Goal: Task Accomplishment & Management: Manage account settings

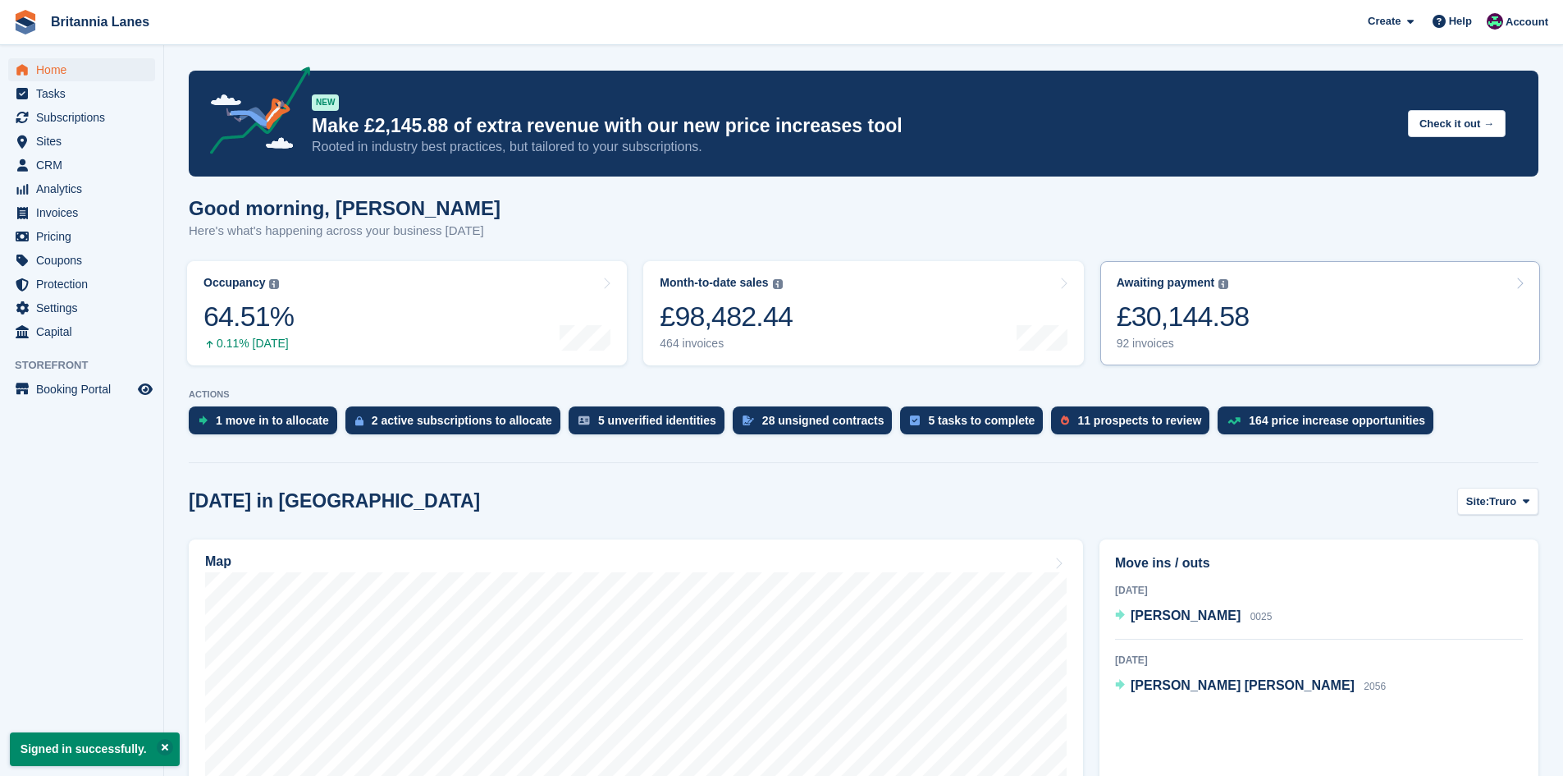
click at [1262, 312] on link "Awaiting payment The total outstanding balance on all open invoices. £30,144.58…" at bounding box center [1321, 313] width 440 height 104
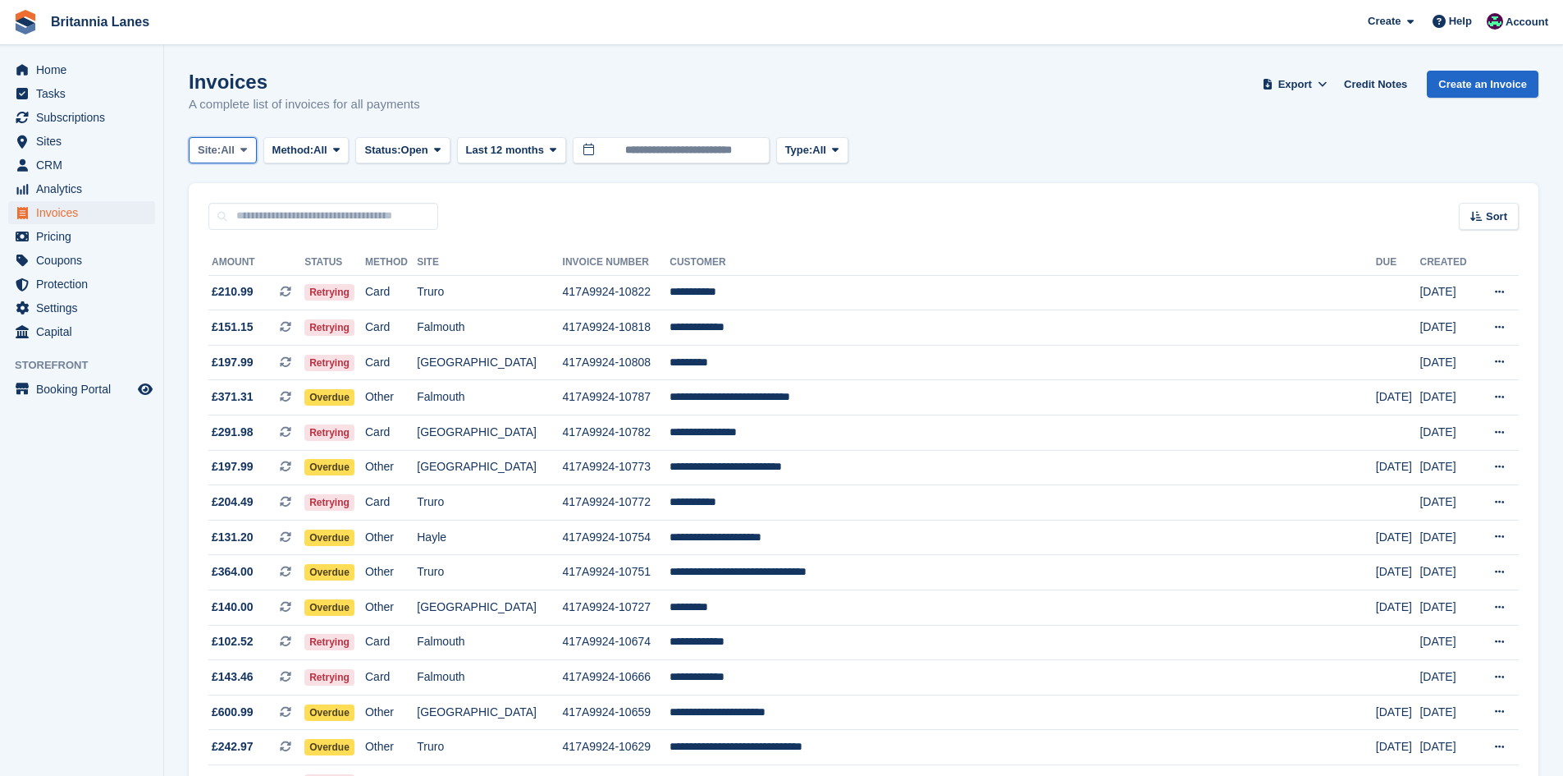
click at [239, 153] on button "Site: All" at bounding box center [223, 150] width 68 height 27
click at [217, 221] on link "Truro" at bounding box center [270, 219] width 148 height 30
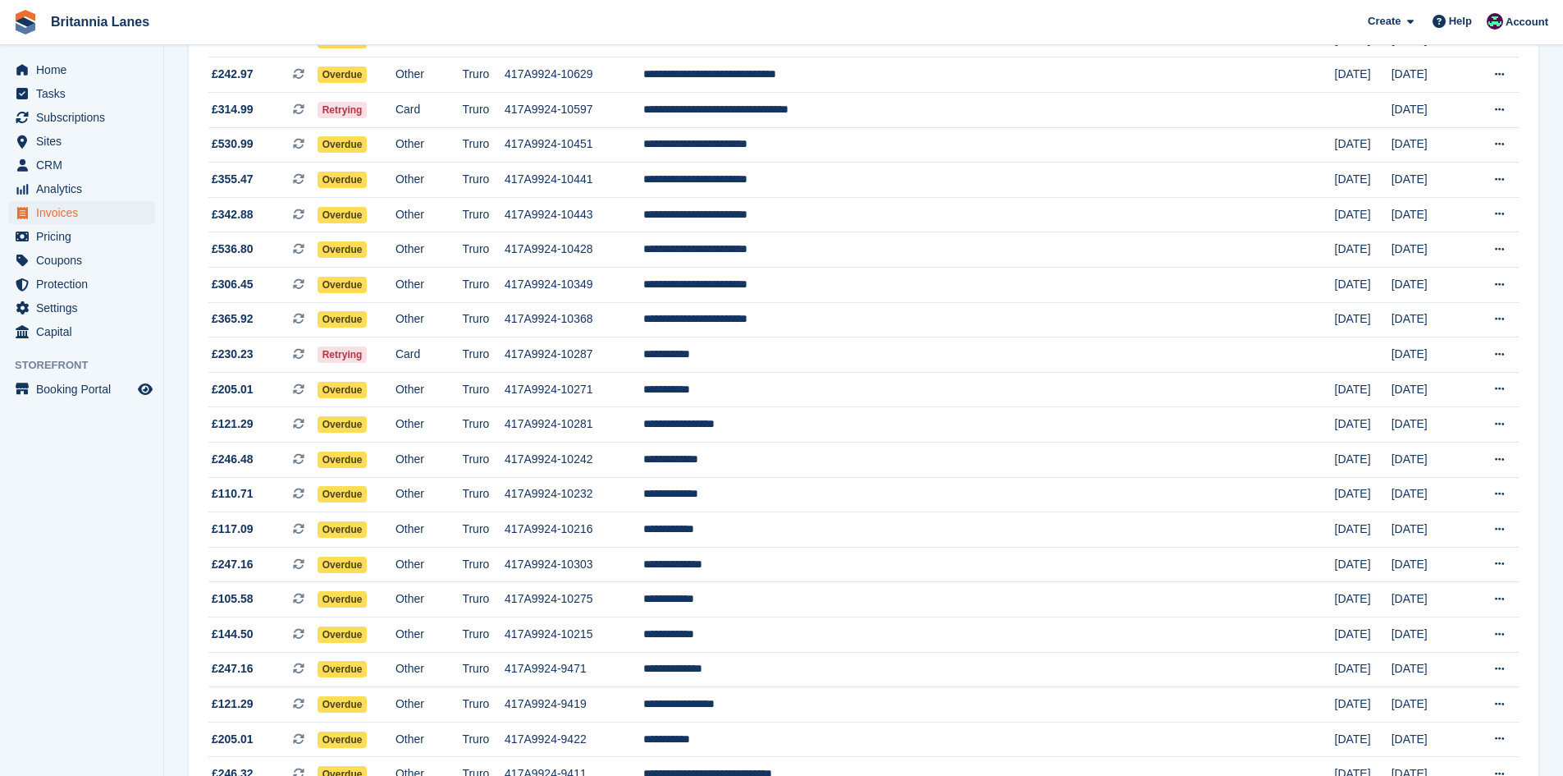
scroll to position [328, 0]
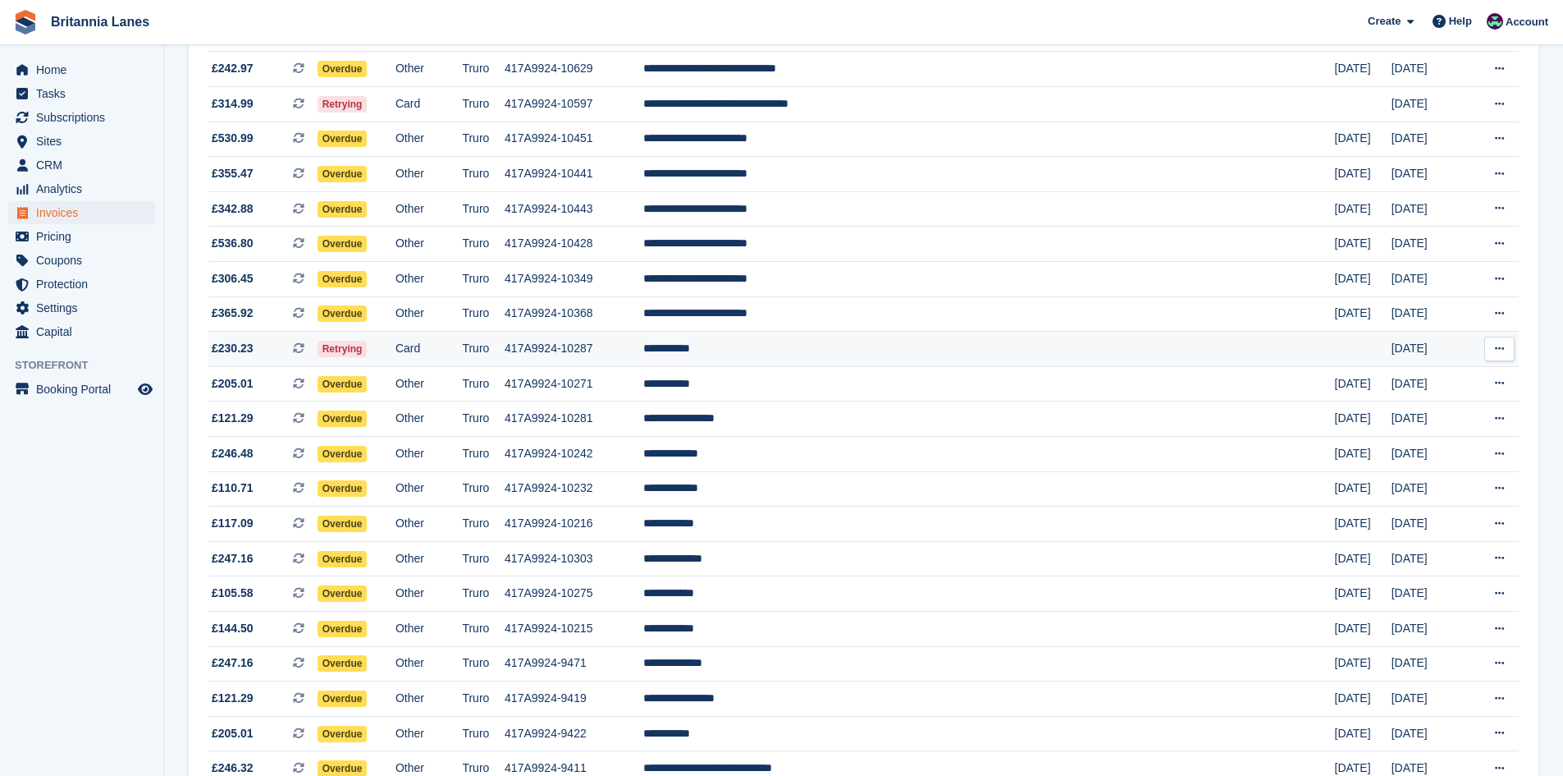
click at [879, 356] on td "**********" at bounding box center [989, 349] width 692 height 35
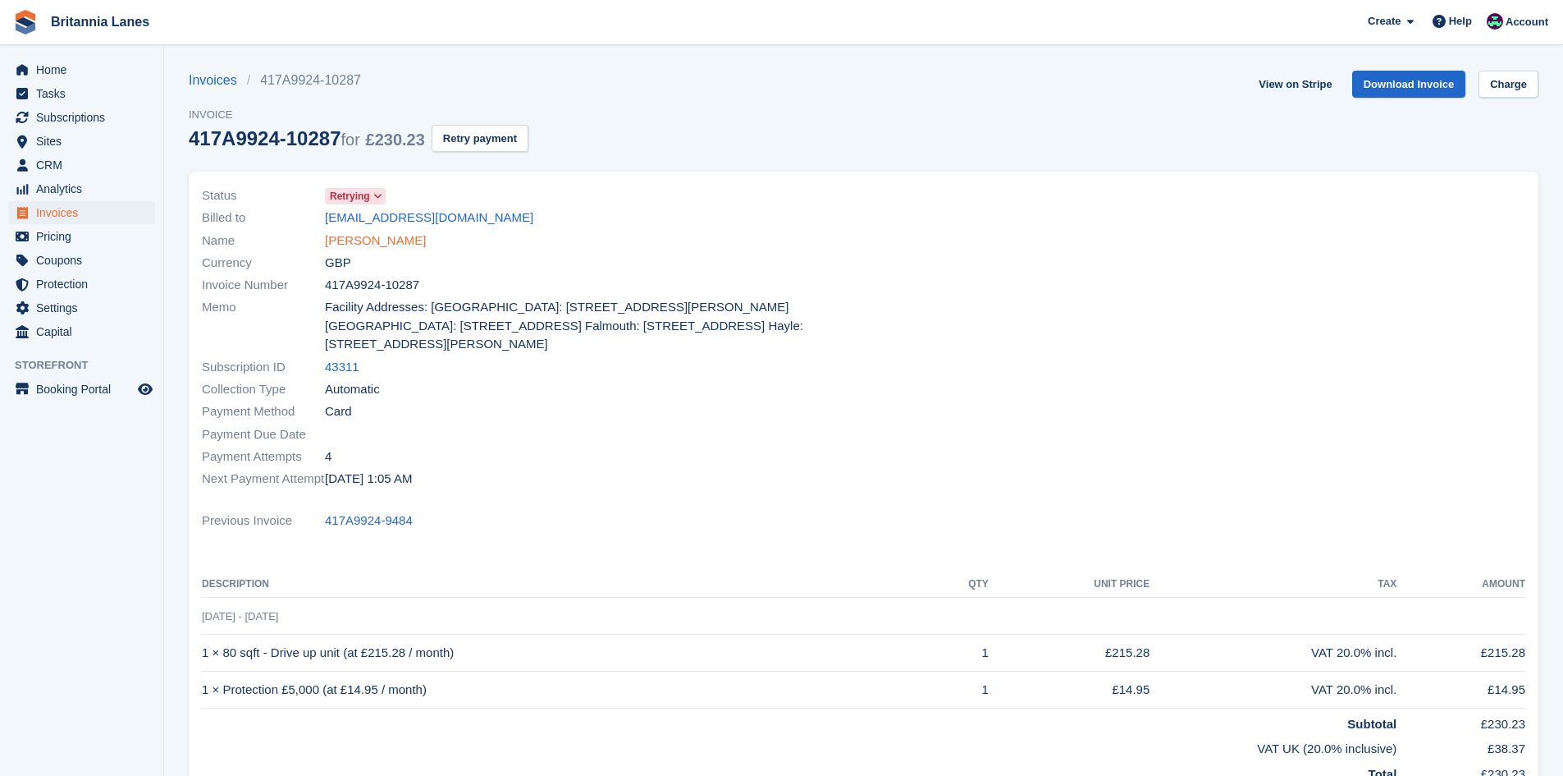
click at [374, 246] on link "Dave Cumner" at bounding box center [375, 240] width 101 height 19
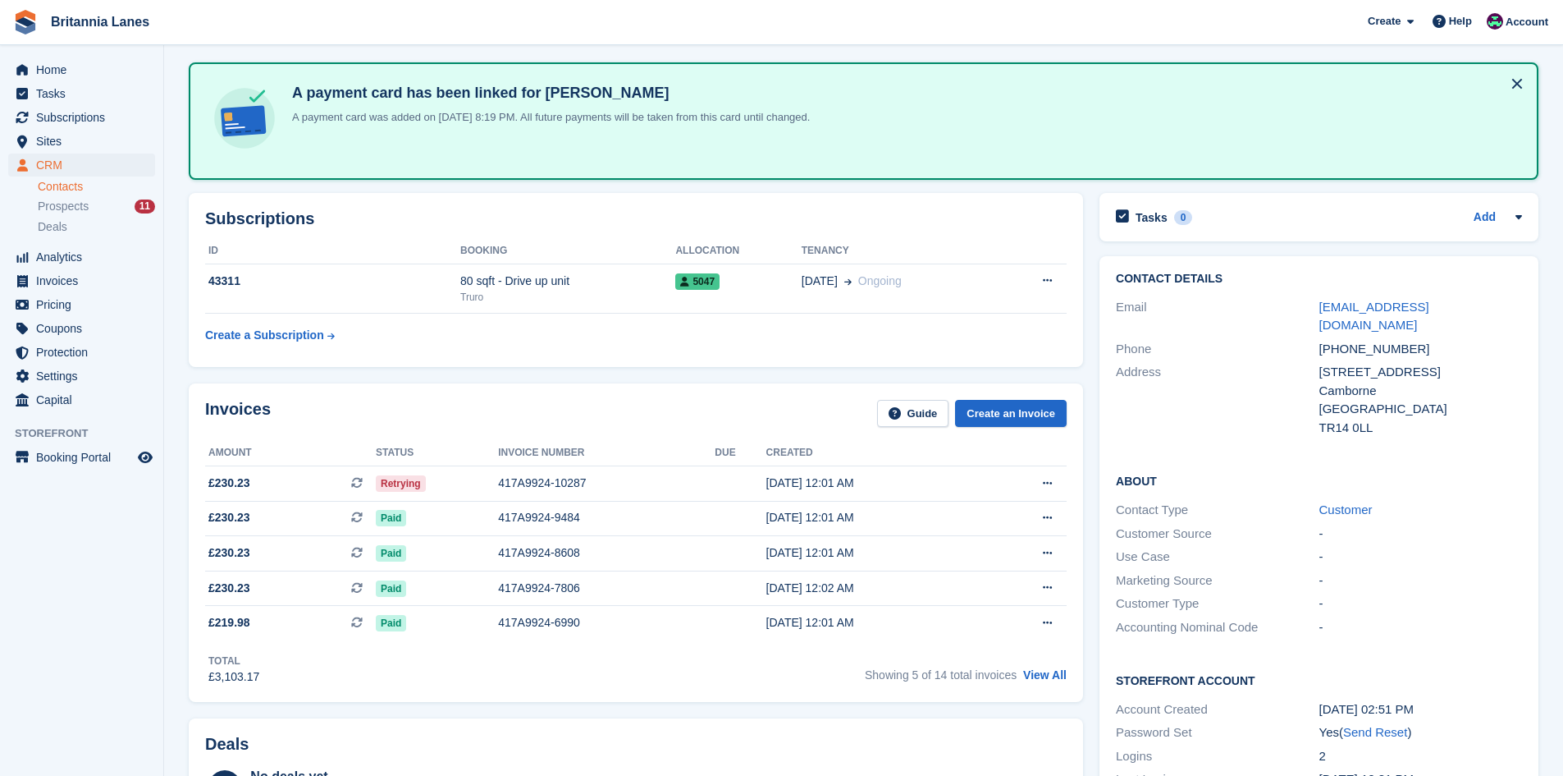
scroll to position [82, 0]
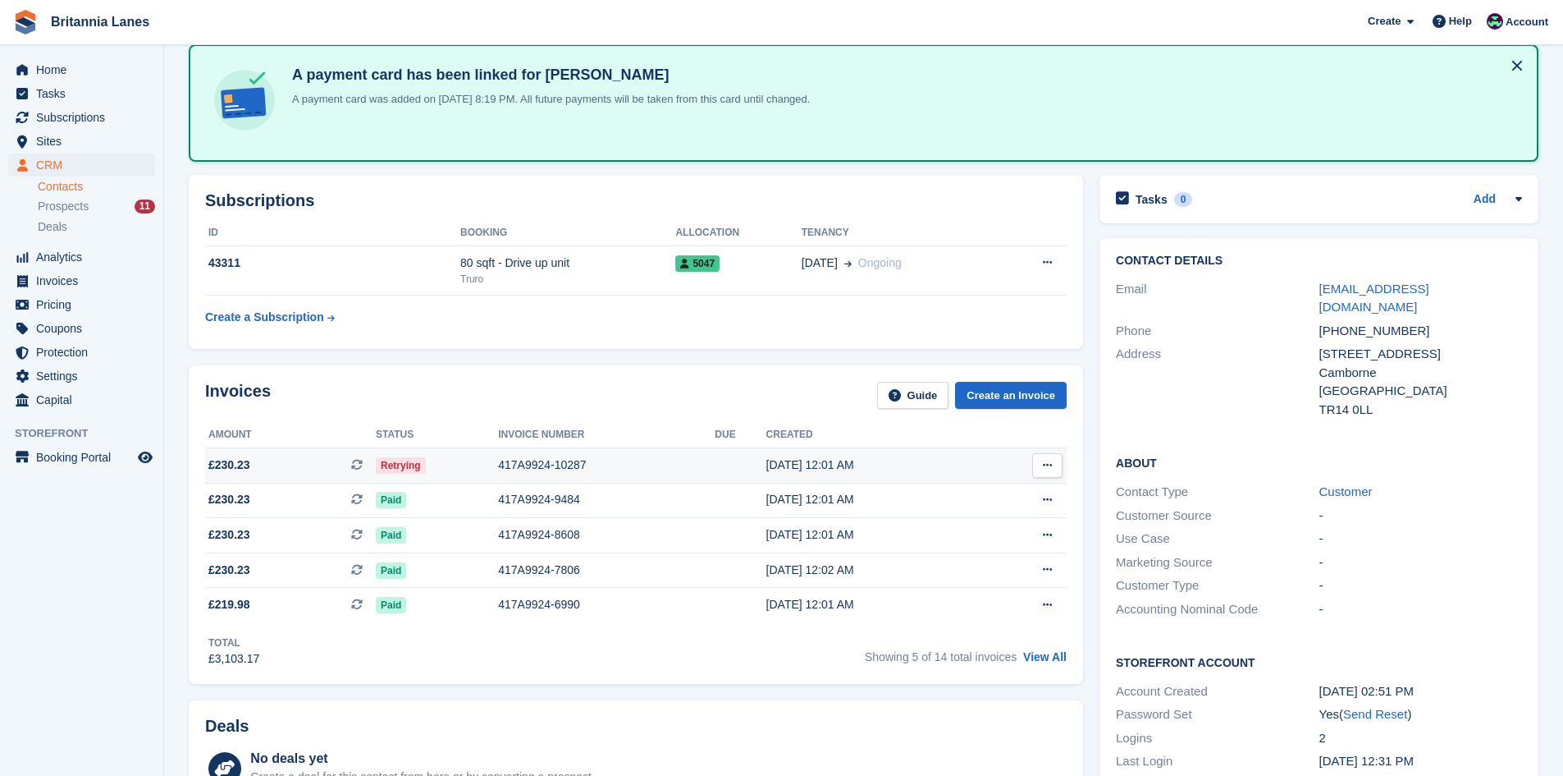
click at [513, 451] on td "417A9924-10287" at bounding box center [606, 465] width 217 height 35
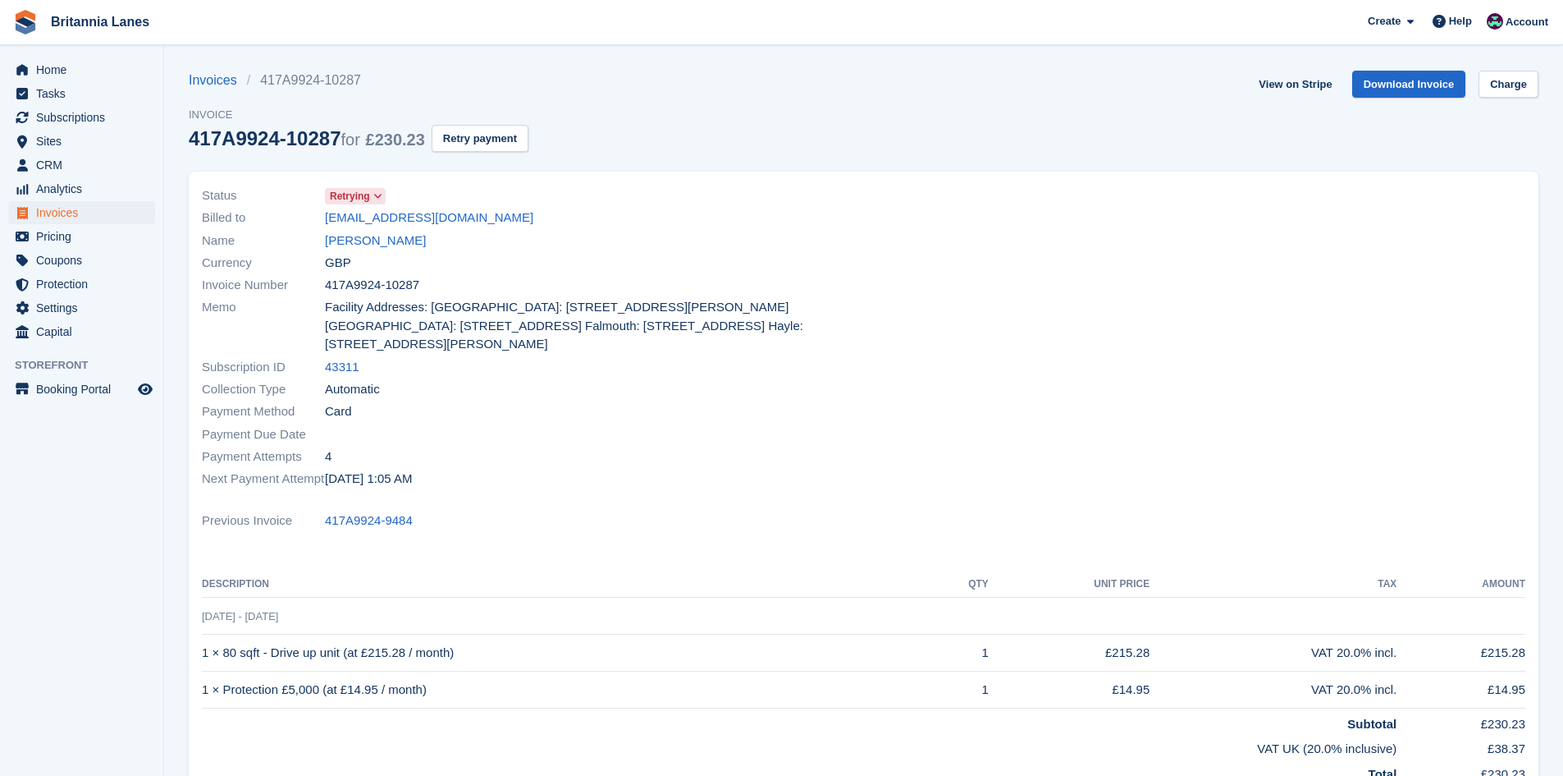
click at [363, 192] on span "Retrying" at bounding box center [350, 196] width 40 height 15
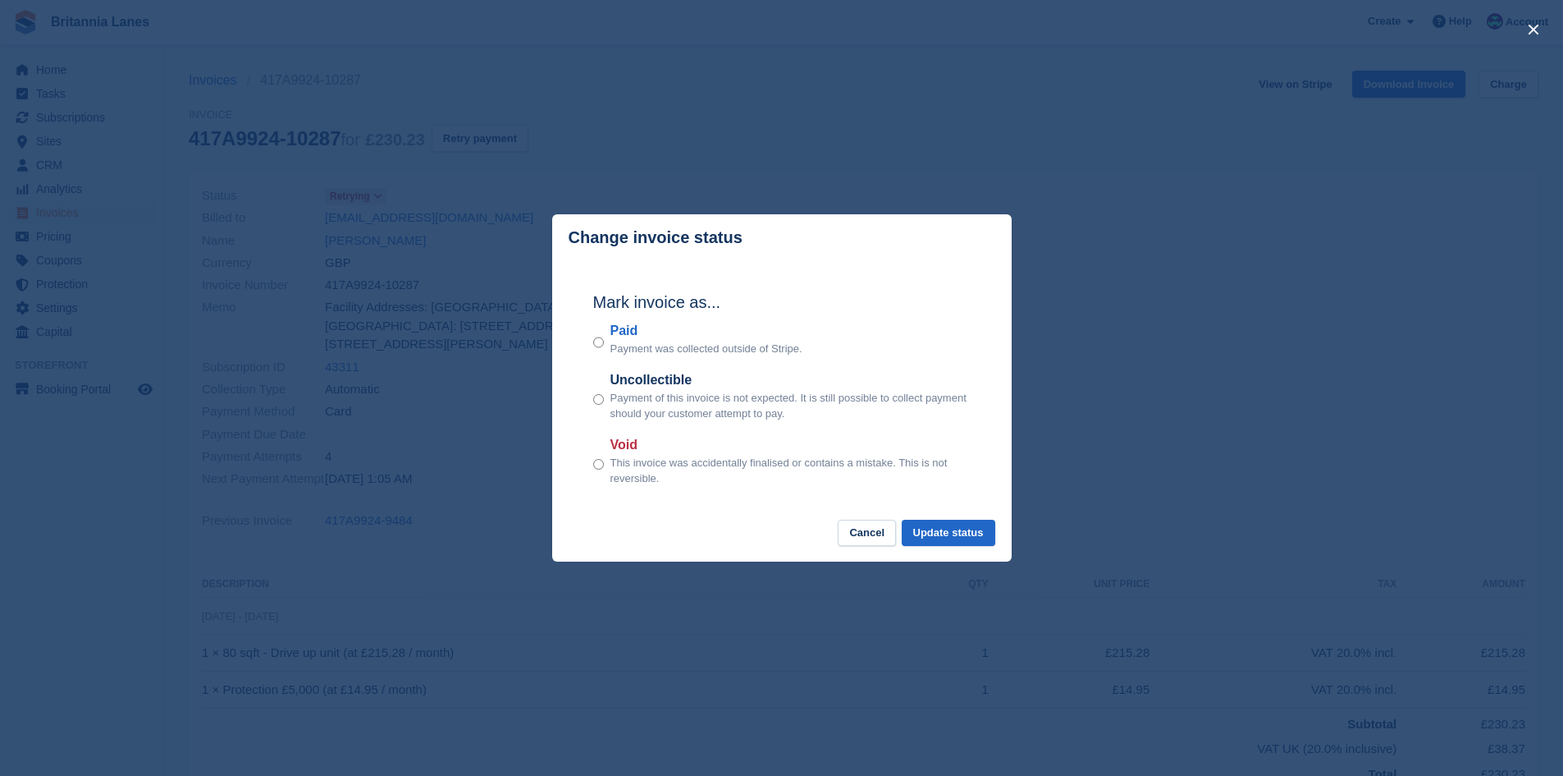
click at [616, 332] on label "Paid" at bounding box center [707, 331] width 192 height 20
click at [960, 533] on button "Update status" at bounding box center [949, 532] width 94 height 27
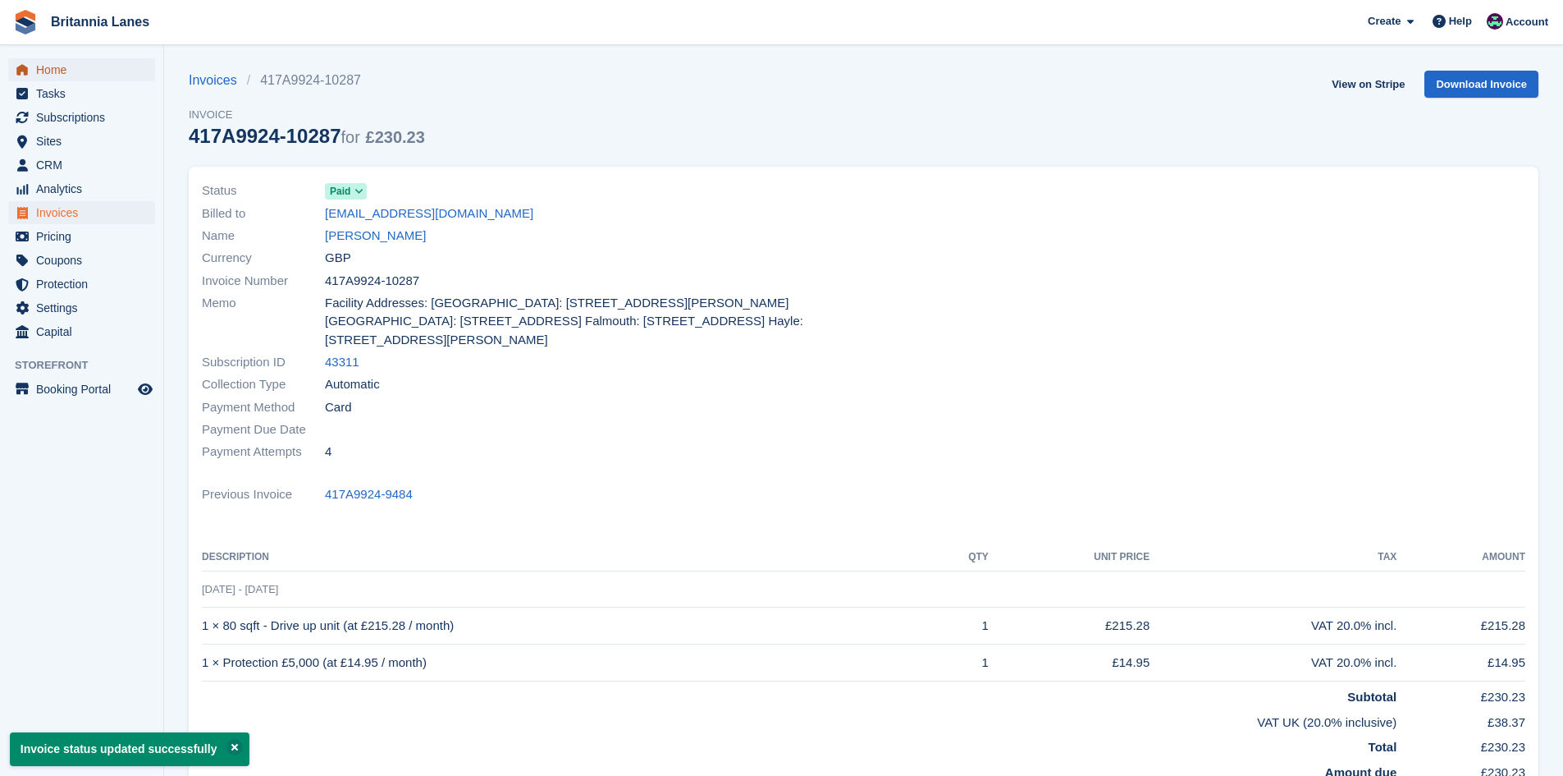
click at [21, 63] on span "menu" at bounding box center [22, 70] width 20 height 20
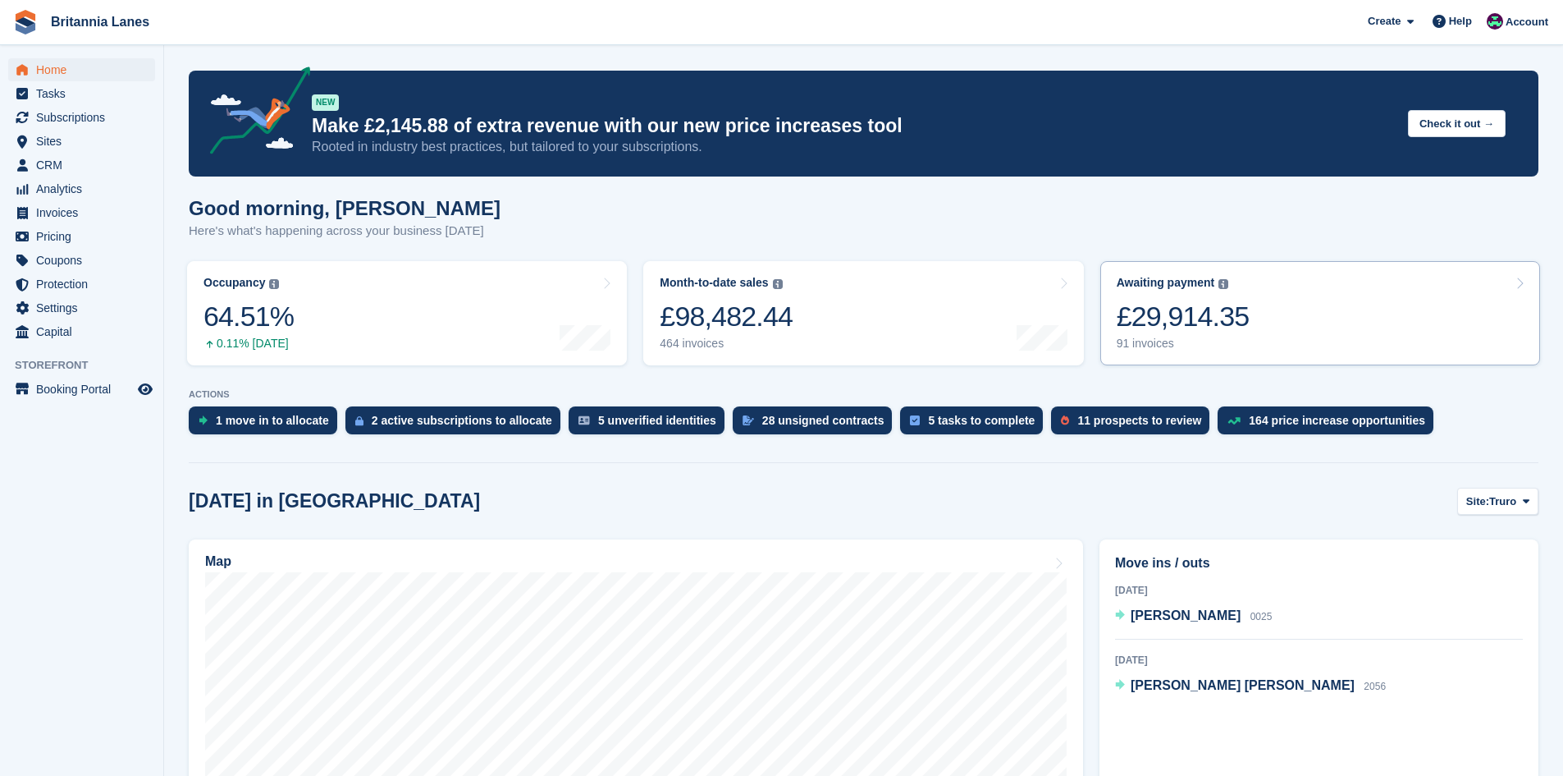
click at [1226, 300] on div "£29,914.35" at bounding box center [1183, 317] width 133 height 34
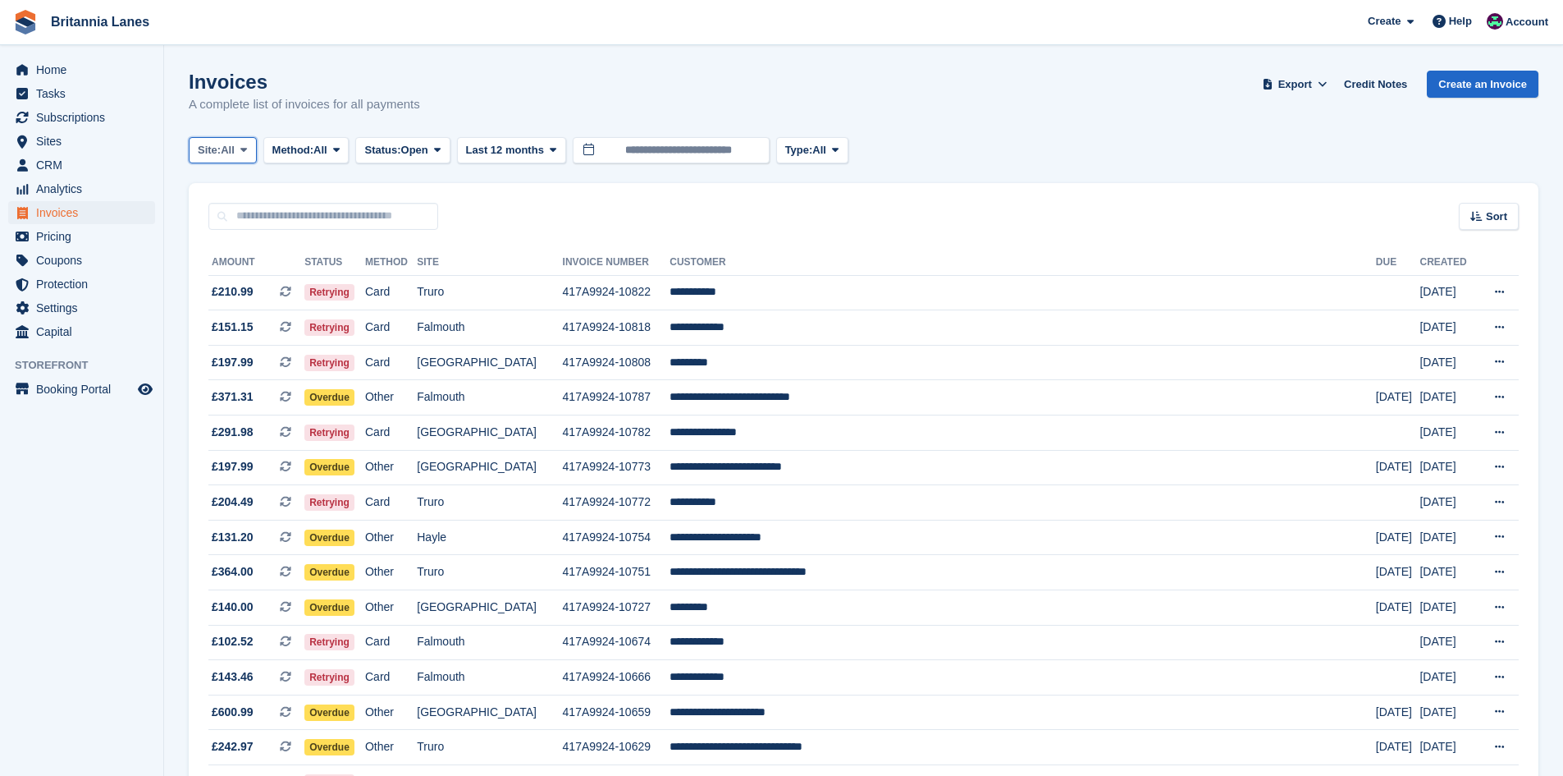
click at [228, 144] on span "All" at bounding box center [228, 150] width 14 height 16
click at [222, 237] on link "Falmouth" at bounding box center [270, 248] width 148 height 30
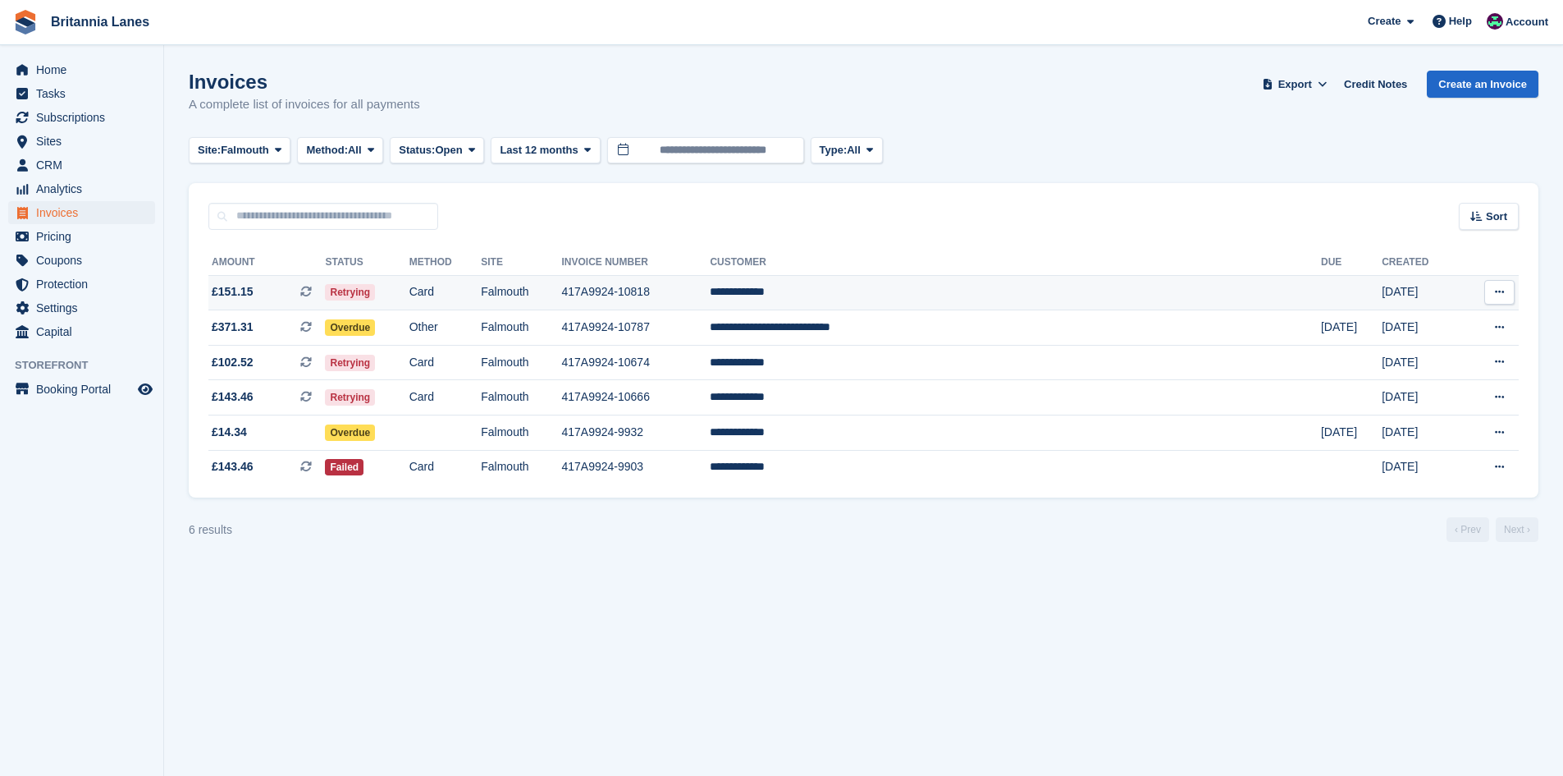
click at [947, 288] on td "**********" at bounding box center [1015, 292] width 611 height 35
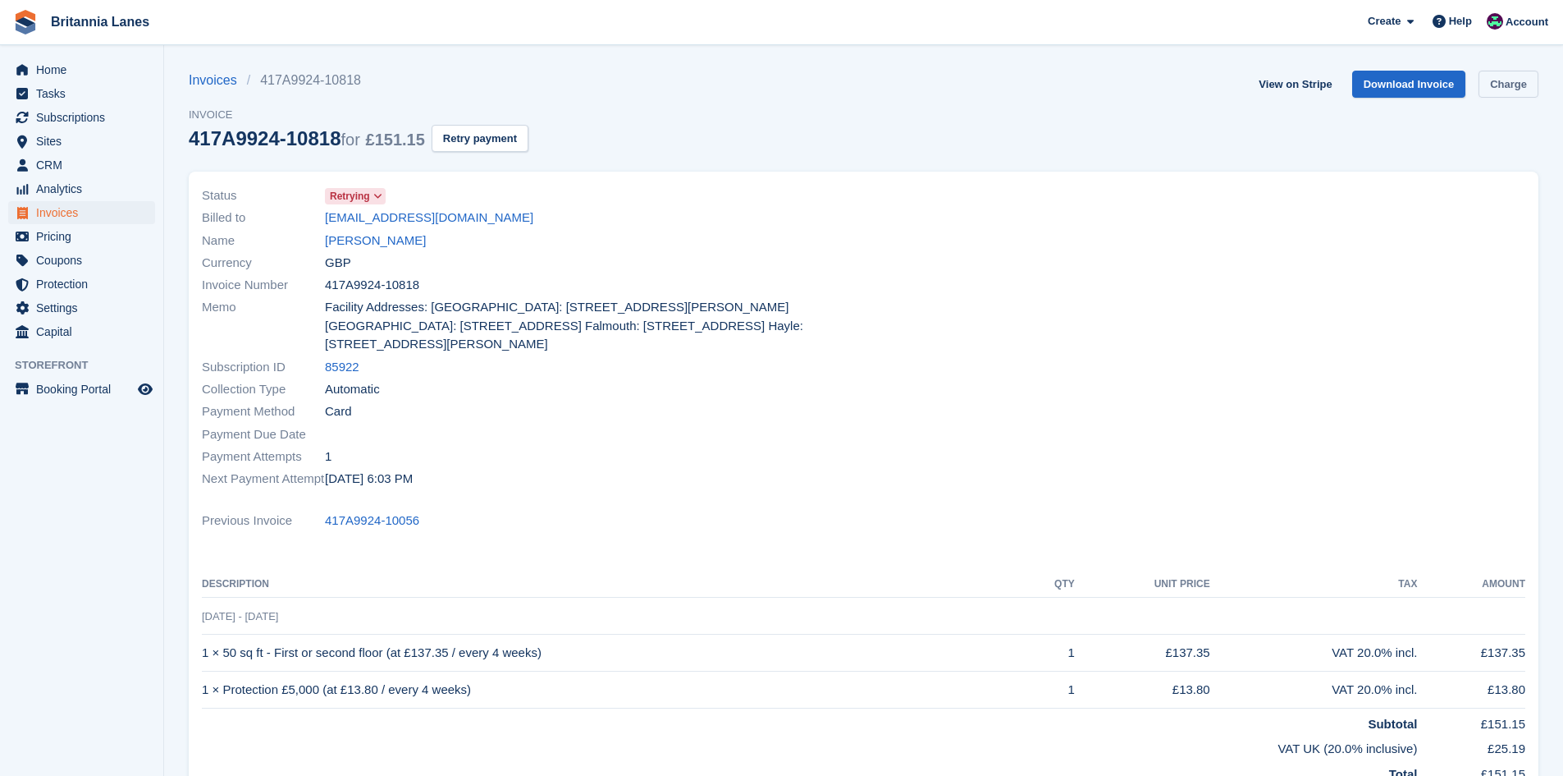
click at [1514, 76] on link "Charge" at bounding box center [1509, 84] width 60 height 27
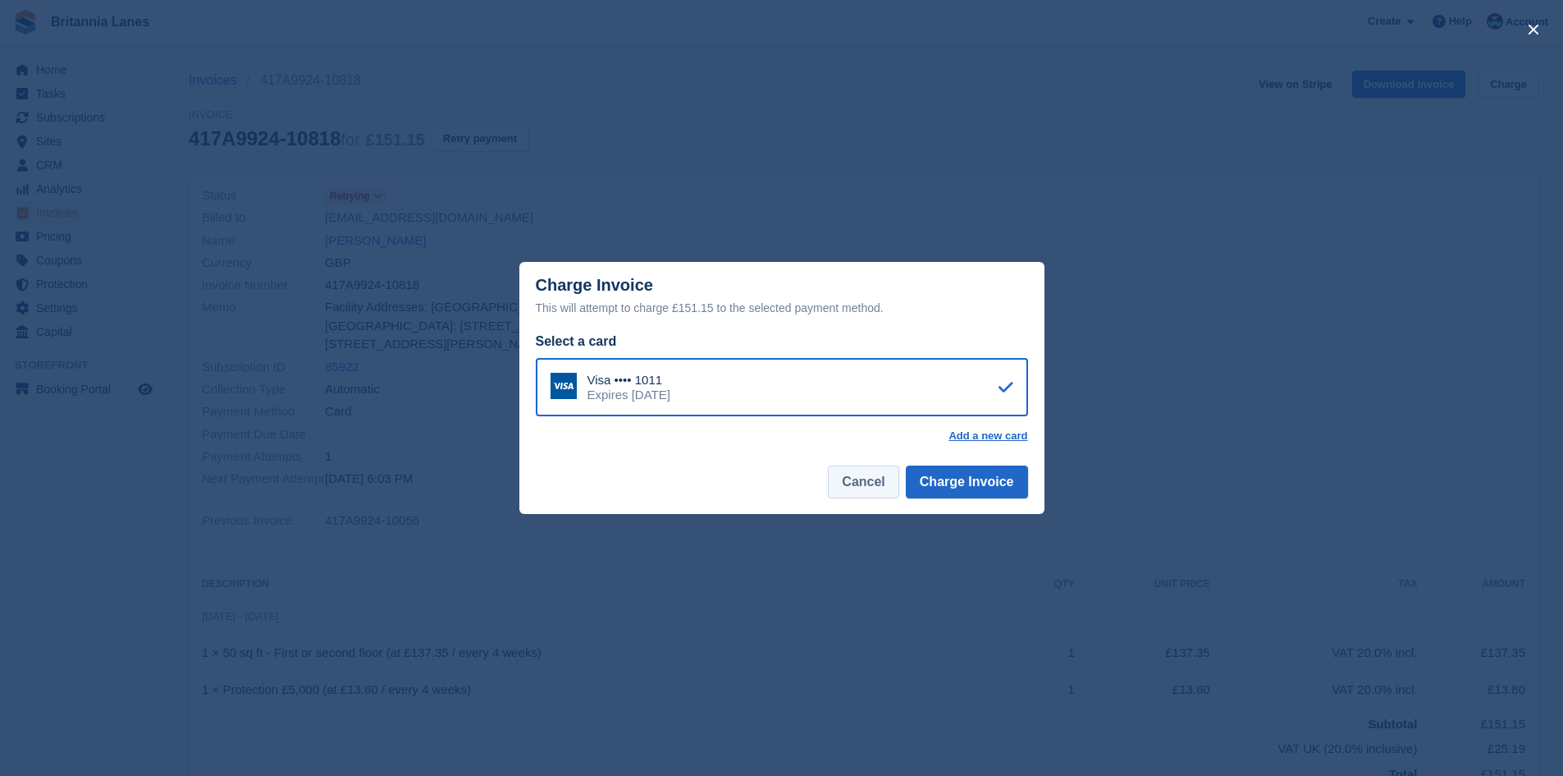
click at [872, 492] on button "Cancel" at bounding box center [863, 481] width 71 height 33
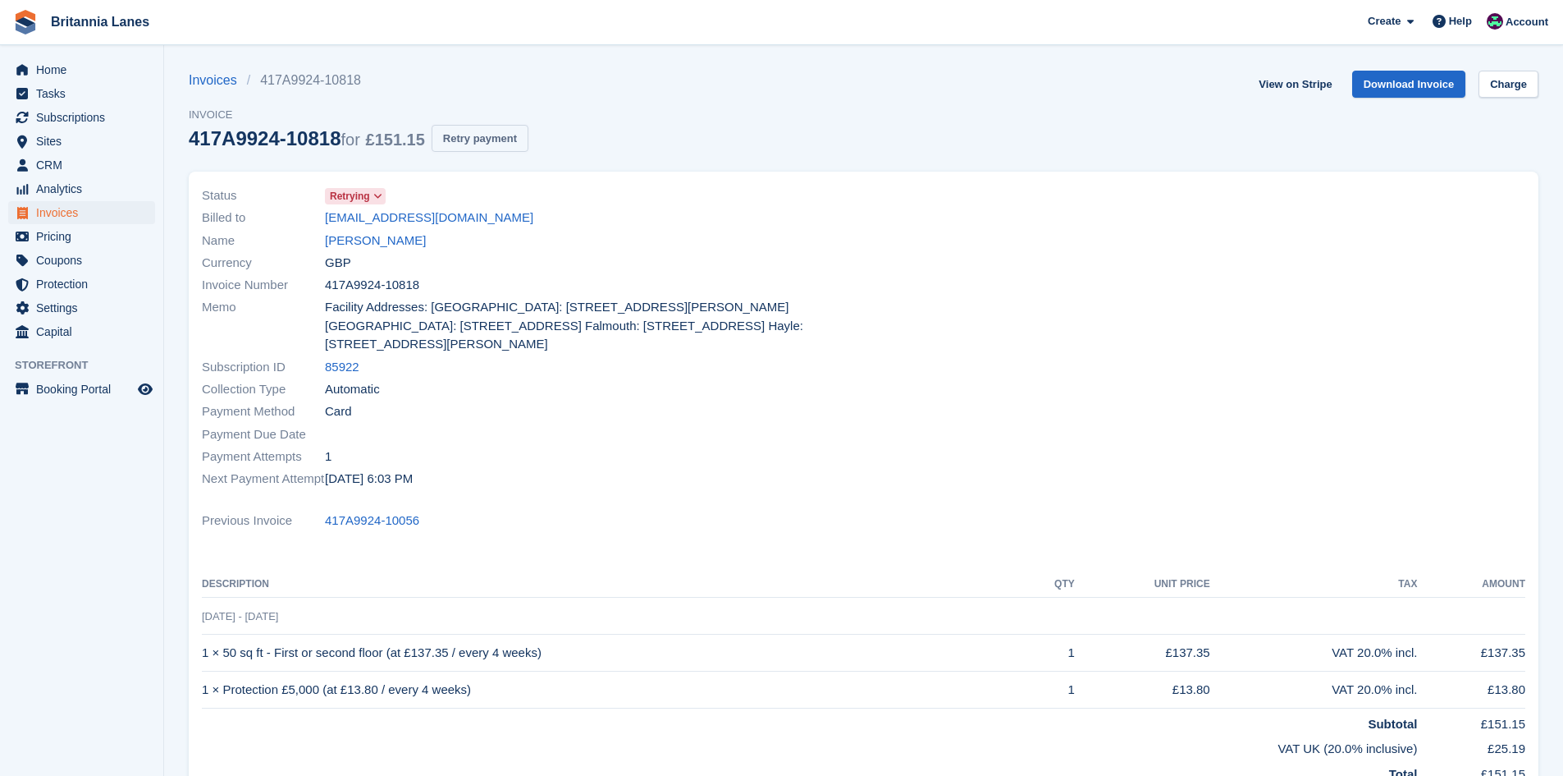
click at [476, 128] on button "Retry payment" at bounding box center [480, 138] width 97 height 27
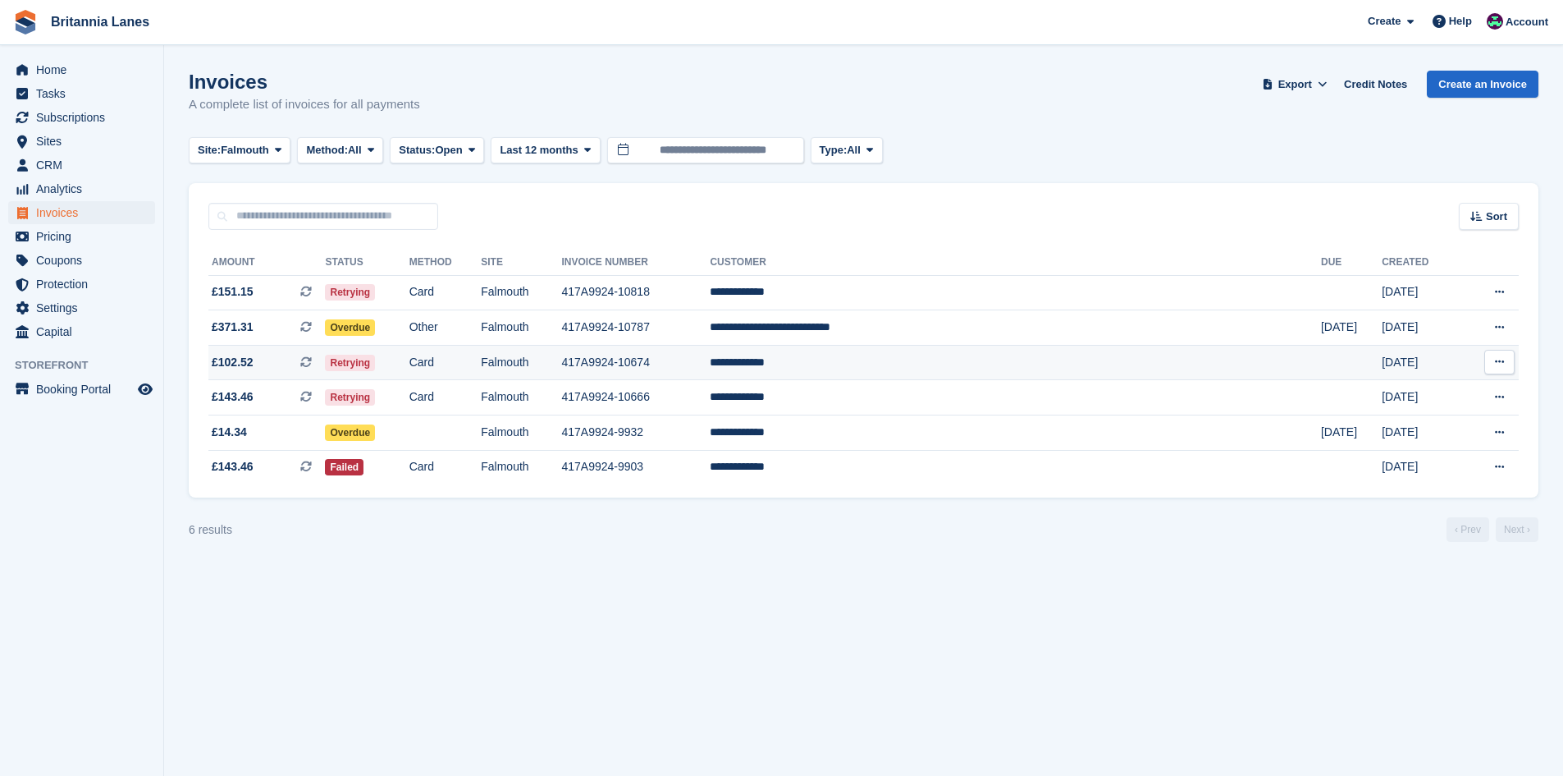
click at [948, 368] on td "**********" at bounding box center [1015, 362] width 611 height 35
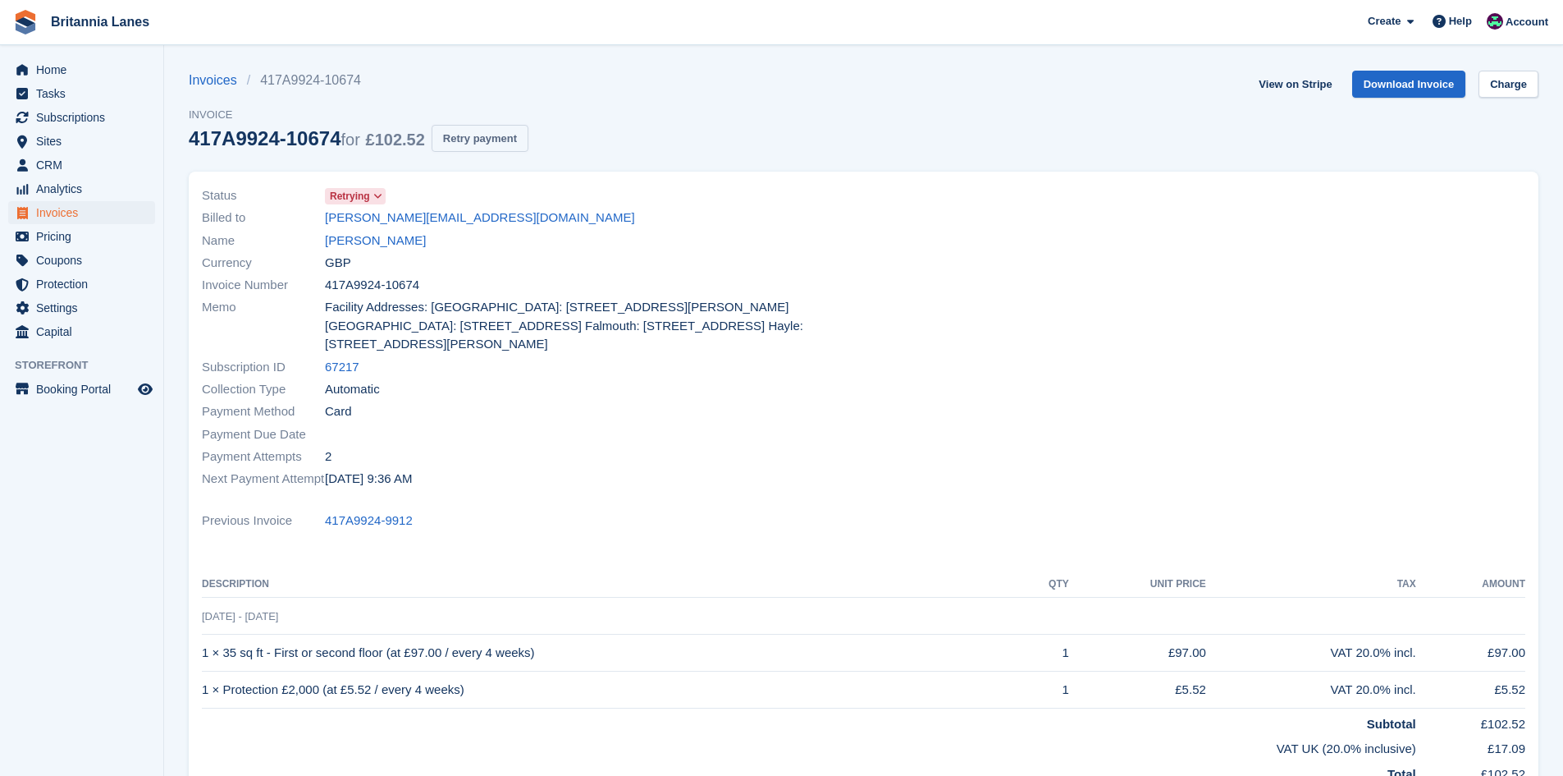
click at [497, 130] on button "Retry payment" at bounding box center [480, 138] width 97 height 27
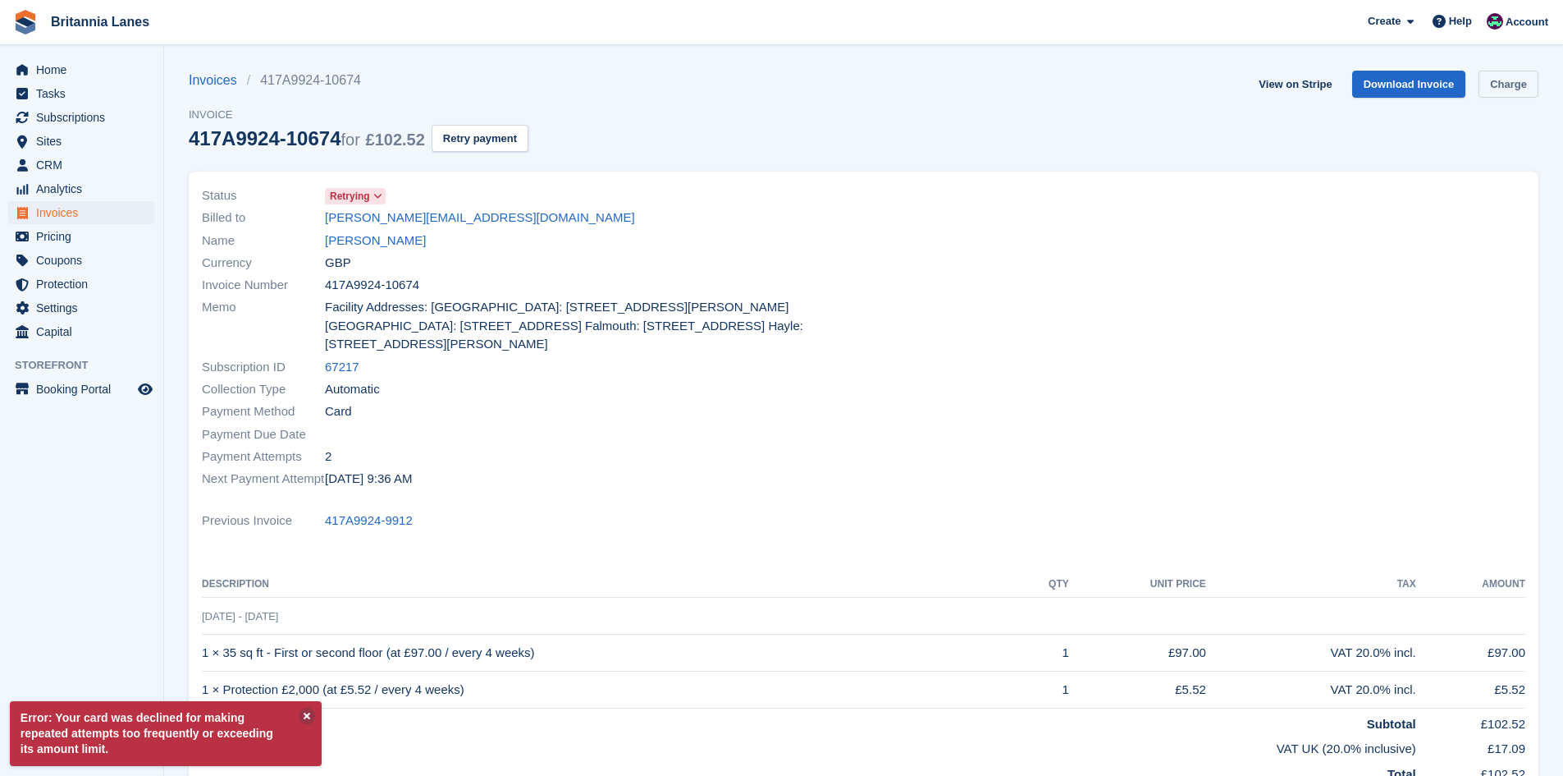
click at [1522, 78] on link "Charge" at bounding box center [1509, 84] width 60 height 27
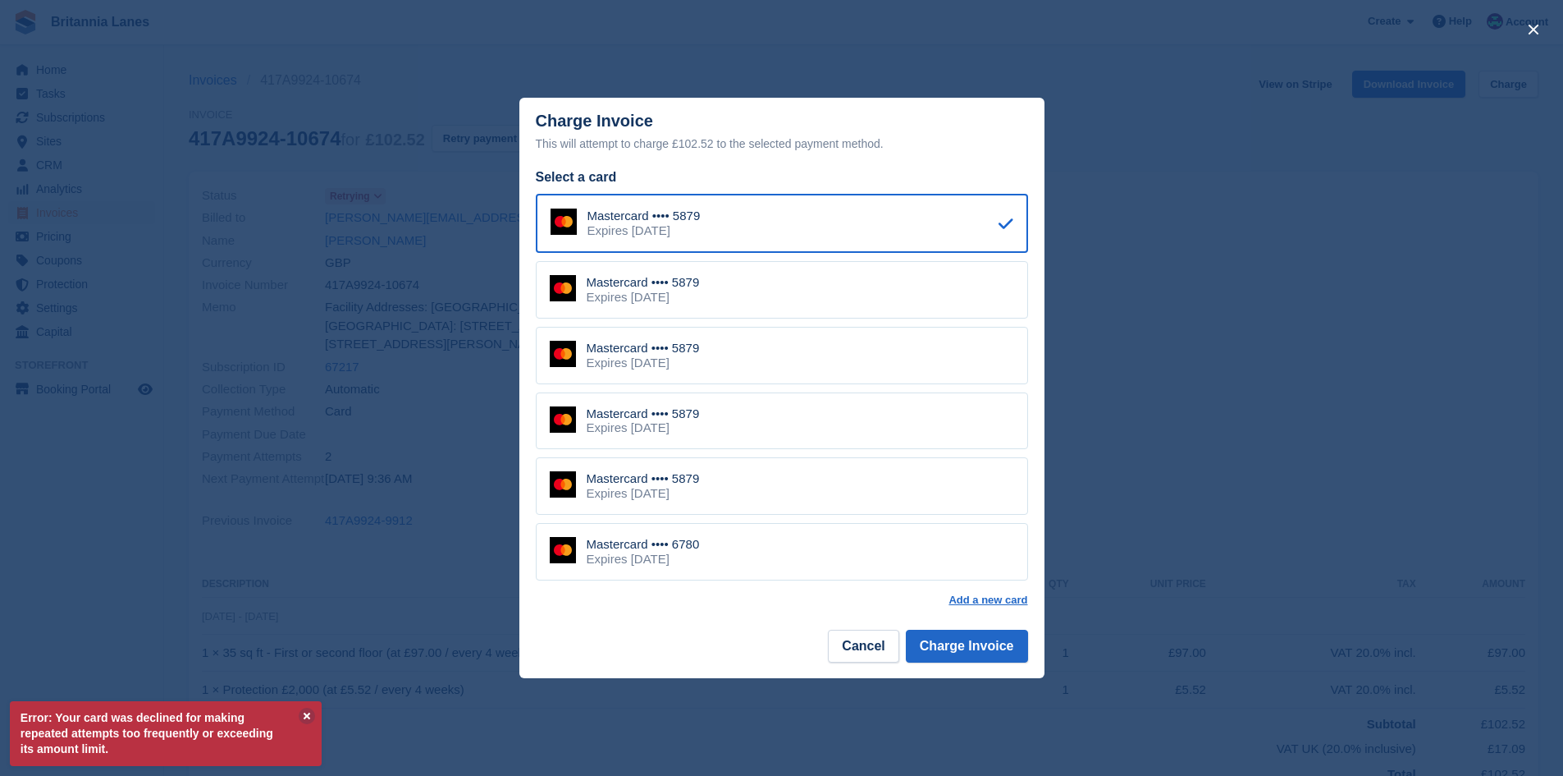
click at [657, 550] on div "Mastercard •••• 6780" at bounding box center [643, 544] width 113 height 15
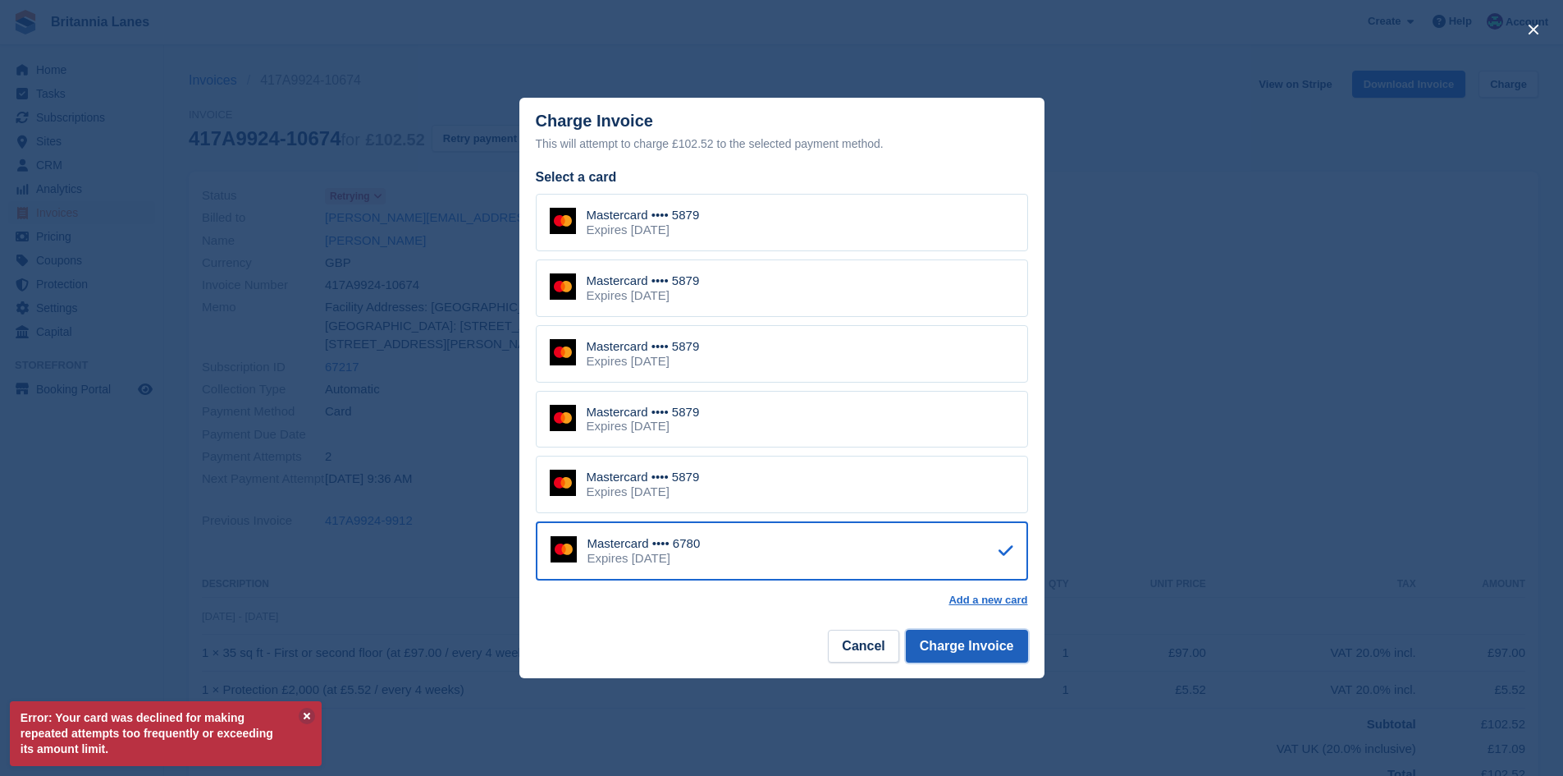
click at [997, 644] on button "Charge Invoice" at bounding box center [967, 645] width 122 height 33
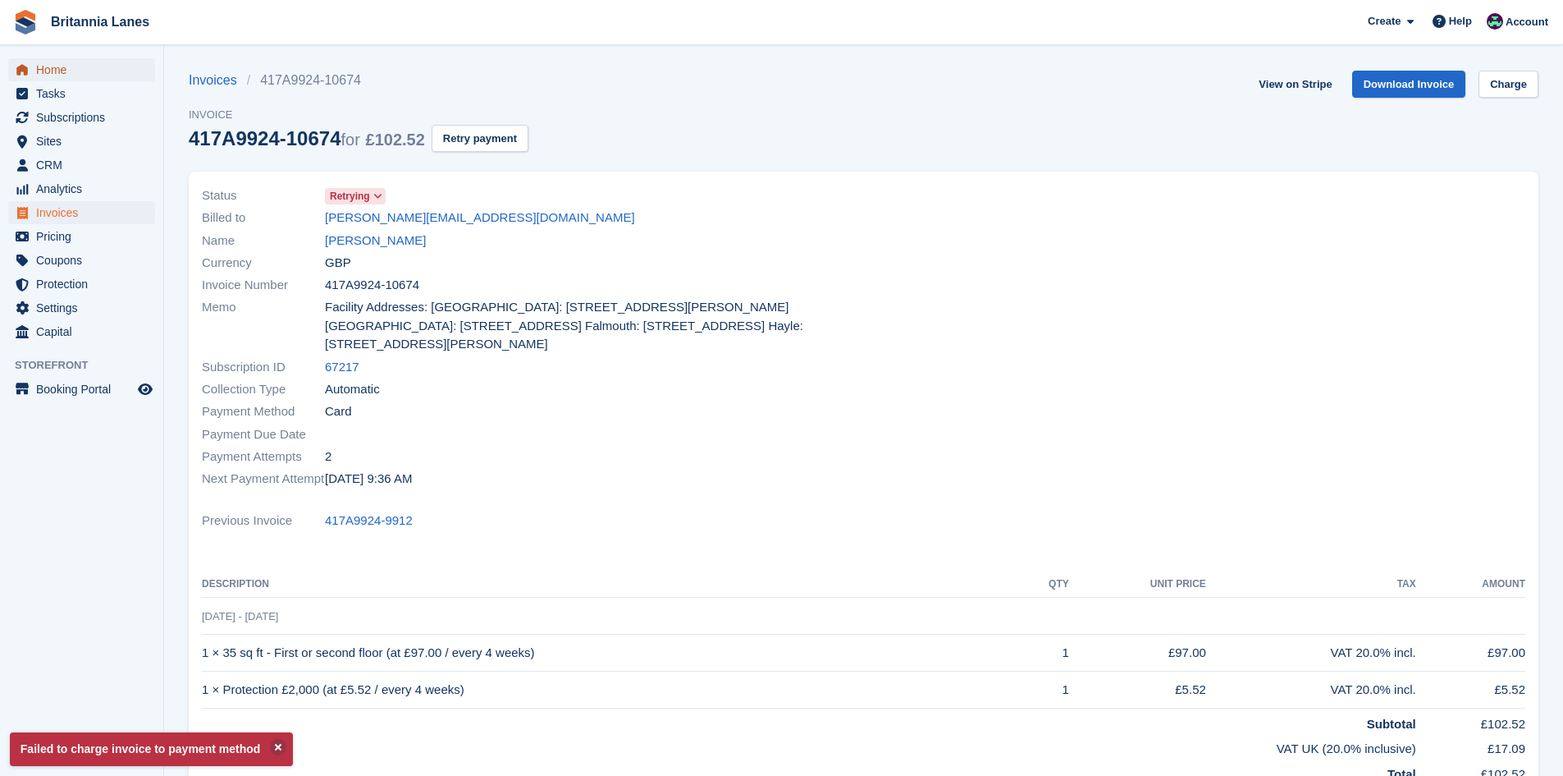
click at [53, 63] on span "Home" at bounding box center [85, 69] width 98 height 23
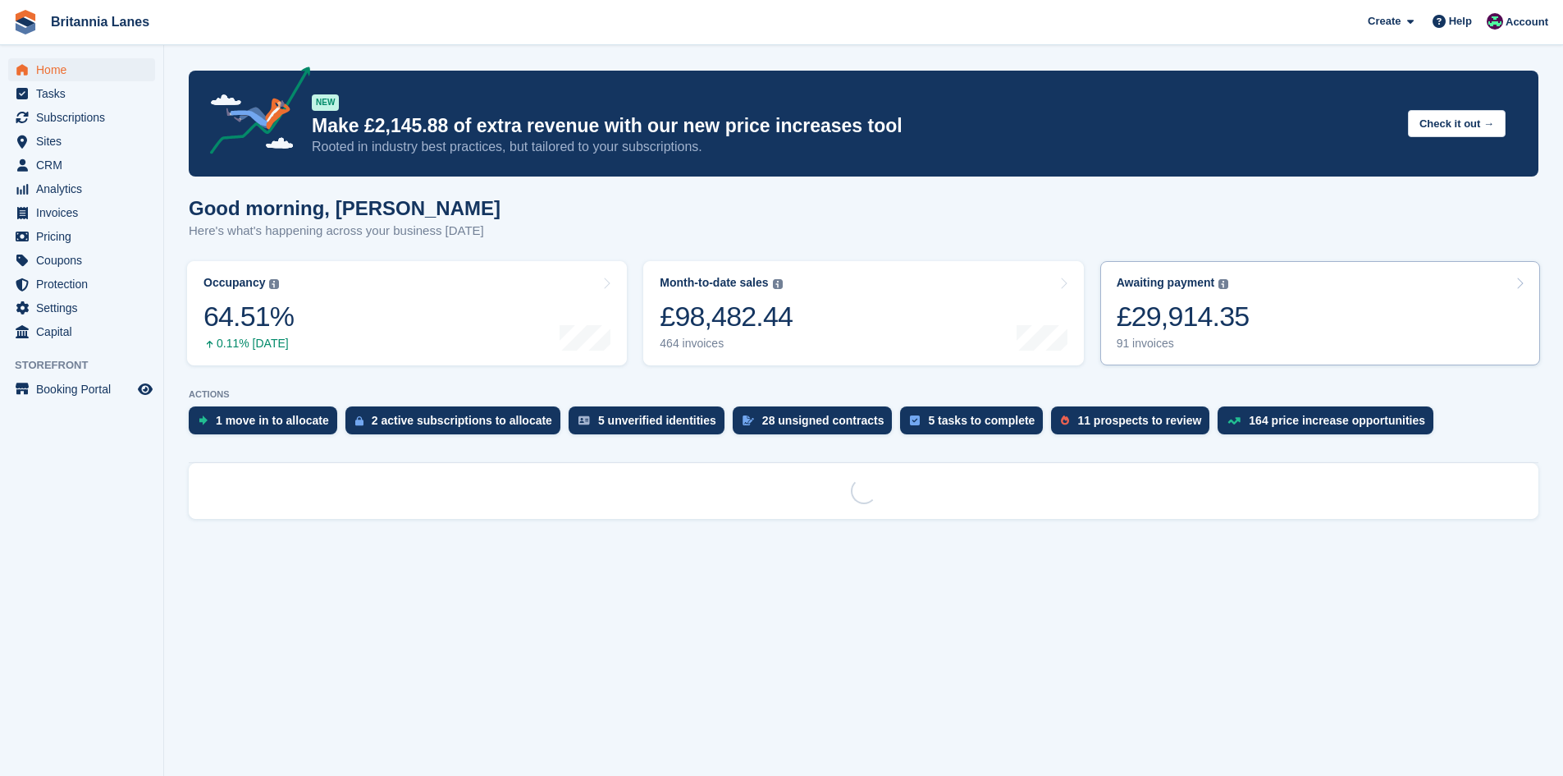
click at [1278, 290] on link "Awaiting payment The total outstanding balance on all open invoices. £29,914.35…" at bounding box center [1321, 313] width 440 height 104
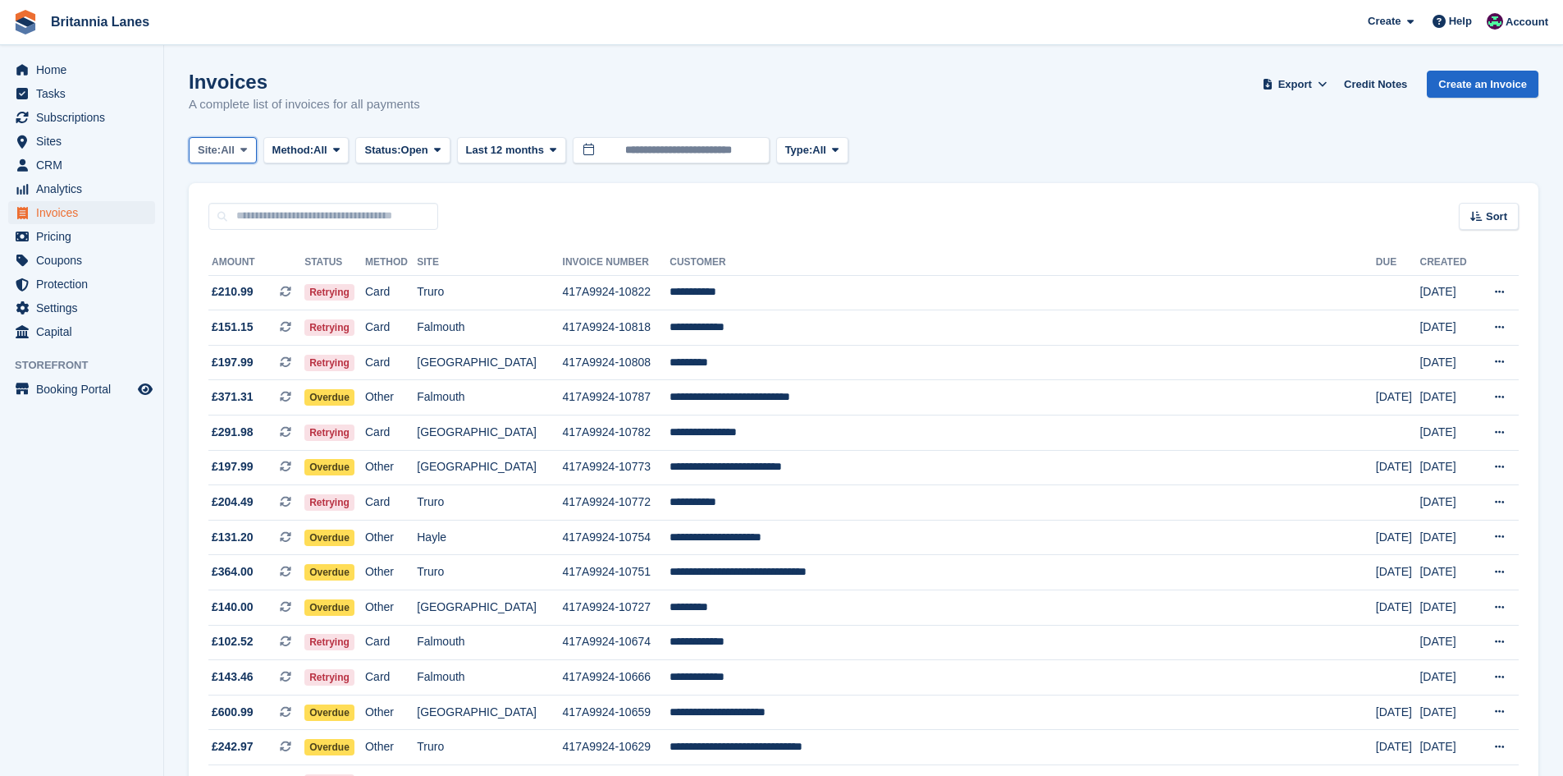
click at [215, 145] on span "Site:" at bounding box center [209, 150] width 23 height 16
click at [251, 310] on link "Hayle" at bounding box center [270, 307] width 148 height 30
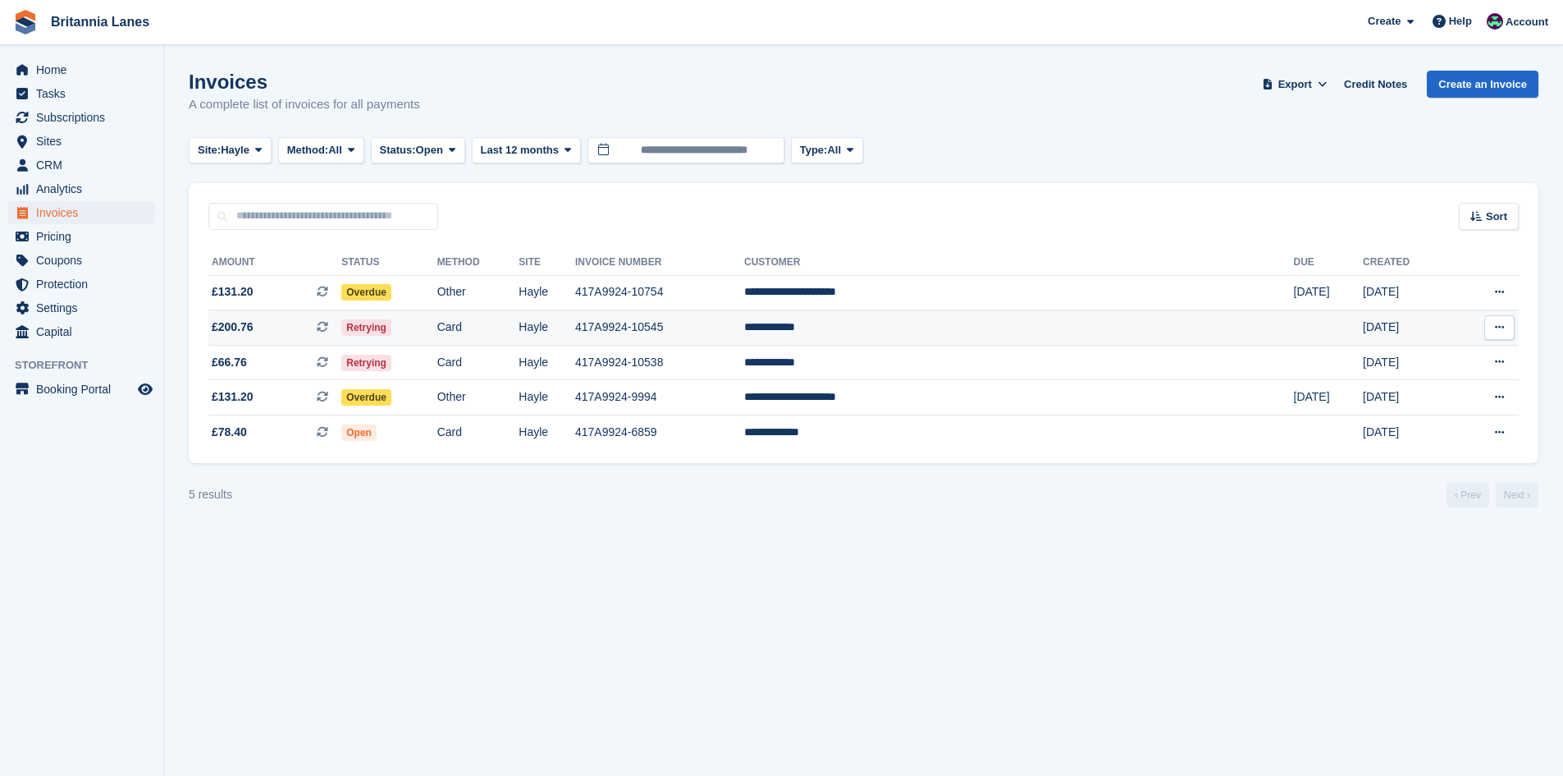
click at [990, 316] on td "**********" at bounding box center [1019, 327] width 550 height 35
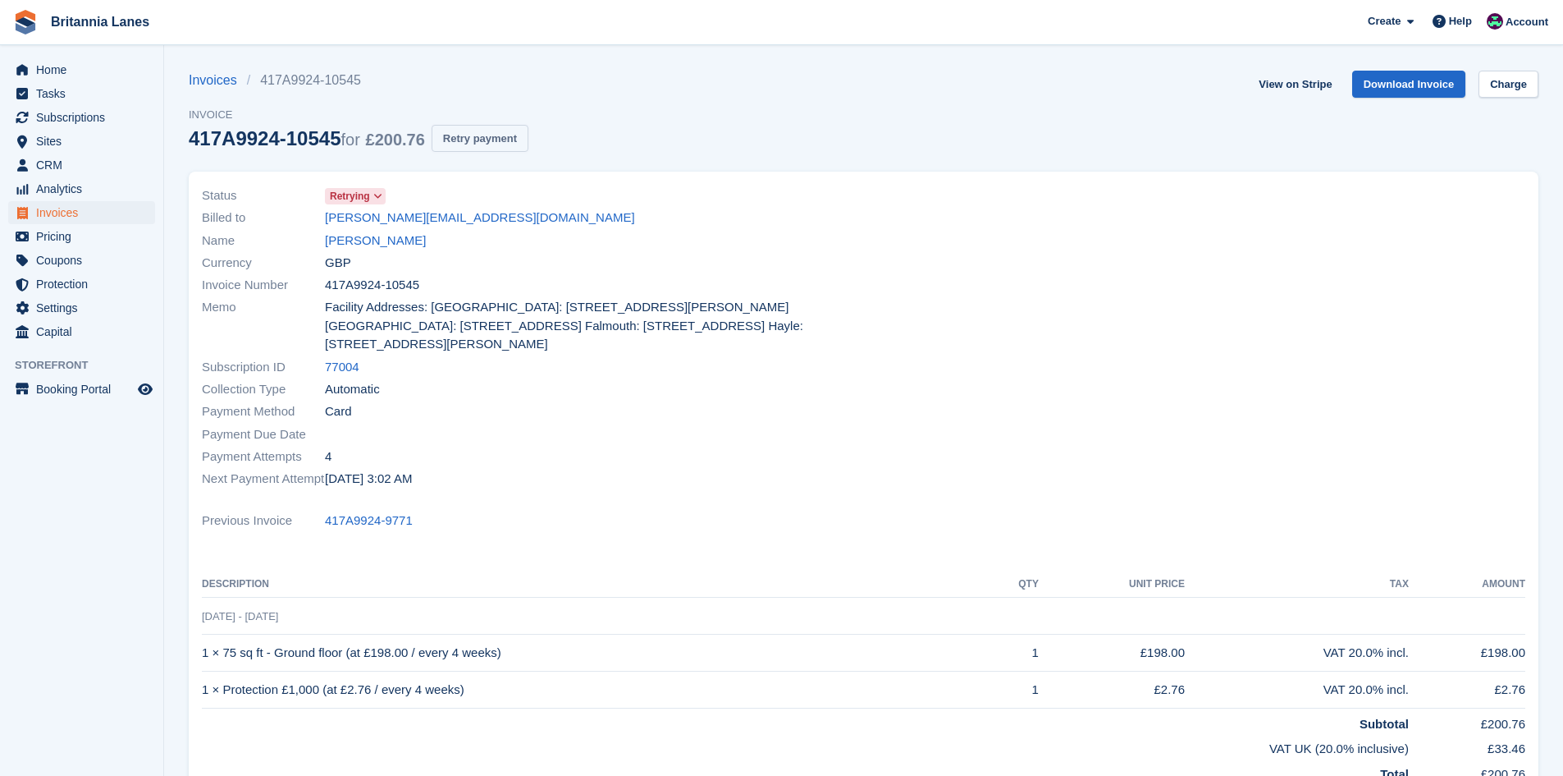
click at [460, 144] on button "Retry payment" at bounding box center [480, 138] width 97 height 27
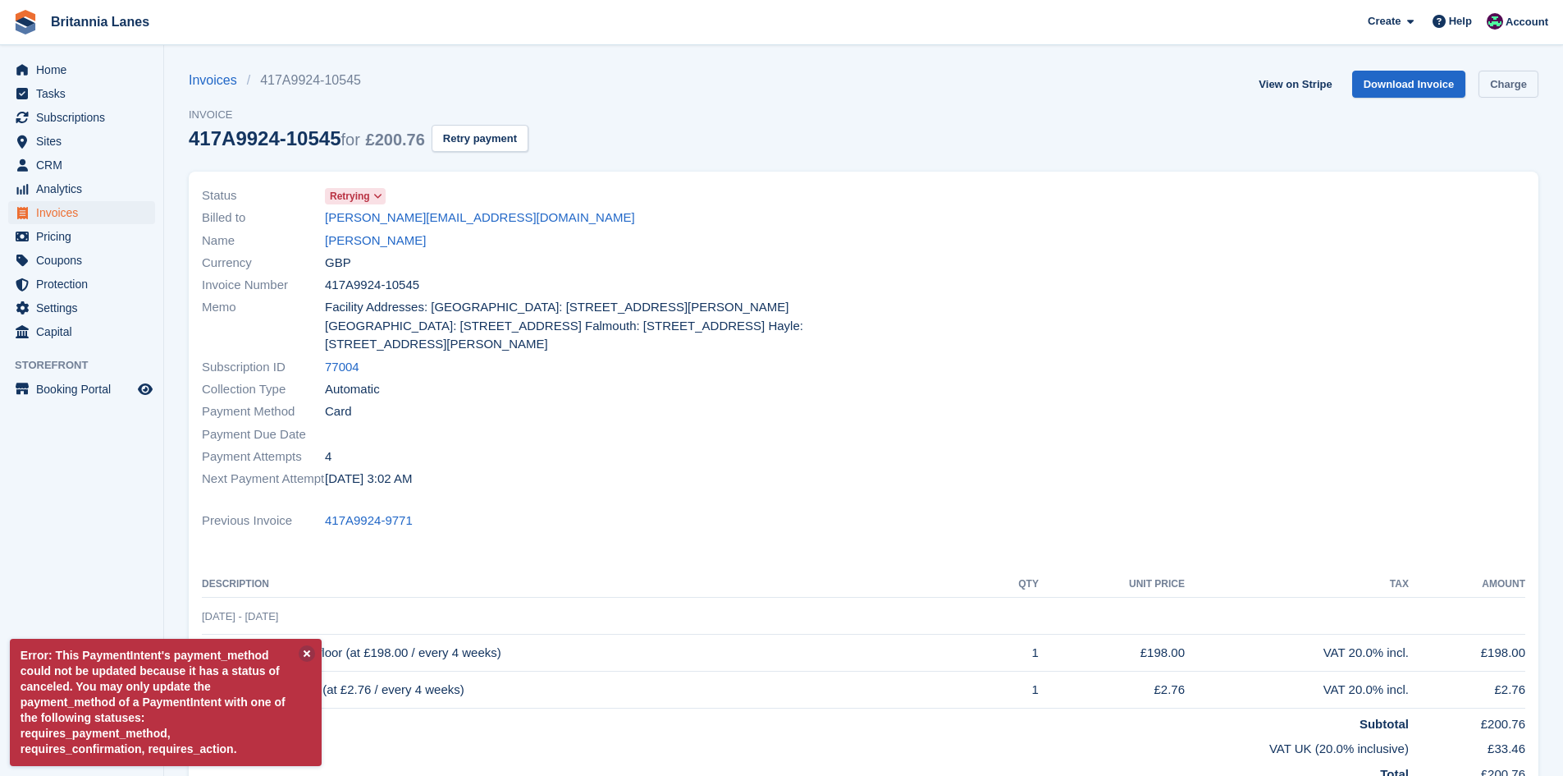
click at [1510, 76] on link "Charge" at bounding box center [1509, 84] width 60 height 27
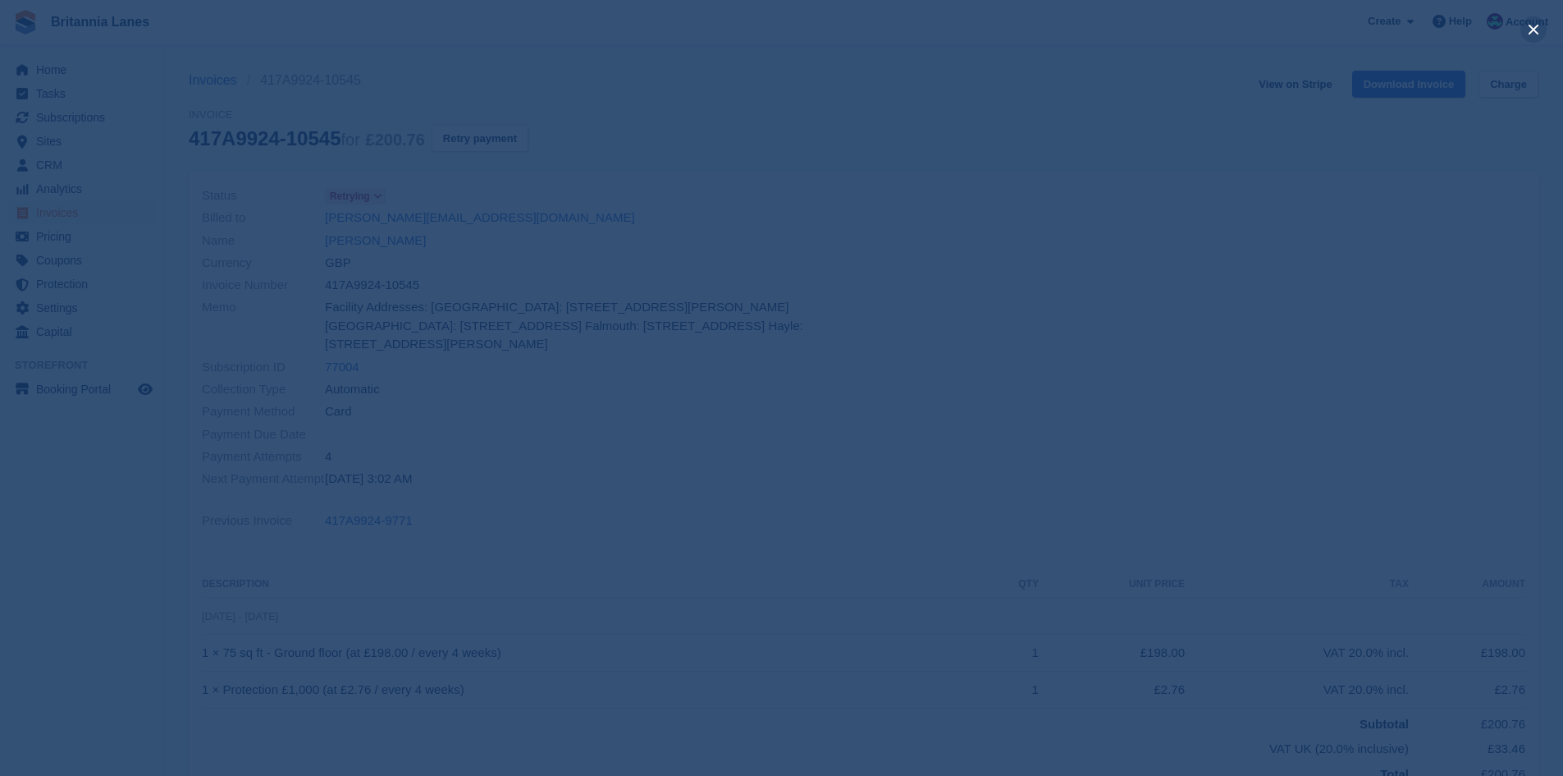
click at [1536, 21] on button "close" at bounding box center [1534, 29] width 26 height 26
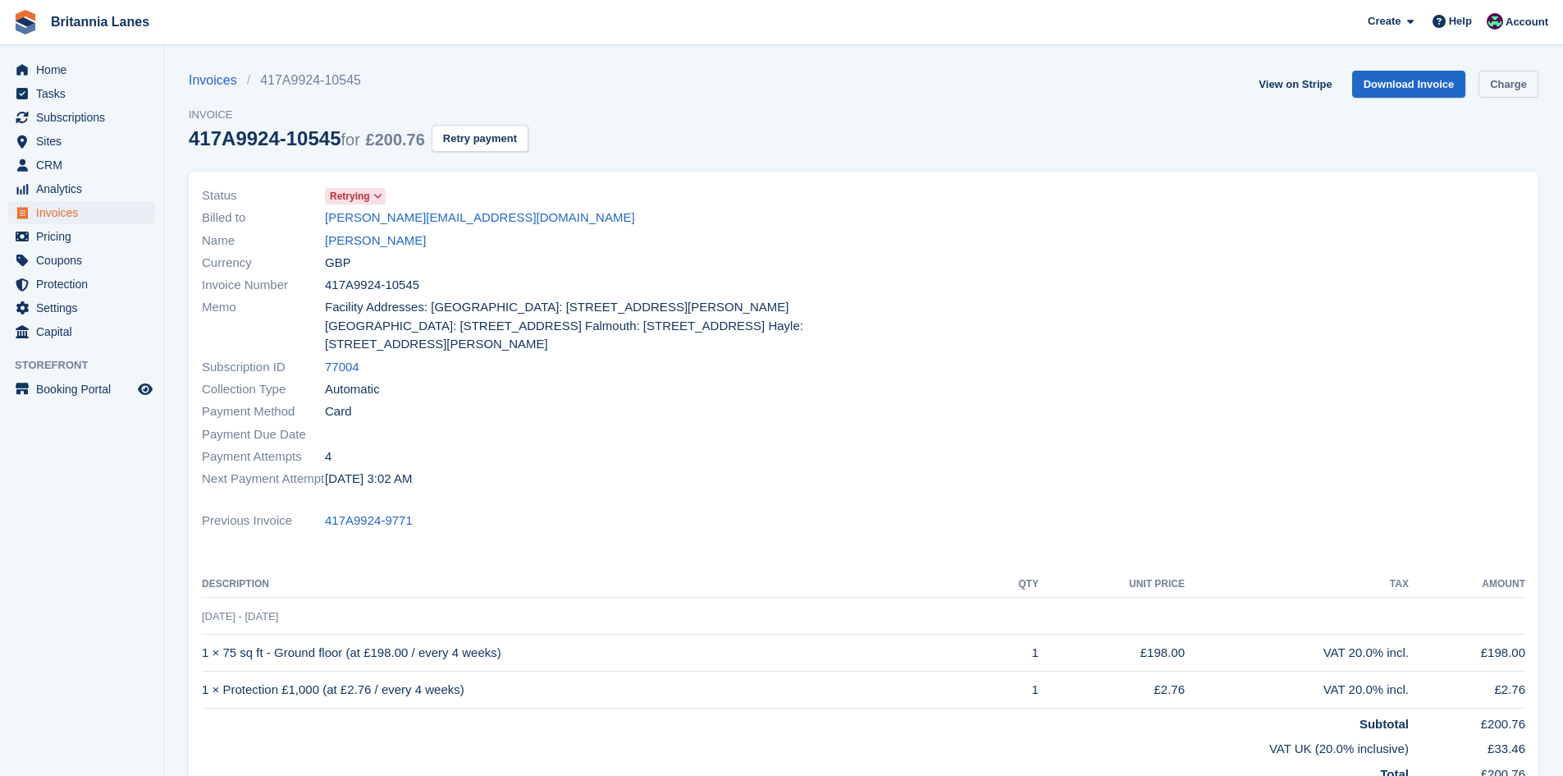
click at [1522, 85] on link "Charge" at bounding box center [1509, 84] width 60 height 27
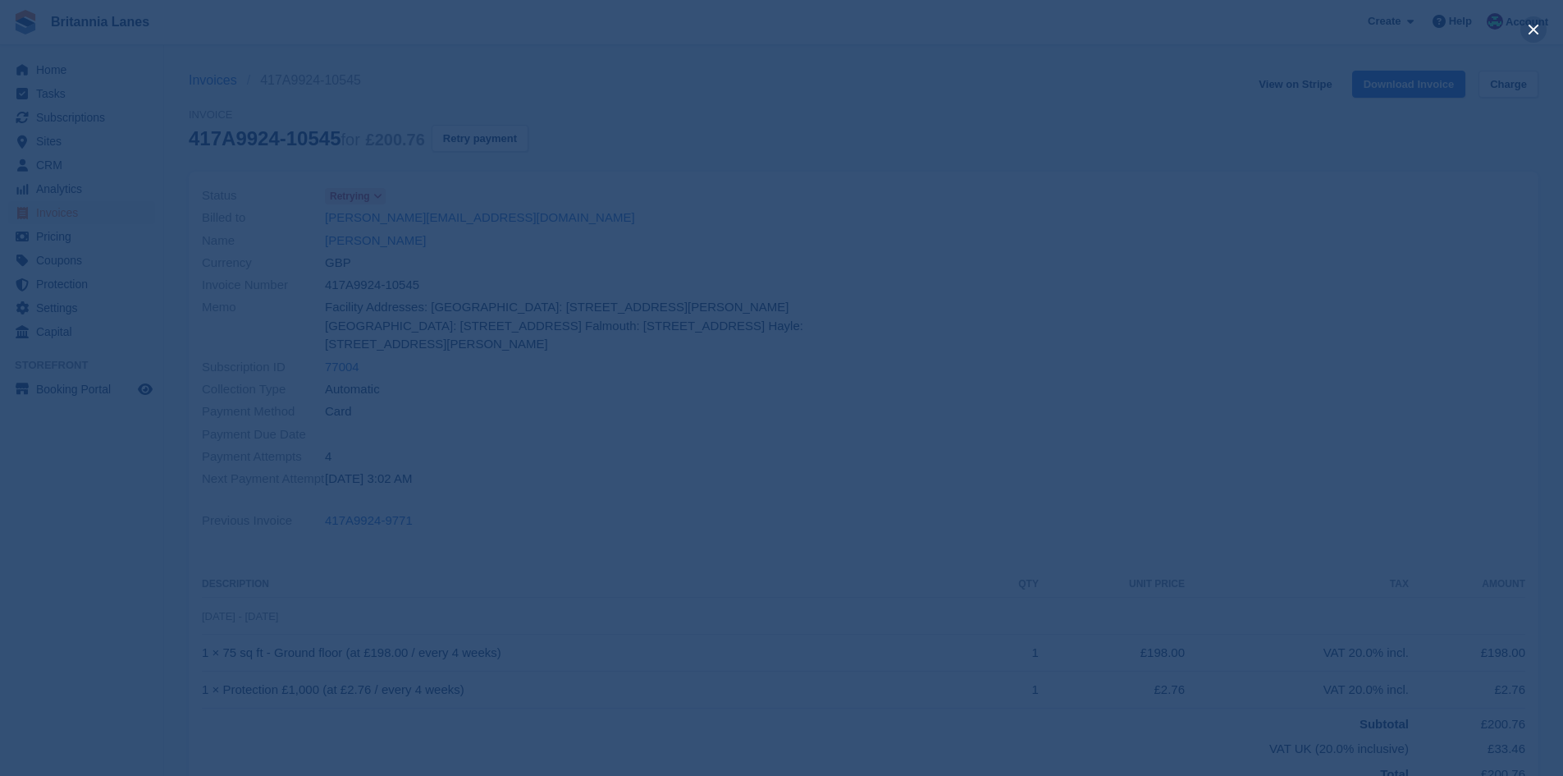
click at [1538, 36] on button "close" at bounding box center [1534, 29] width 26 height 26
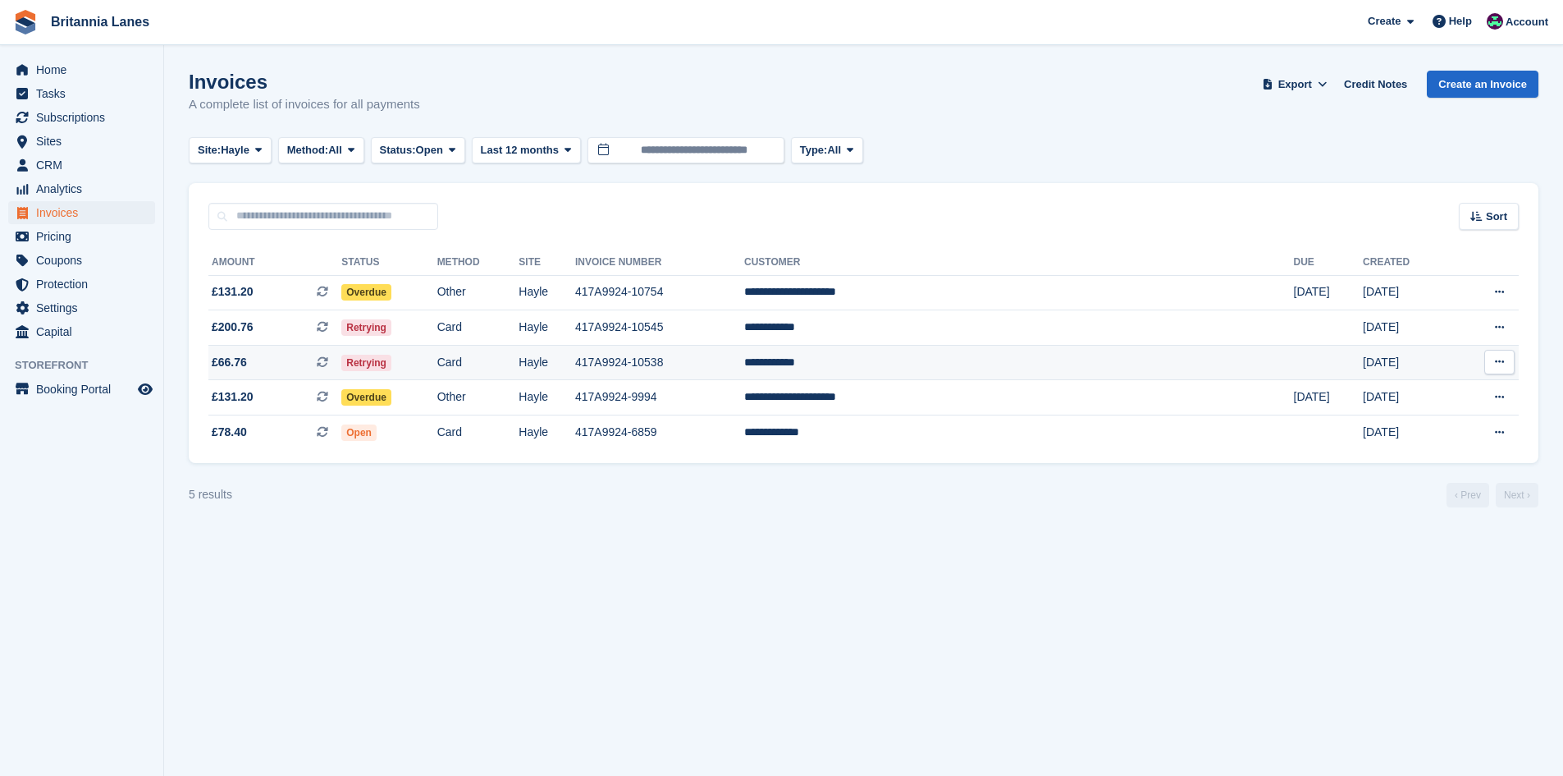
click at [970, 363] on td "**********" at bounding box center [1019, 362] width 550 height 35
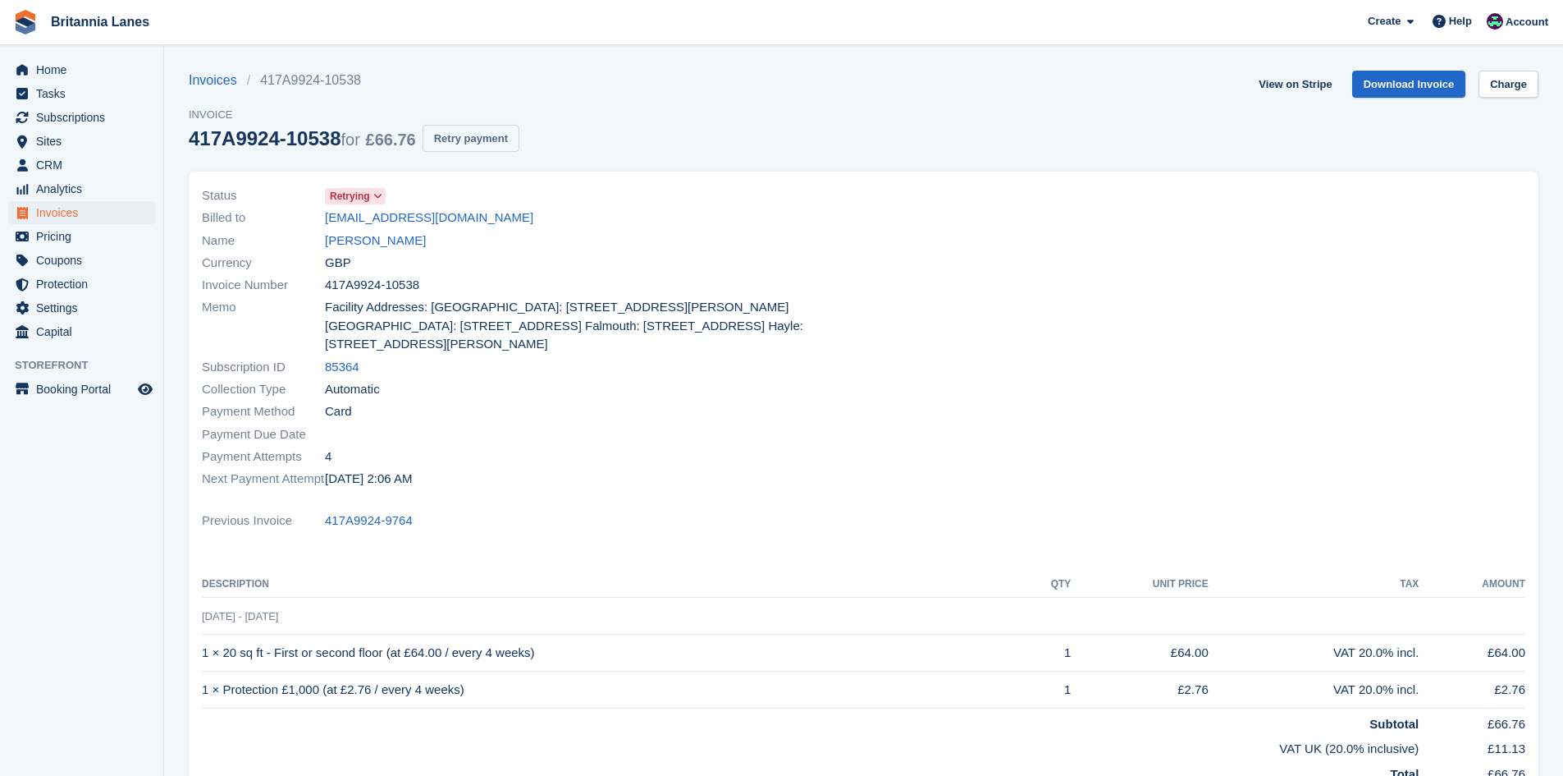
click at [481, 130] on button "Retry payment" at bounding box center [471, 138] width 97 height 27
click at [1499, 81] on link "Charge" at bounding box center [1509, 84] width 60 height 27
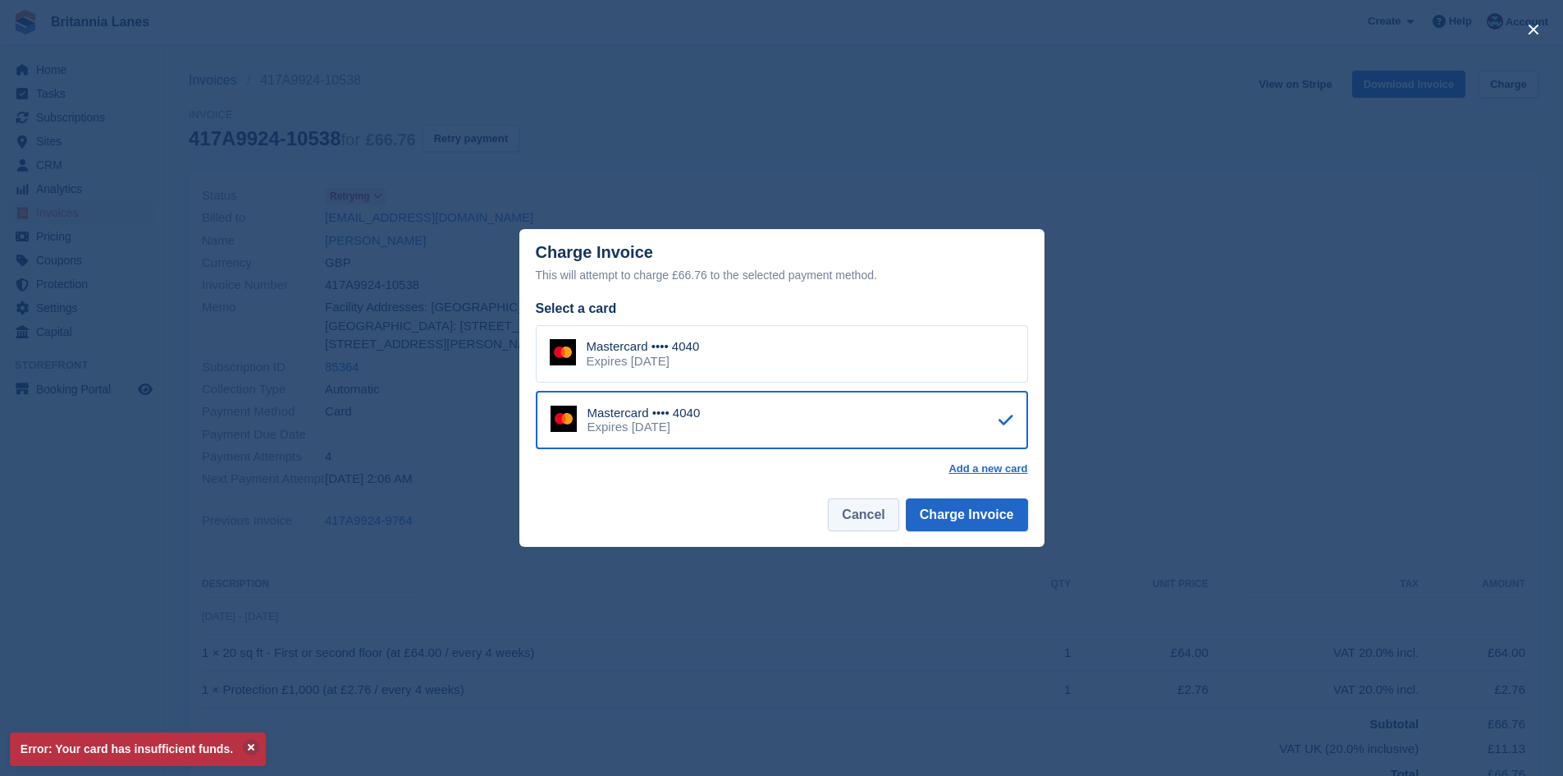
click at [884, 520] on button "Cancel" at bounding box center [863, 514] width 71 height 33
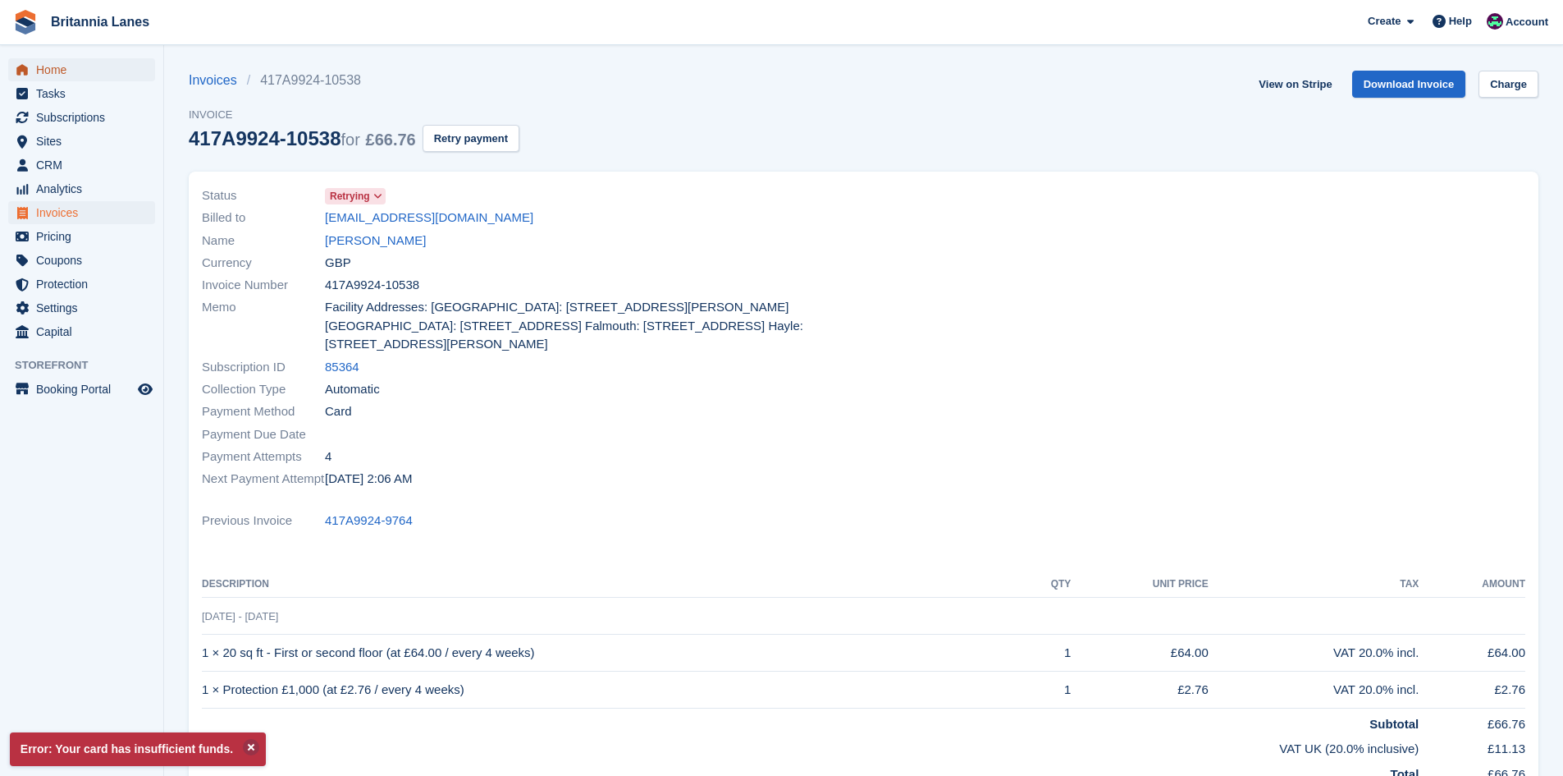
click at [53, 64] on span "Home" at bounding box center [85, 69] width 98 height 23
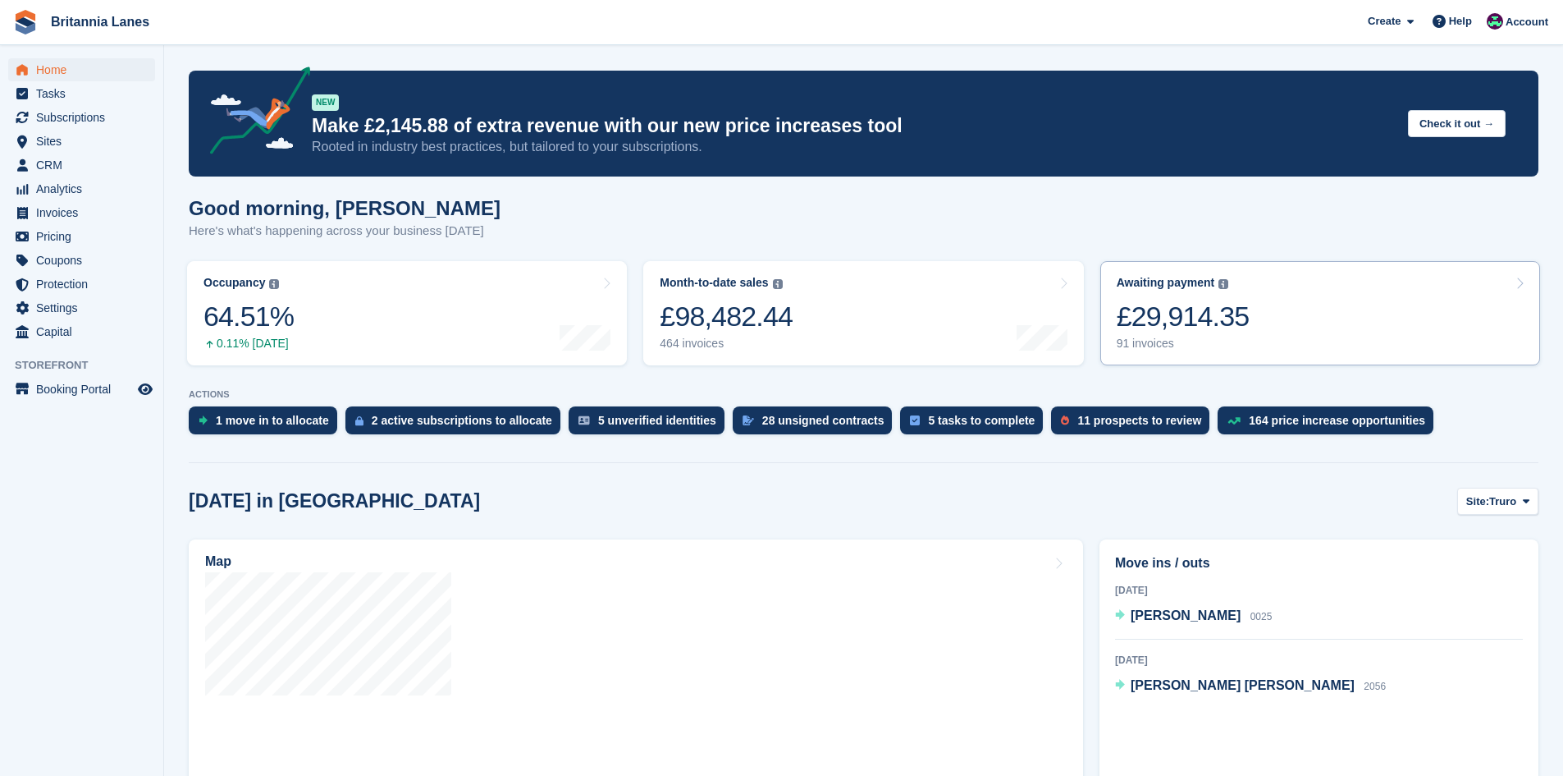
drag, startPoint x: 1204, startPoint y: 297, endPoint x: 23, endPoint y: 647, distance: 1231.6
click at [1204, 298] on div "Awaiting payment The total outstanding balance on all open invoices. £29,914.35…" at bounding box center [1183, 313] width 133 height 75
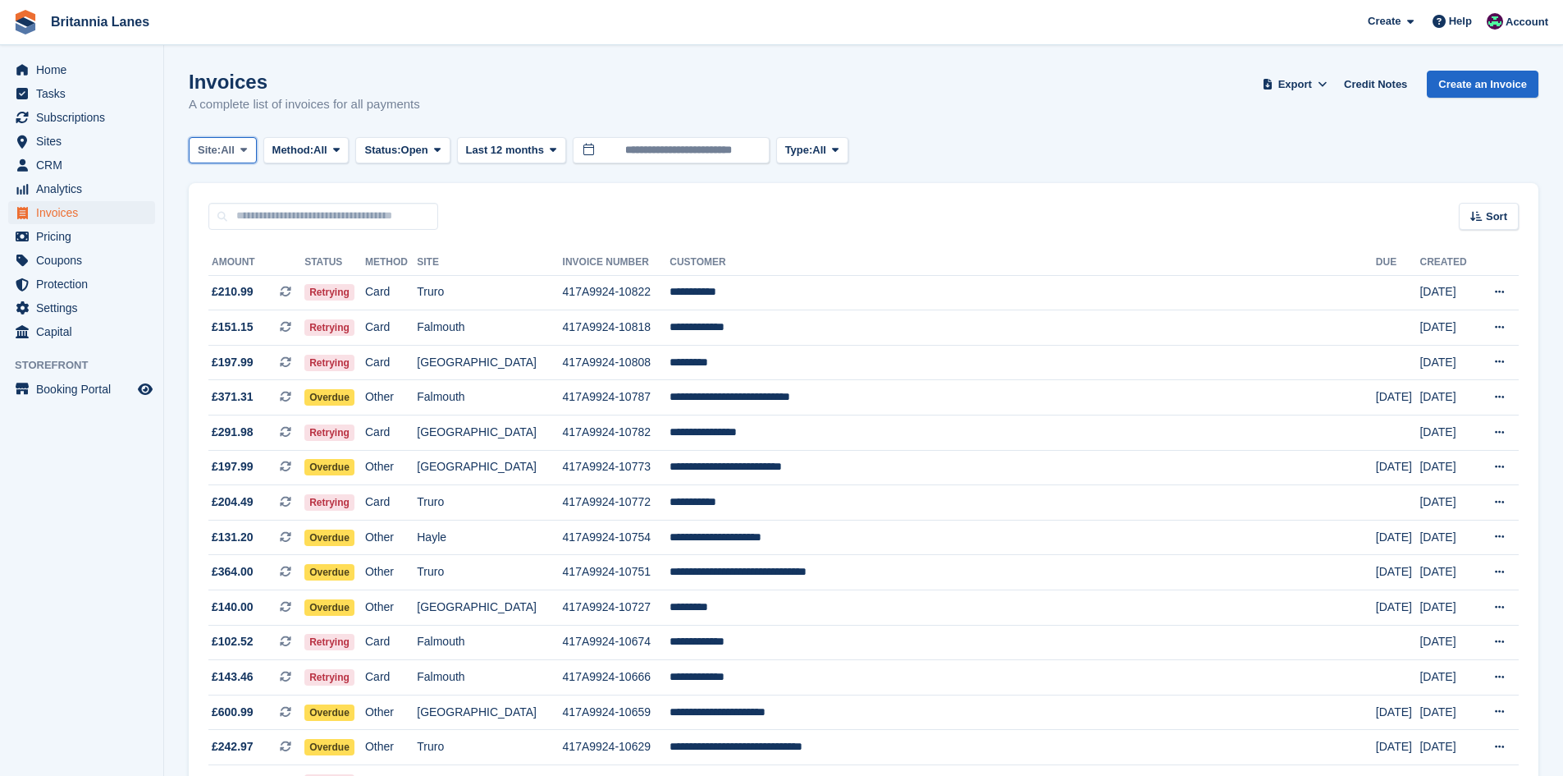
click at [204, 159] on button "Site: All" at bounding box center [223, 150] width 68 height 27
click at [257, 222] on link "Truro" at bounding box center [270, 219] width 148 height 30
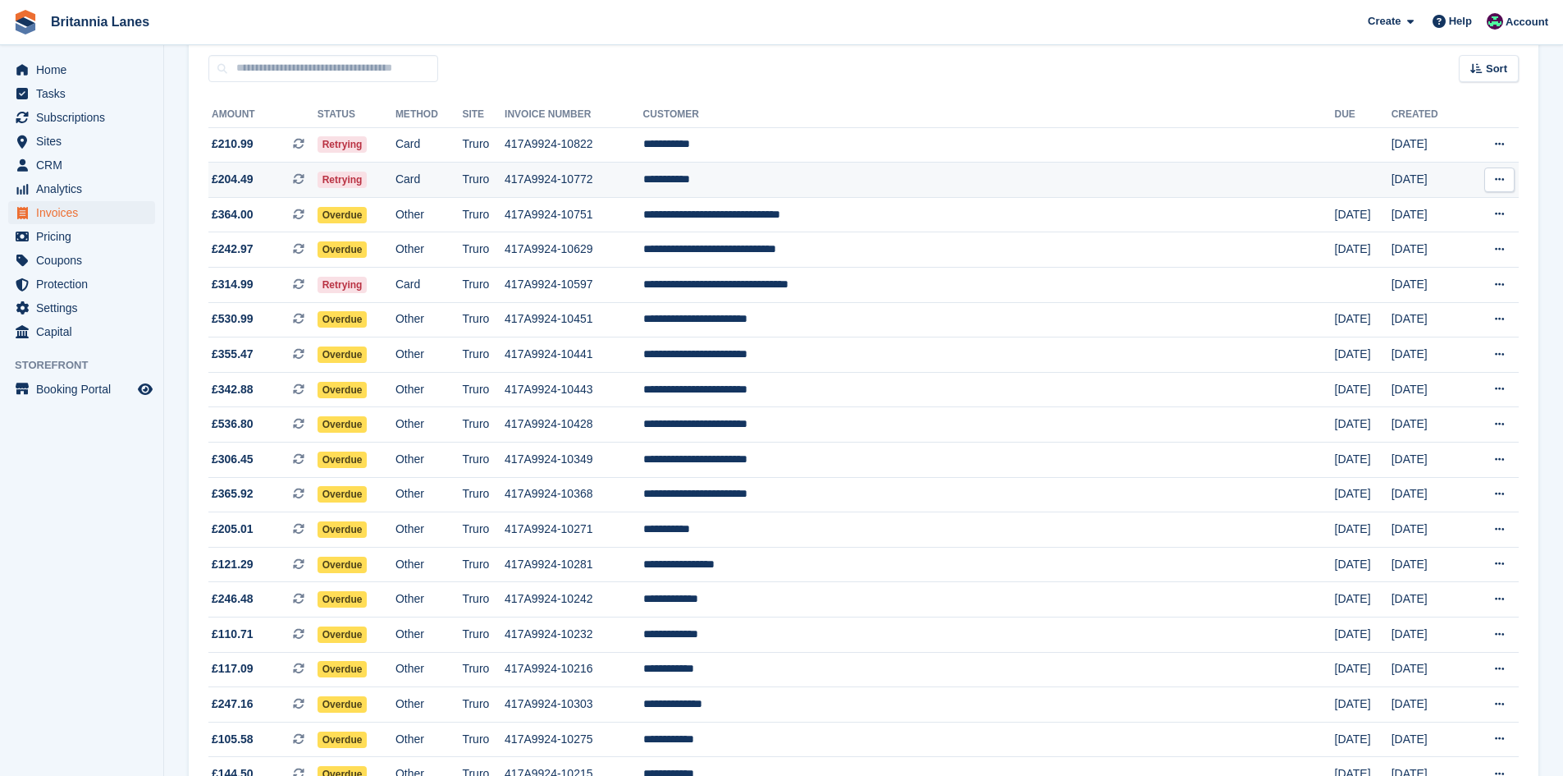
scroll to position [164, 0]
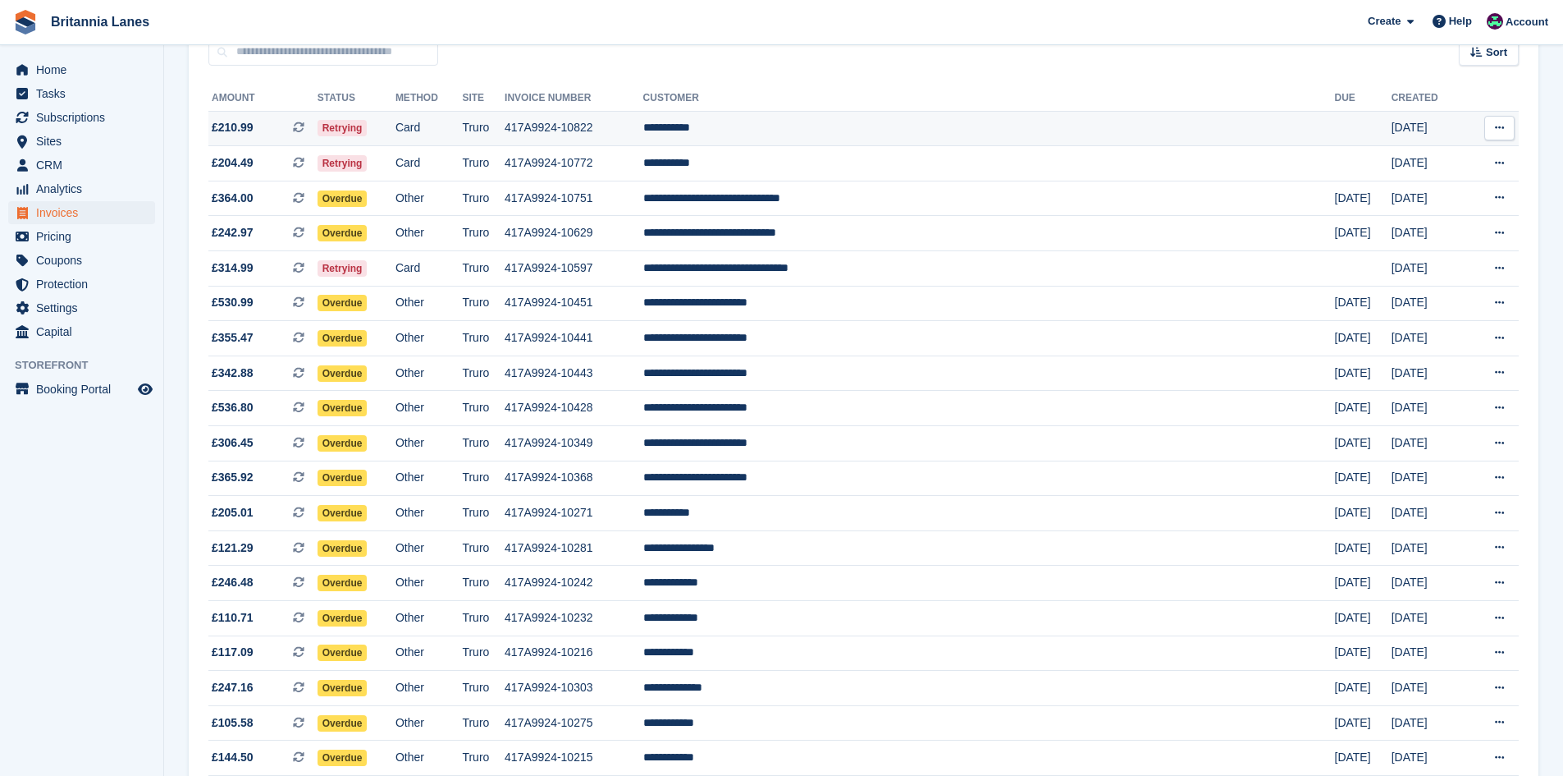
click at [826, 119] on td "**********" at bounding box center [989, 128] width 692 height 35
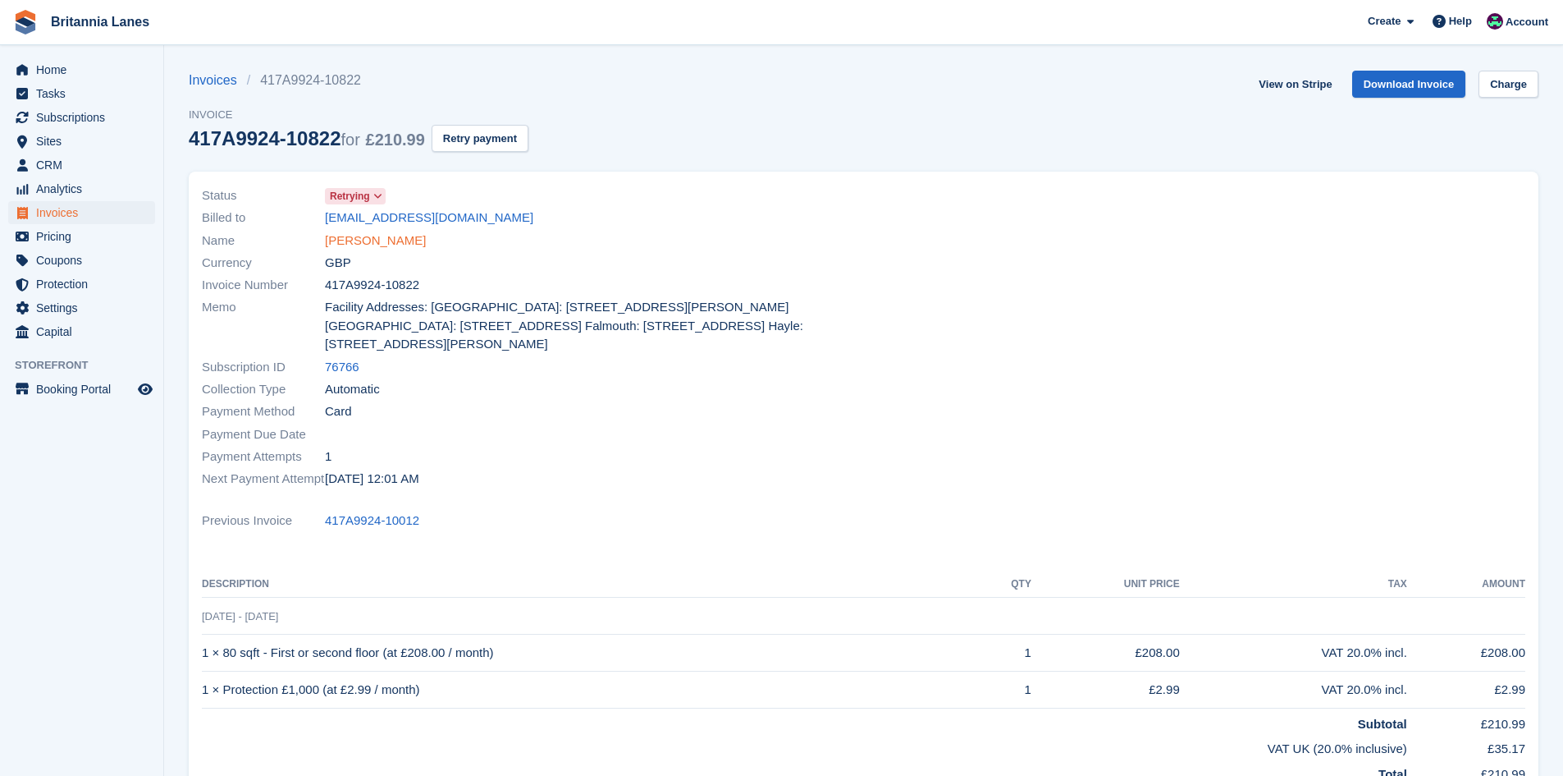
click at [371, 240] on link "Zoe Ginster" at bounding box center [375, 240] width 101 height 19
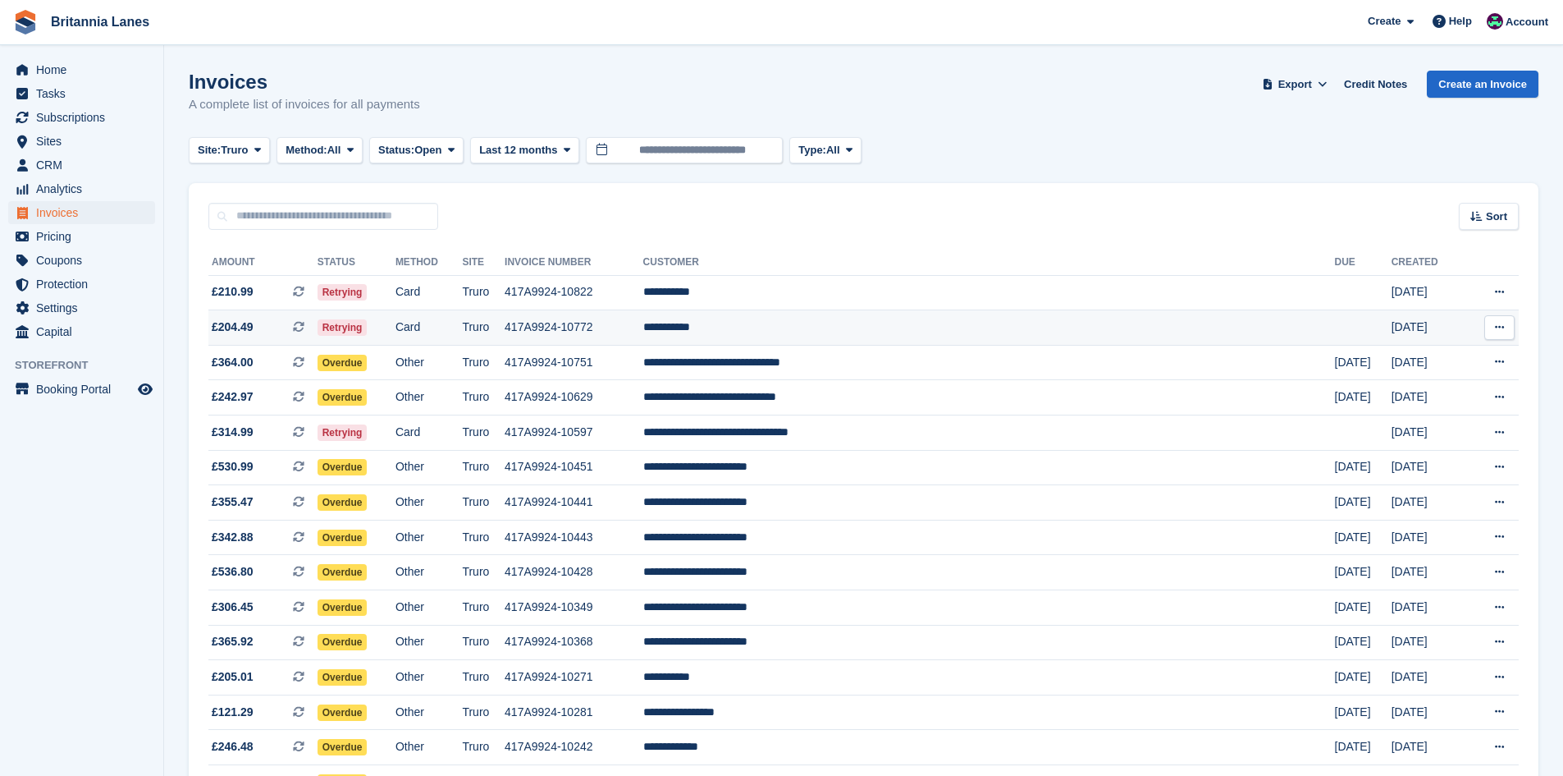
click at [867, 327] on td "**********" at bounding box center [989, 327] width 692 height 35
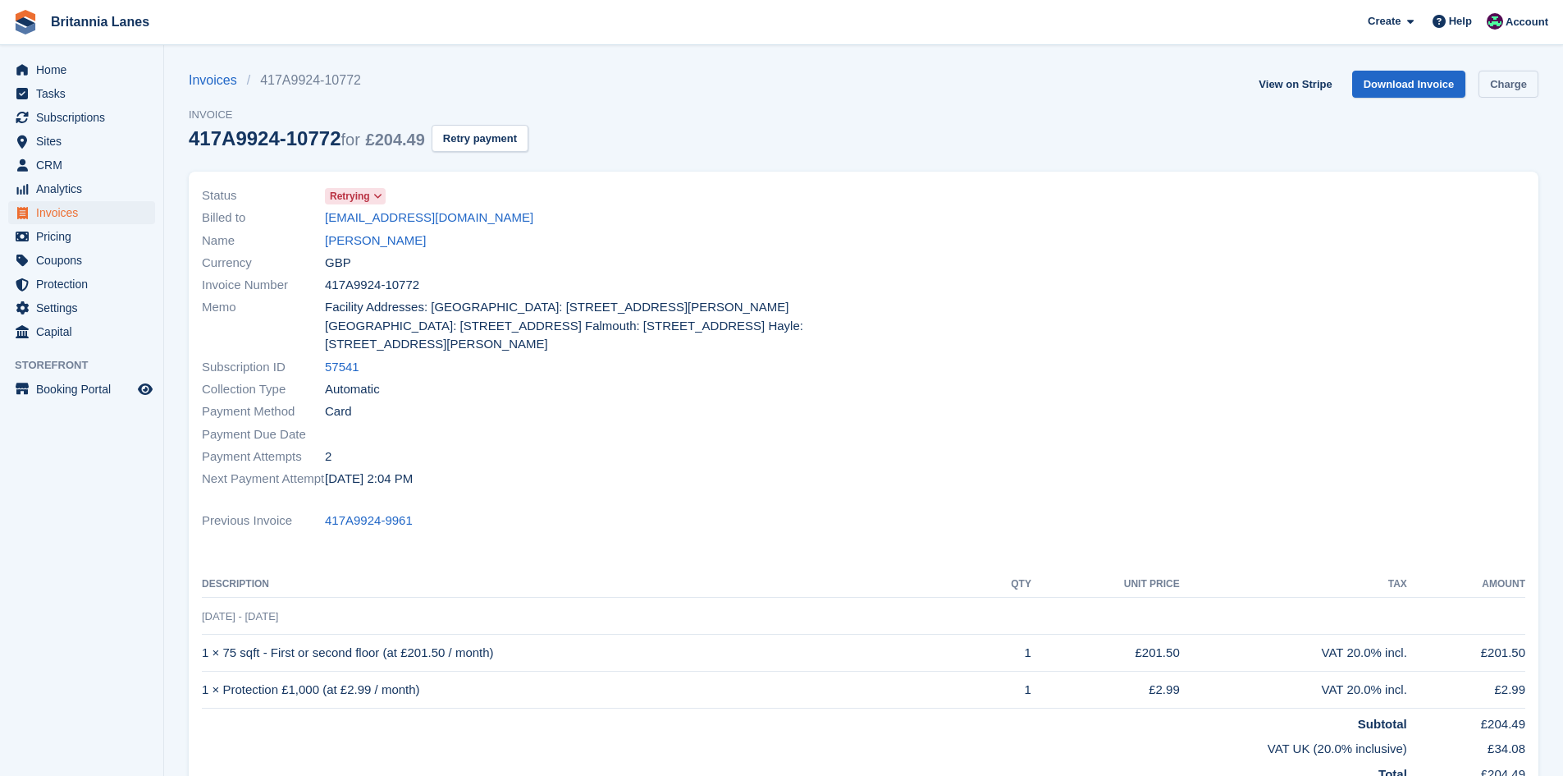
click at [1506, 81] on link "Charge" at bounding box center [1509, 84] width 60 height 27
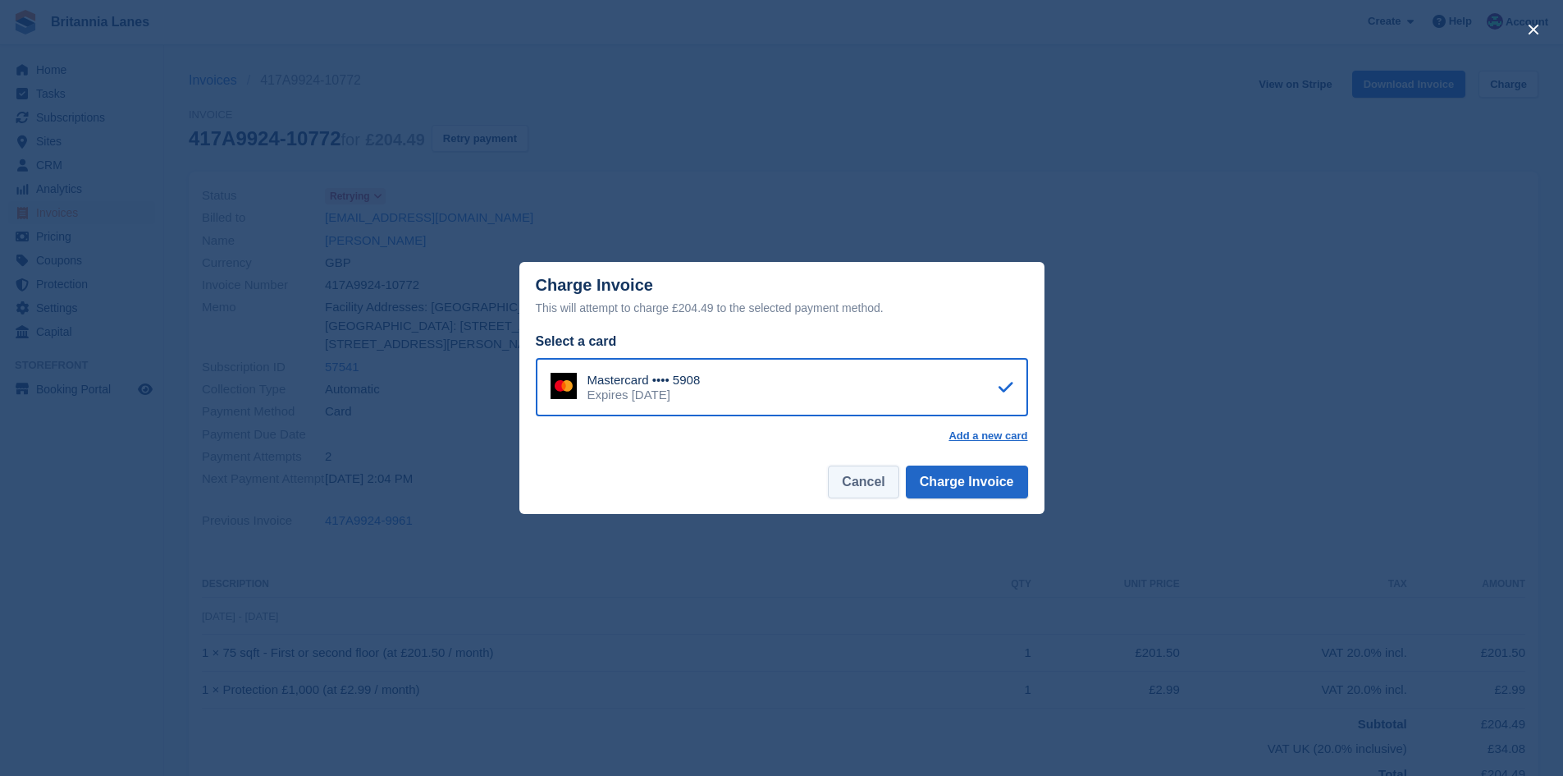
click at [897, 481] on button "Cancel" at bounding box center [863, 481] width 71 height 33
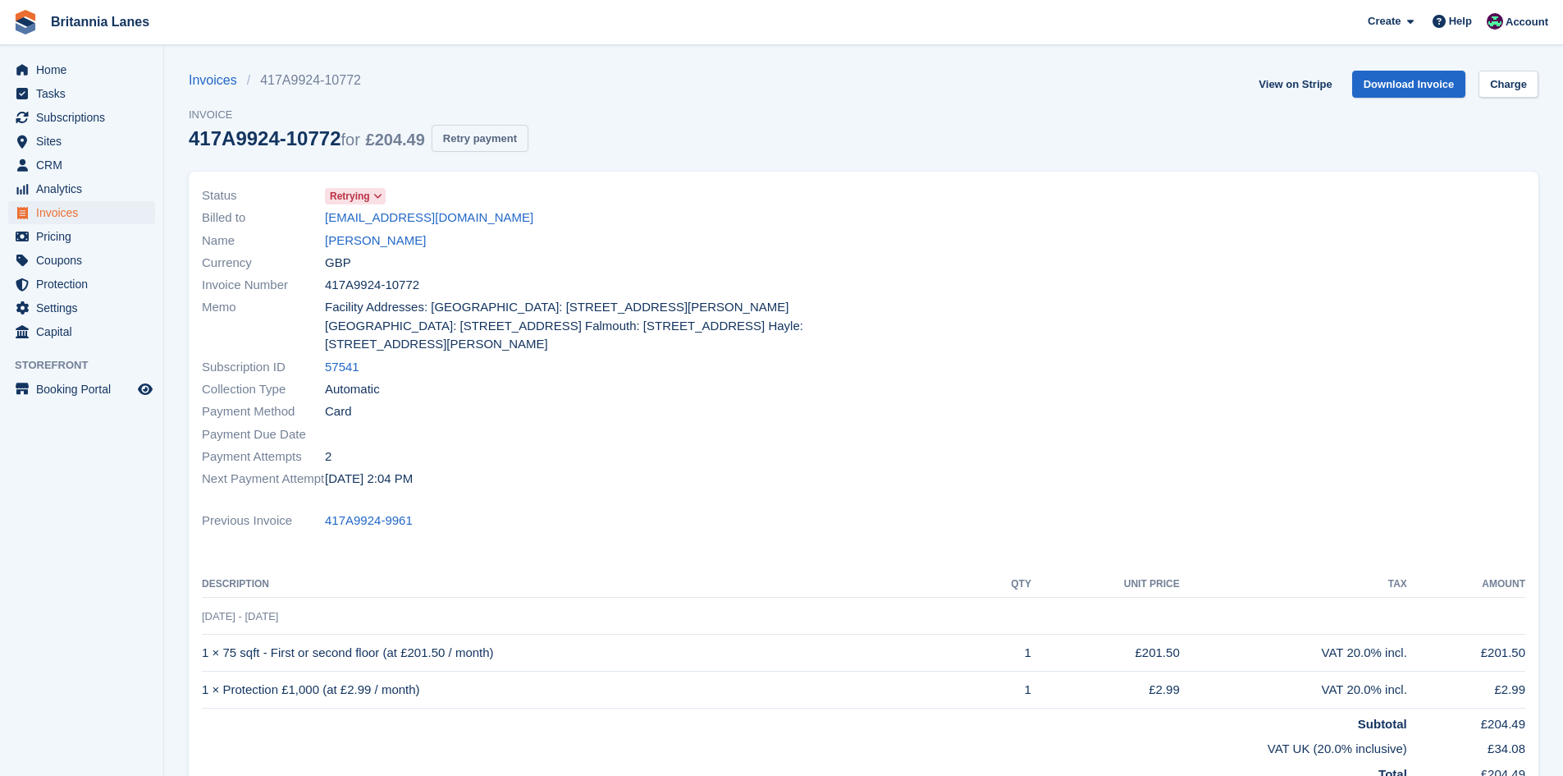
click at [445, 134] on button "Retry payment" at bounding box center [480, 138] width 97 height 27
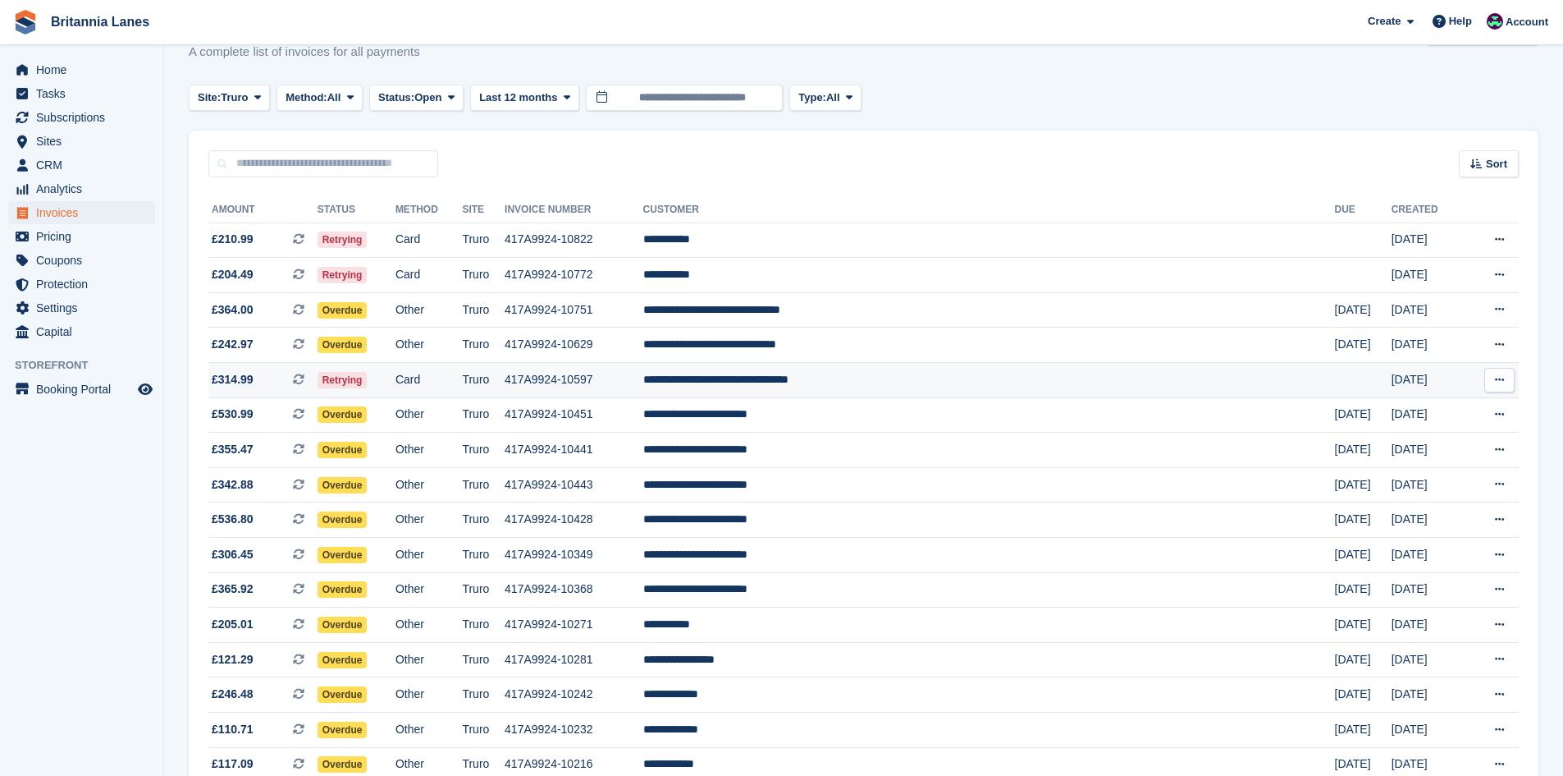
scroll to position [82, 0]
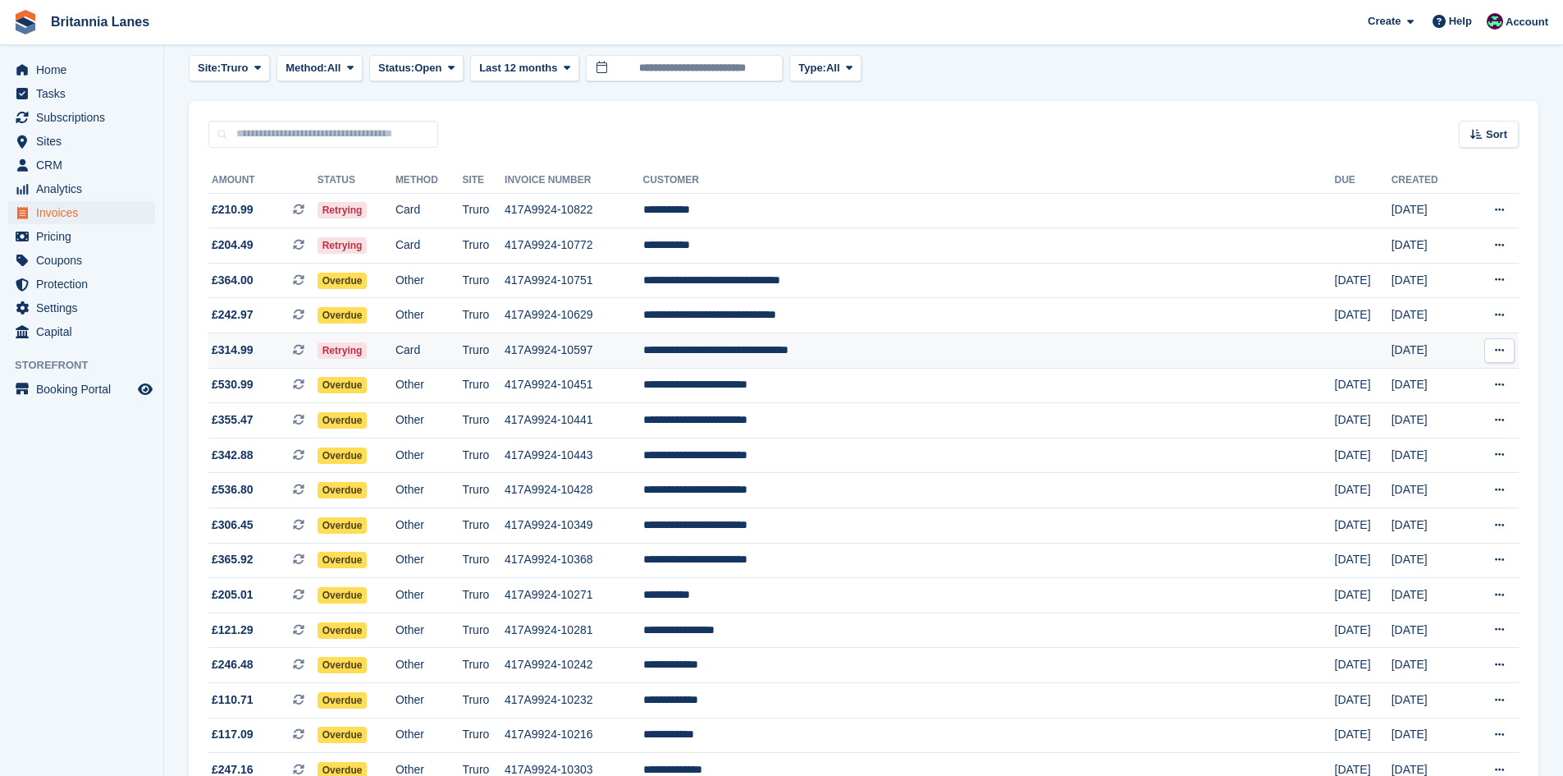
click at [866, 345] on td "**********" at bounding box center [989, 350] width 692 height 35
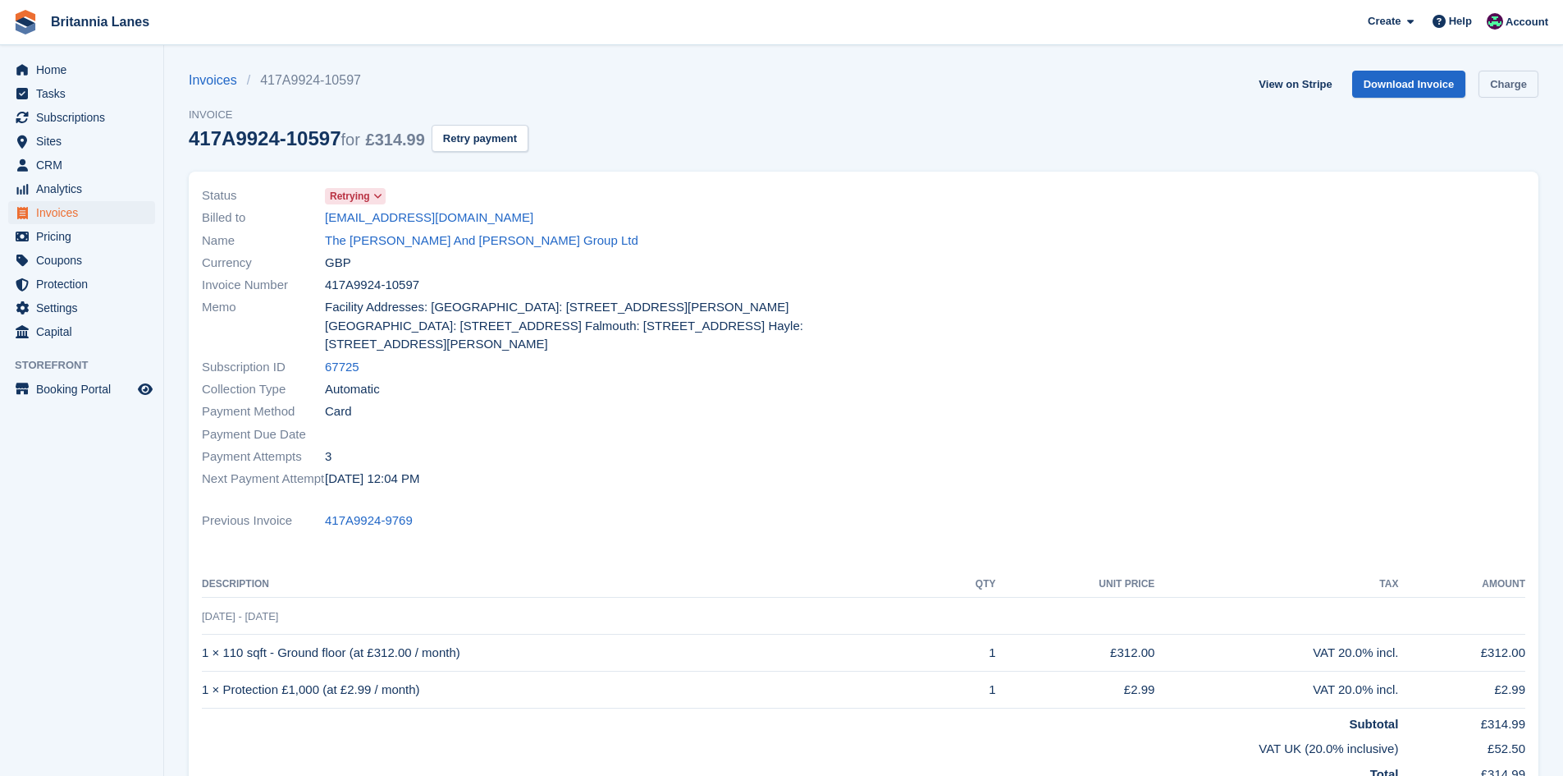
click at [1499, 86] on link "Charge" at bounding box center [1509, 84] width 60 height 27
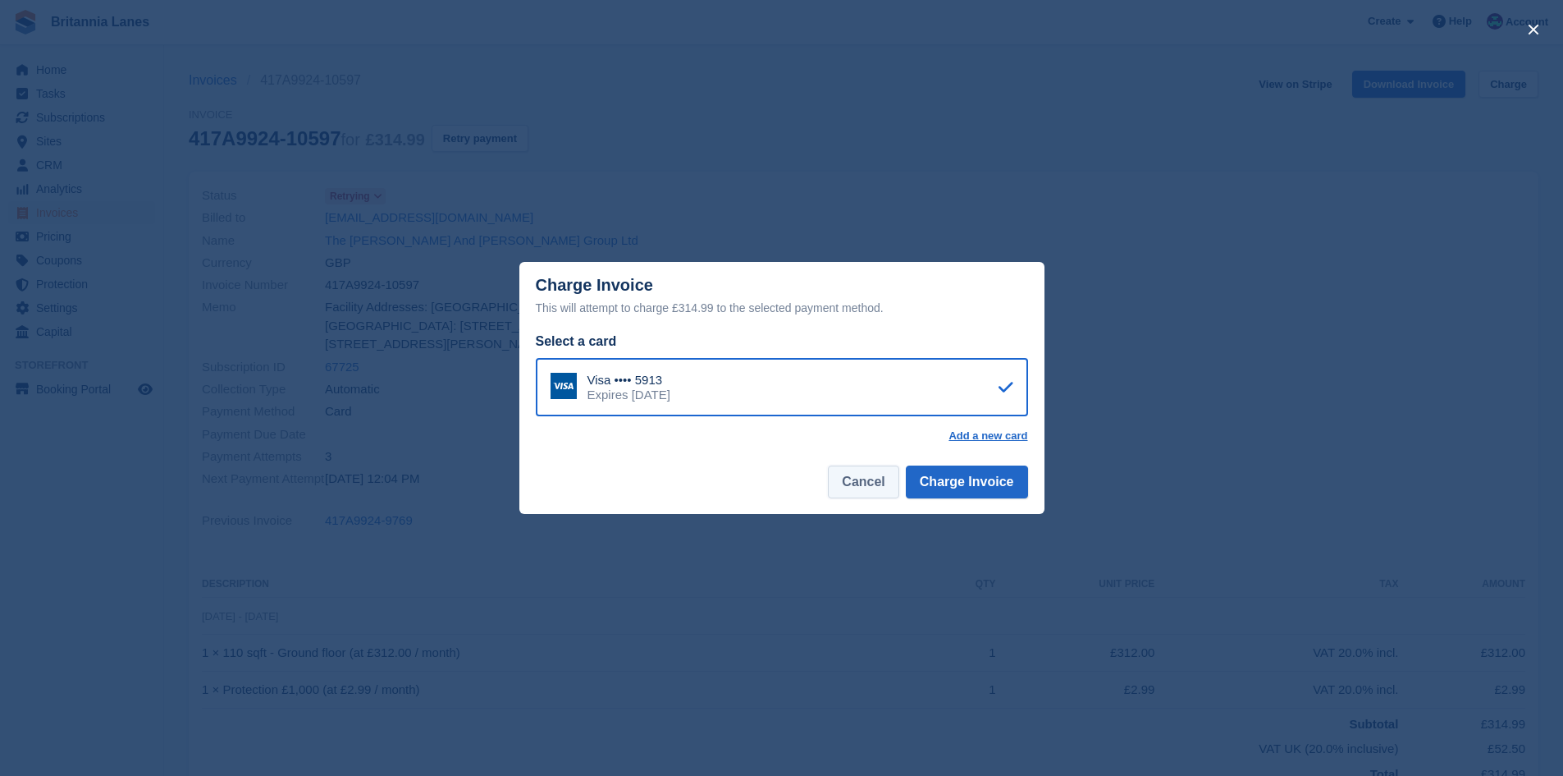
drag, startPoint x: 859, startPoint y: 491, endPoint x: 856, endPoint y: 477, distance: 14.3
click at [858, 491] on button "Cancel" at bounding box center [863, 481] width 71 height 33
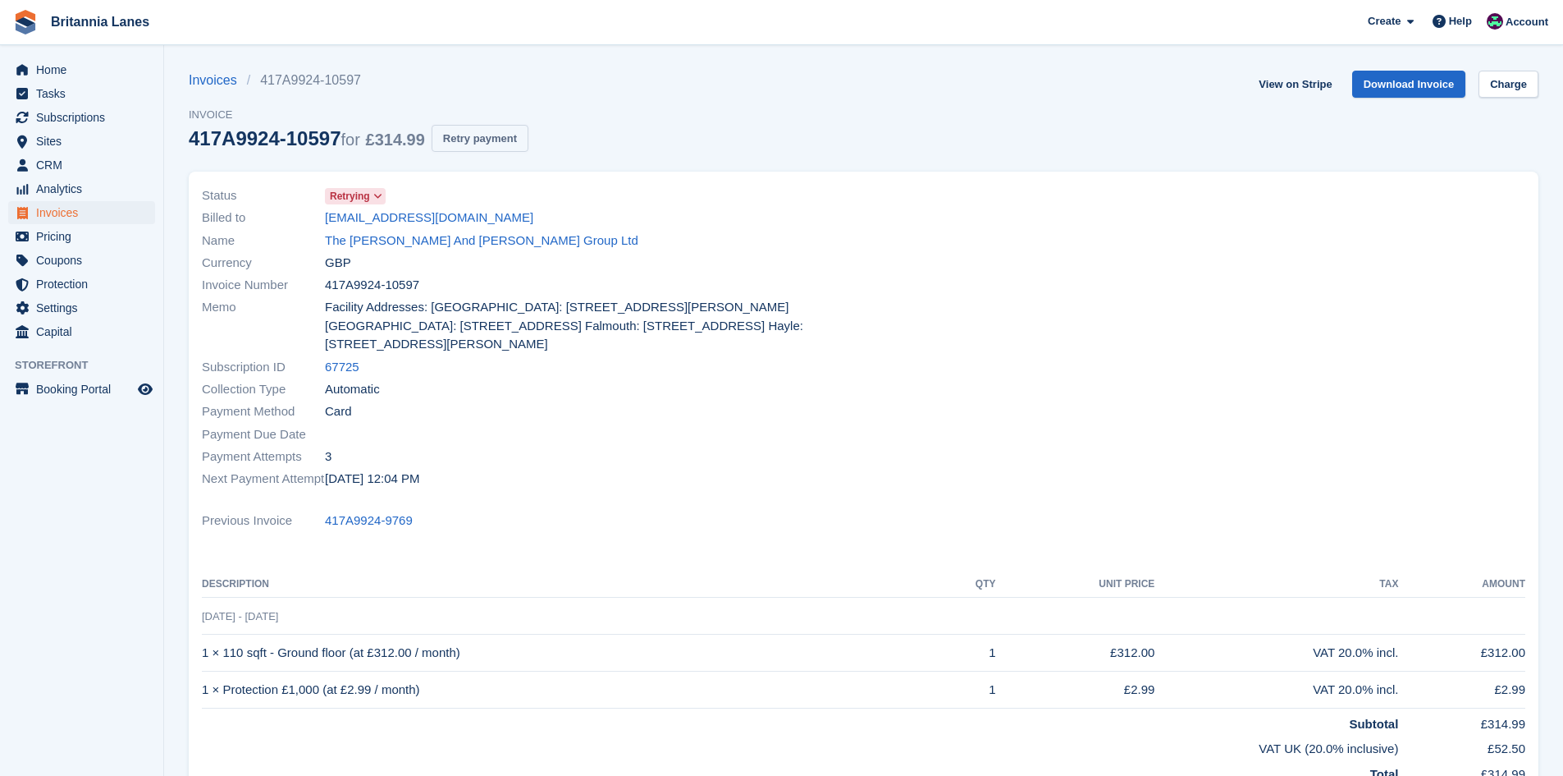
click at [477, 142] on button "Retry payment" at bounding box center [480, 138] width 97 height 27
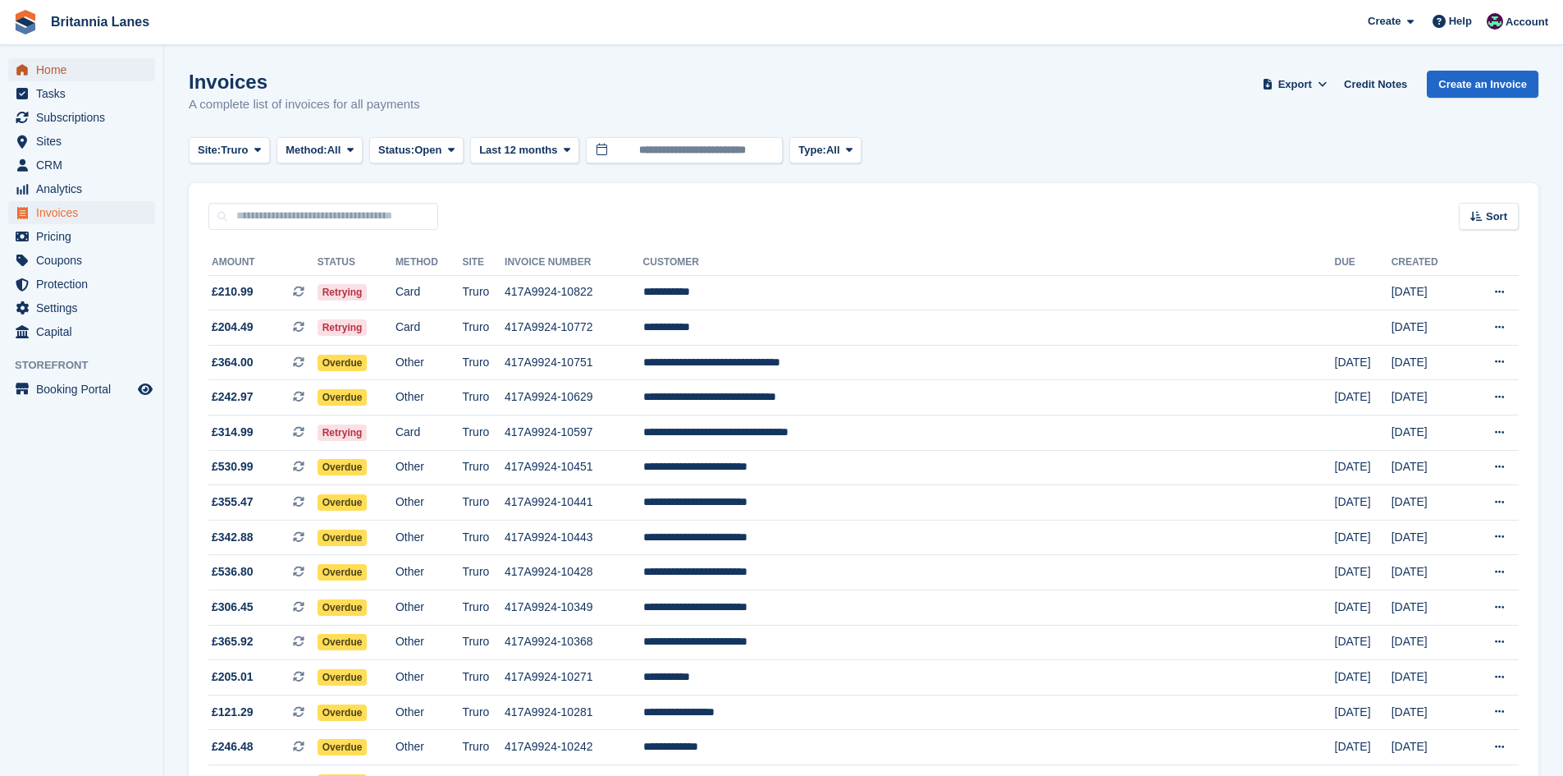
click at [71, 71] on span "Home" at bounding box center [85, 69] width 98 height 23
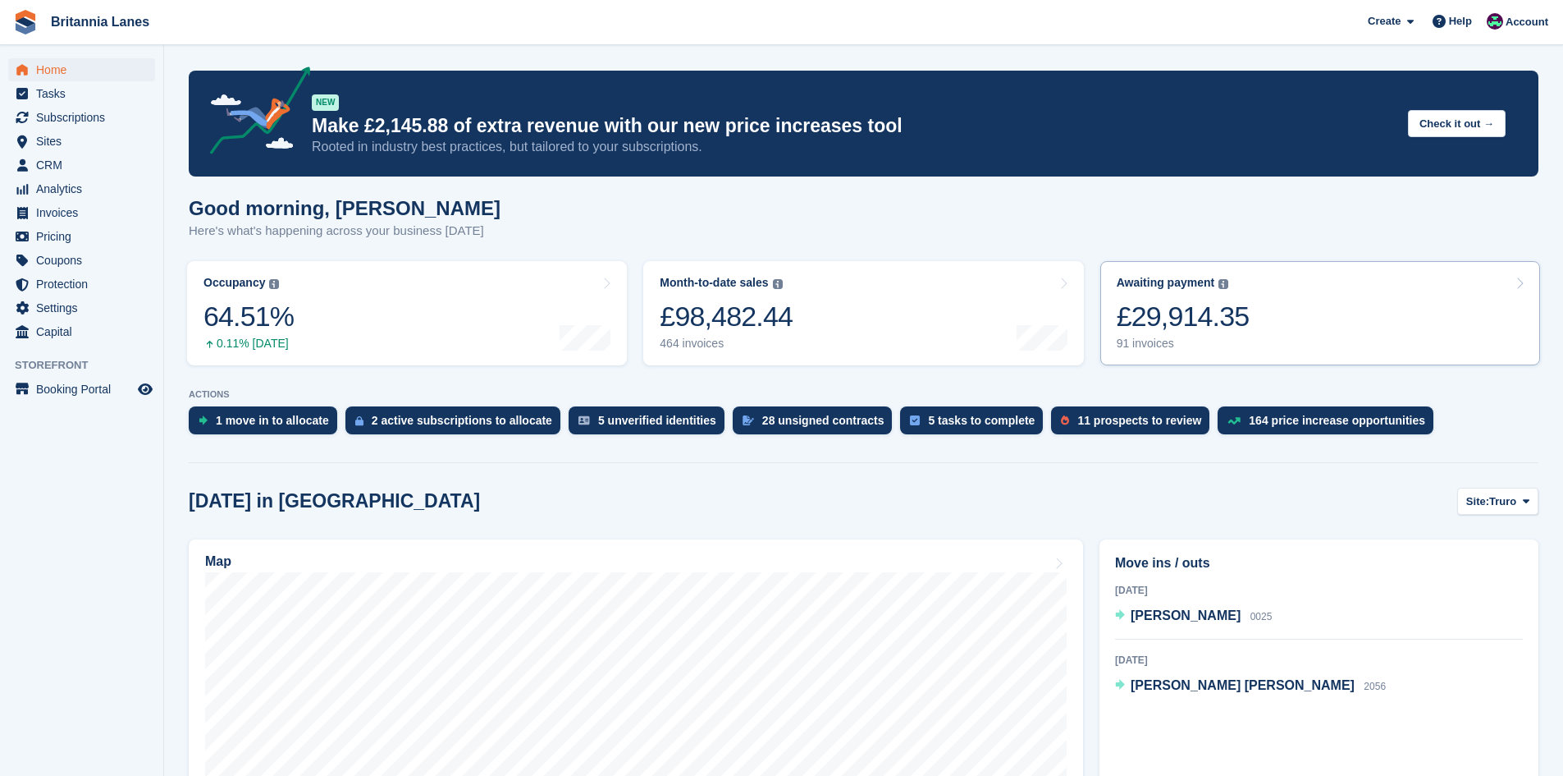
click at [1359, 343] on link "Awaiting payment The total outstanding balance on all open invoices. £29,914.35…" at bounding box center [1321, 313] width 440 height 104
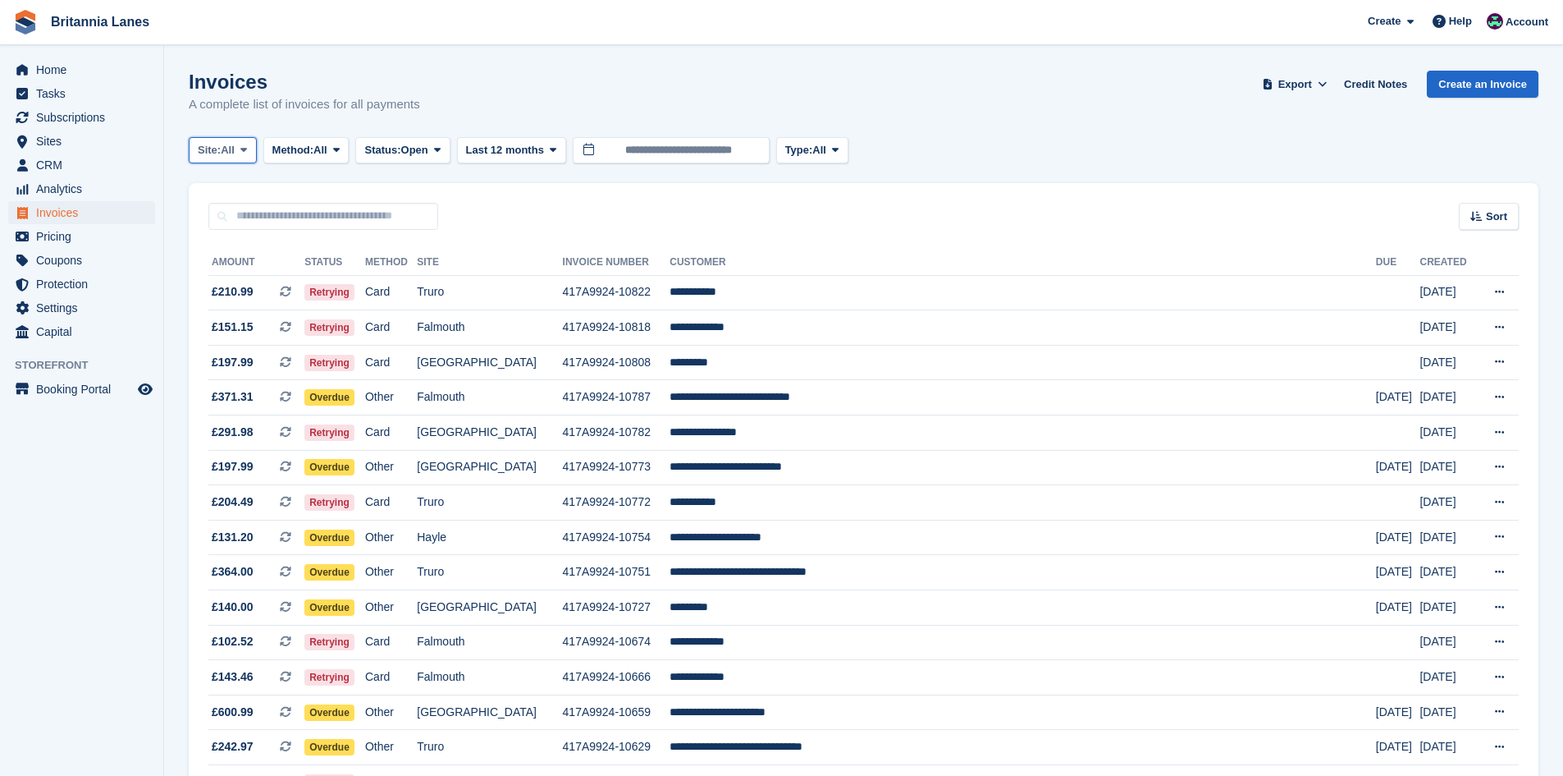
click at [213, 143] on span "Site:" at bounding box center [209, 150] width 23 height 16
click at [235, 236] on link "Falmouth" at bounding box center [270, 248] width 148 height 30
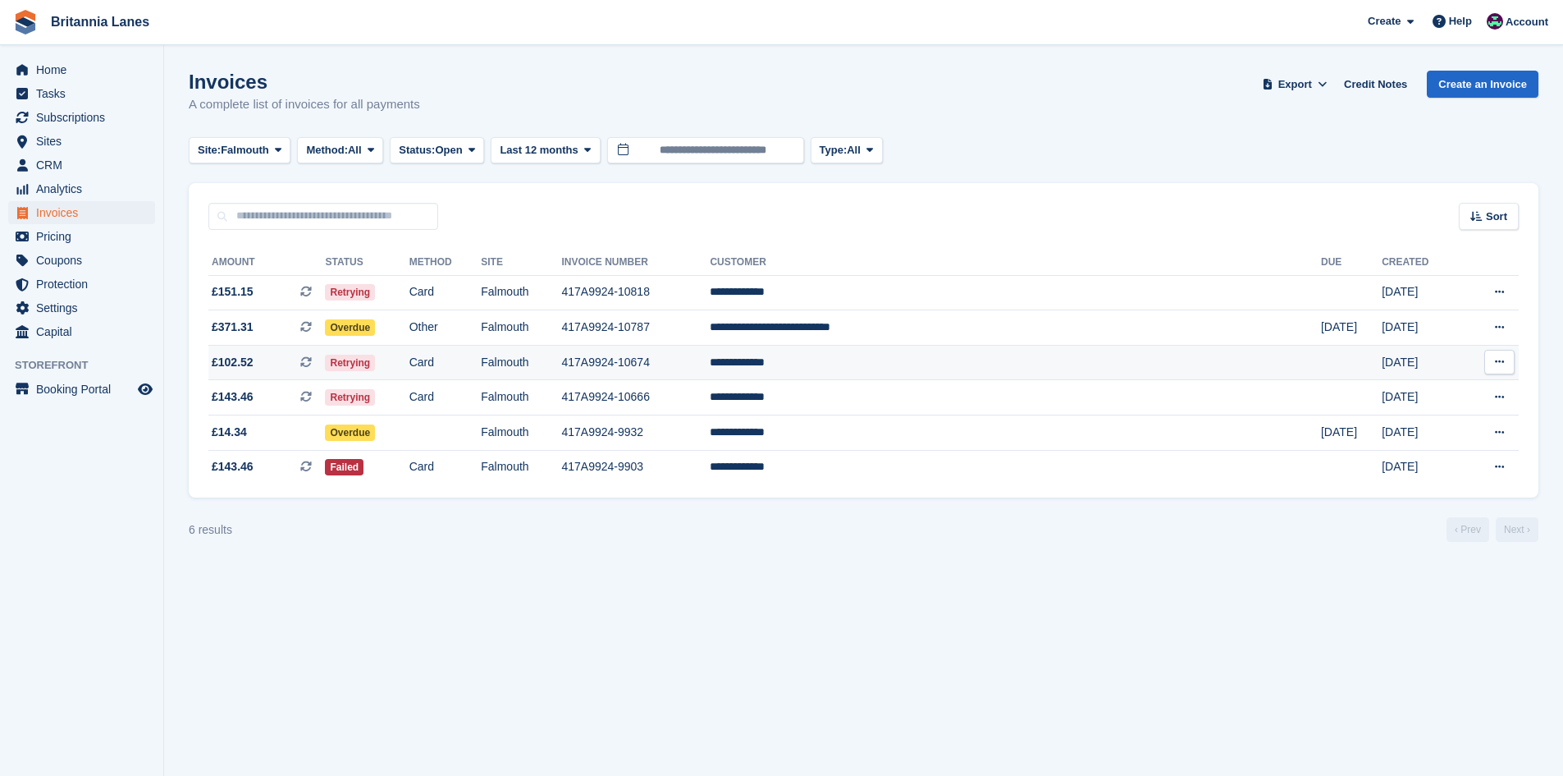
click at [952, 361] on td "**********" at bounding box center [1015, 362] width 611 height 35
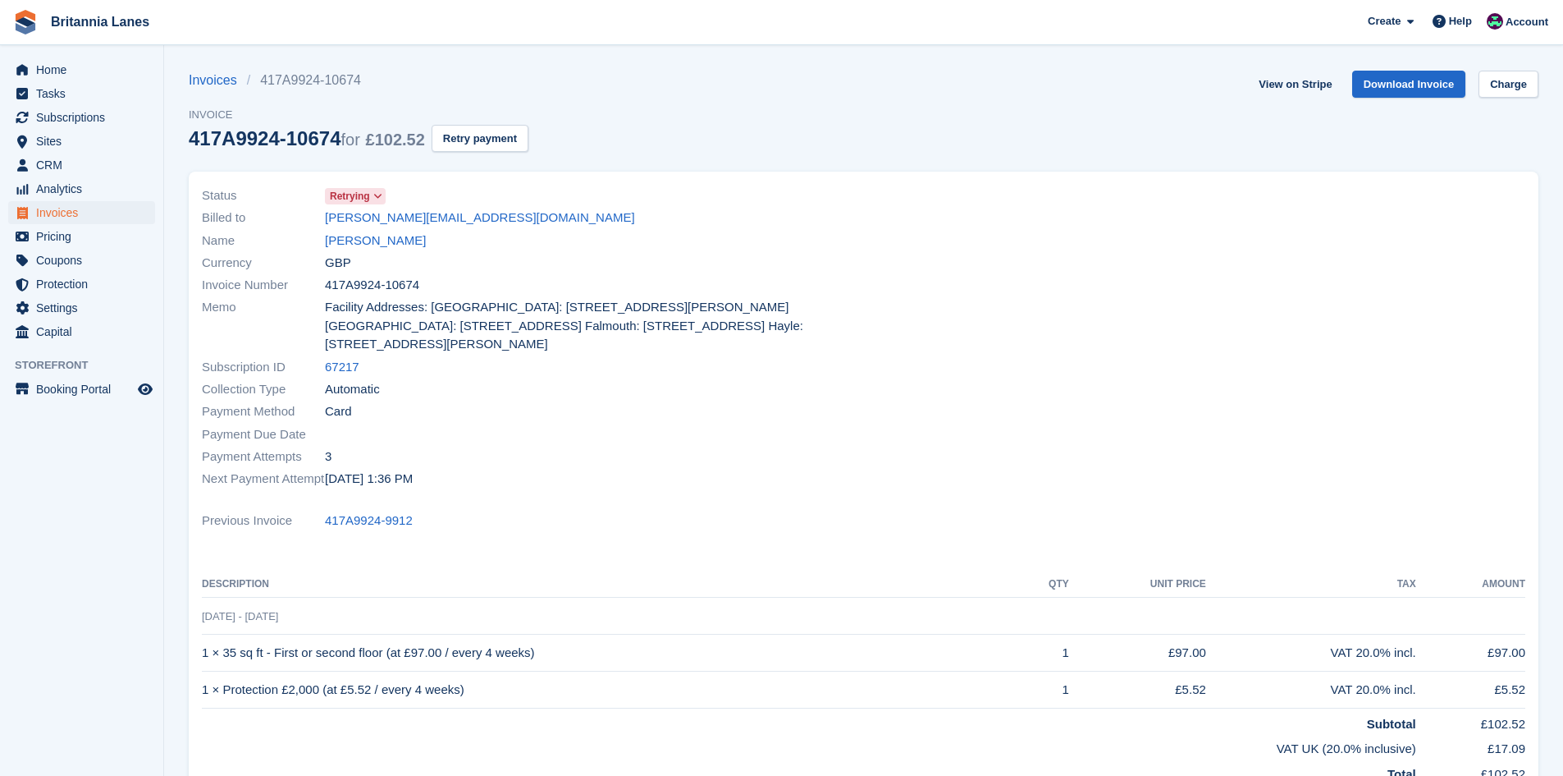
click at [399, 227] on div "Billed to kyle.omalley2023@outlook.com" at bounding box center [528, 218] width 652 height 22
click at [408, 221] on link "kyle.omalley2023@outlook.com" at bounding box center [480, 217] width 310 height 19
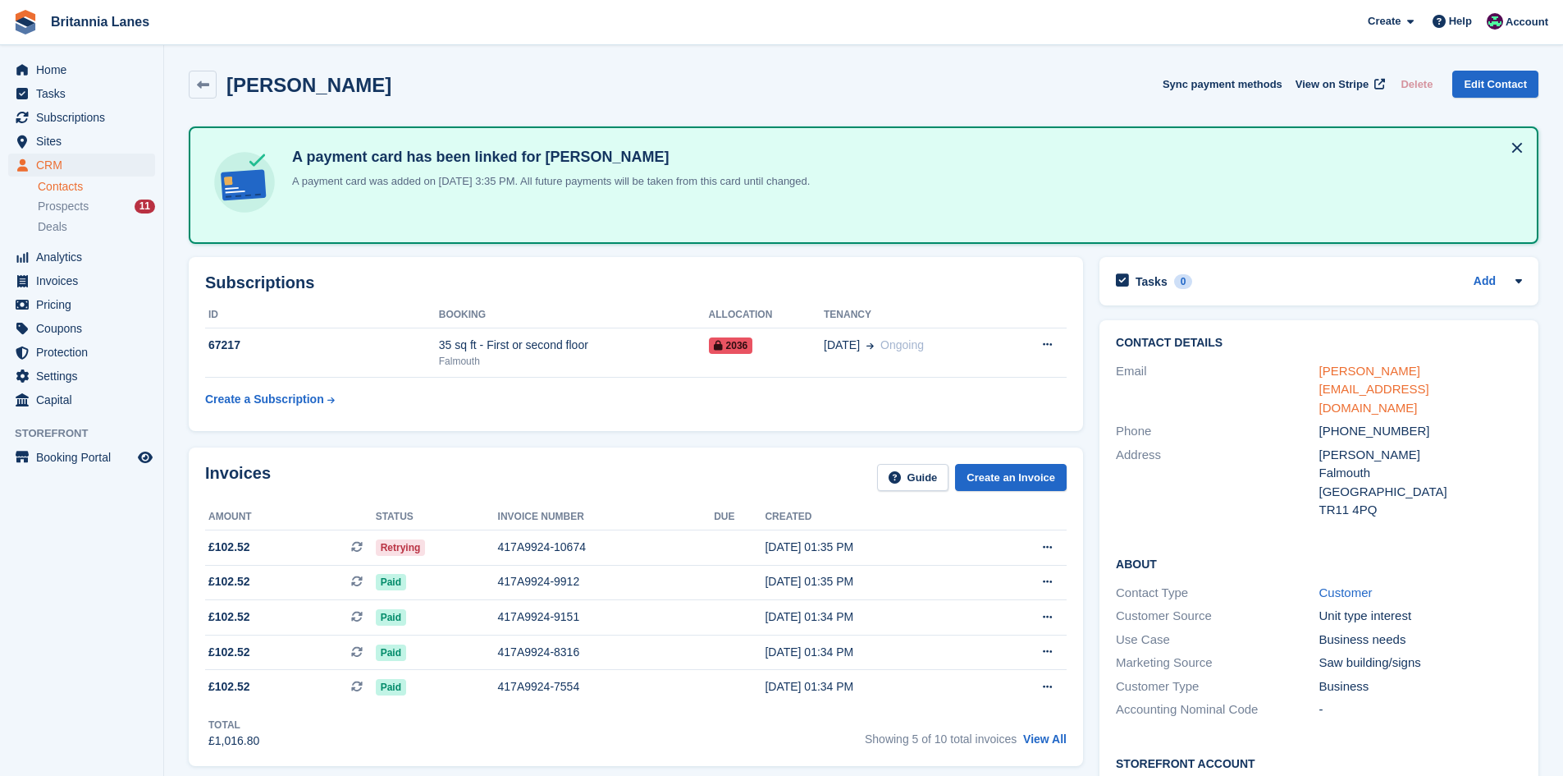
click at [1394, 364] on link "kyle.omalley2023@outlook.com" at bounding box center [1375, 389] width 110 height 51
click at [30, 57] on div "Home Tasks Subscriptions Subscriptions Subscriptions Contracts Price increases …" at bounding box center [81, 232] width 163 height 360
click at [29, 64] on span "menu" at bounding box center [22, 70] width 20 height 20
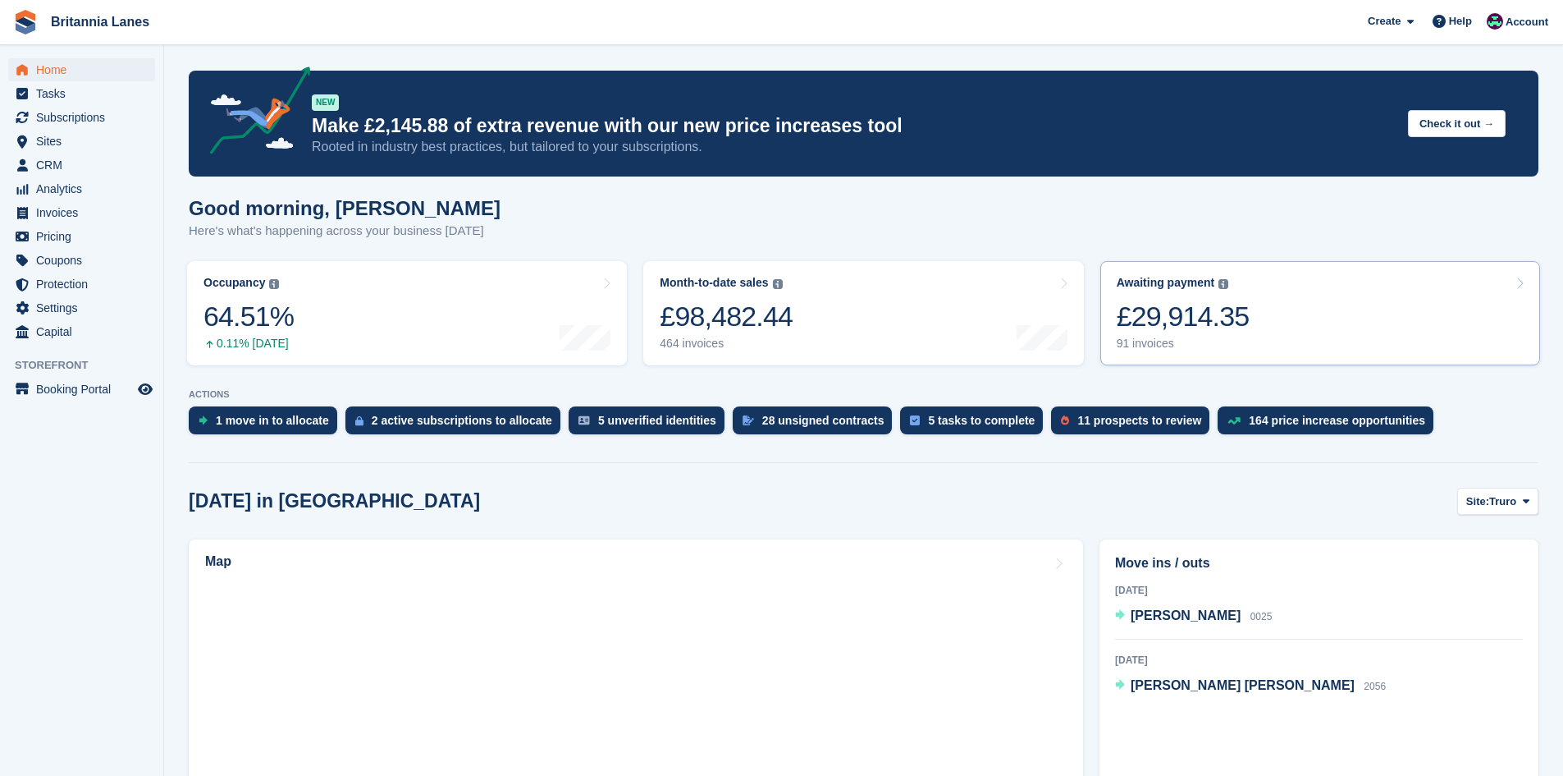
click at [1180, 323] on div "£29,914.35" at bounding box center [1183, 317] width 133 height 34
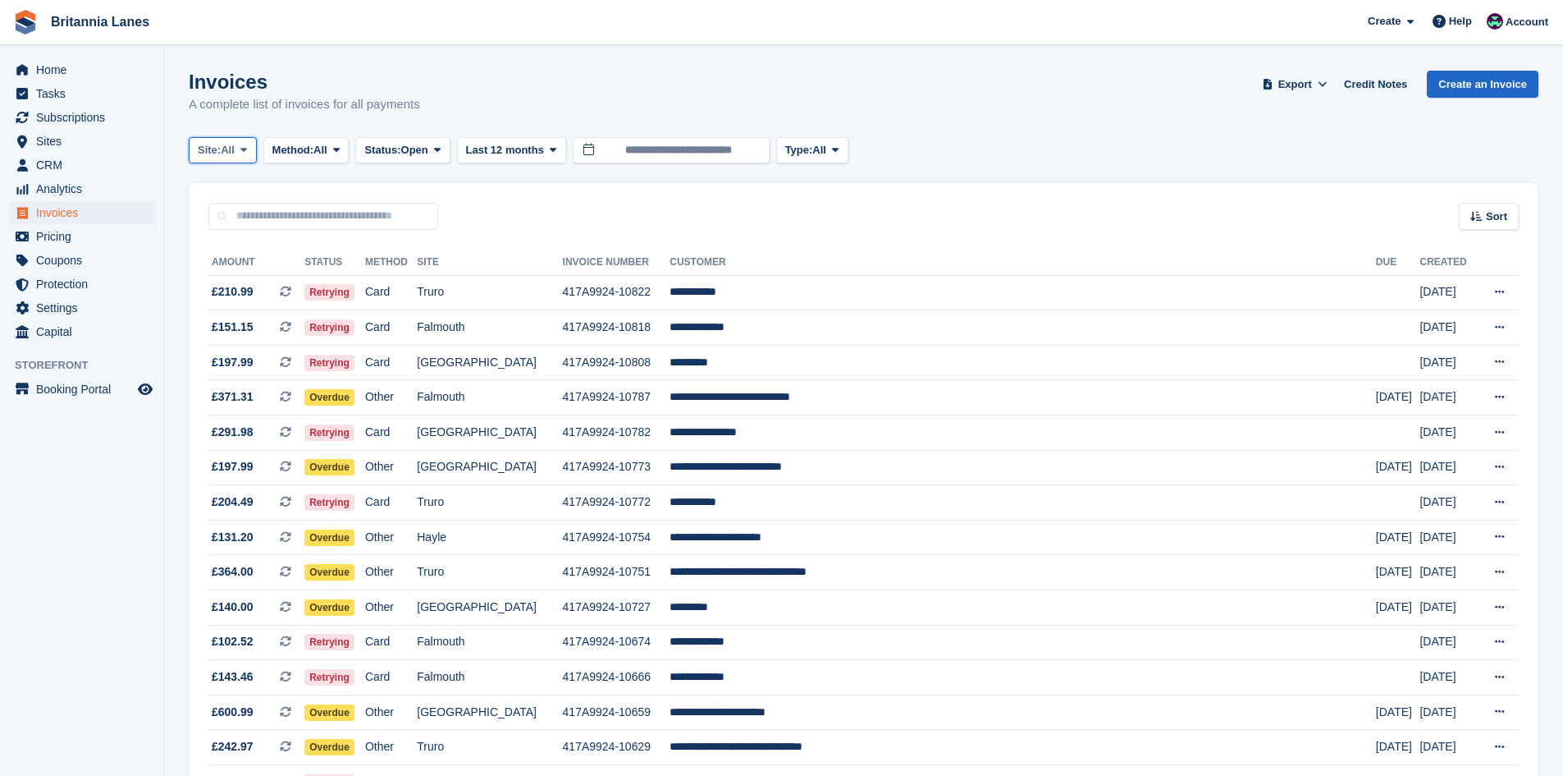
click at [233, 156] on span "All" at bounding box center [228, 150] width 14 height 16
click at [223, 245] on link "Falmouth" at bounding box center [270, 248] width 148 height 30
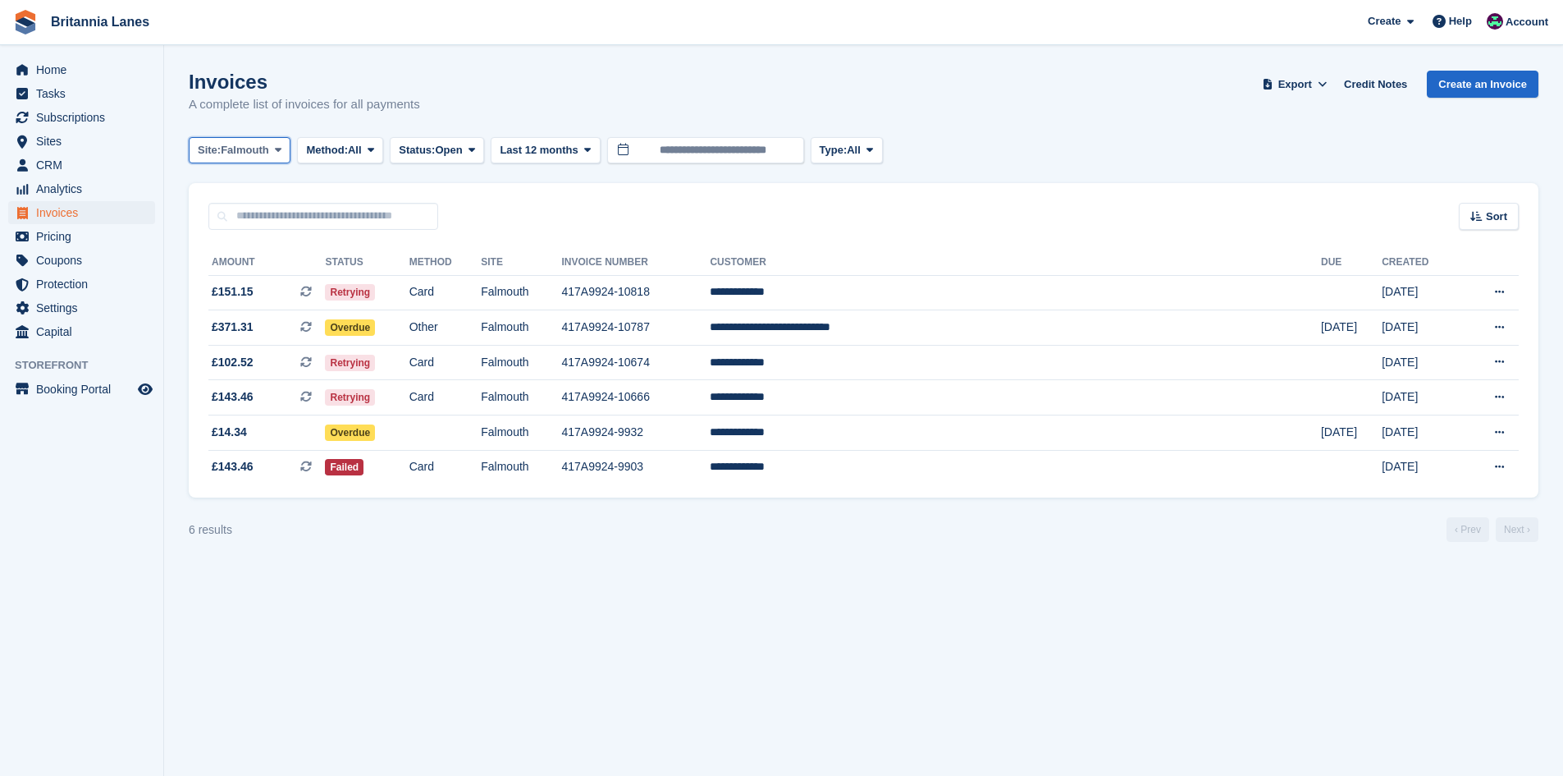
click at [216, 154] on span "Site:" at bounding box center [209, 150] width 23 height 16
click at [216, 309] on link "Hayle" at bounding box center [270, 307] width 148 height 30
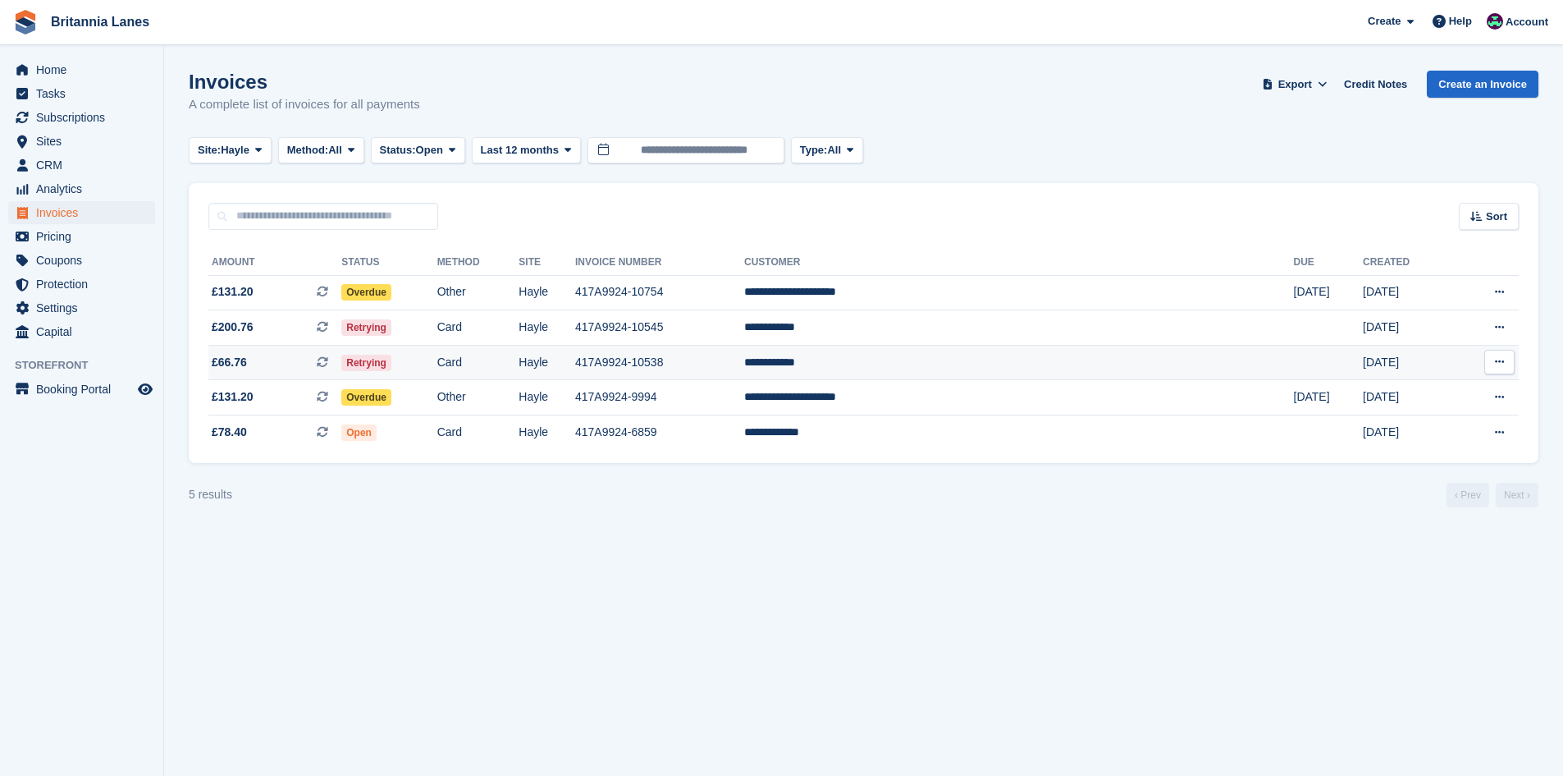
click at [744, 362] on td "417A9924-10538" at bounding box center [659, 362] width 169 height 35
click at [994, 327] on td "**********" at bounding box center [1019, 327] width 550 height 35
click at [945, 371] on td "**********" at bounding box center [1019, 362] width 550 height 35
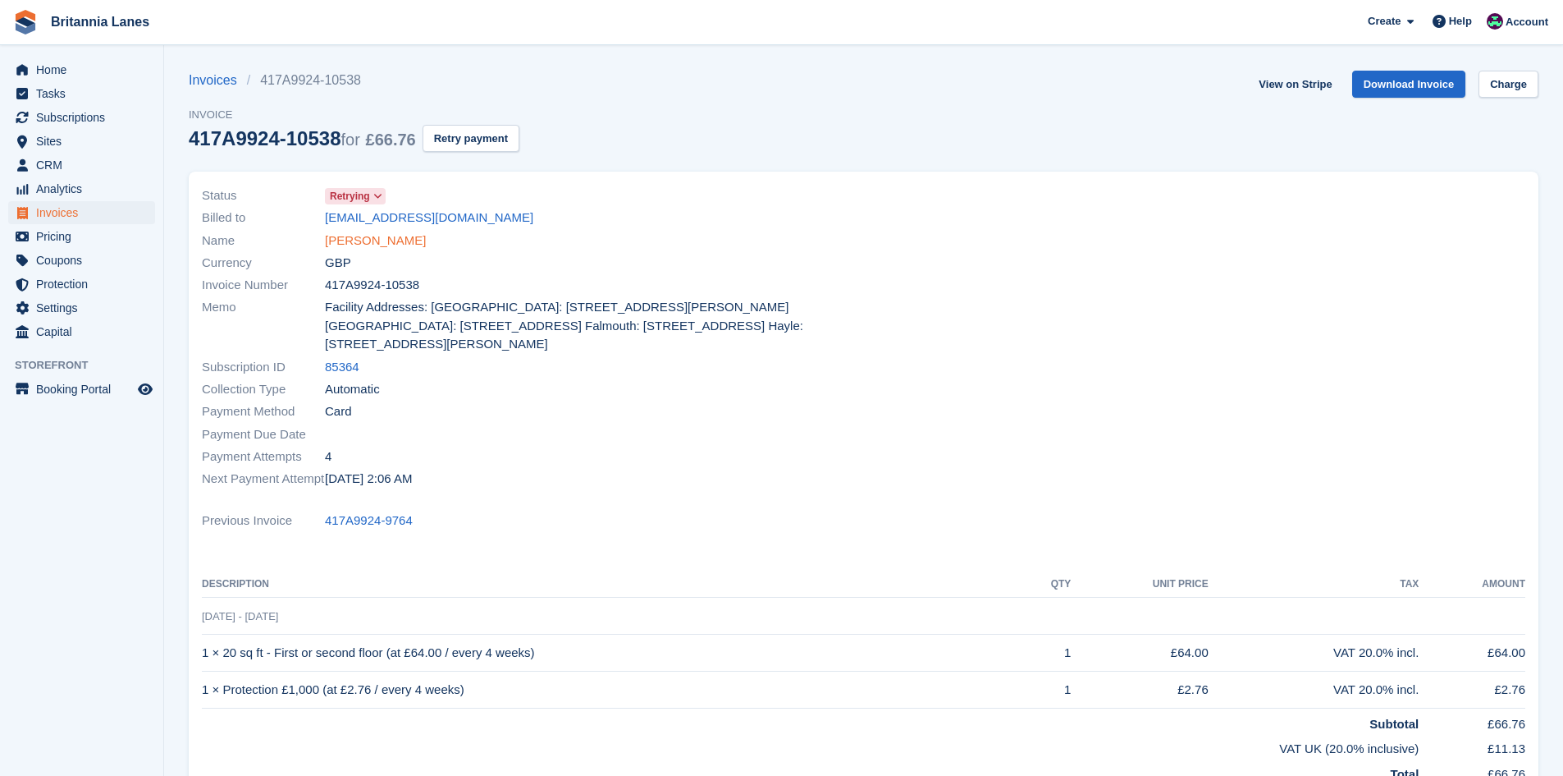
click at [359, 246] on link "[PERSON_NAME]" at bounding box center [375, 240] width 101 height 19
click at [376, 240] on link "[PERSON_NAME]" at bounding box center [375, 240] width 101 height 19
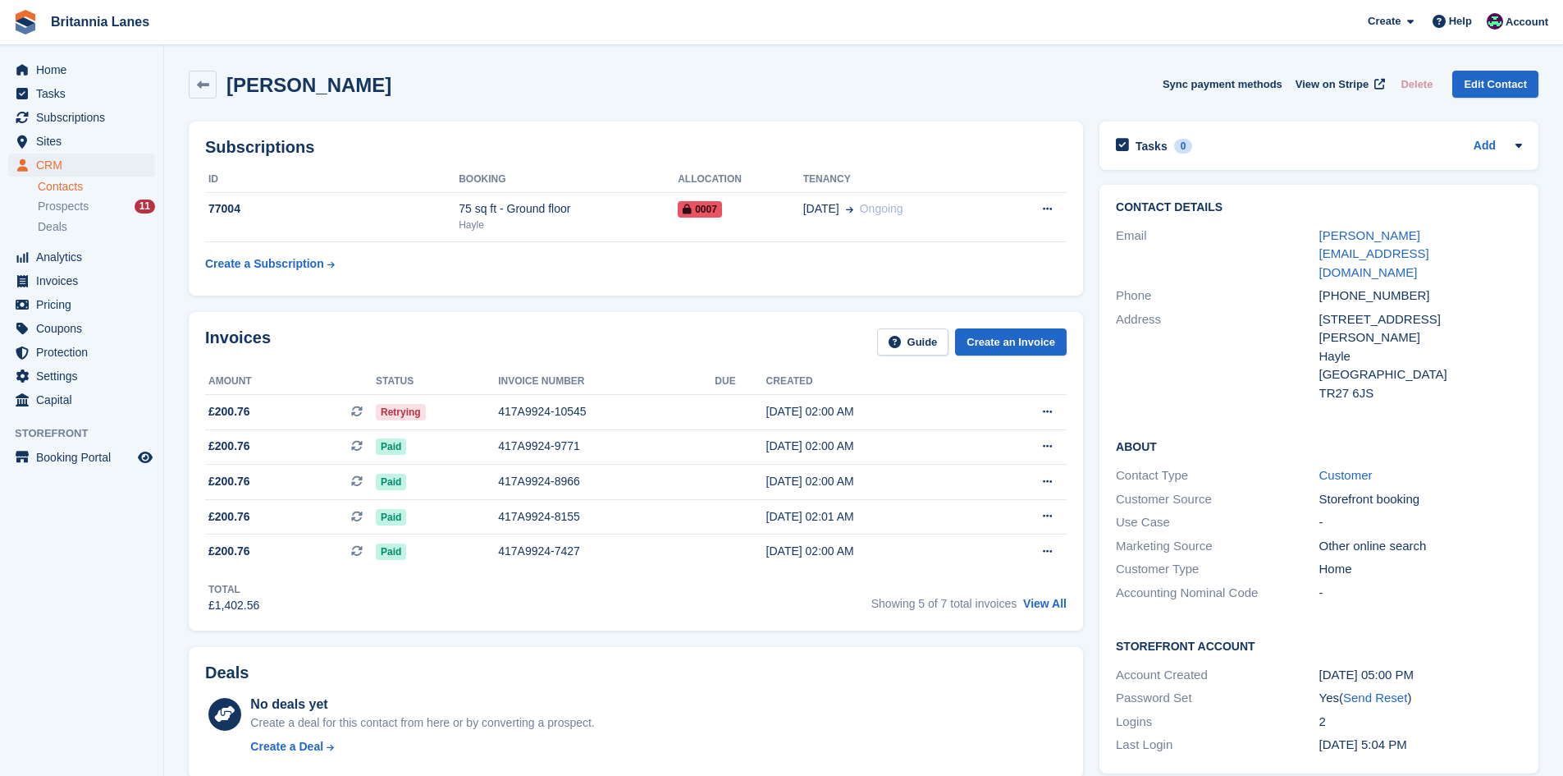
click at [1431, 224] on div "Email [PERSON_NAME][EMAIL_ADDRESS][DOMAIN_NAME]" at bounding box center [1319, 254] width 406 height 61
click at [1425, 234] on link "[PERSON_NAME][EMAIL_ADDRESS][DOMAIN_NAME]" at bounding box center [1375, 253] width 110 height 51
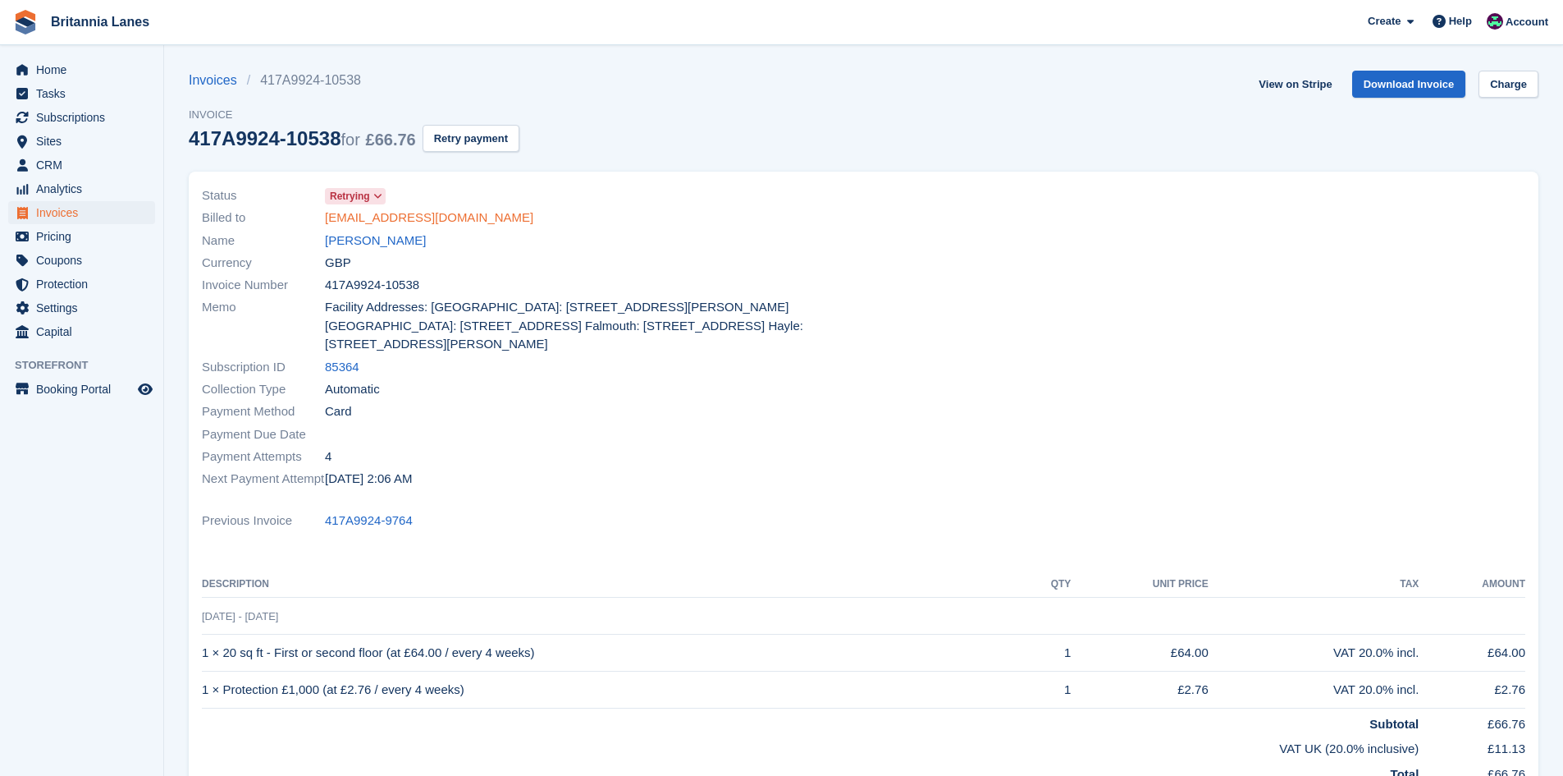
click at [429, 219] on link "[EMAIL_ADDRESS][DOMAIN_NAME]" at bounding box center [429, 217] width 208 height 19
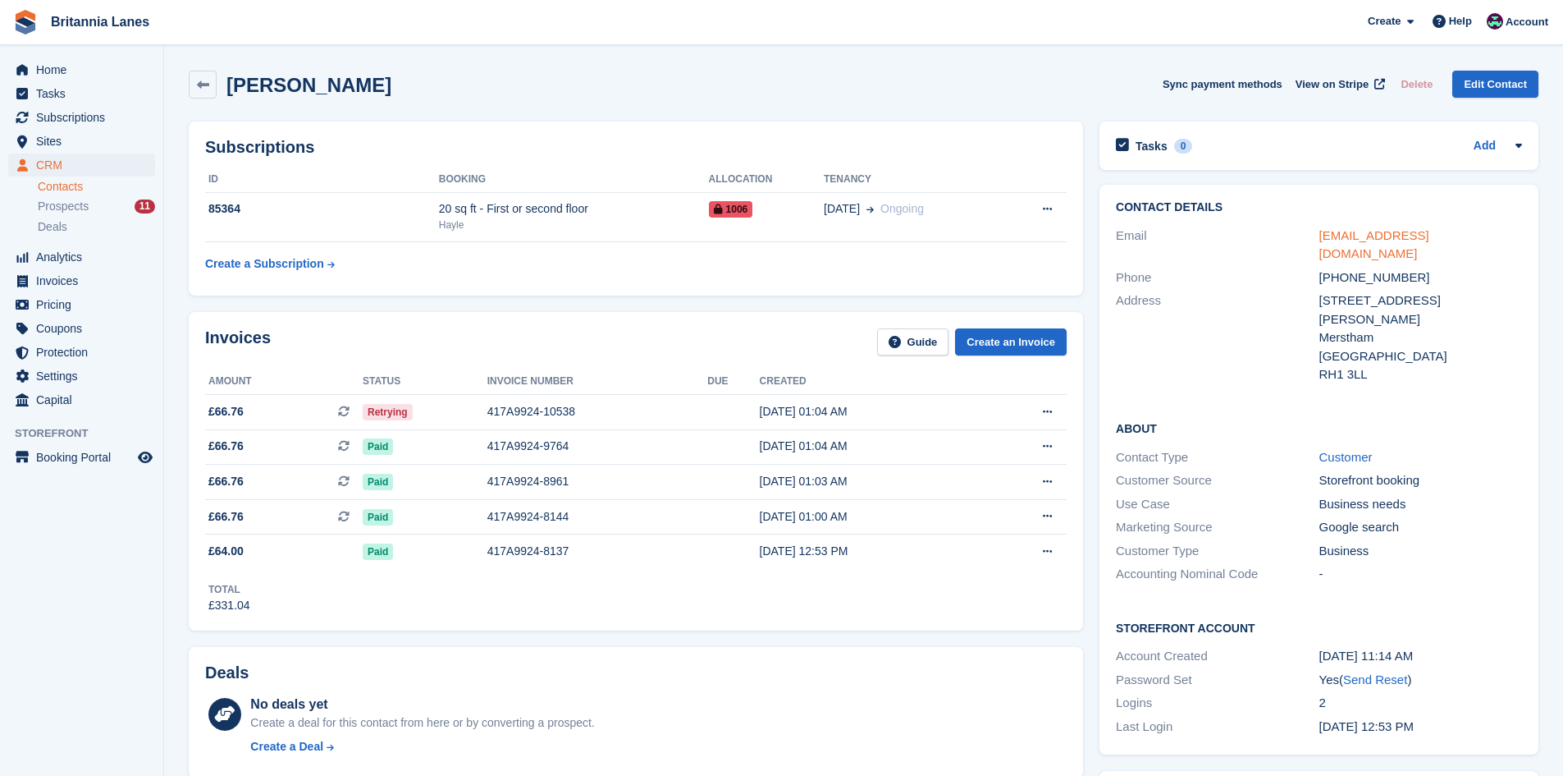
click at [1375, 230] on link "bonneyshane@gmail.com" at bounding box center [1375, 244] width 110 height 33
drag, startPoint x: 46, startPoint y: 73, endPoint x: 57, endPoint y: 72, distance: 11.5
click at [46, 73] on span "Home" at bounding box center [85, 69] width 98 height 23
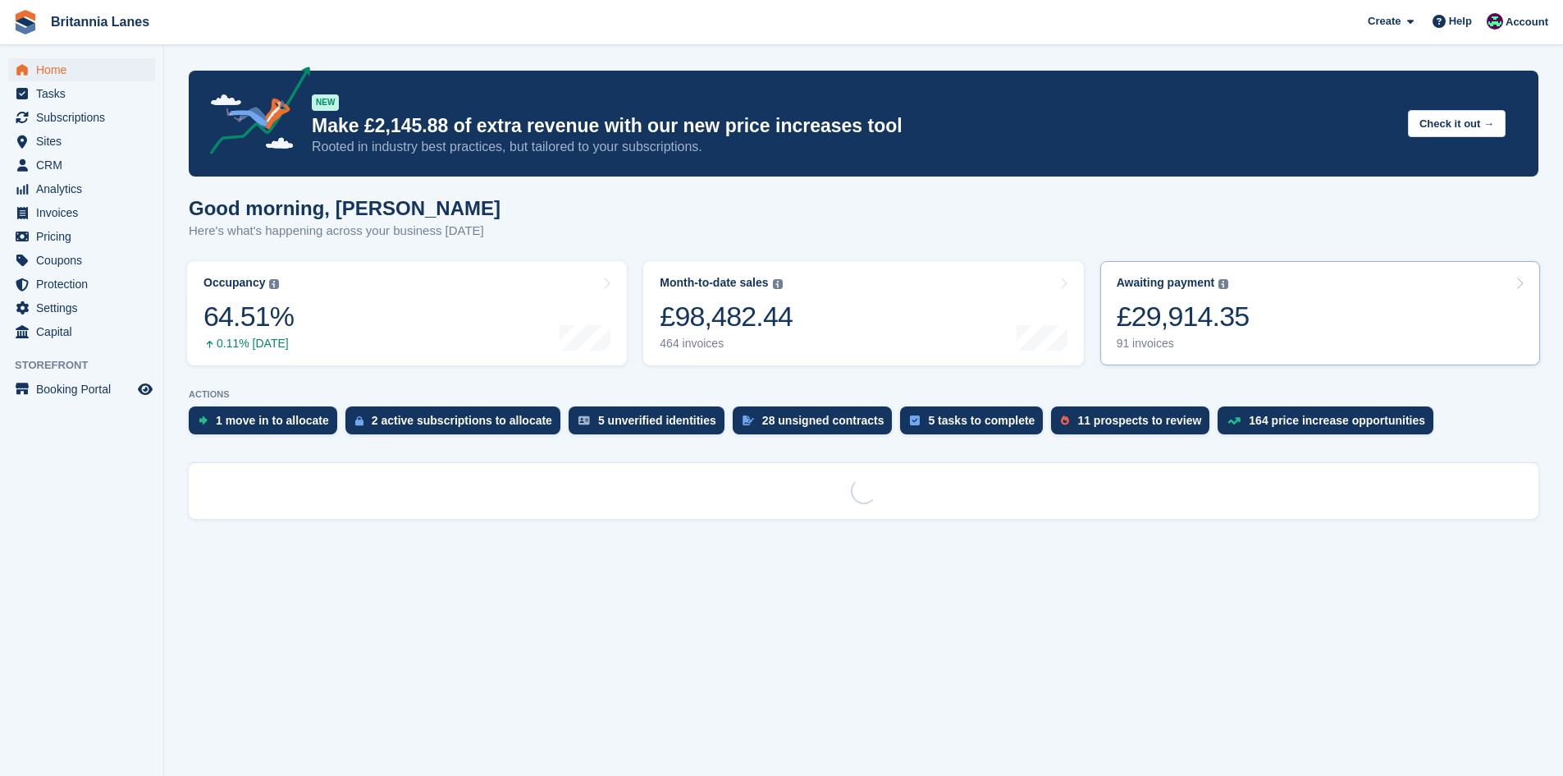
click at [1212, 319] on div "£29,914.35" at bounding box center [1183, 317] width 133 height 34
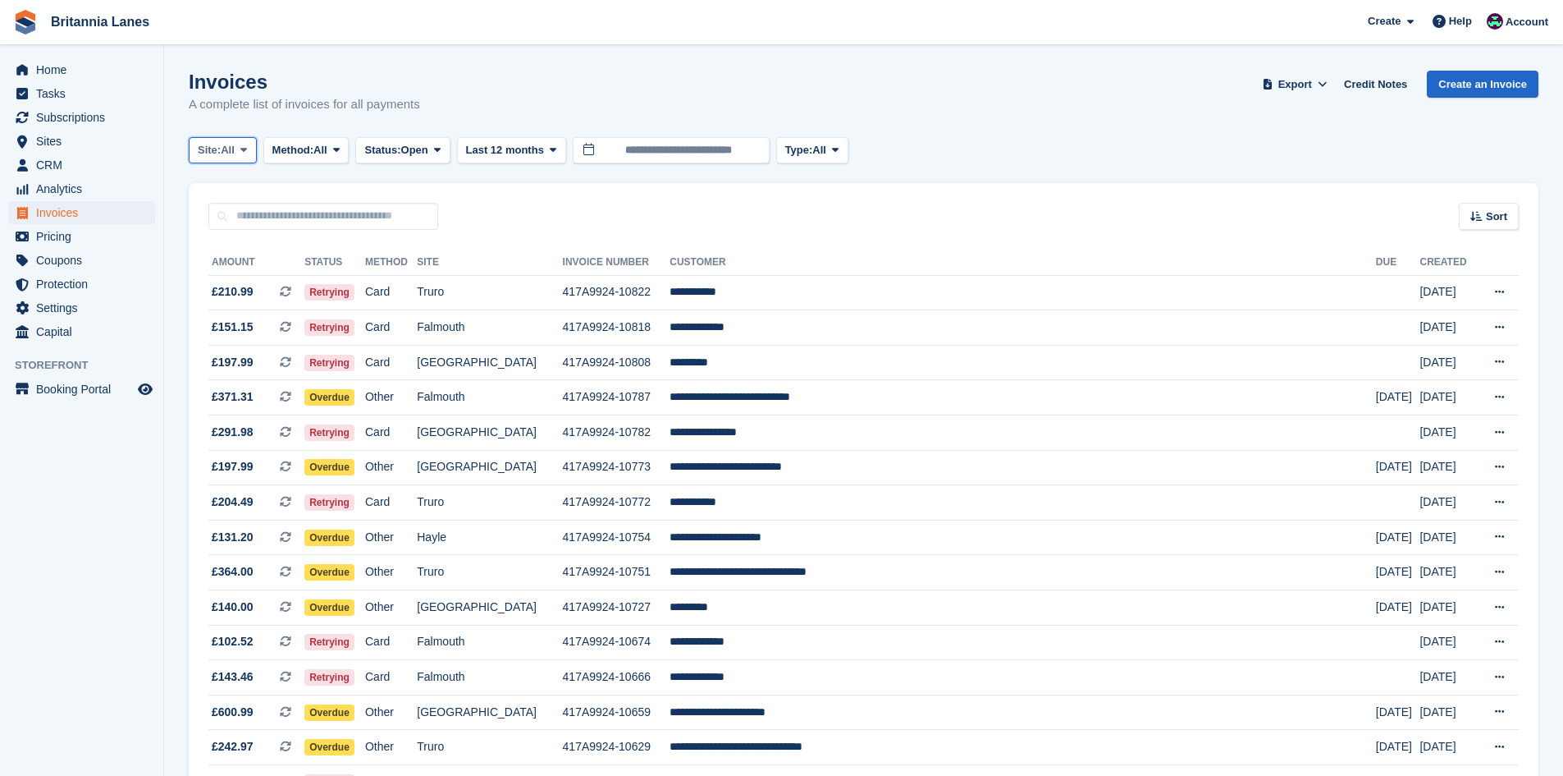
click at [226, 149] on span "All" at bounding box center [228, 150] width 14 height 16
click at [219, 216] on link "Truro" at bounding box center [270, 219] width 148 height 30
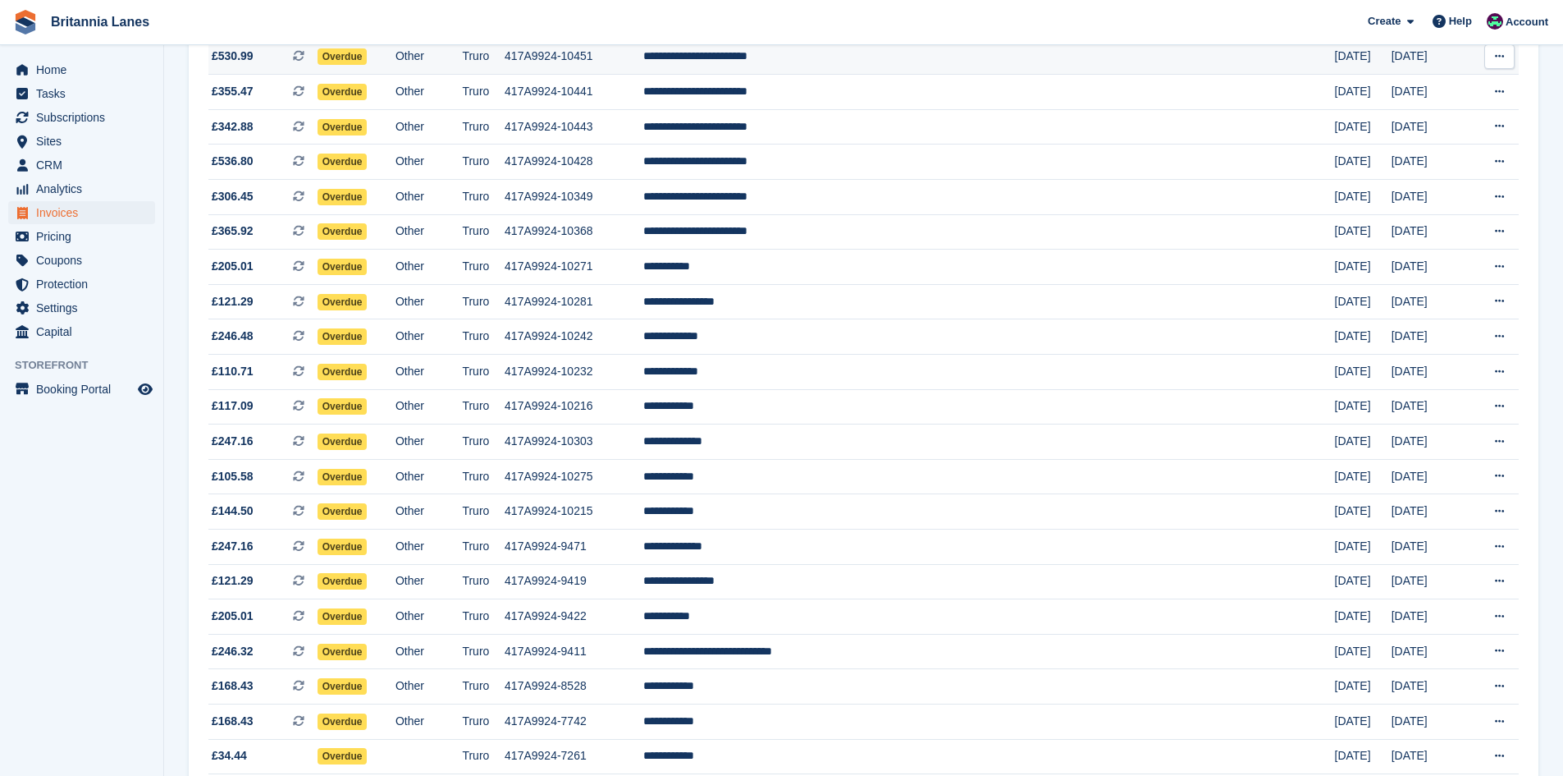
scroll to position [630, 0]
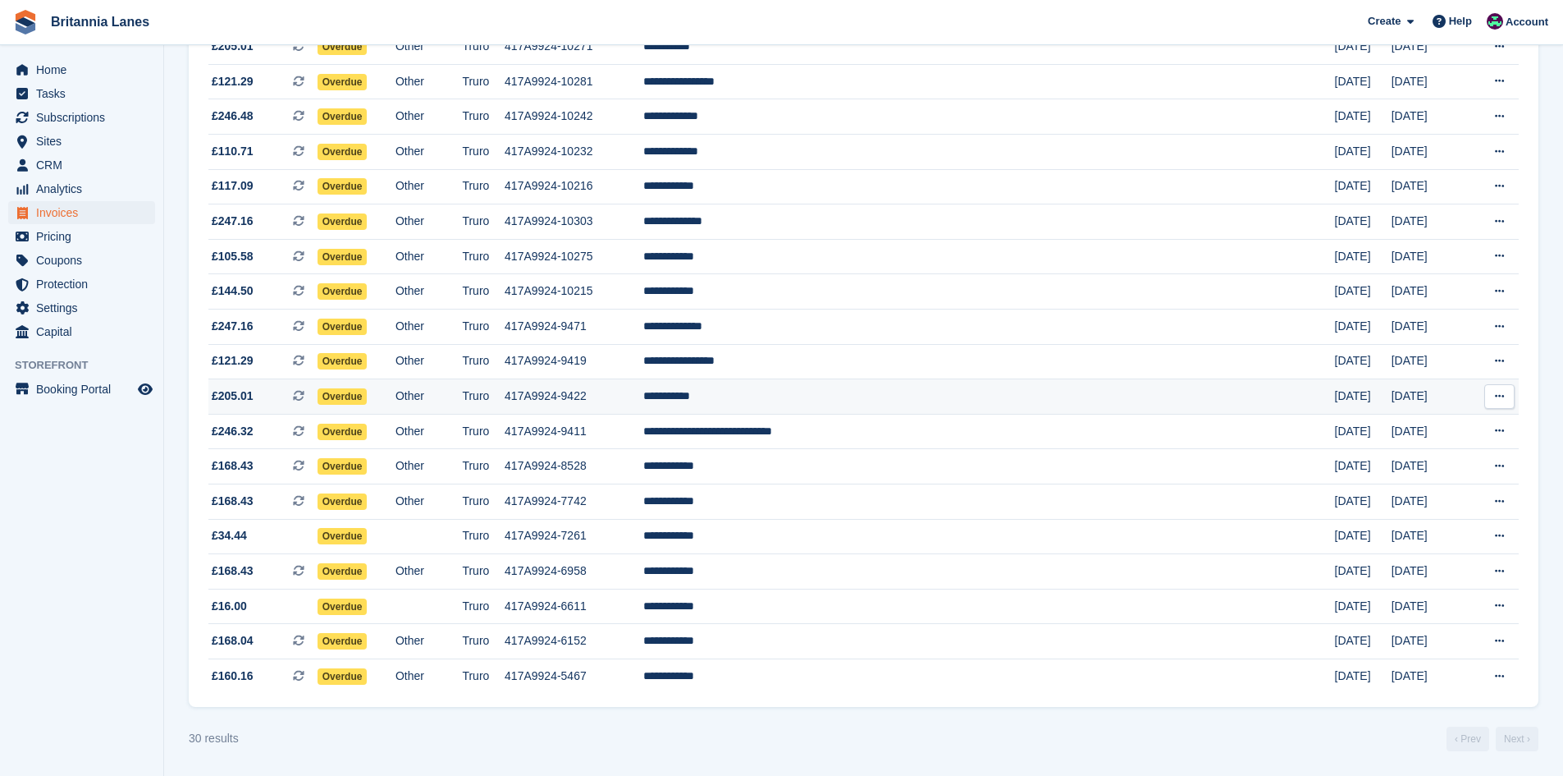
click at [872, 402] on td "**********" at bounding box center [989, 396] width 692 height 35
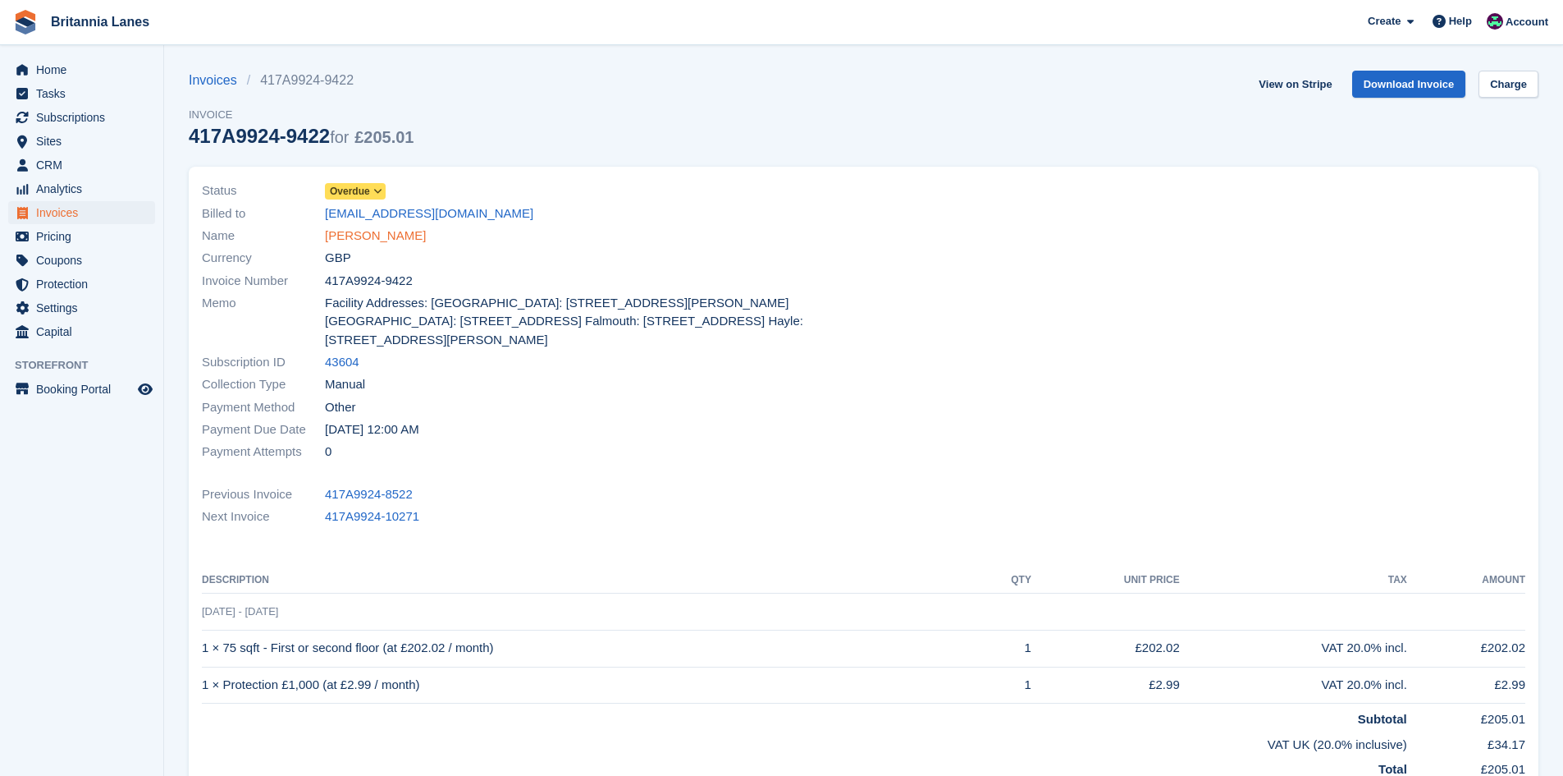
click at [379, 235] on link "James Berry" at bounding box center [375, 236] width 101 height 19
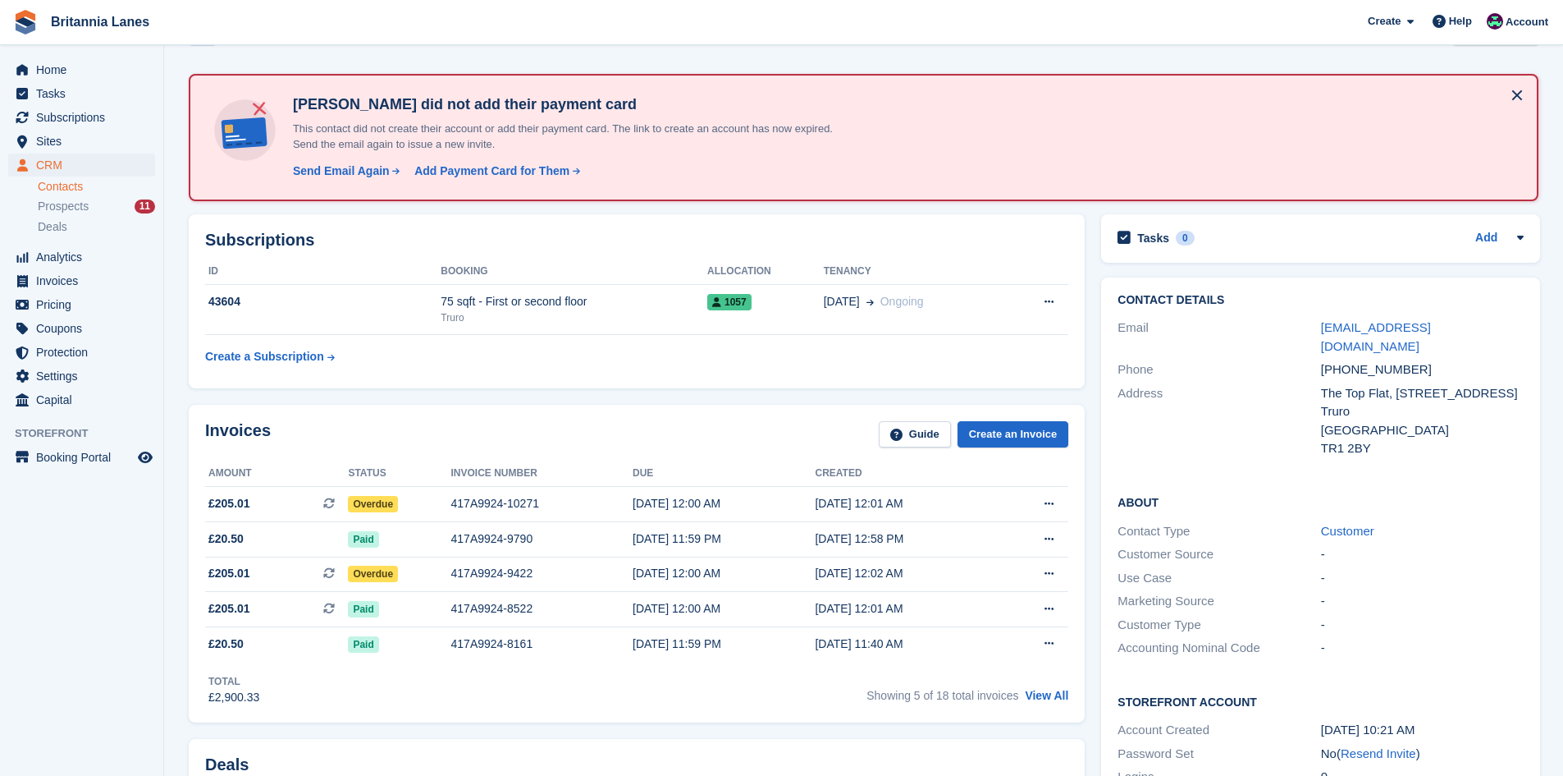
scroll to position [82, 0]
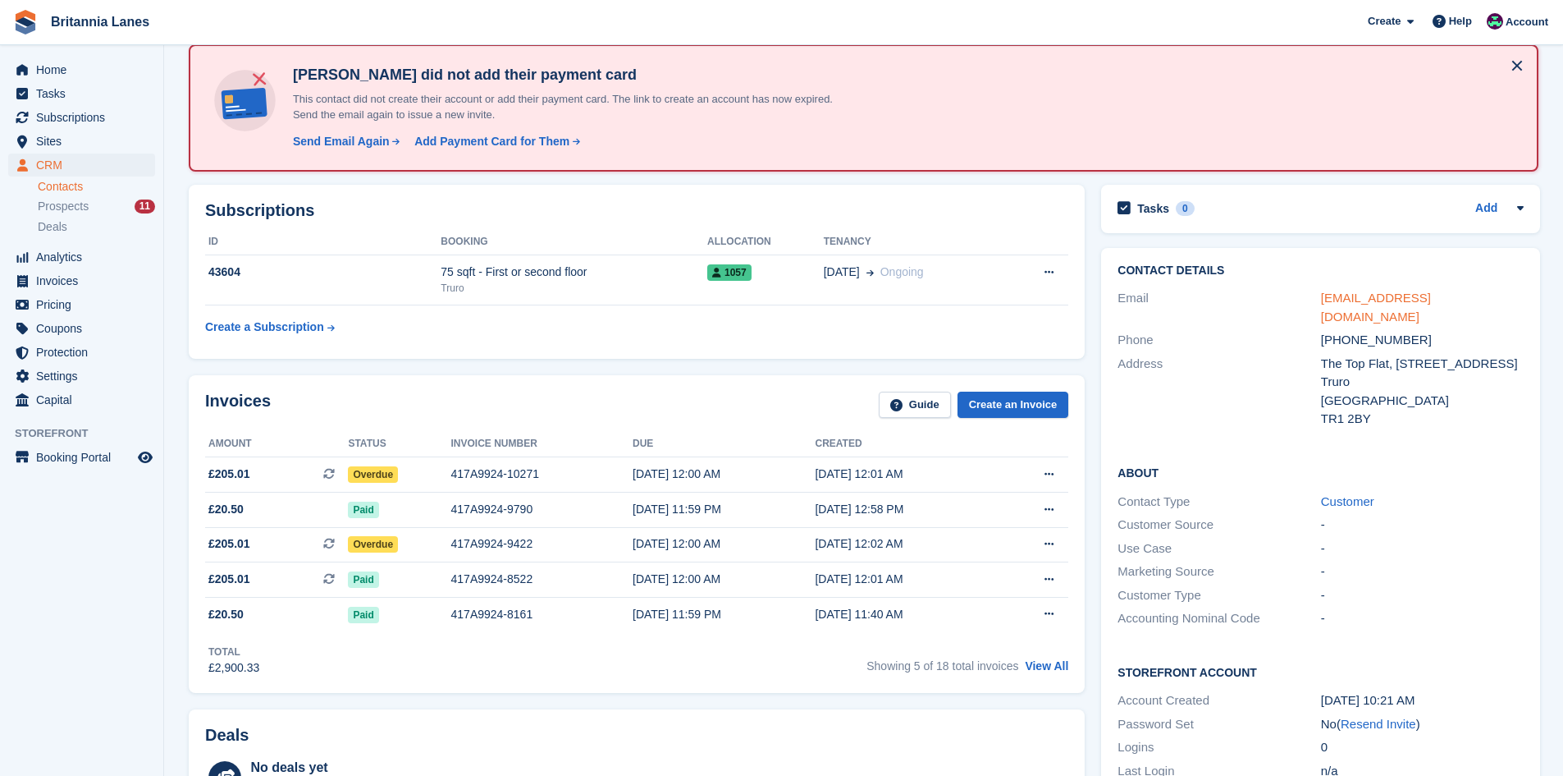
click at [1375, 297] on link "shoalchef@gmail.com" at bounding box center [1376, 307] width 110 height 33
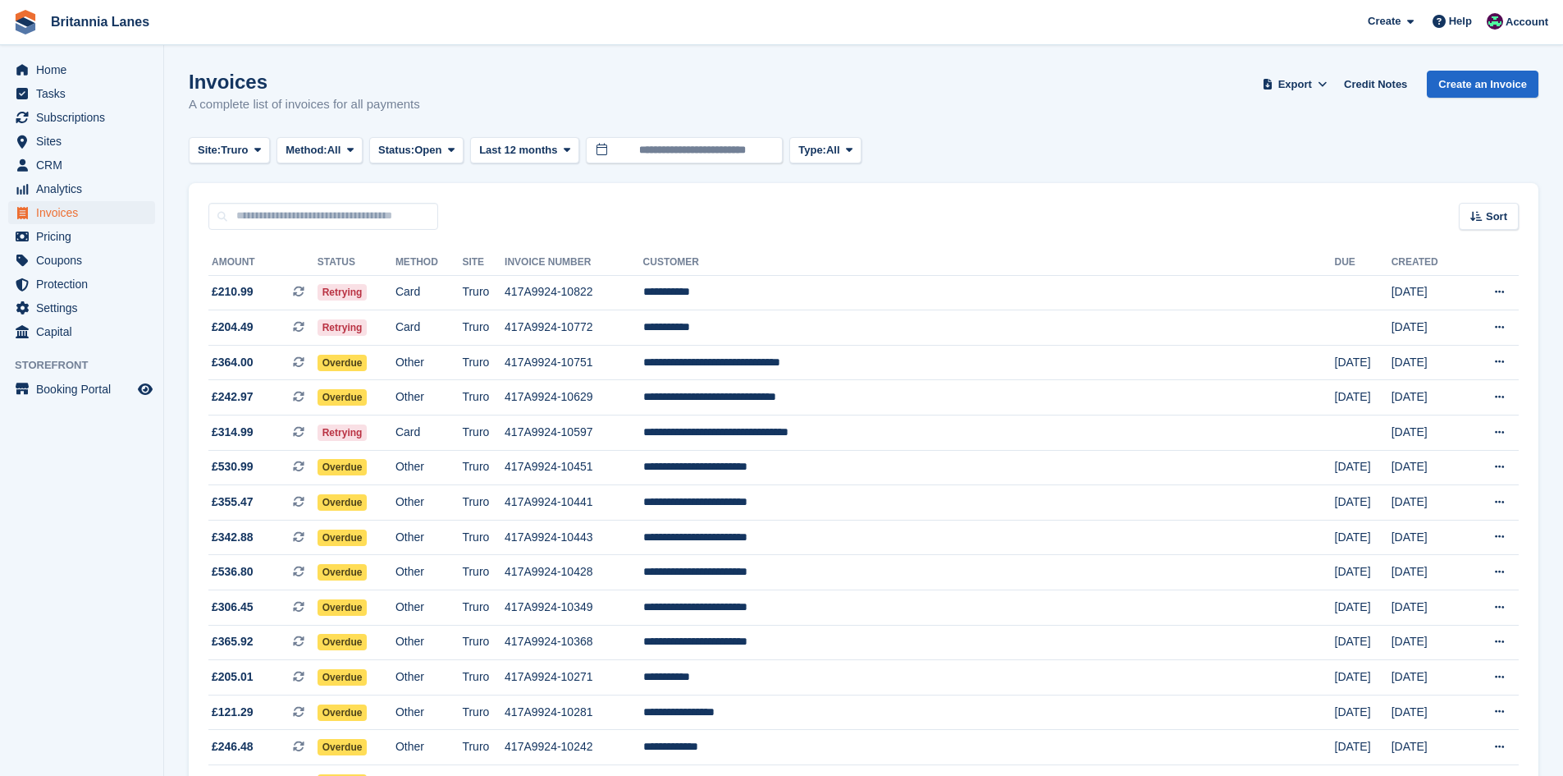
scroll to position [630, 0]
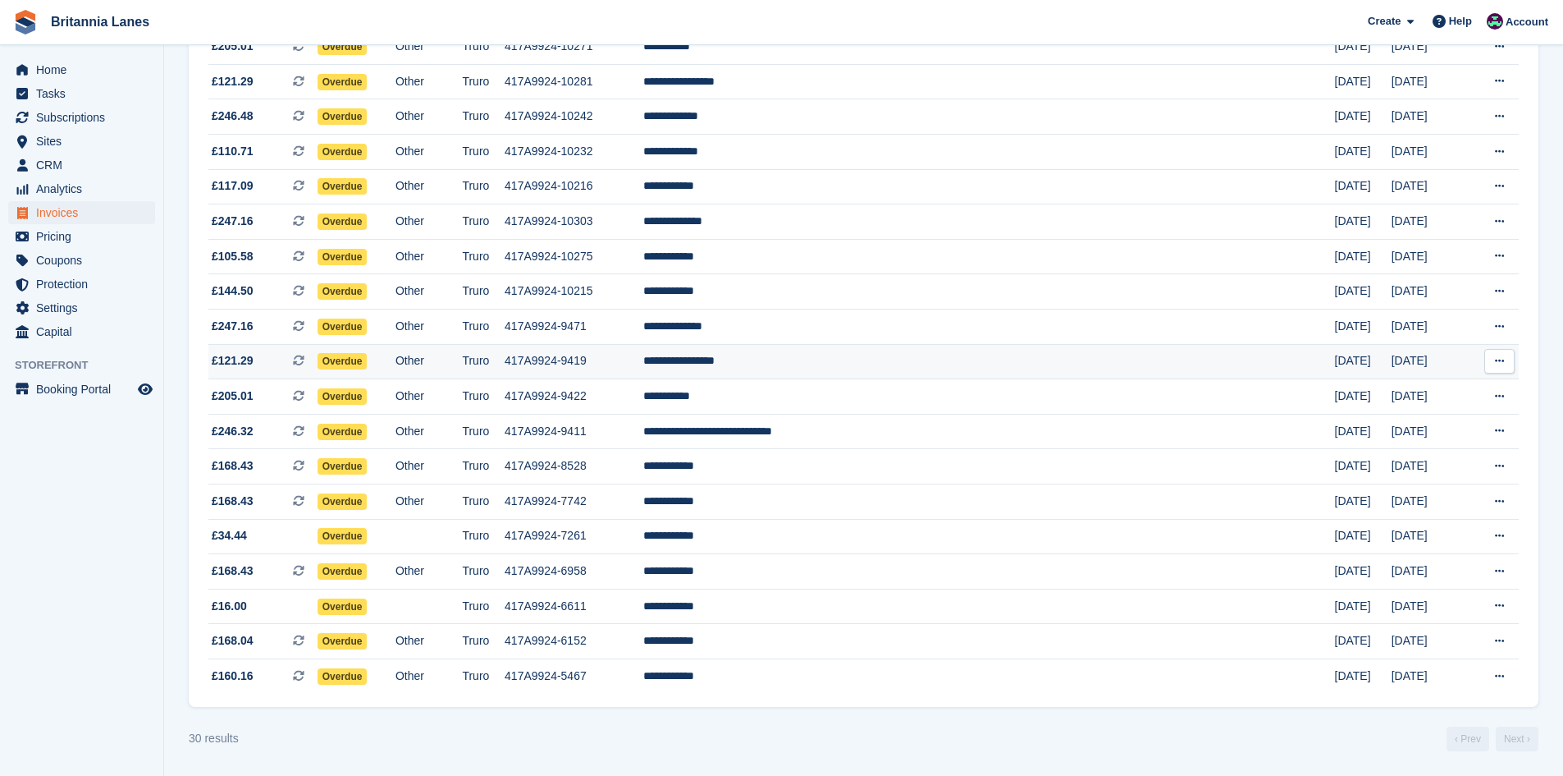
click at [886, 358] on td "**********" at bounding box center [989, 361] width 692 height 35
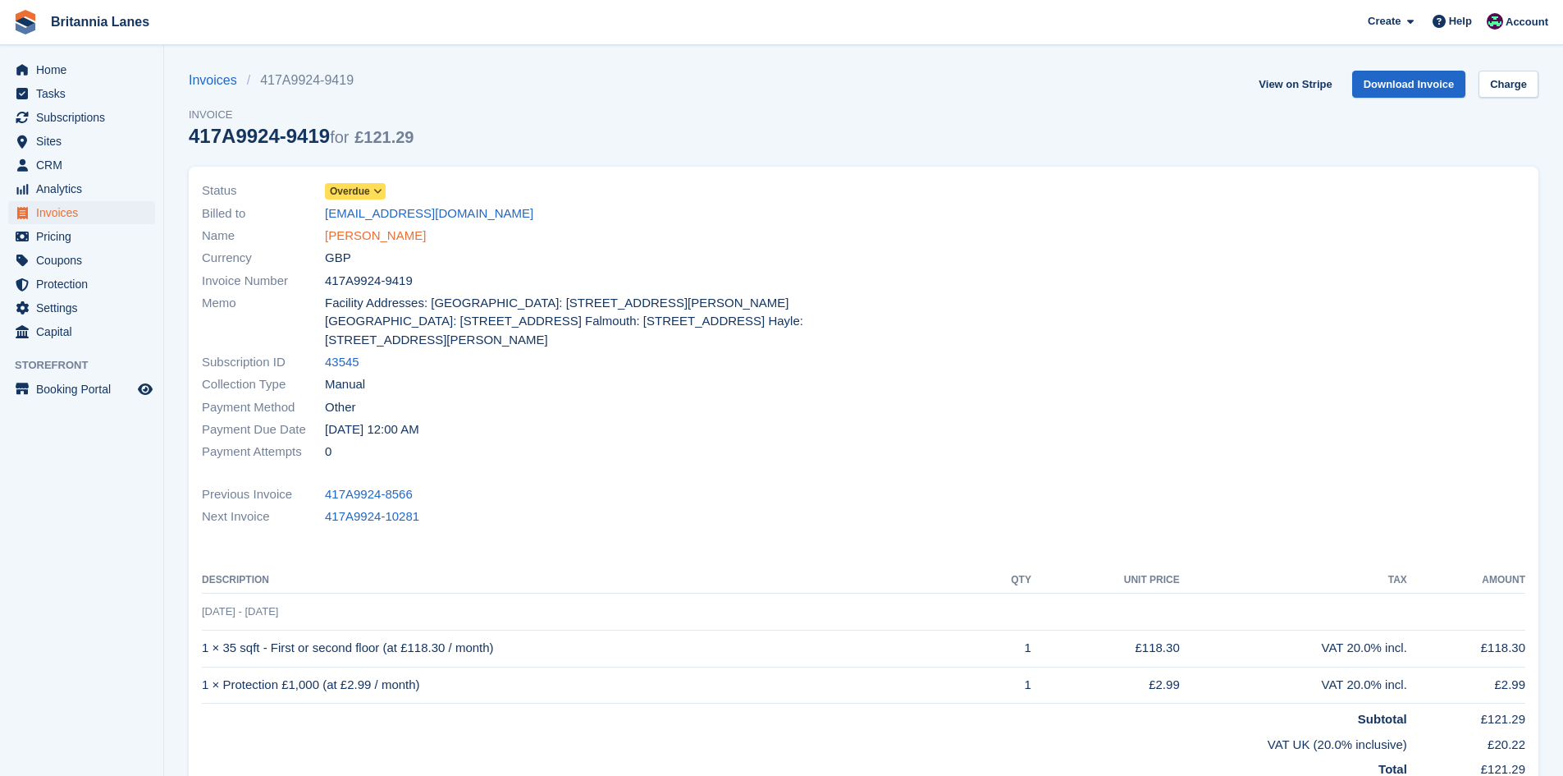
click at [361, 233] on link "Catherine Ritchie" at bounding box center [375, 236] width 101 height 19
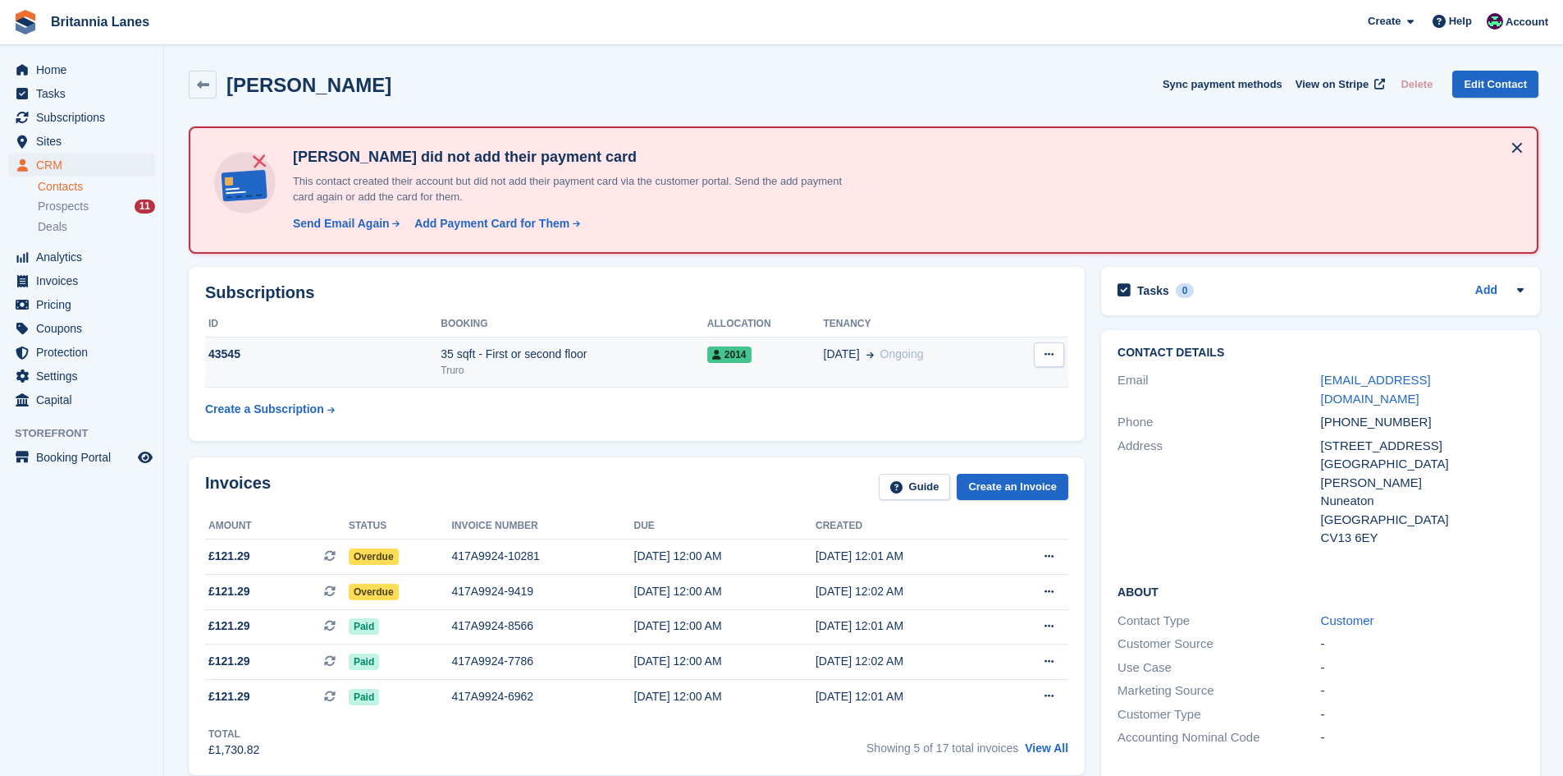
drag, startPoint x: 1412, startPoint y: 373, endPoint x: 1015, endPoint y: 386, distance: 397.4
click at [1412, 373] on link "crumb54321@hotmail.com" at bounding box center [1376, 389] width 110 height 33
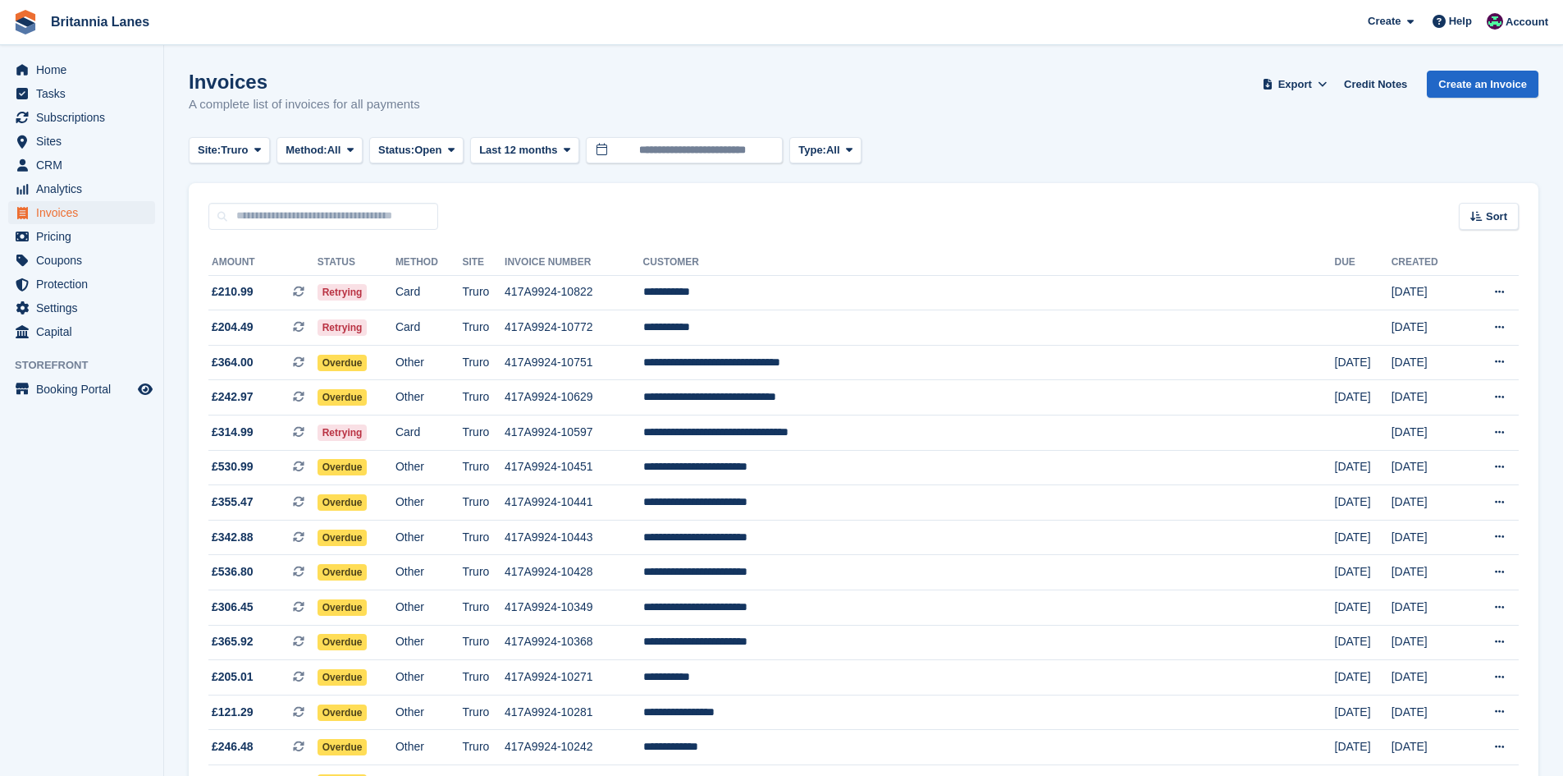
scroll to position [630, 0]
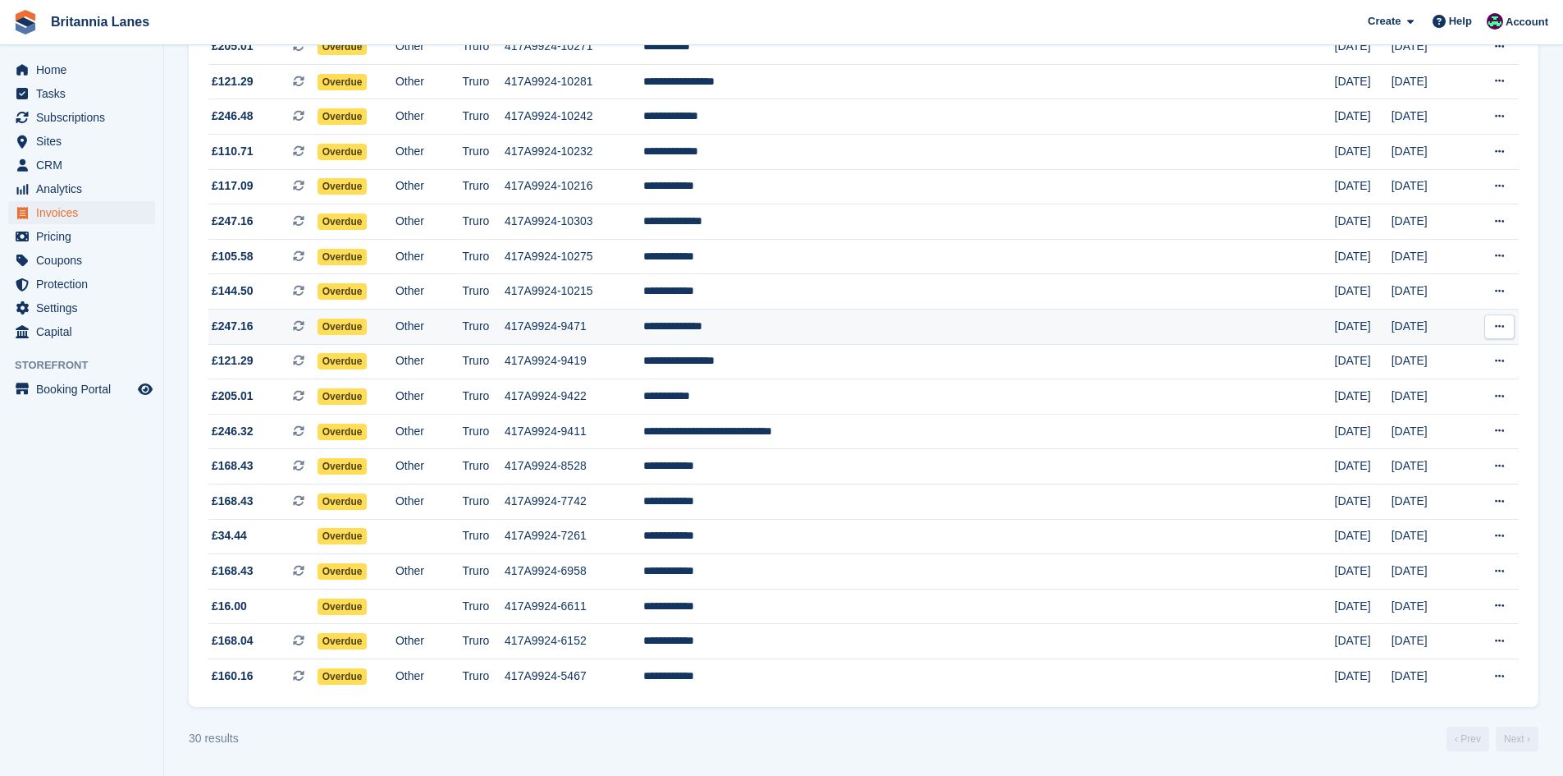
click at [880, 318] on td "**********" at bounding box center [989, 326] width 692 height 35
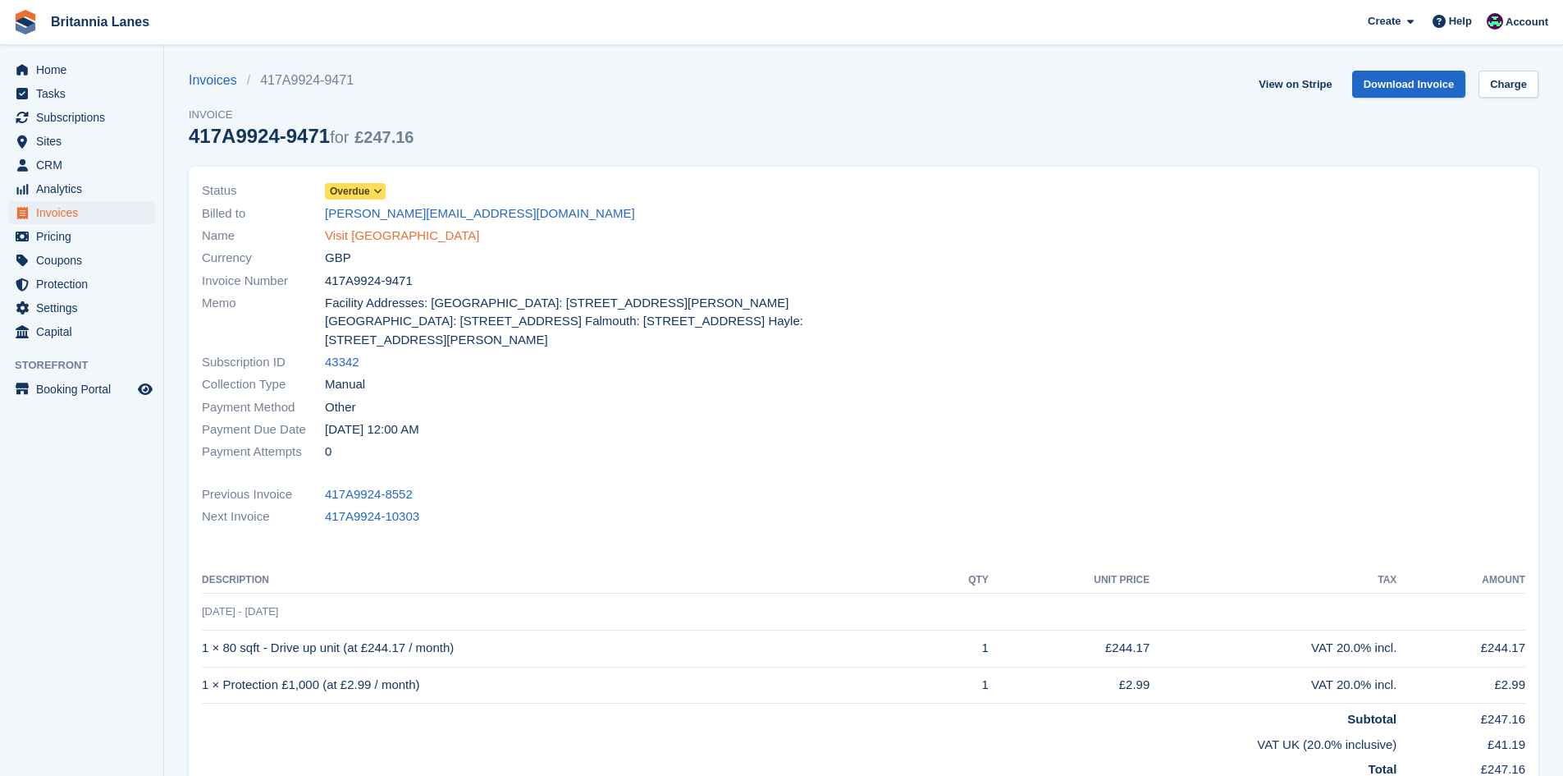
click at [361, 237] on link "Visit [GEOGRAPHIC_DATA]" at bounding box center [402, 236] width 154 height 19
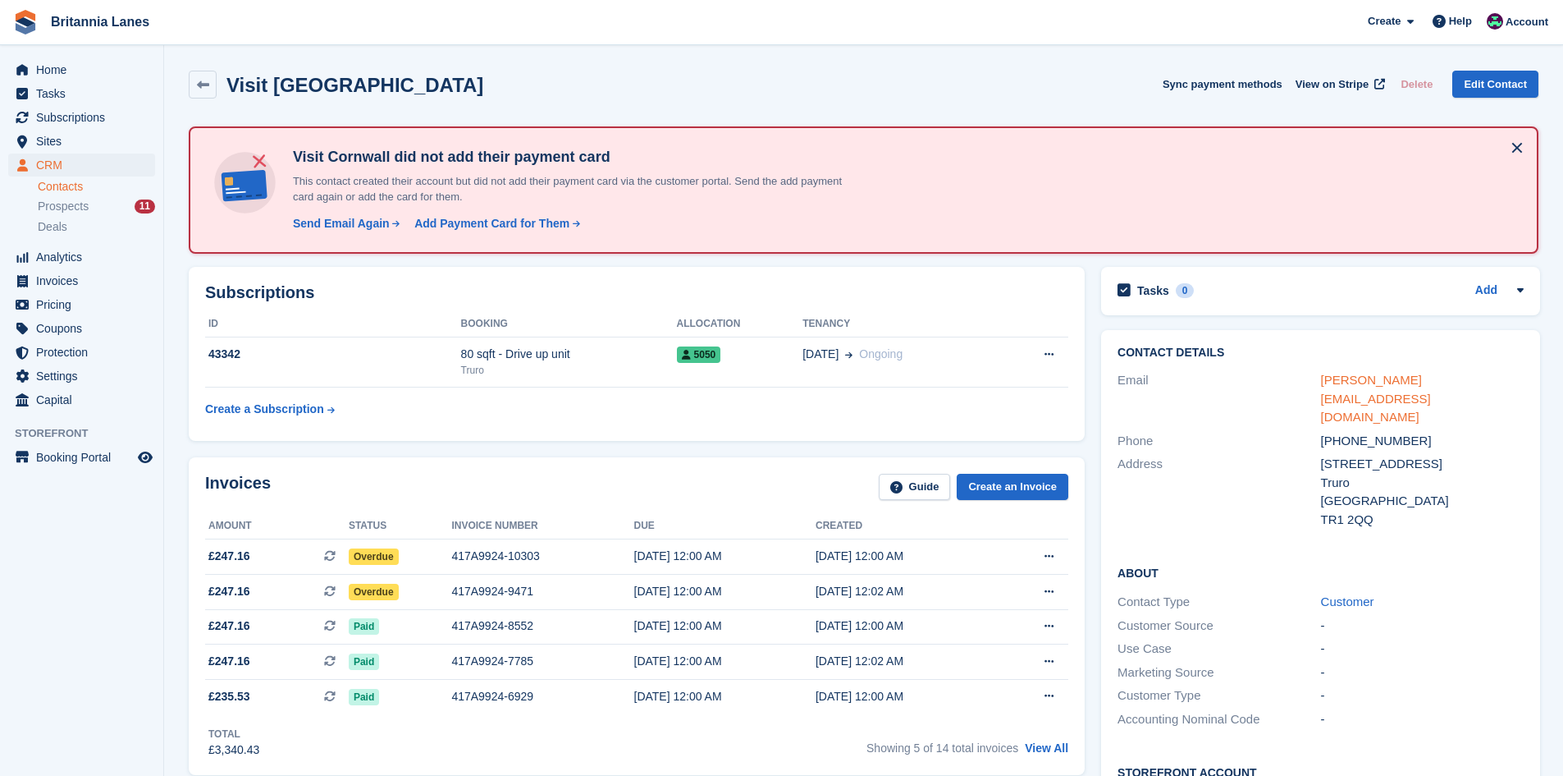
click at [1417, 386] on link "[PERSON_NAME][EMAIL_ADDRESS][DOMAIN_NAME]" at bounding box center [1376, 398] width 110 height 51
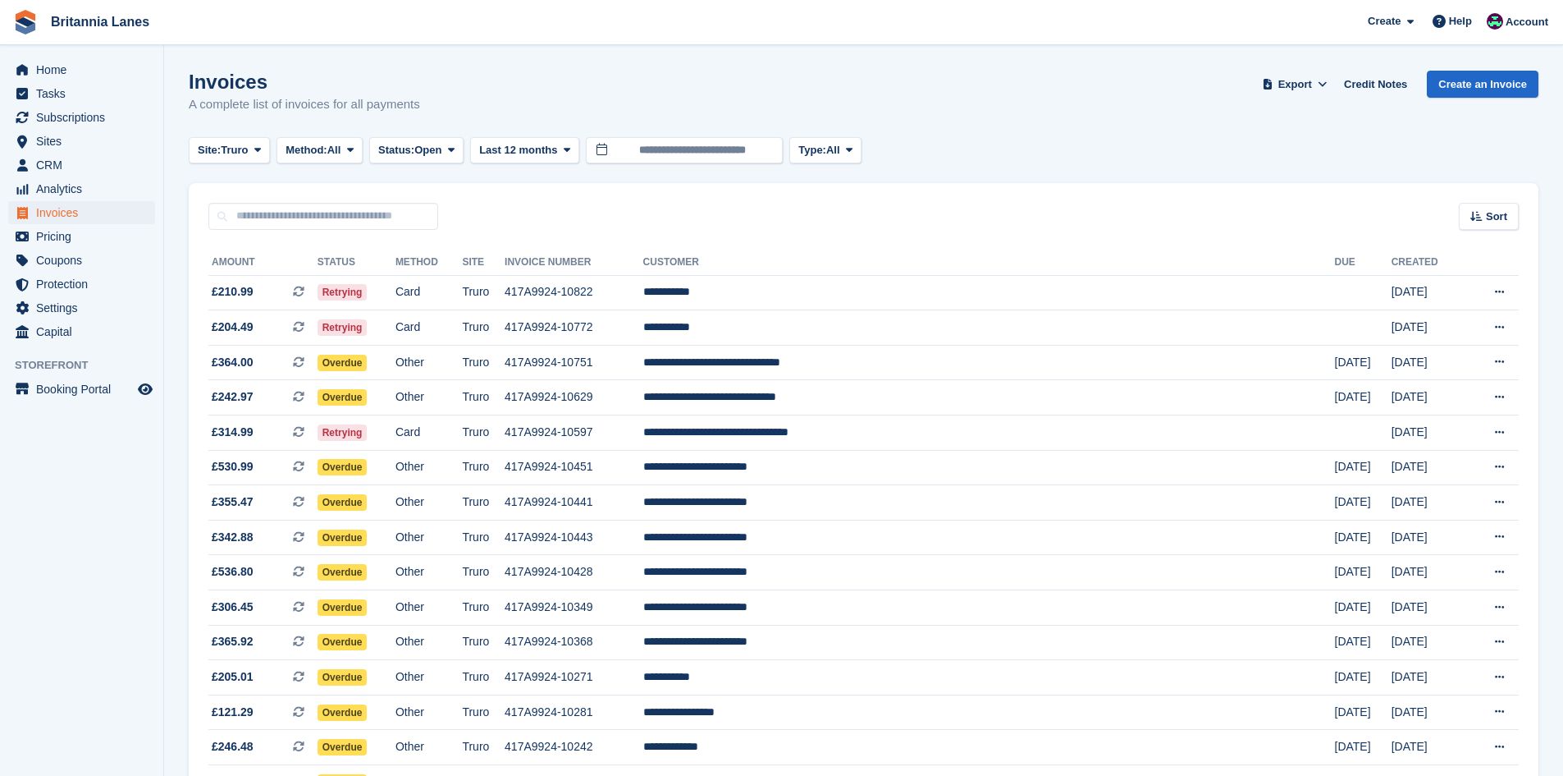
scroll to position [630, 0]
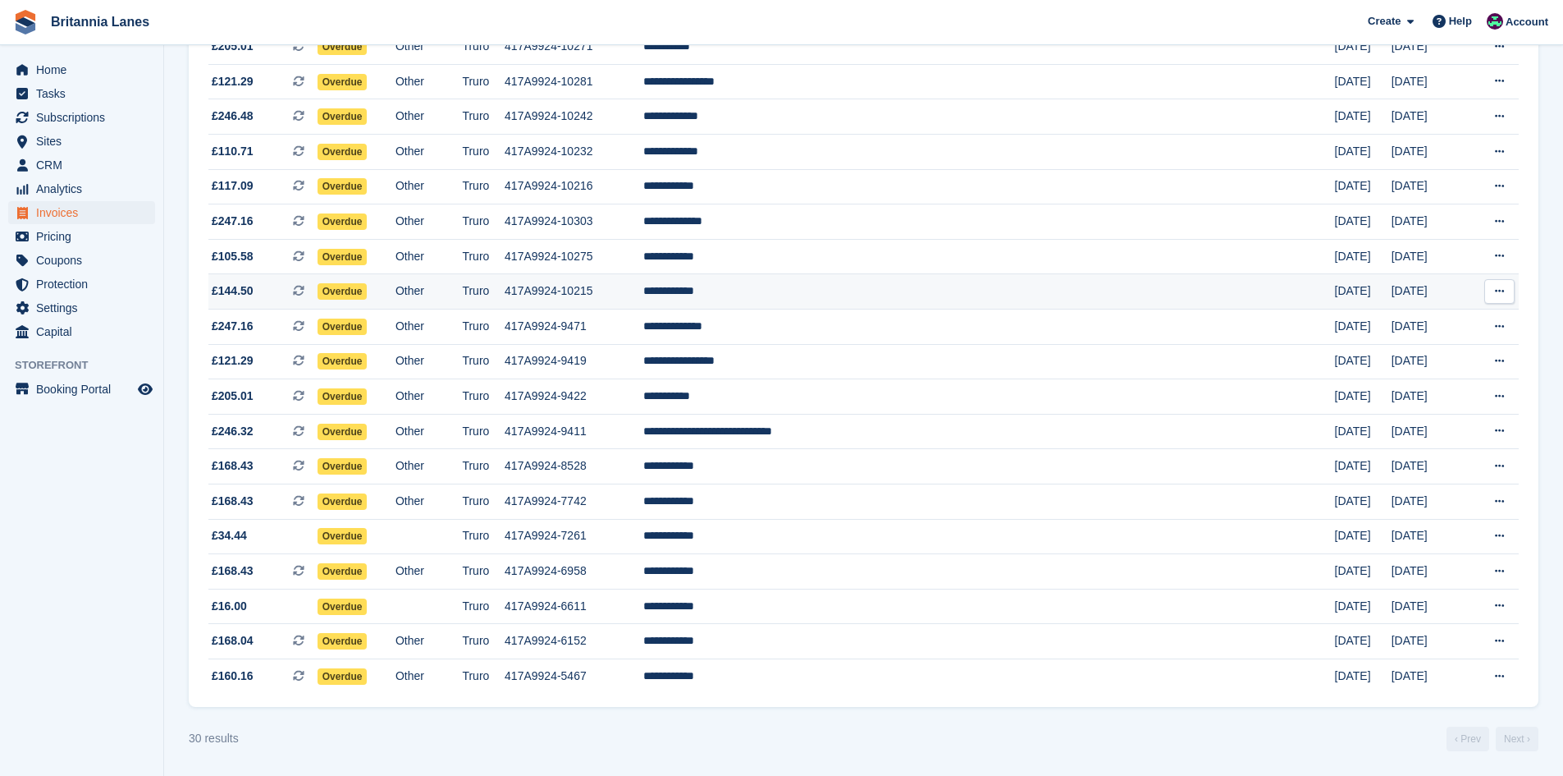
click at [867, 298] on td "**********" at bounding box center [989, 291] width 692 height 35
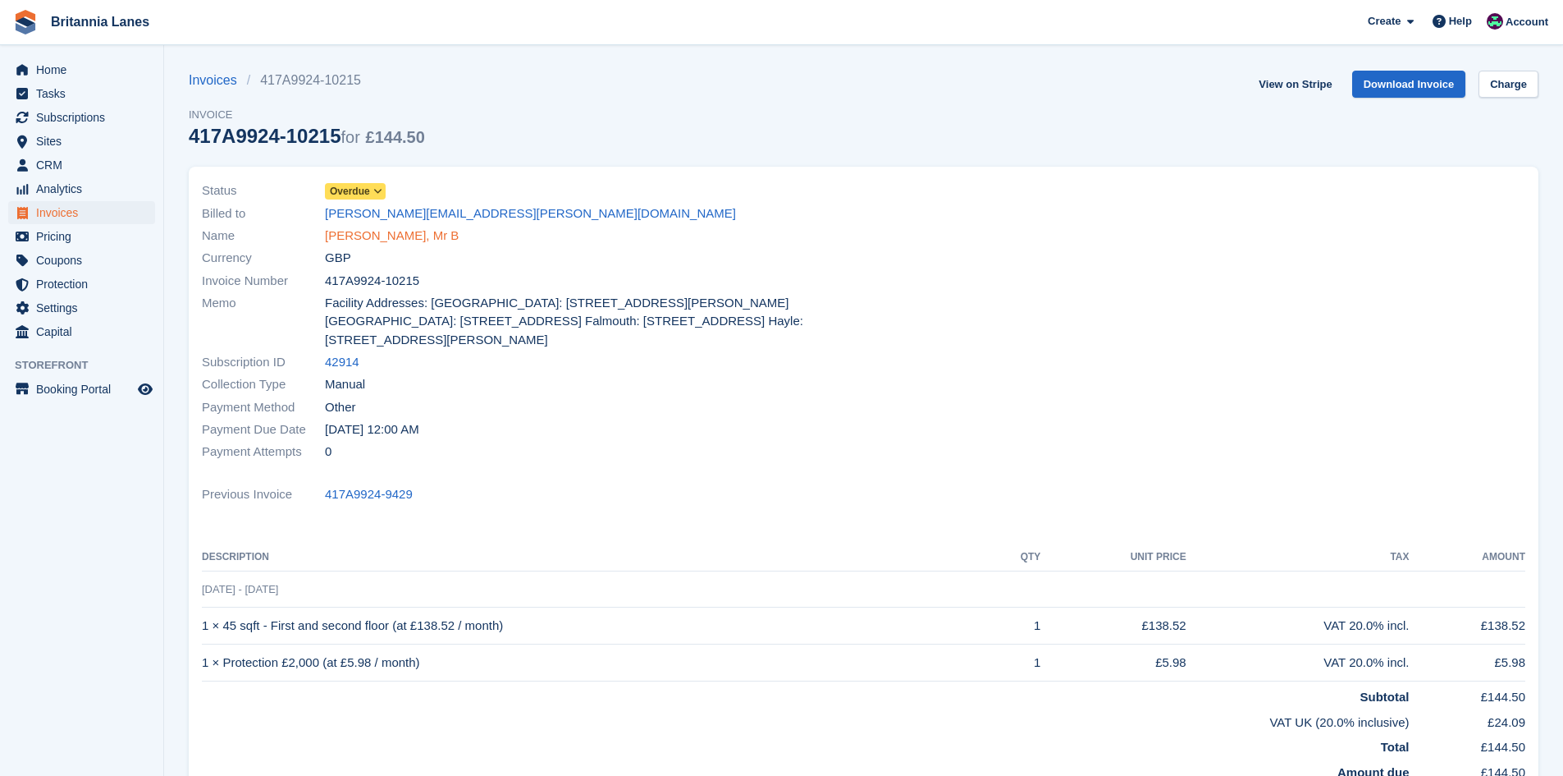
click at [382, 227] on link "[PERSON_NAME], Mr B" at bounding box center [392, 236] width 134 height 19
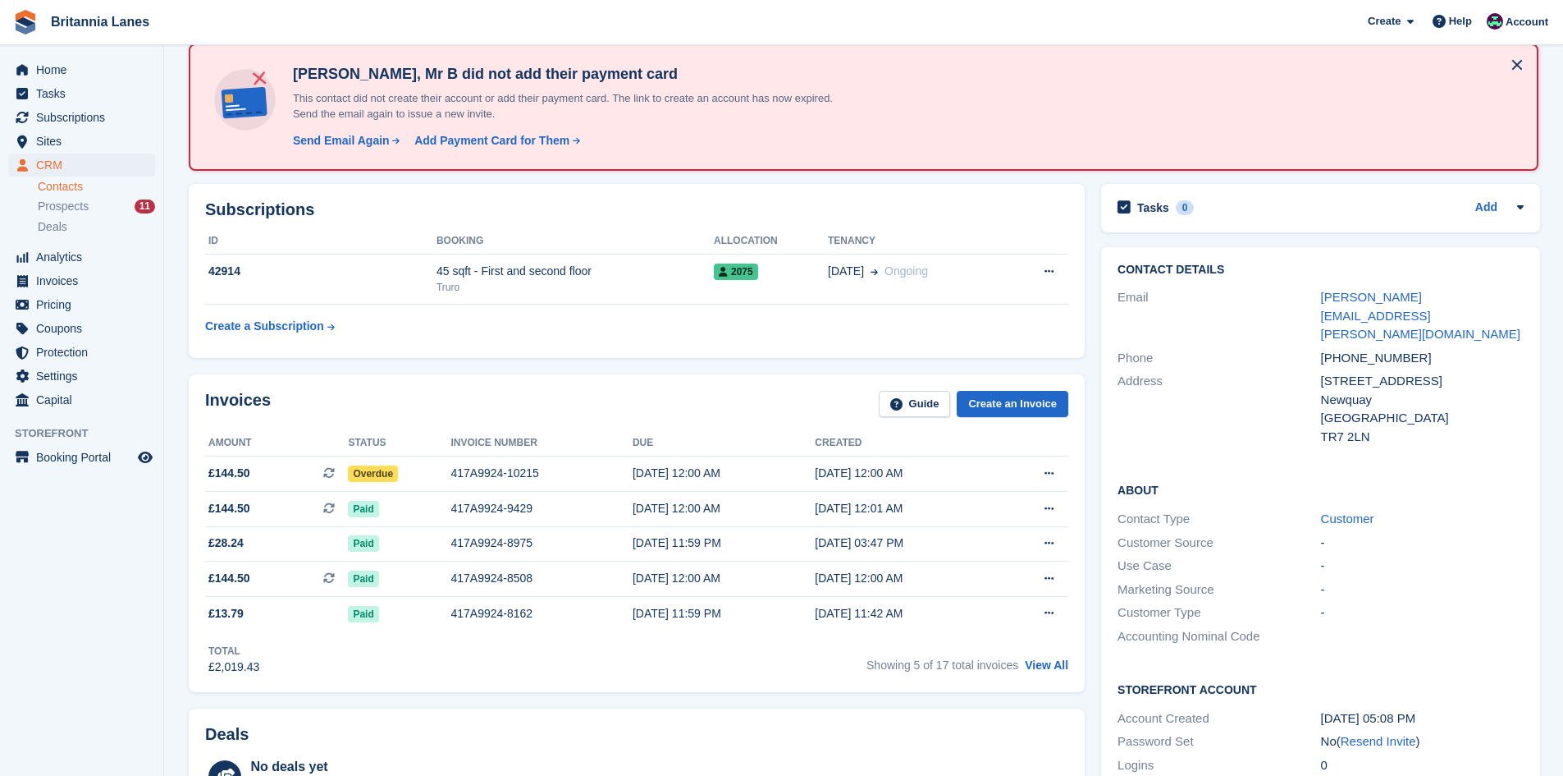
scroll to position [82, 0]
click at [1392, 294] on link "[PERSON_NAME][EMAIL_ADDRESS][PERSON_NAME][DOMAIN_NAME]" at bounding box center [1420, 316] width 199 height 51
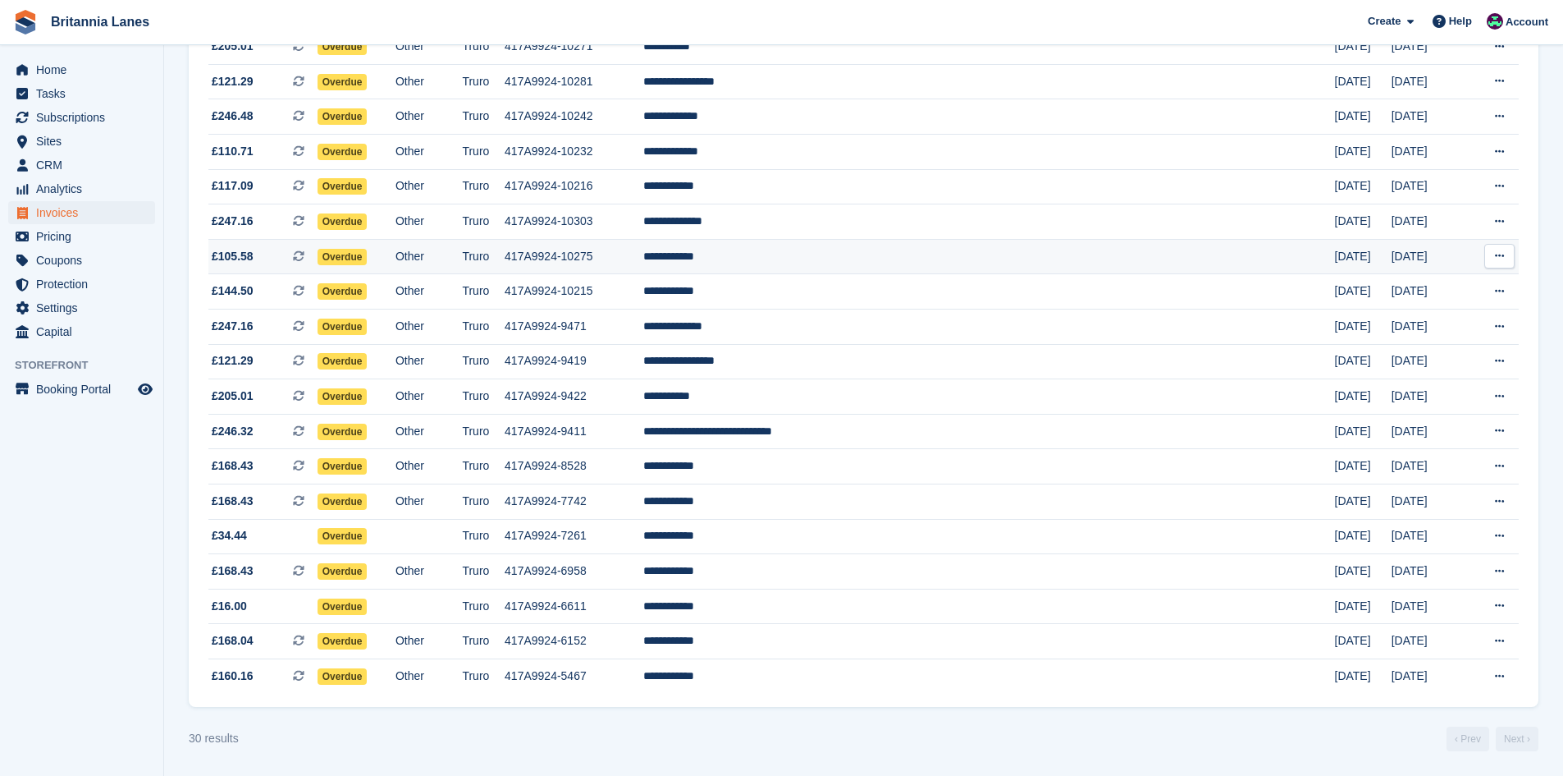
scroll to position [548, 0]
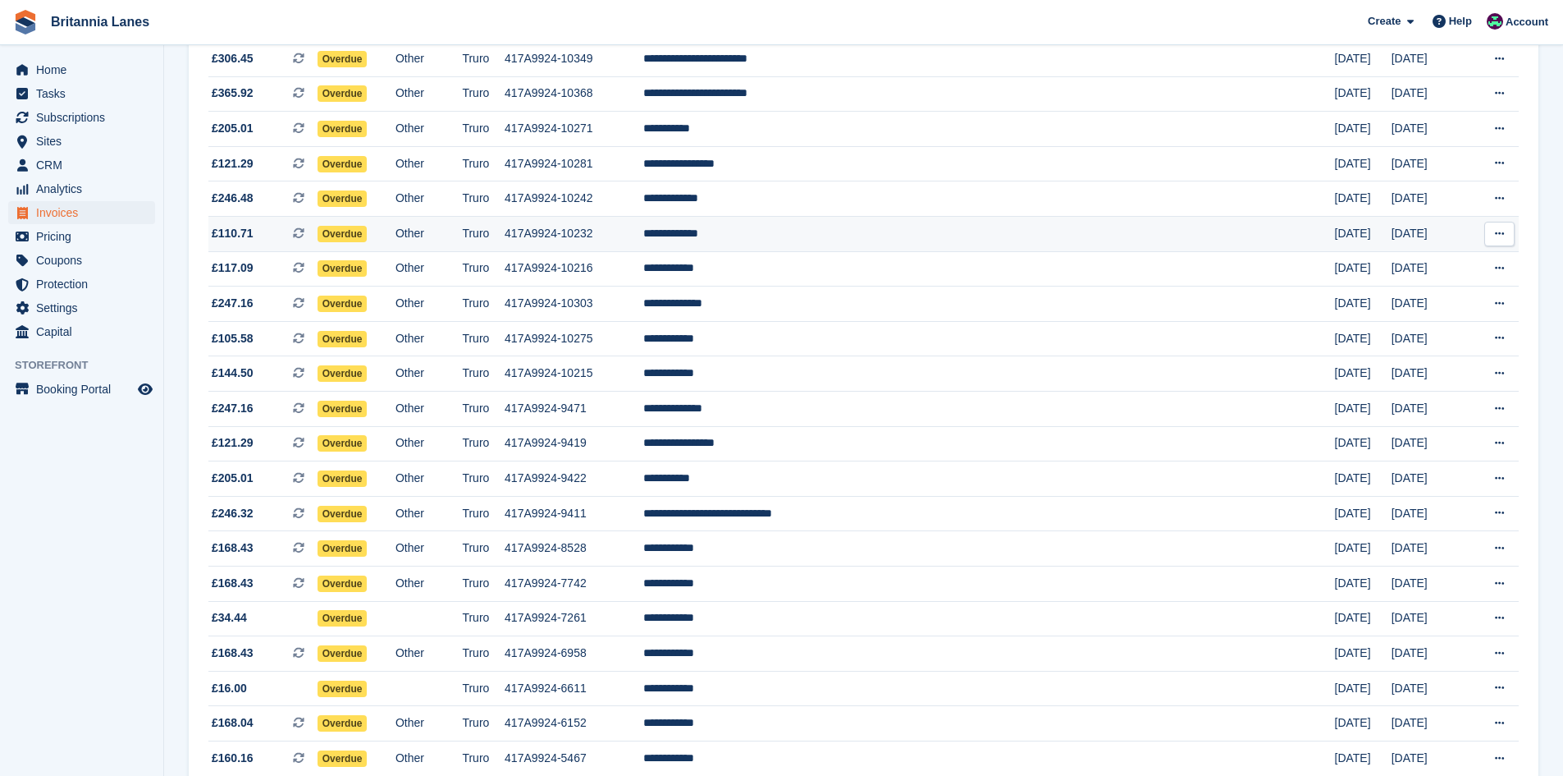
click at [859, 236] on td "**********" at bounding box center [989, 234] width 692 height 35
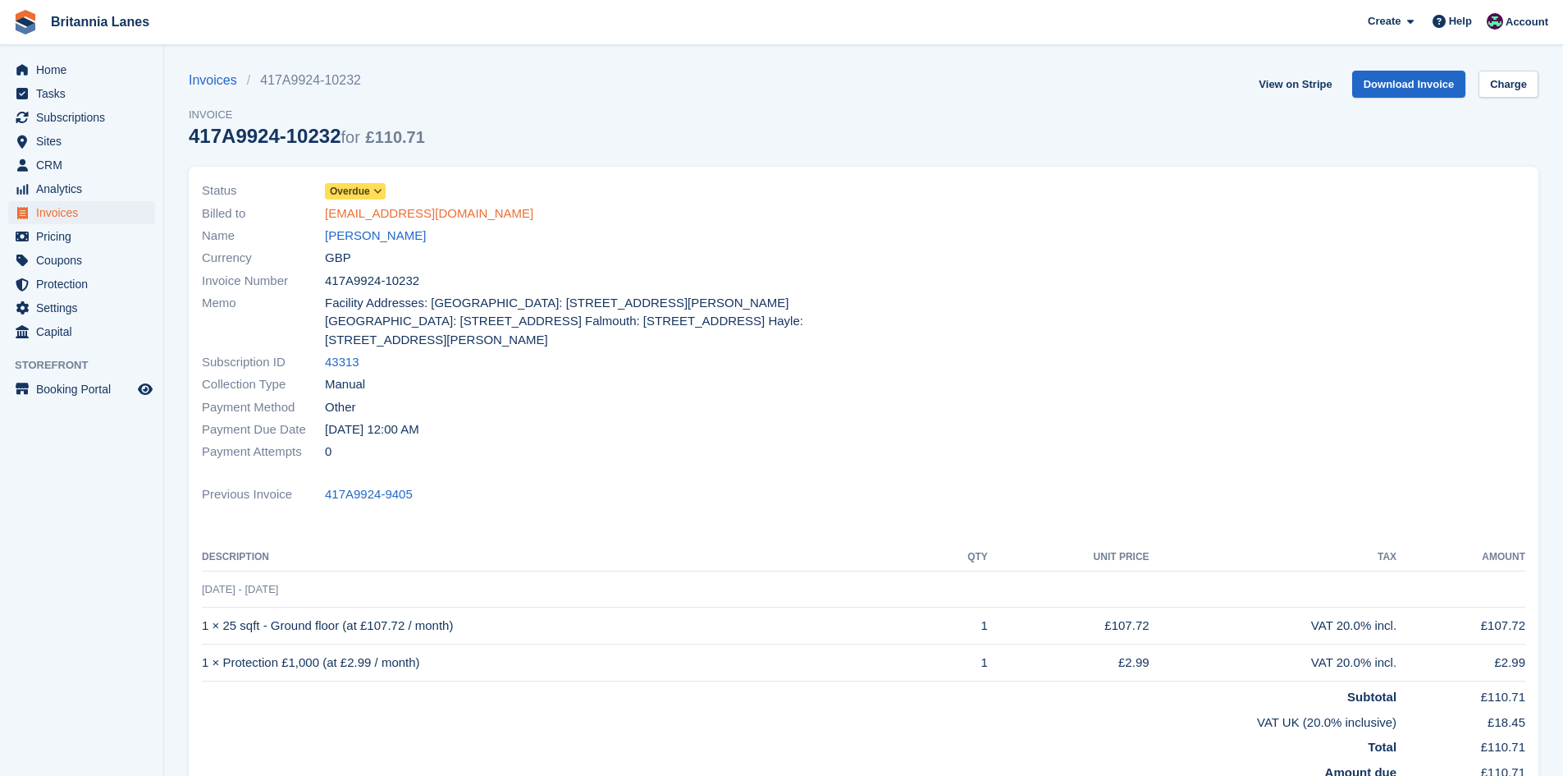
click at [382, 210] on link "[EMAIL_ADDRESS][DOMAIN_NAME]" at bounding box center [429, 213] width 208 height 19
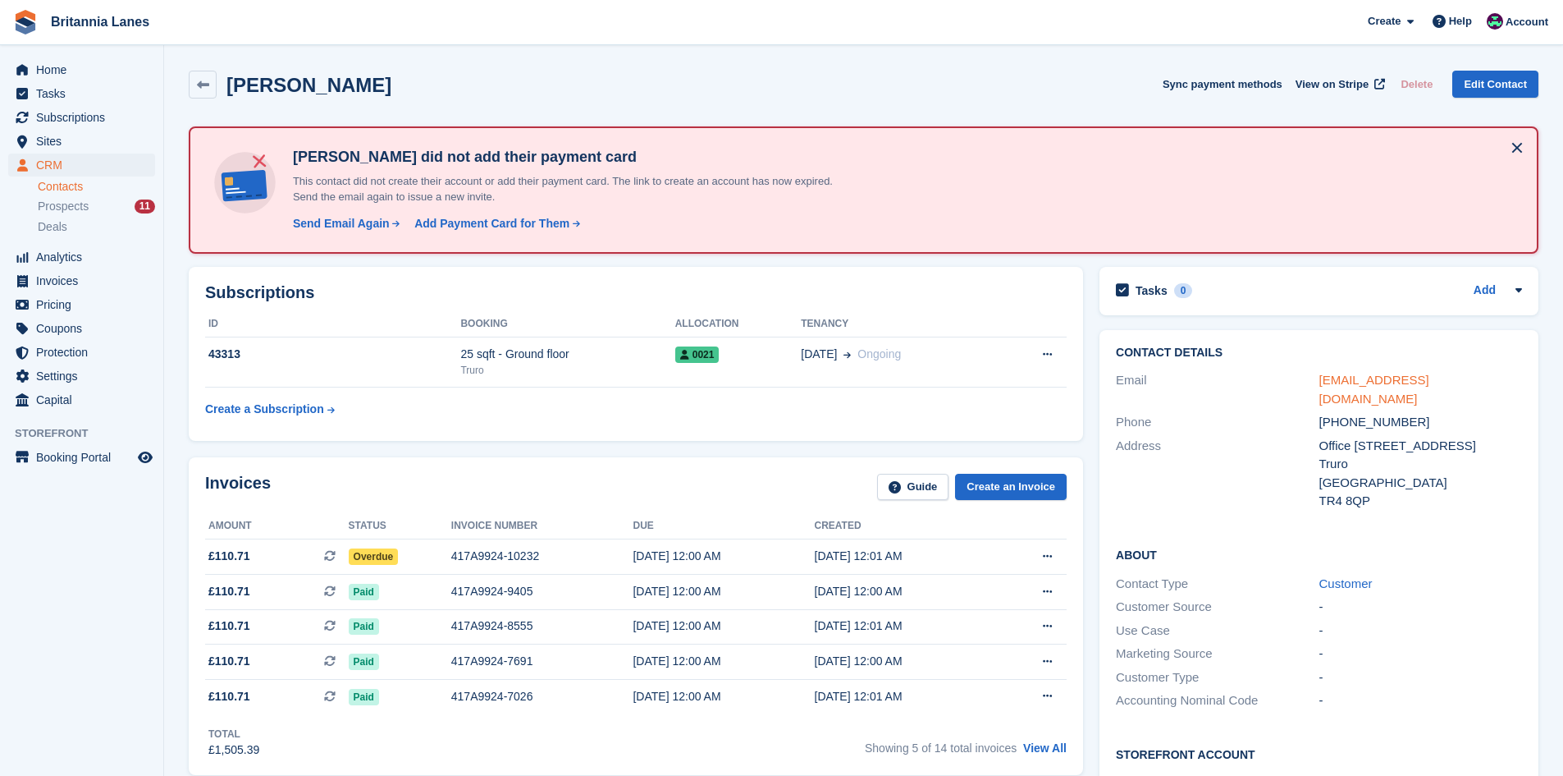
drag, startPoint x: 1424, startPoint y: 378, endPoint x: 1406, endPoint y: 378, distance: 18.1
click at [1423, 378] on link "[EMAIL_ADDRESS][DOMAIN_NAME]" at bounding box center [1375, 389] width 110 height 33
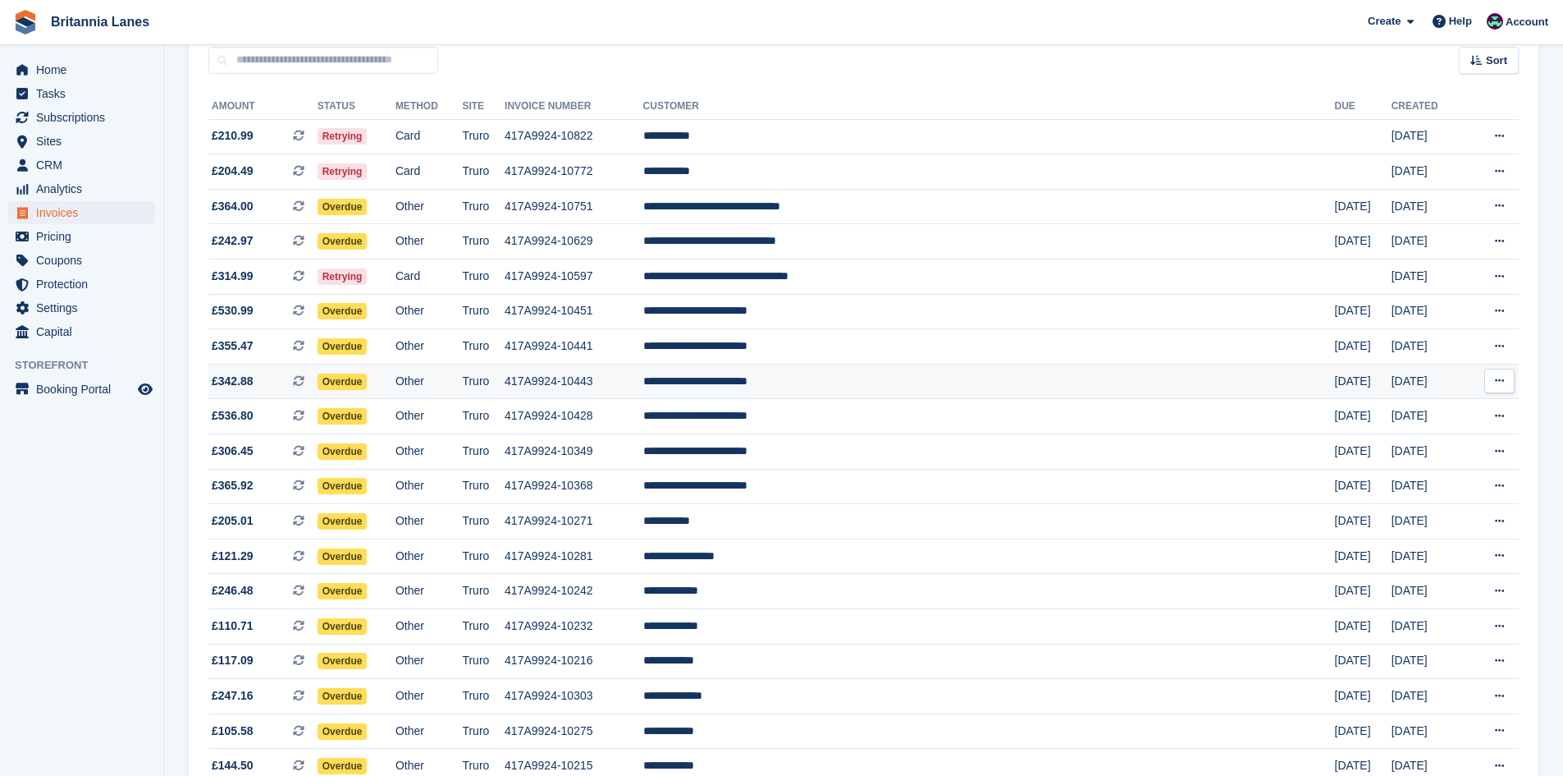
scroll to position [56, 0]
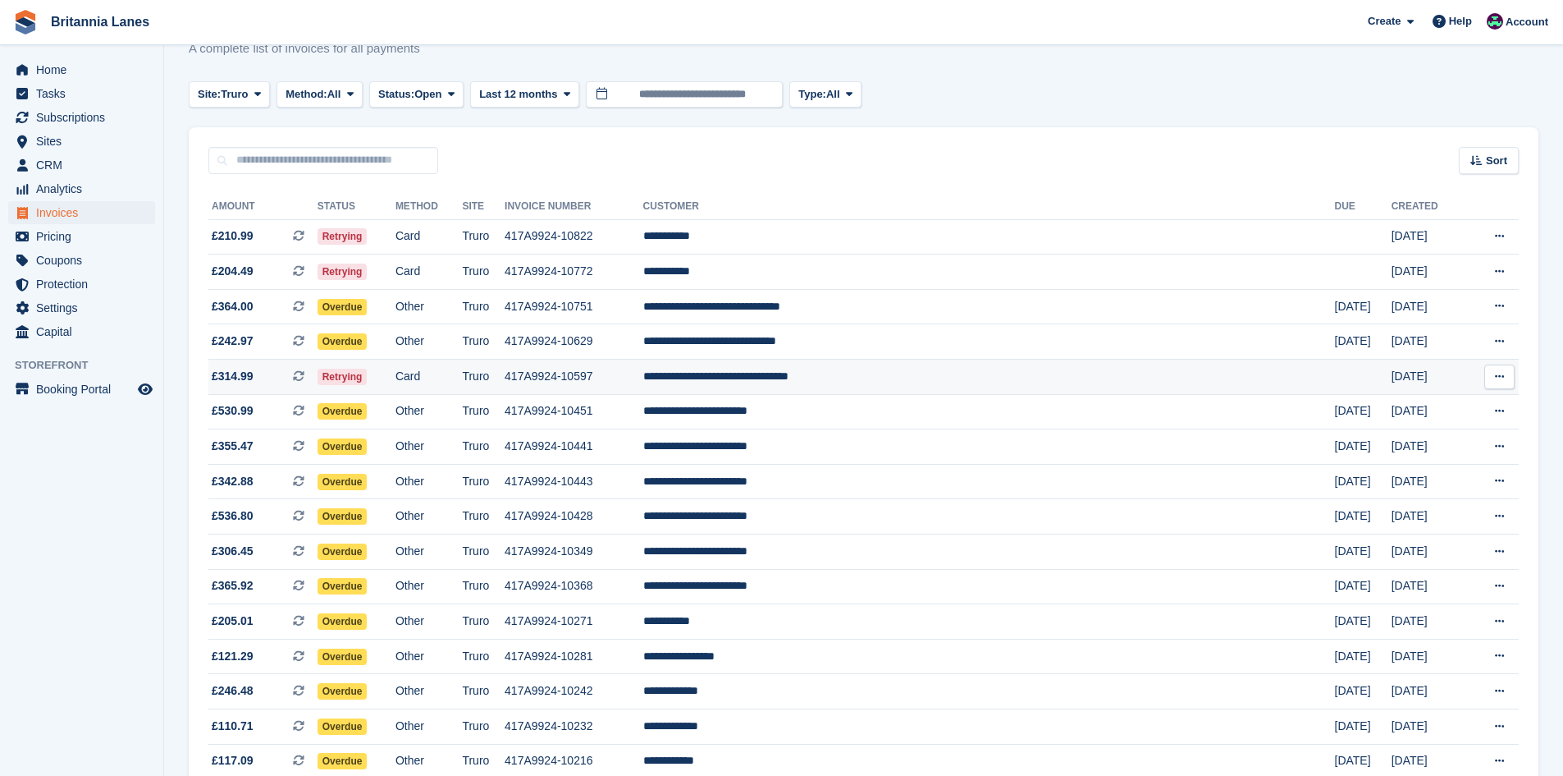
click at [953, 370] on td "**********" at bounding box center [989, 376] width 692 height 35
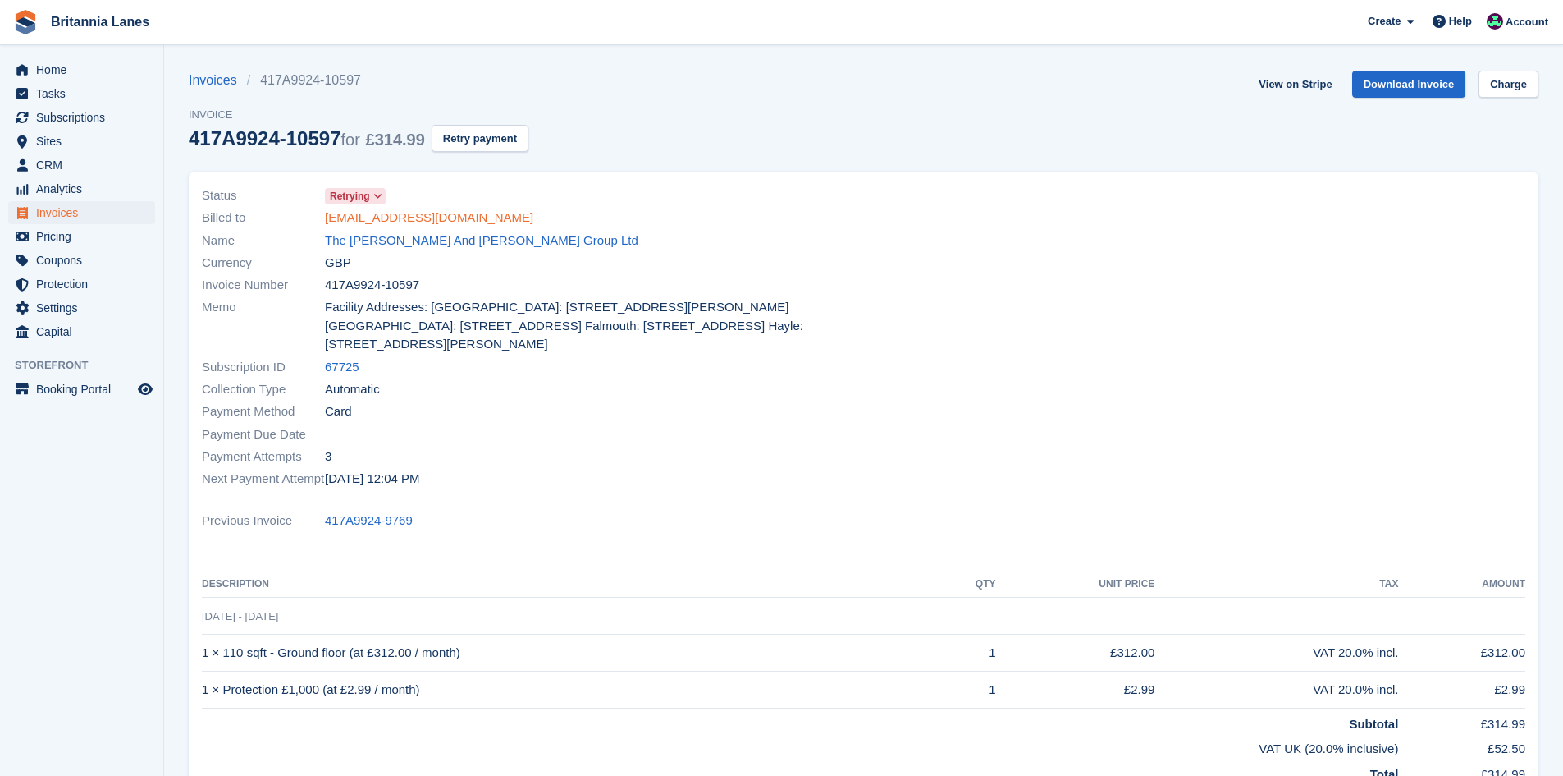
click at [448, 217] on link "accounts@stephensandstephens.com" at bounding box center [429, 217] width 208 height 19
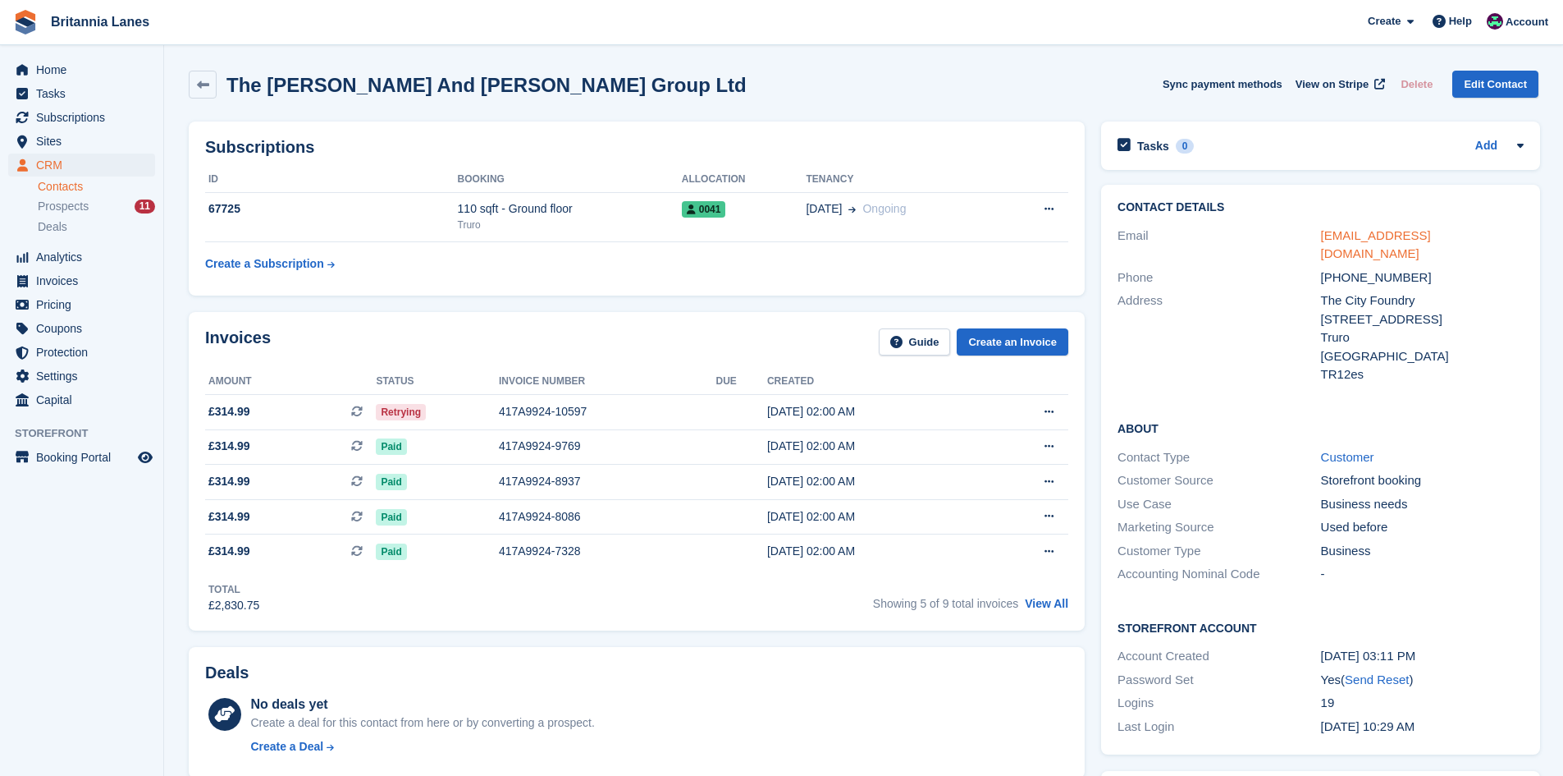
click at [1431, 236] on link "accounts@stephensandstephens.com" at bounding box center [1376, 244] width 110 height 33
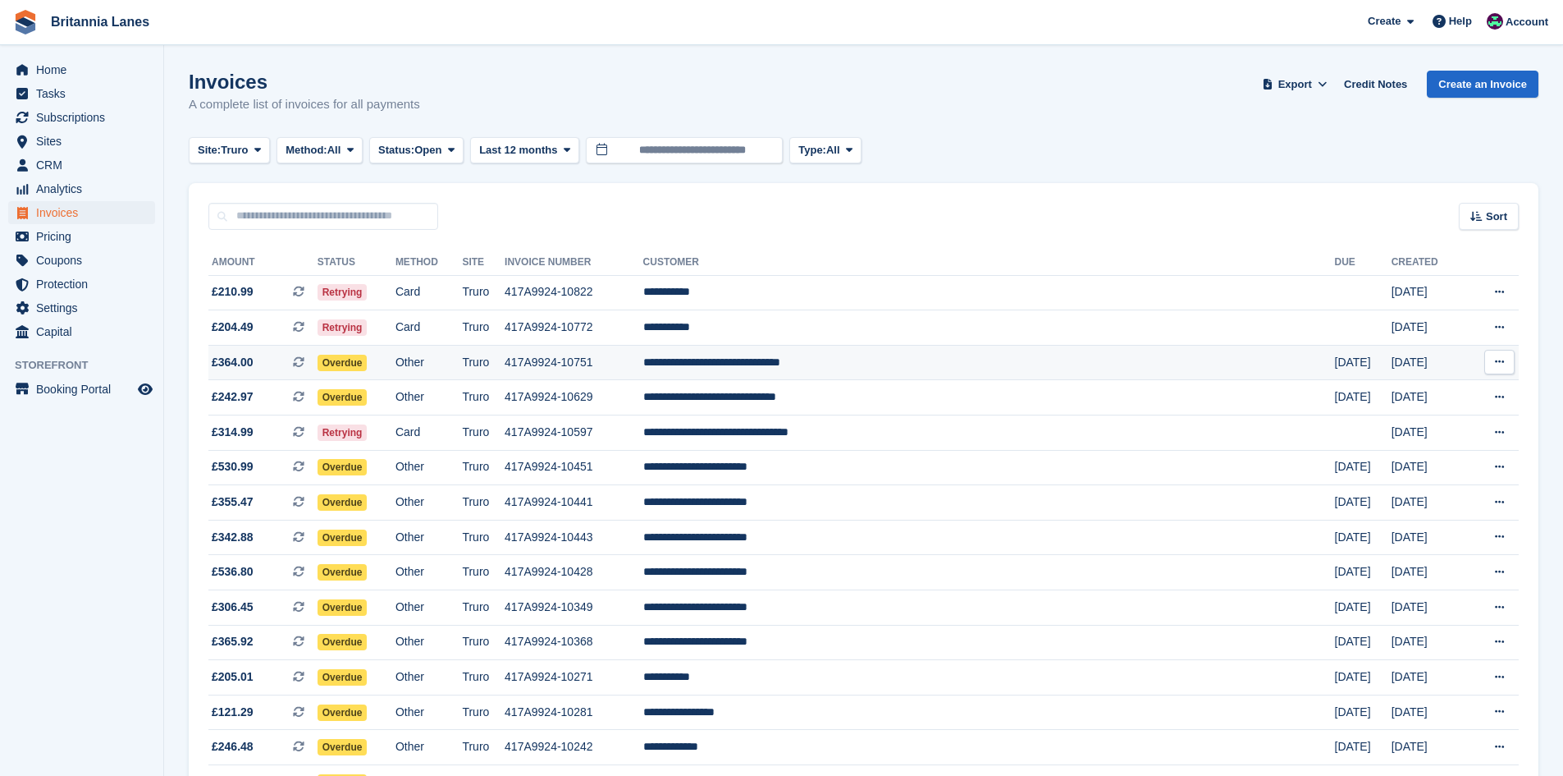
scroll to position [56, 0]
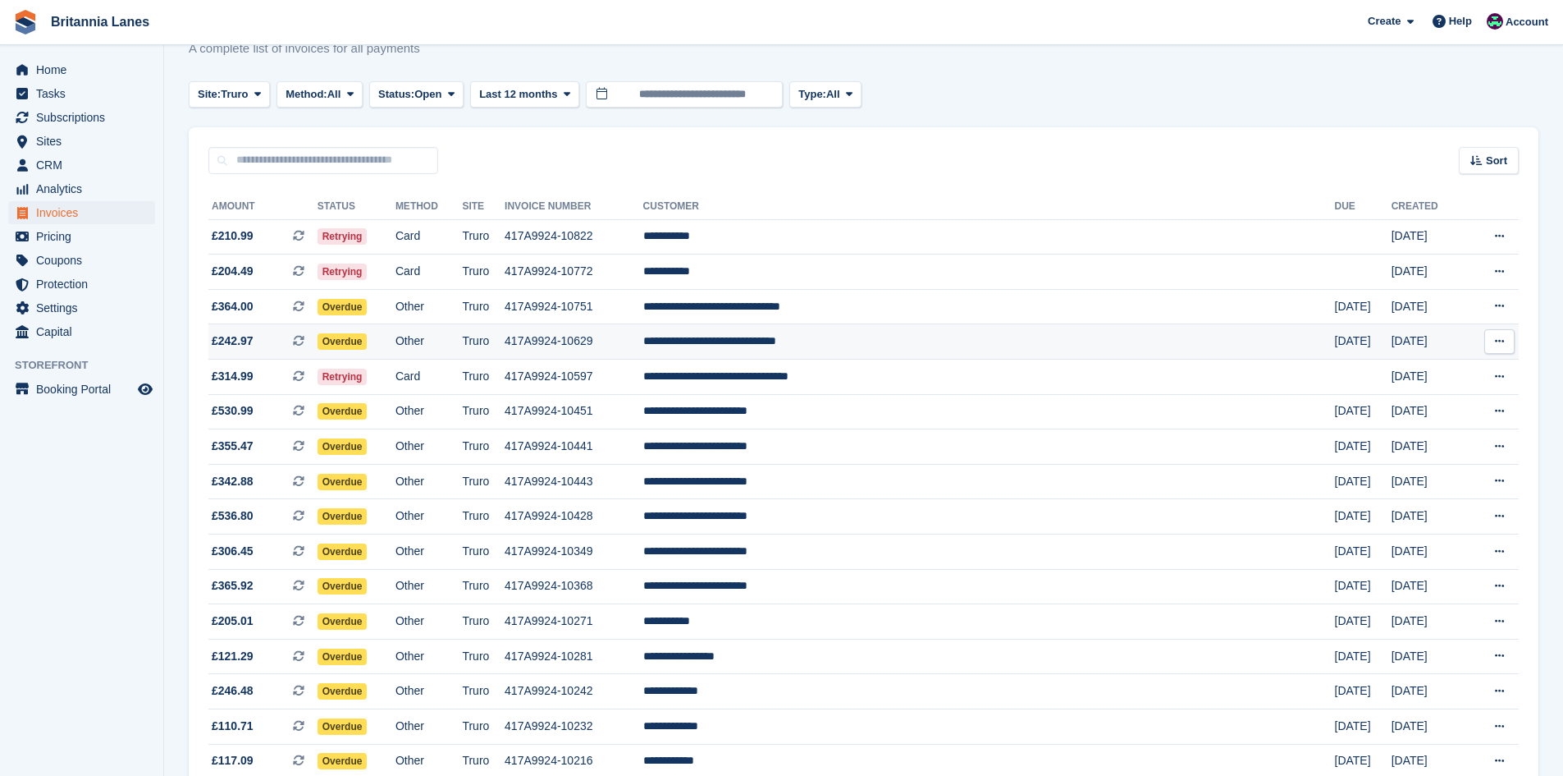
click at [918, 324] on td "**********" at bounding box center [989, 341] width 692 height 35
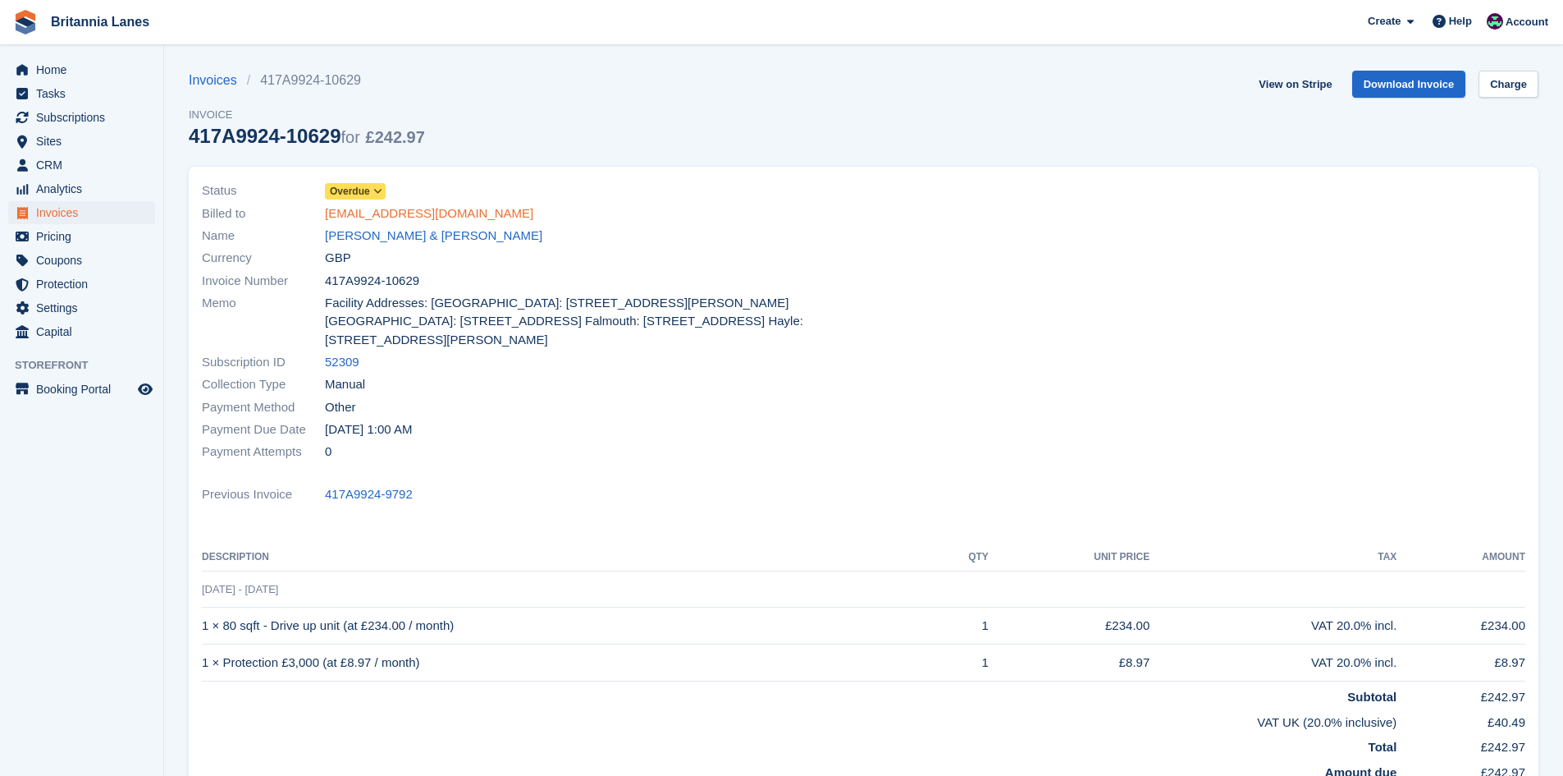
click at [404, 213] on link "jocur5@hotmail.co.uk" at bounding box center [429, 213] width 208 height 19
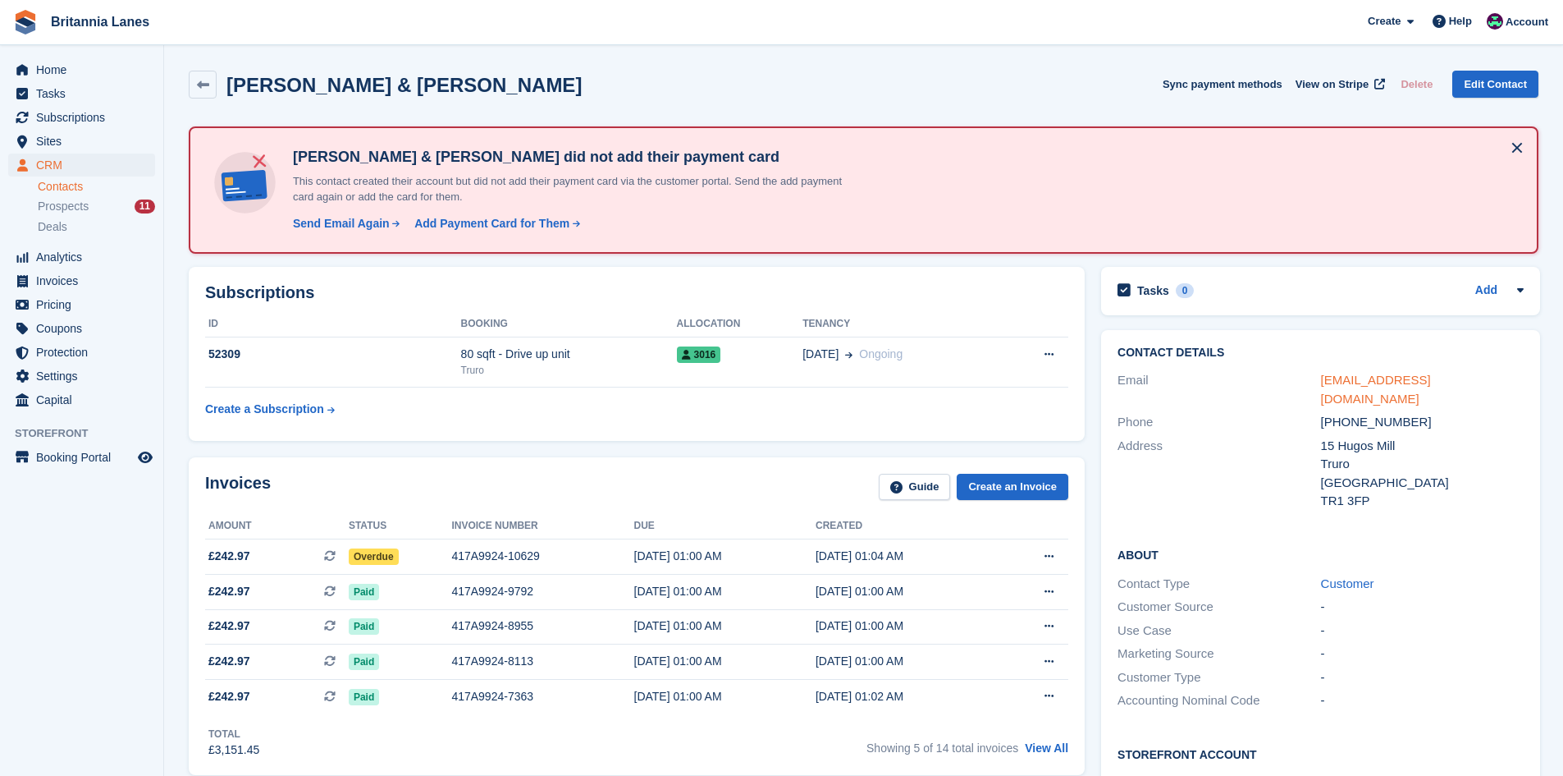
click at [1348, 378] on link "jocur5@hotmail.co.uk" at bounding box center [1376, 389] width 110 height 33
click at [197, 83] on icon at bounding box center [203, 85] width 12 height 12
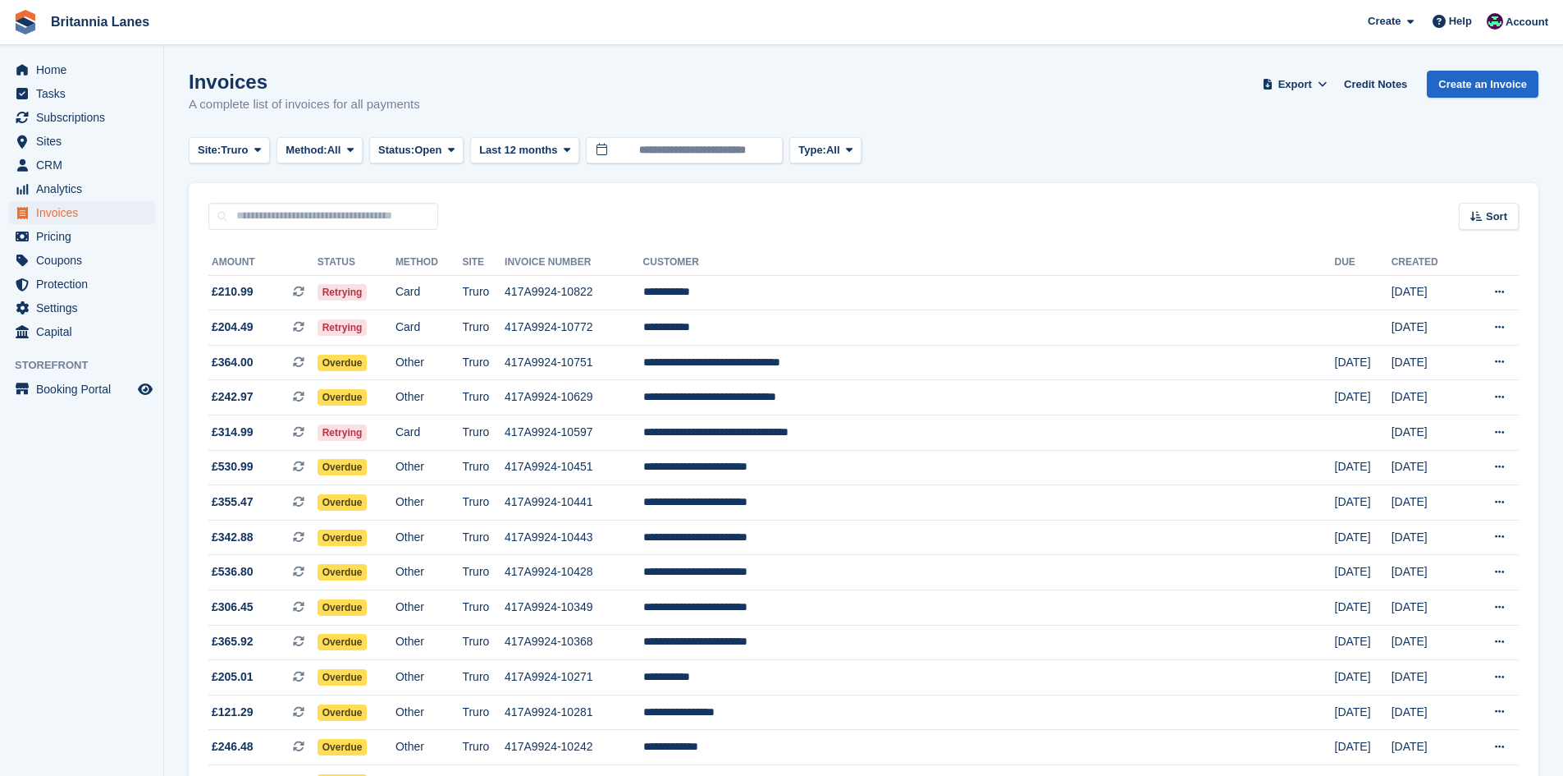
scroll to position [56, 0]
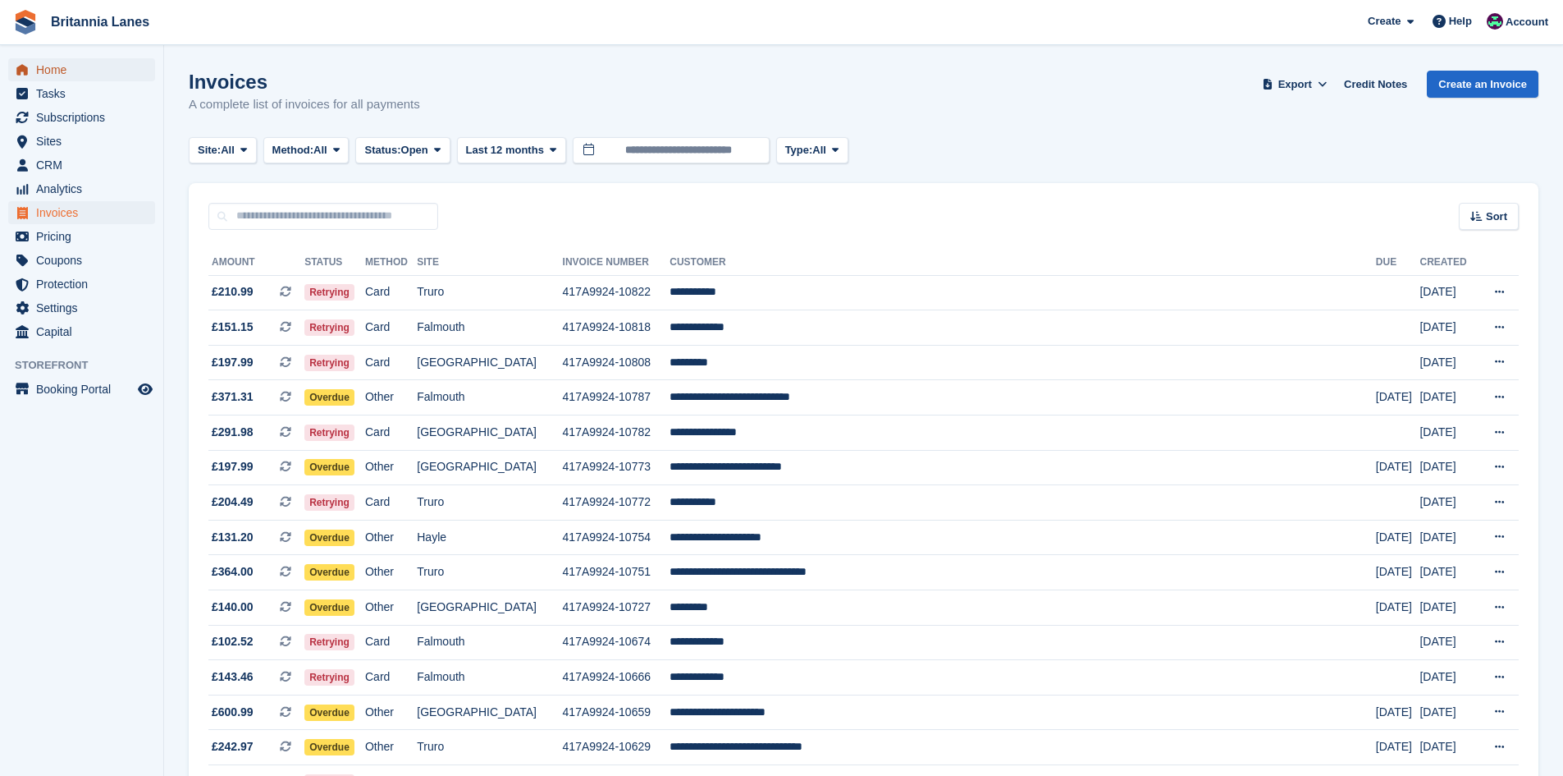
click at [117, 78] on span "Home" at bounding box center [85, 69] width 98 height 23
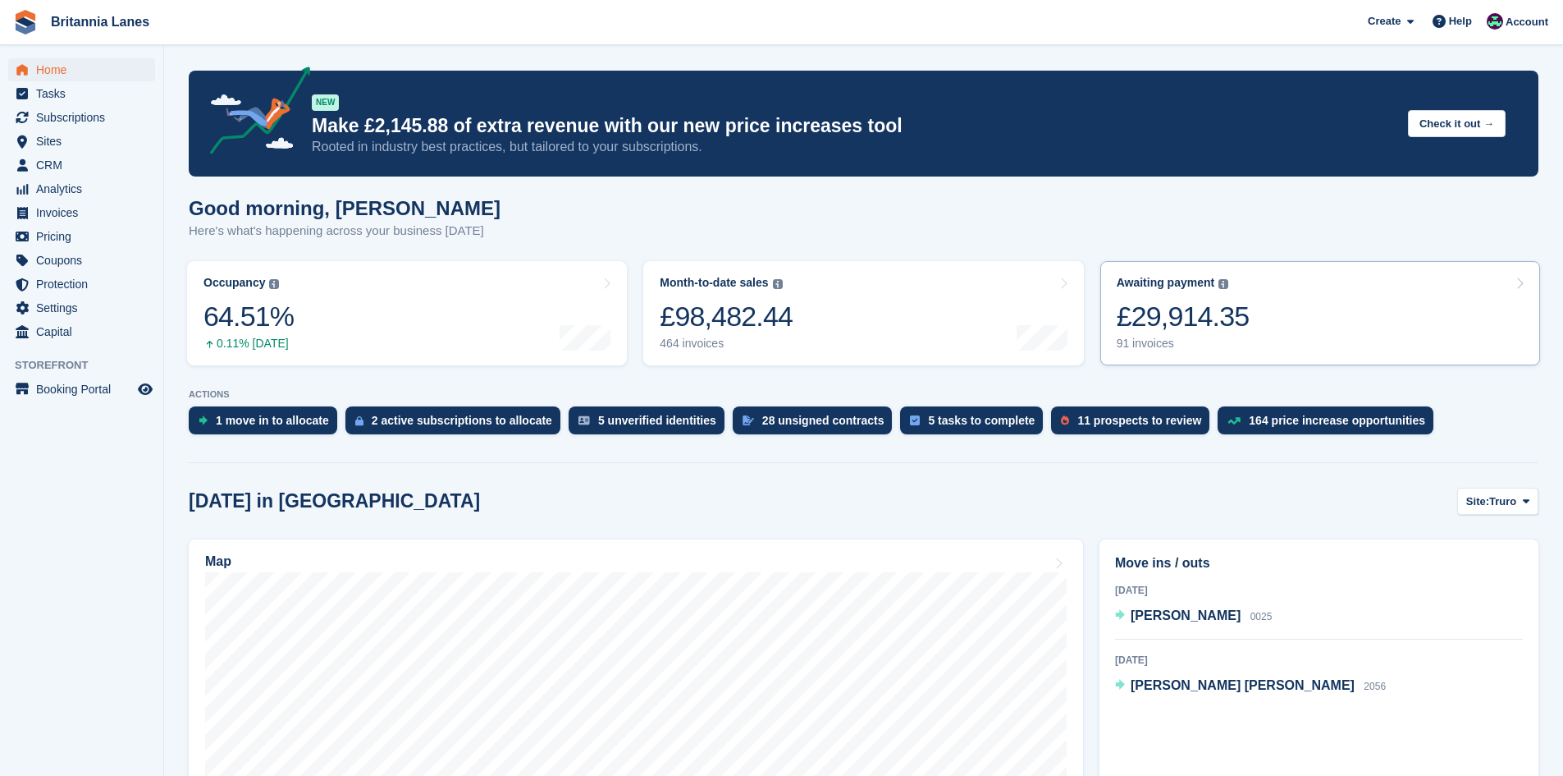
click at [1176, 332] on div "£29,914.35" at bounding box center [1183, 317] width 133 height 34
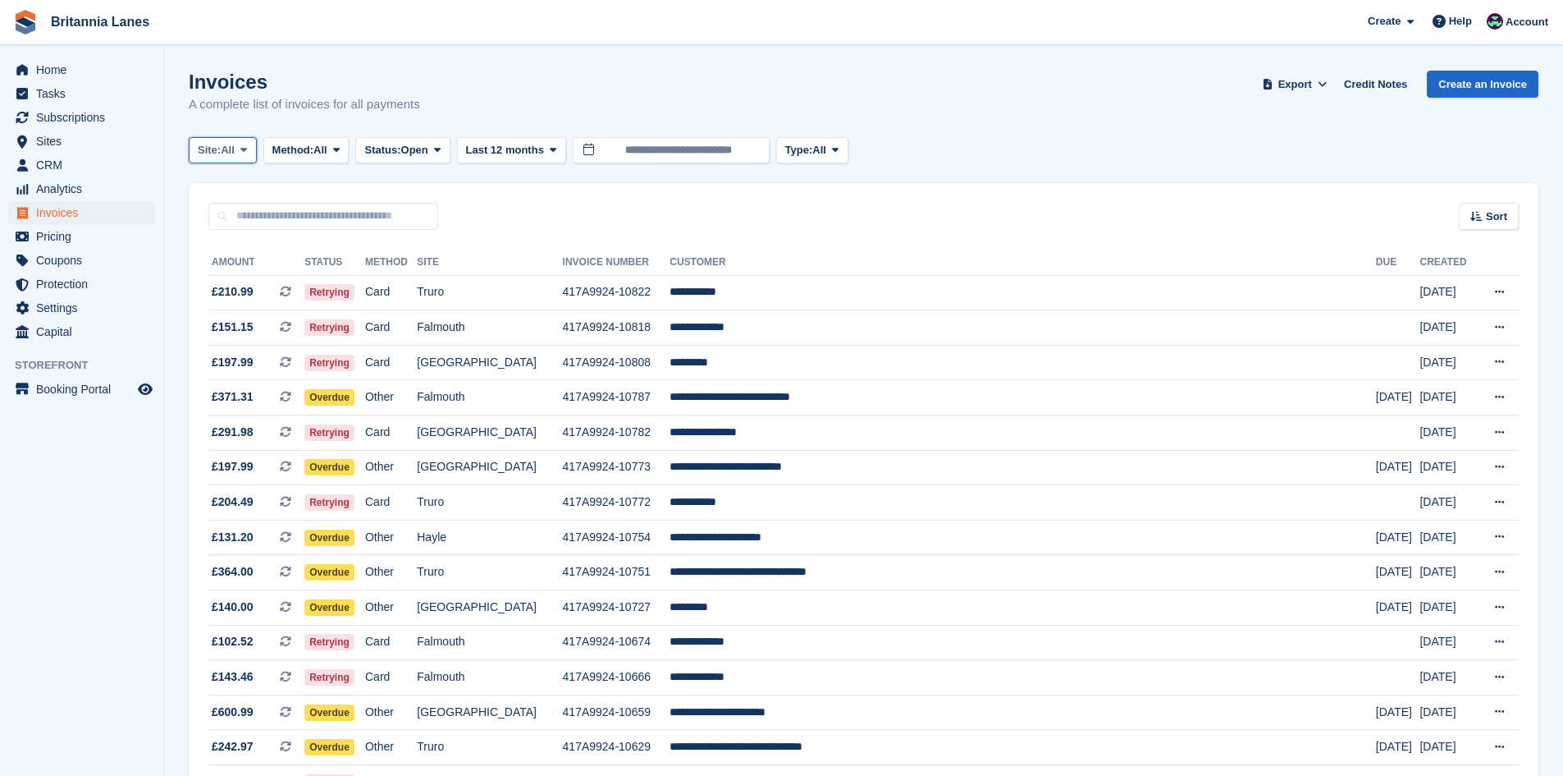
click at [201, 147] on span "Site:" at bounding box center [209, 150] width 23 height 16
drag, startPoint x: 84, startPoint y: 74, endPoint x: 172, endPoint y: 72, distance: 87.8
click at [84, 74] on span "Home" at bounding box center [85, 69] width 98 height 23
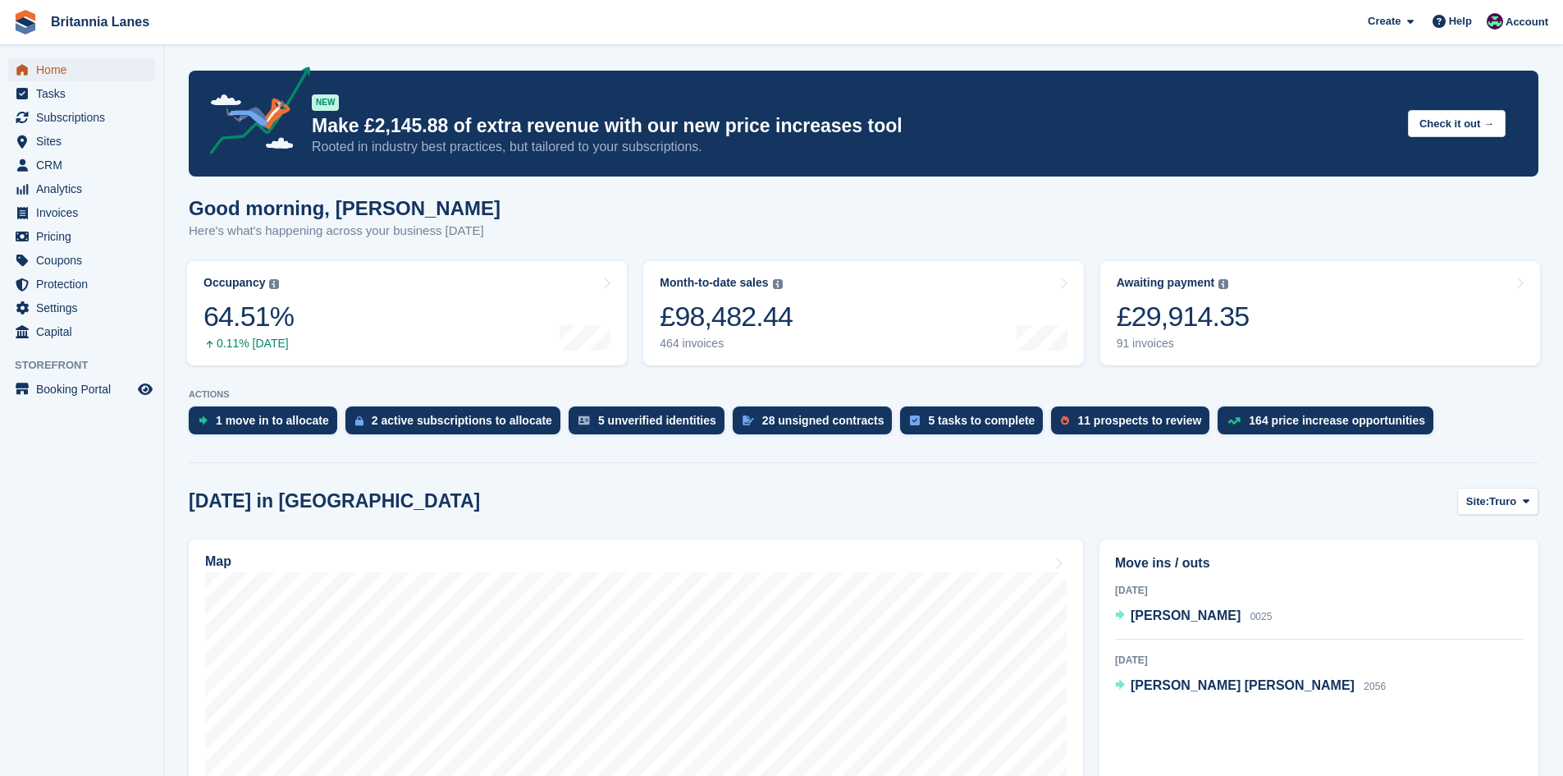
click at [117, 66] on span "Home" at bounding box center [85, 69] width 98 height 23
click at [94, 71] on span "Home" at bounding box center [85, 69] width 98 height 23
click at [1284, 318] on link "Awaiting payment The total outstanding balance on all open invoices. £29,498.87…" at bounding box center [1321, 313] width 440 height 104
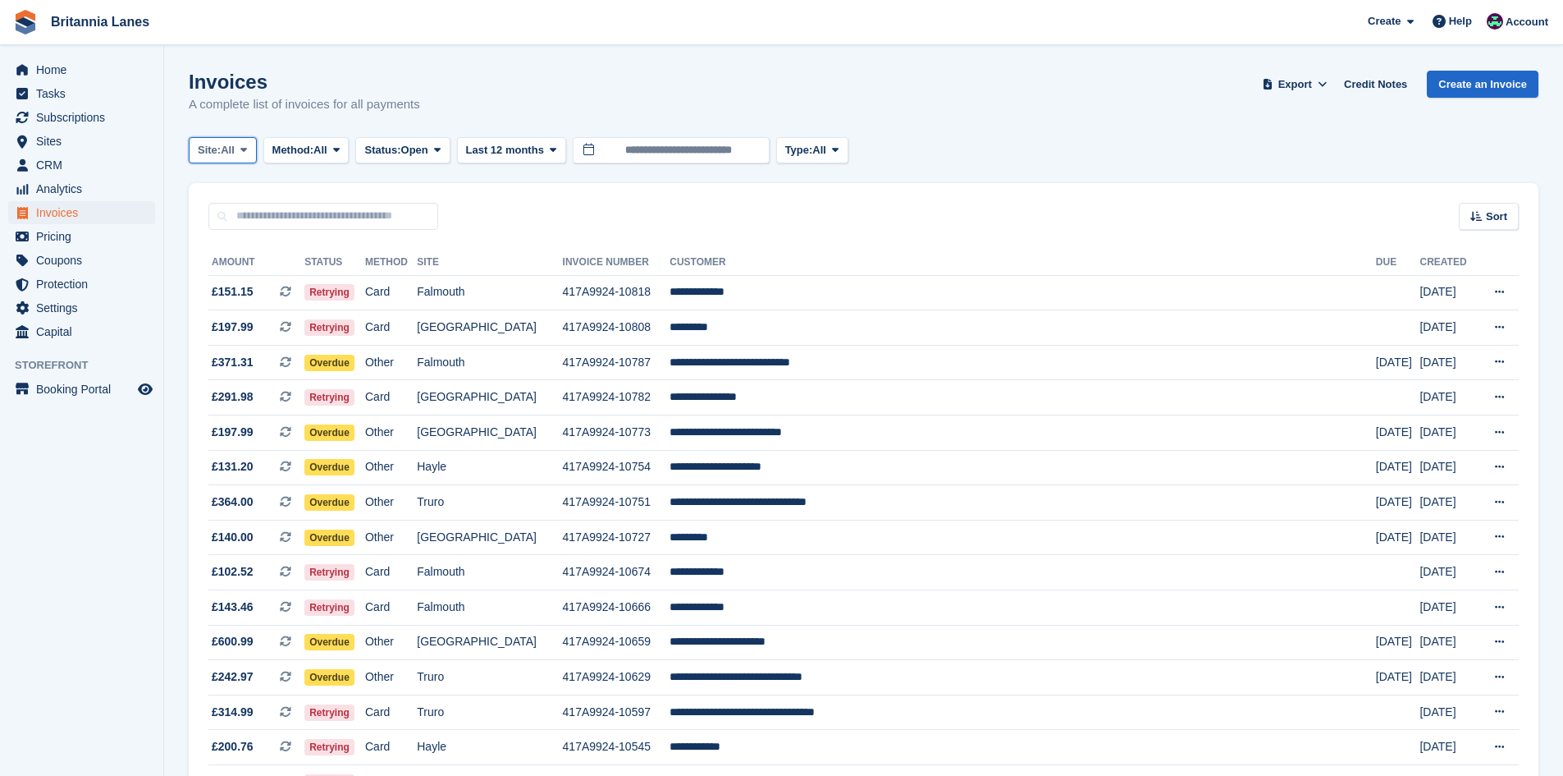
click at [224, 155] on span "All" at bounding box center [228, 150] width 14 height 16
click at [231, 237] on link "Falmouth" at bounding box center [270, 248] width 148 height 30
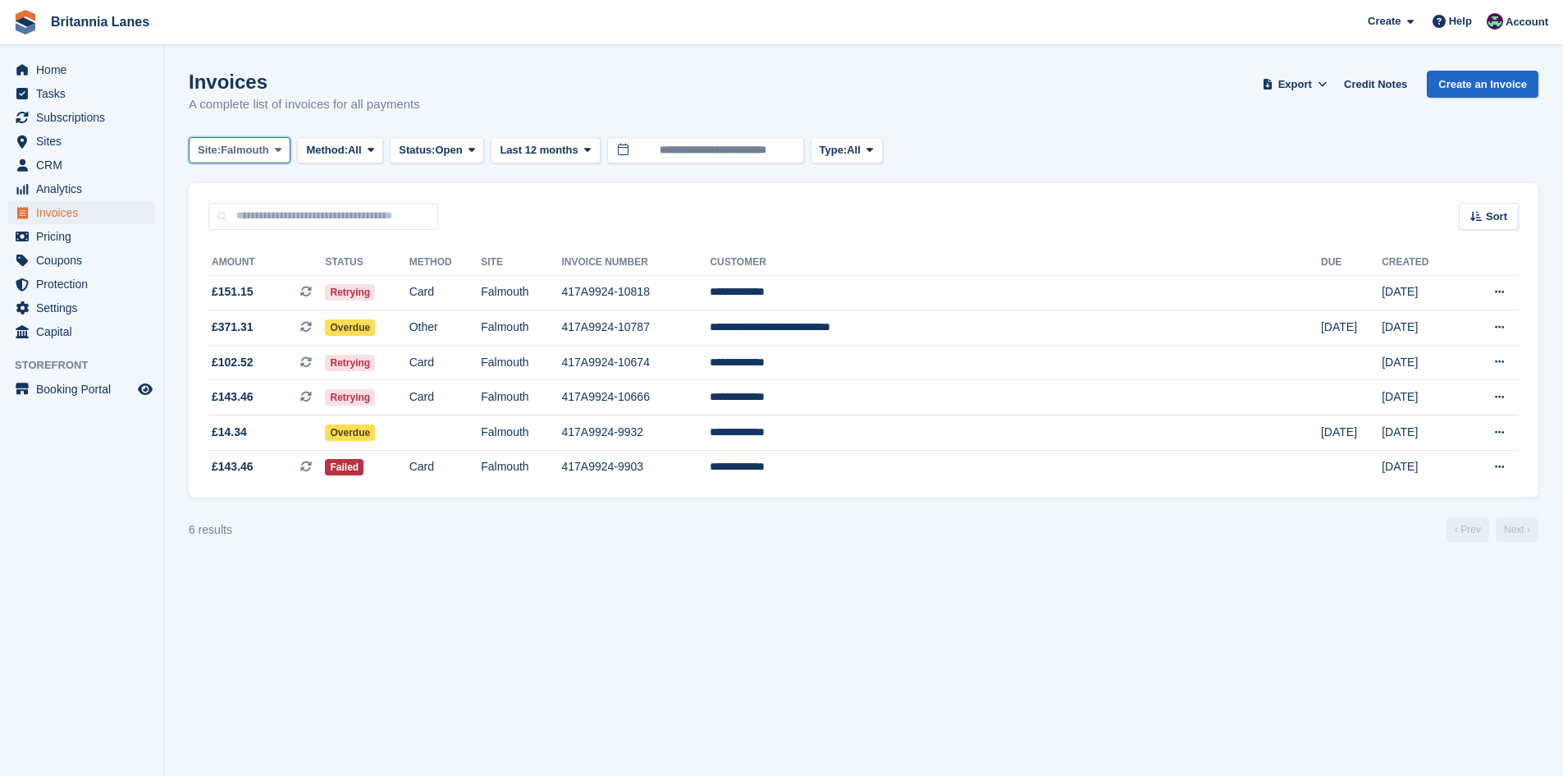
click at [221, 149] on span "Site:" at bounding box center [209, 150] width 23 height 16
click at [253, 297] on link "Hayle" at bounding box center [270, 307] width 148 height 30
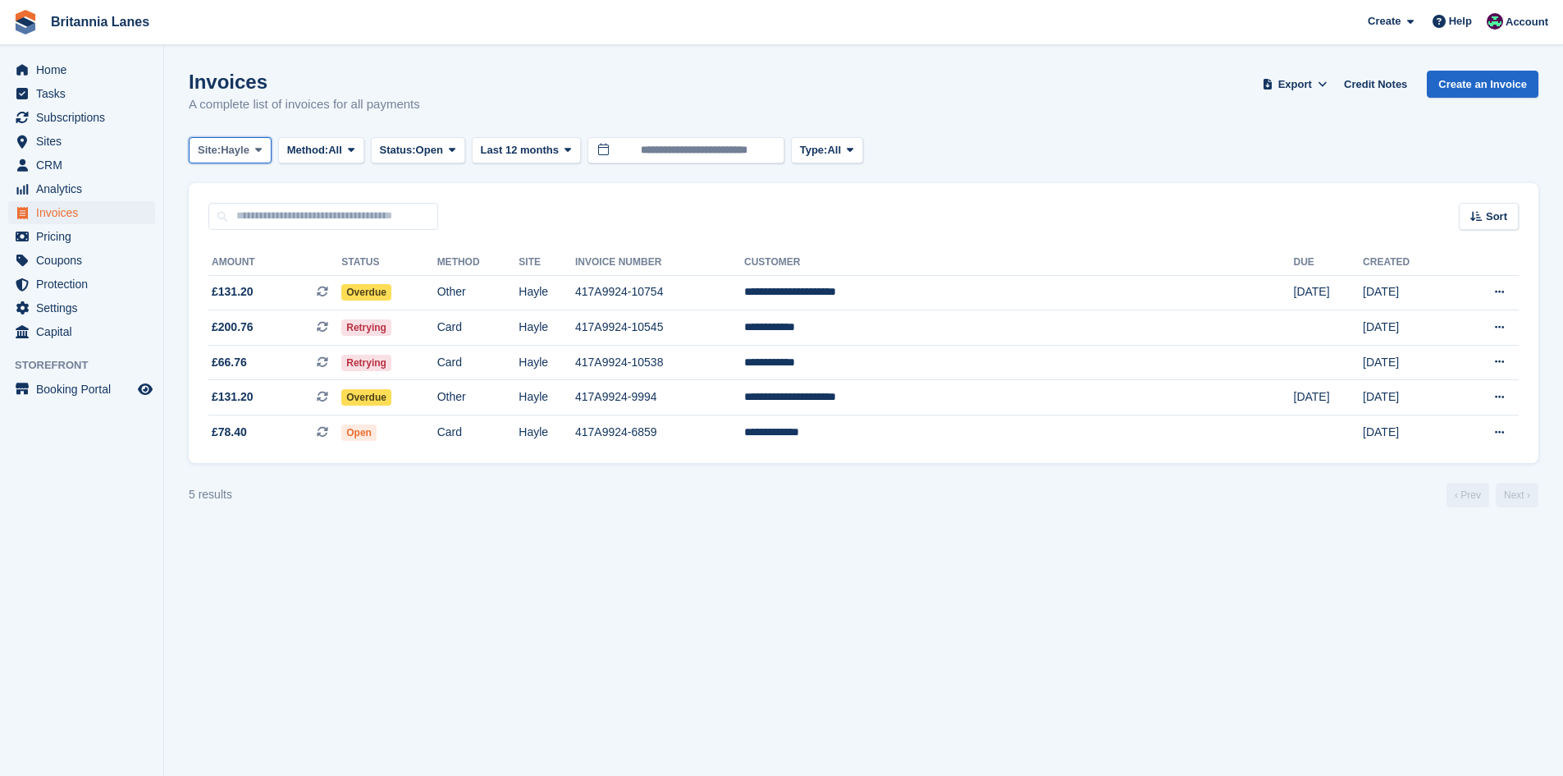
click at [244, 153] on span "Hayle" at bounding box center [235, 150] width 29 height 16
drag, startPoint x: 250, startPoint y: 227, endPoint x: 341, endPoint y: 218, distance: 90.7
click at [250, 227] on link "Truro" at bounding box center [270, 219] width 148 height 30
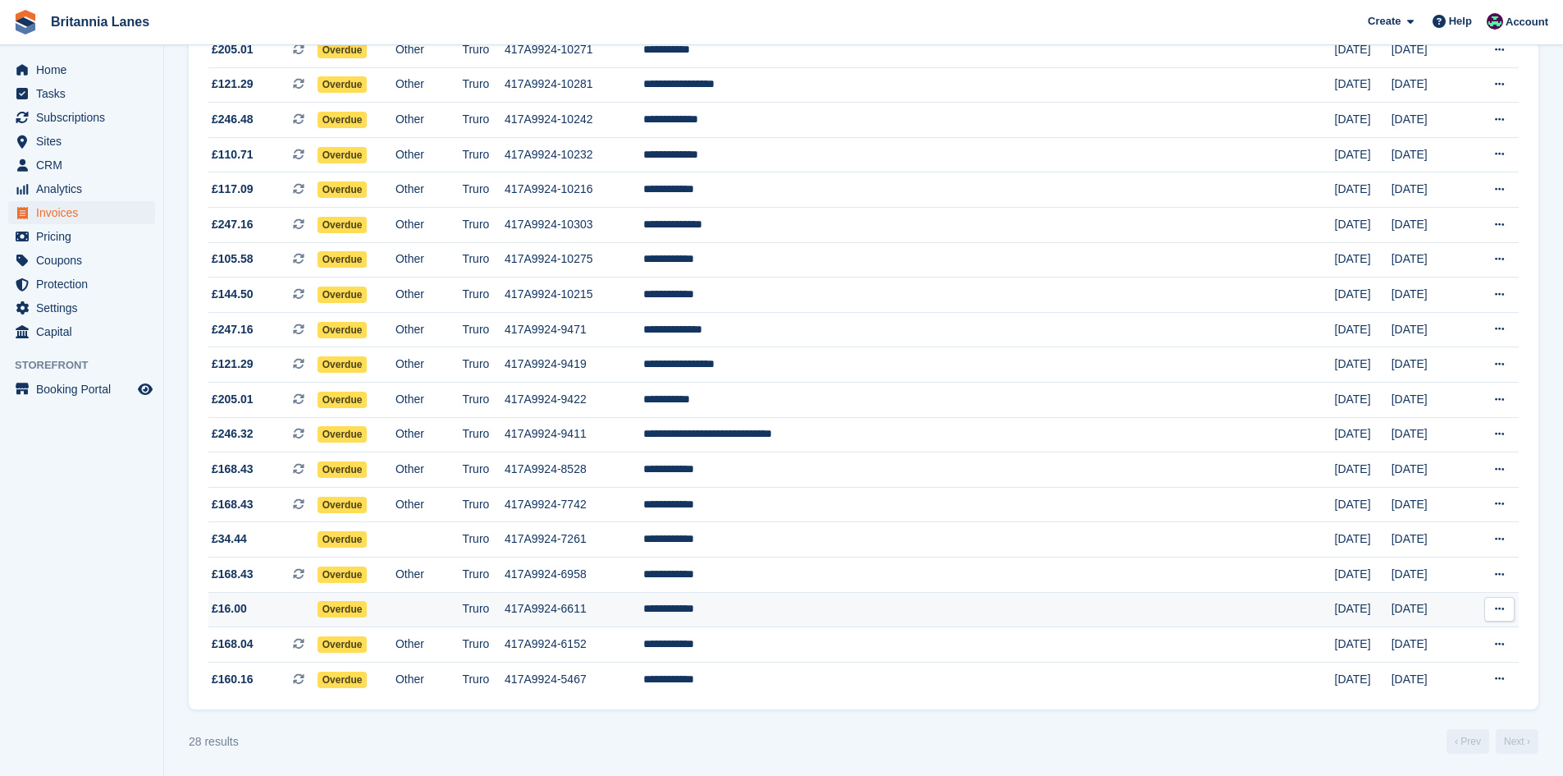
scroll to position [560, 0]
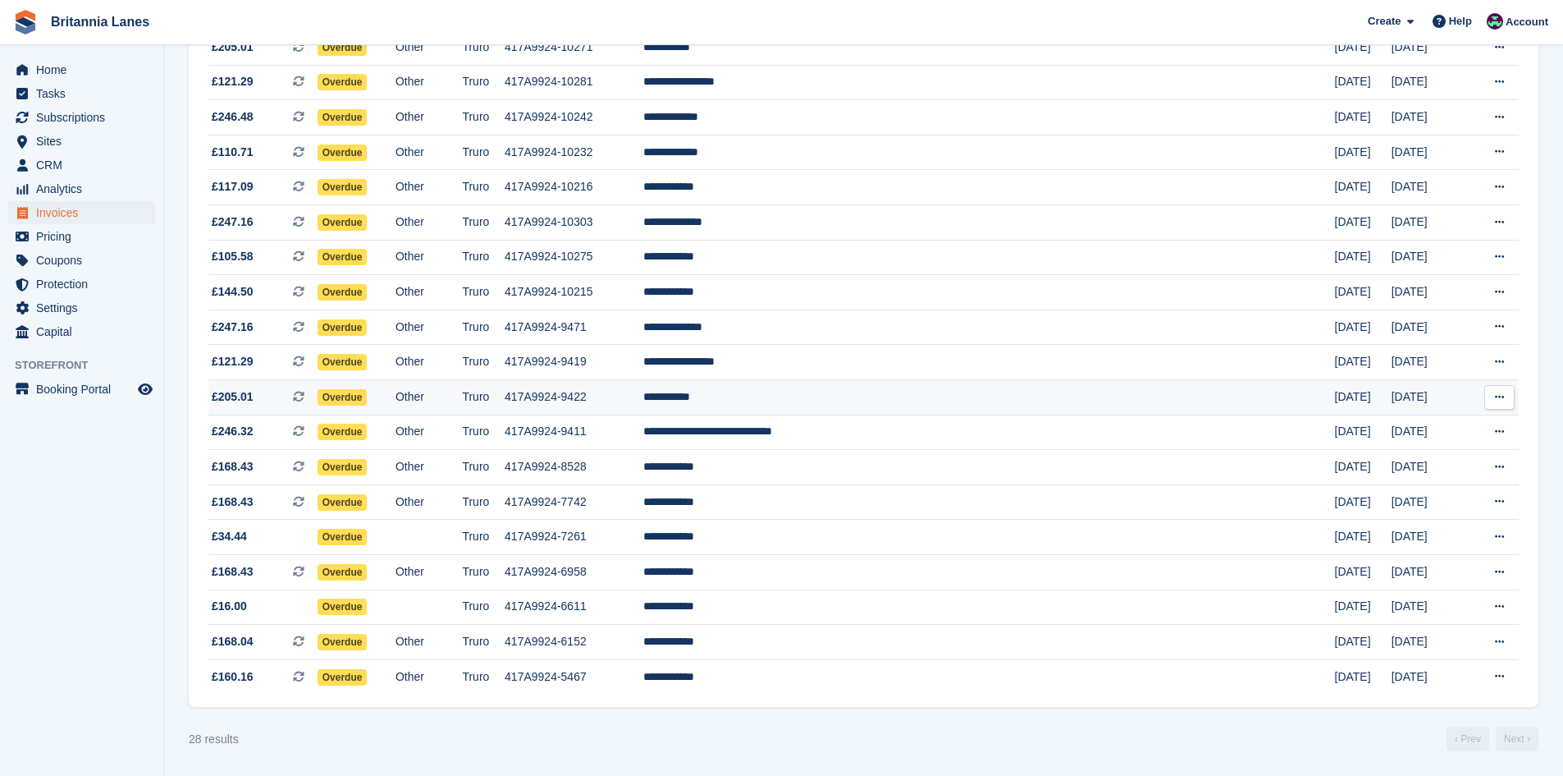
click at [885, 384] on td "**********" at bounding box center [989, 396] width 692 height 35
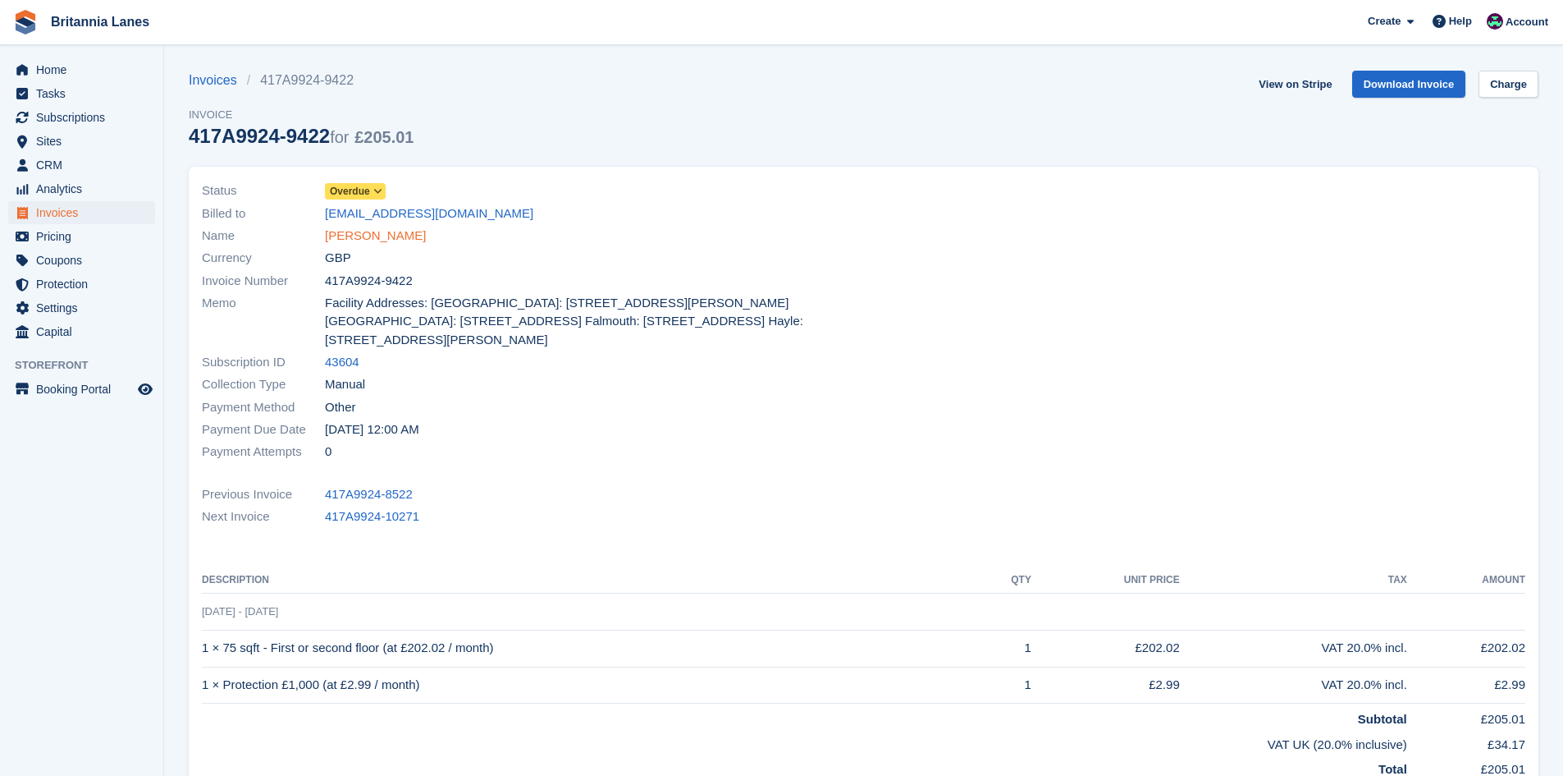
click at [336, 227] on link "[PERSON_NAME]" at bounding box center [375, 236] width 101 height 19
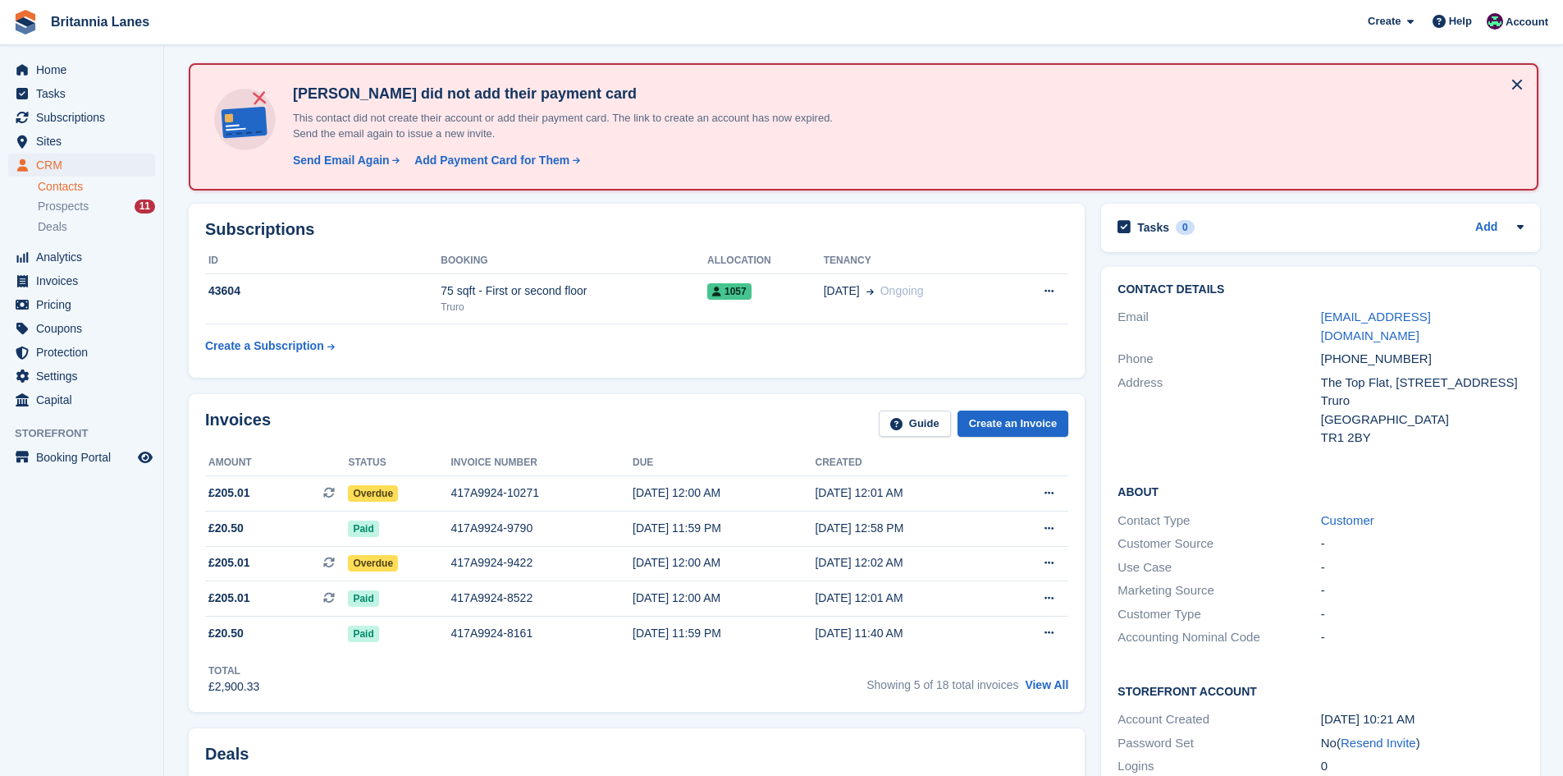
scroll to position [82, 0]
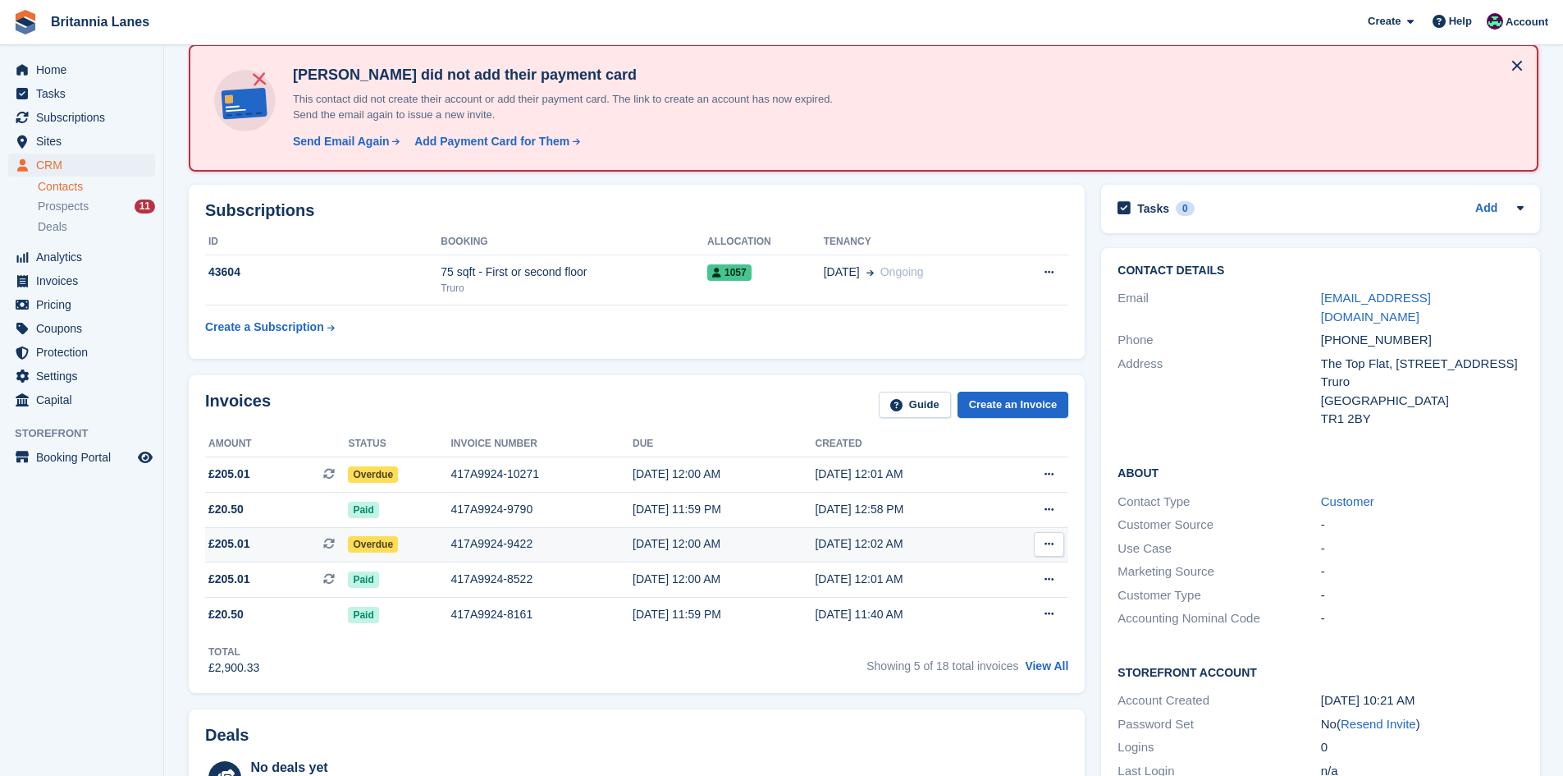
click at [515, 548] on div "417A9924-9422" at bounding box center [541, 543] width 181 height 17
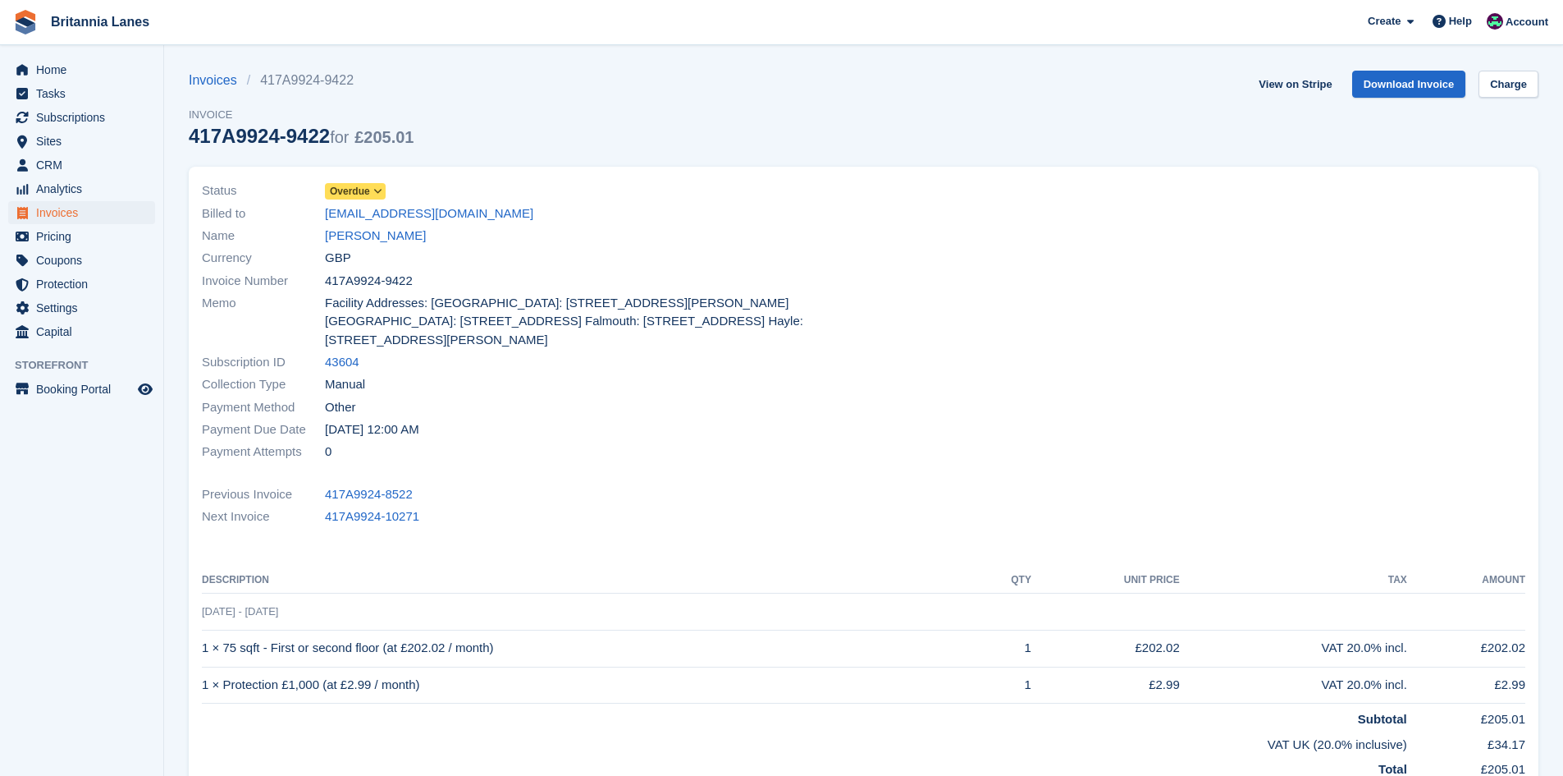
click at [341, 193] on span "Overdue" at bounding box center [350, 191] width 40 height 15
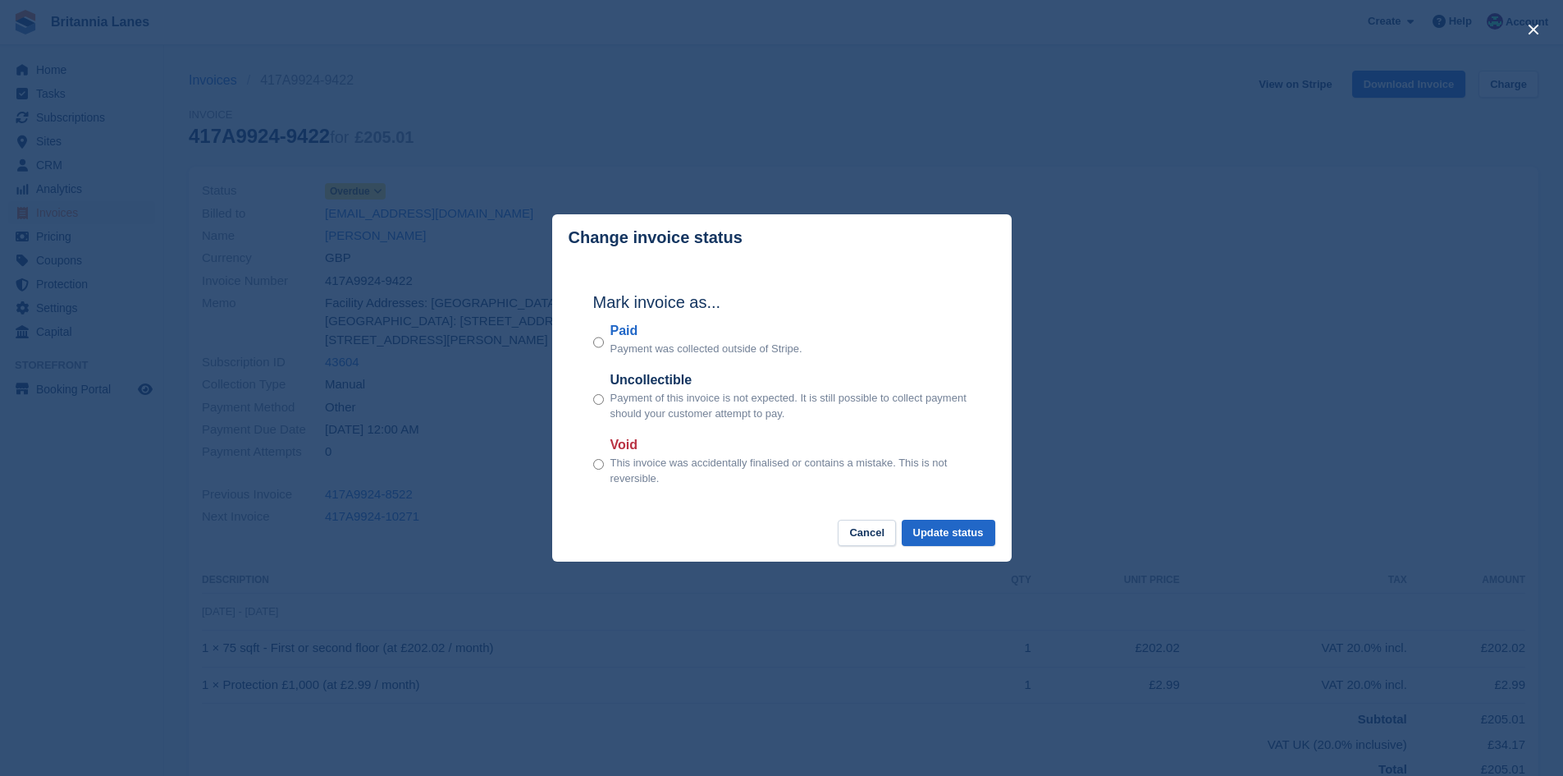
click at [624, 333] on label "Paid" at bounding box center [707, 331] width 192 height 20
click at [944, 526] on button "Update status" at bounding box center [949, 532] width 94 height 27
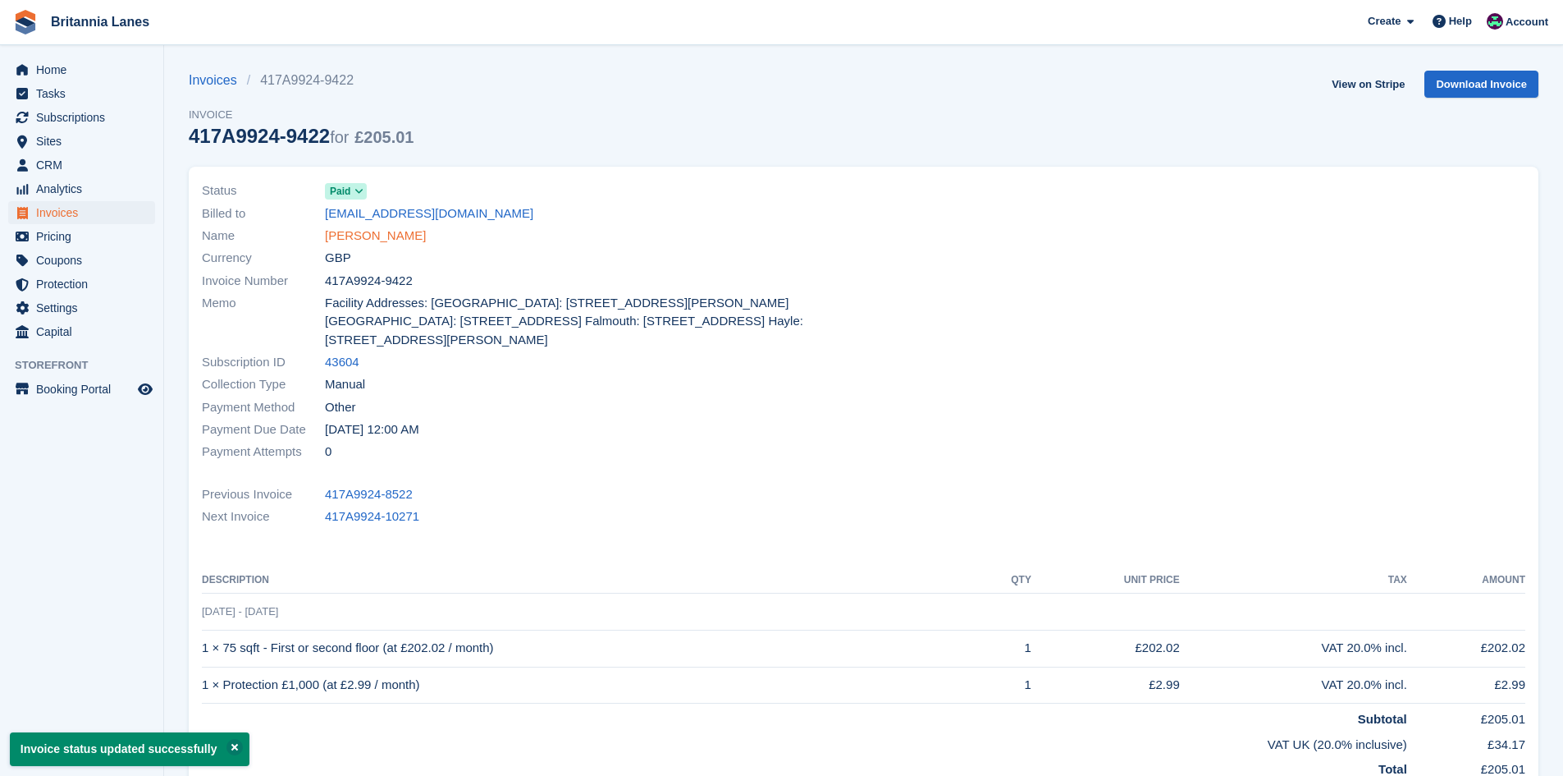
click at [378, 236] on link "[PERSON_NAME]" at bounding box center [375, 236] width 101 height 19
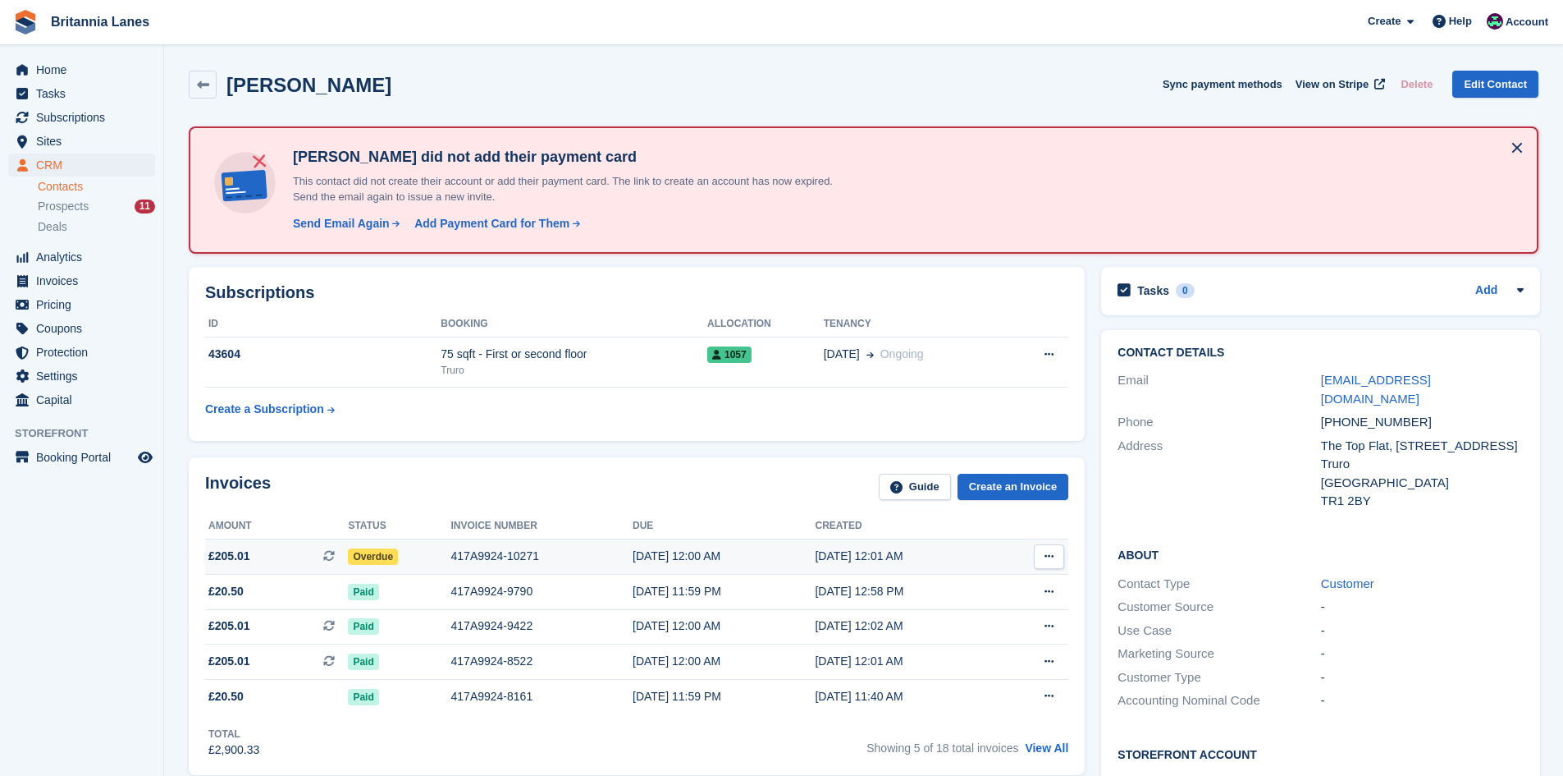
click at [451, 562] on div "417A9924-10271" at bounding box center [541, 555] width 181 height 17
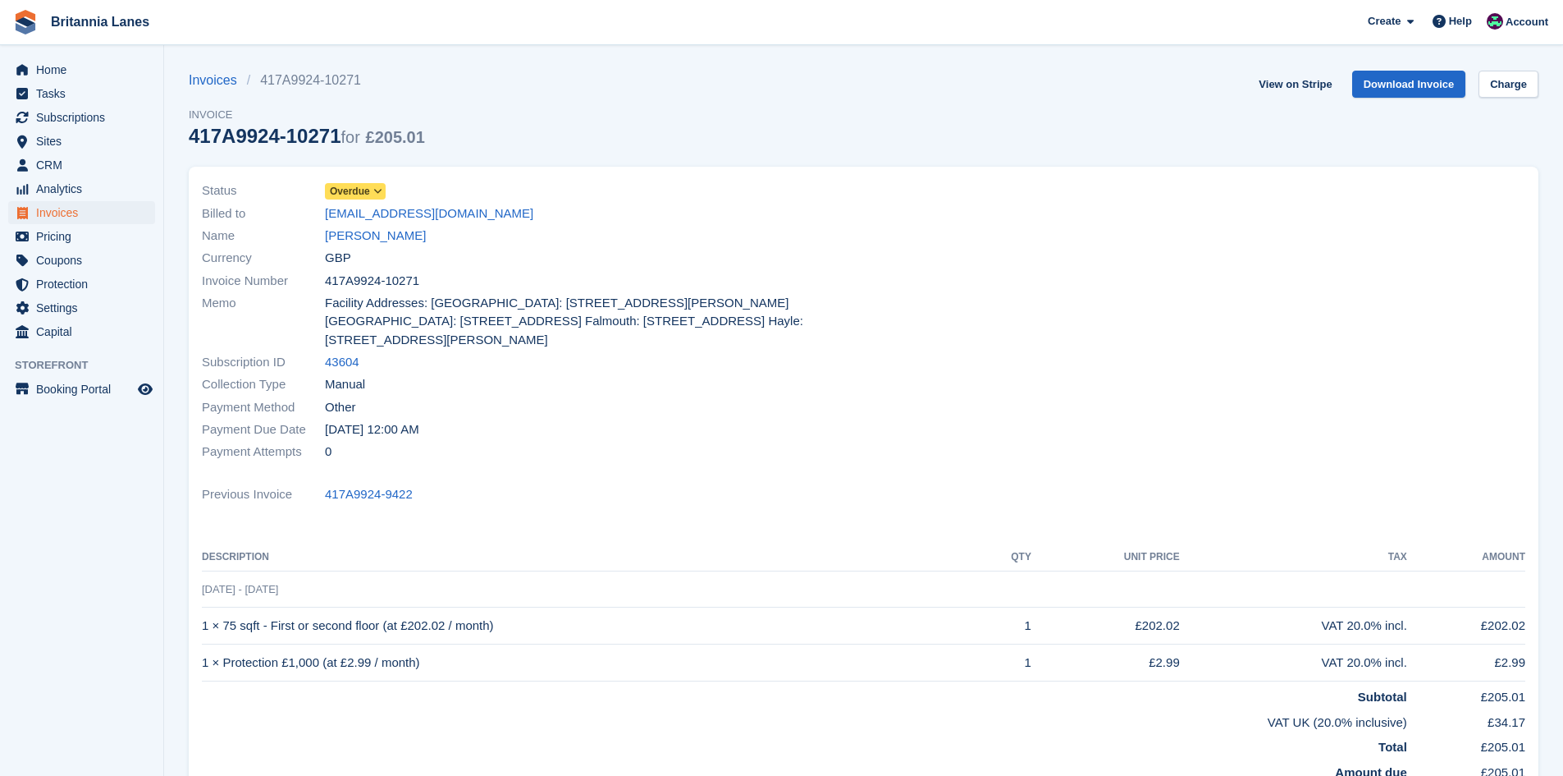
click at [363, 196] on span "Overdue" at bounding box center [350, 191] width 40 height 15
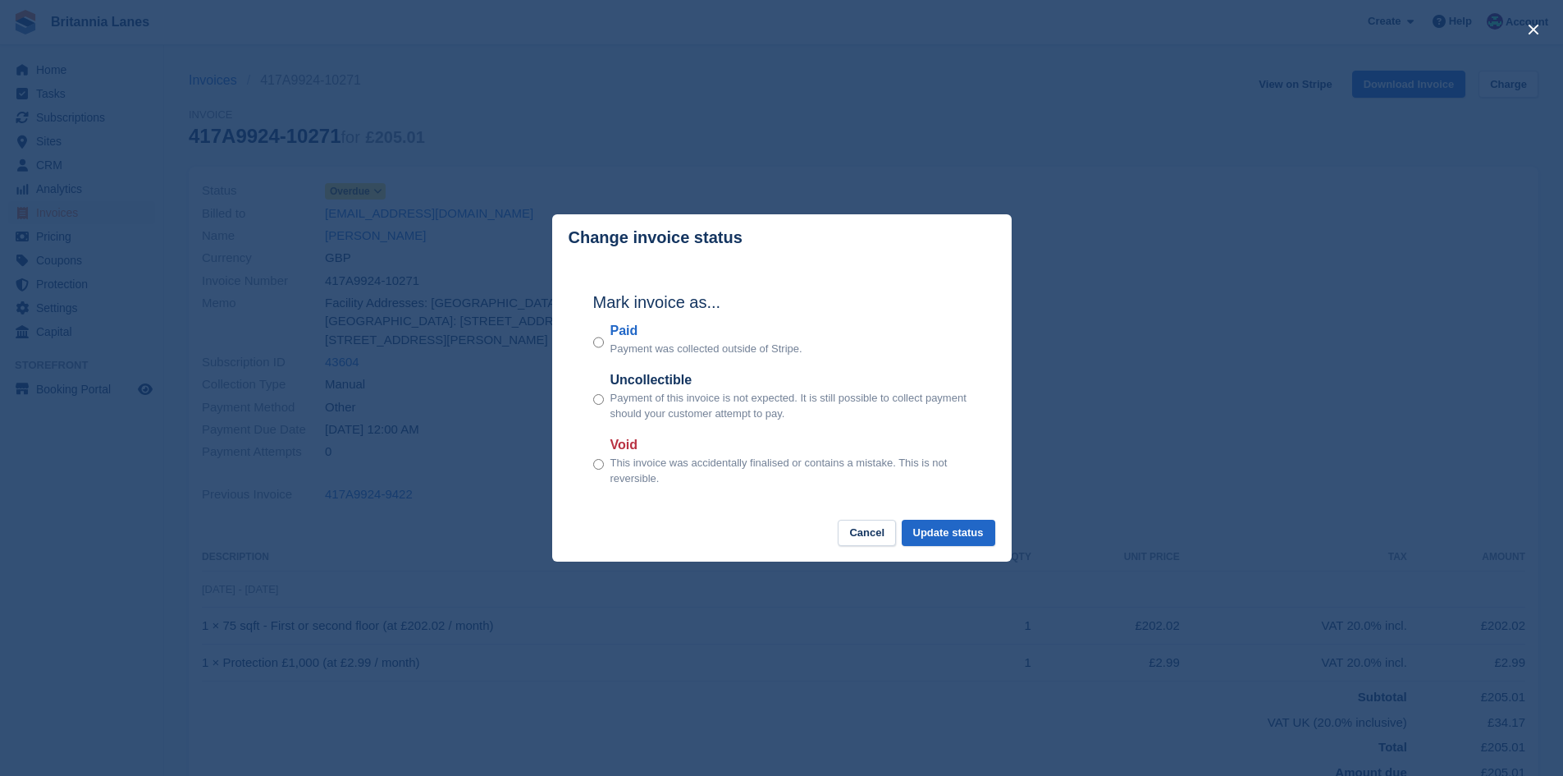
click at [626, 330] on label "Paid" at bounding box center [707, 331] width 192 height 20
click at [970, 533] on button "Update status" at bounding box center [949, 532] width 94 height 27
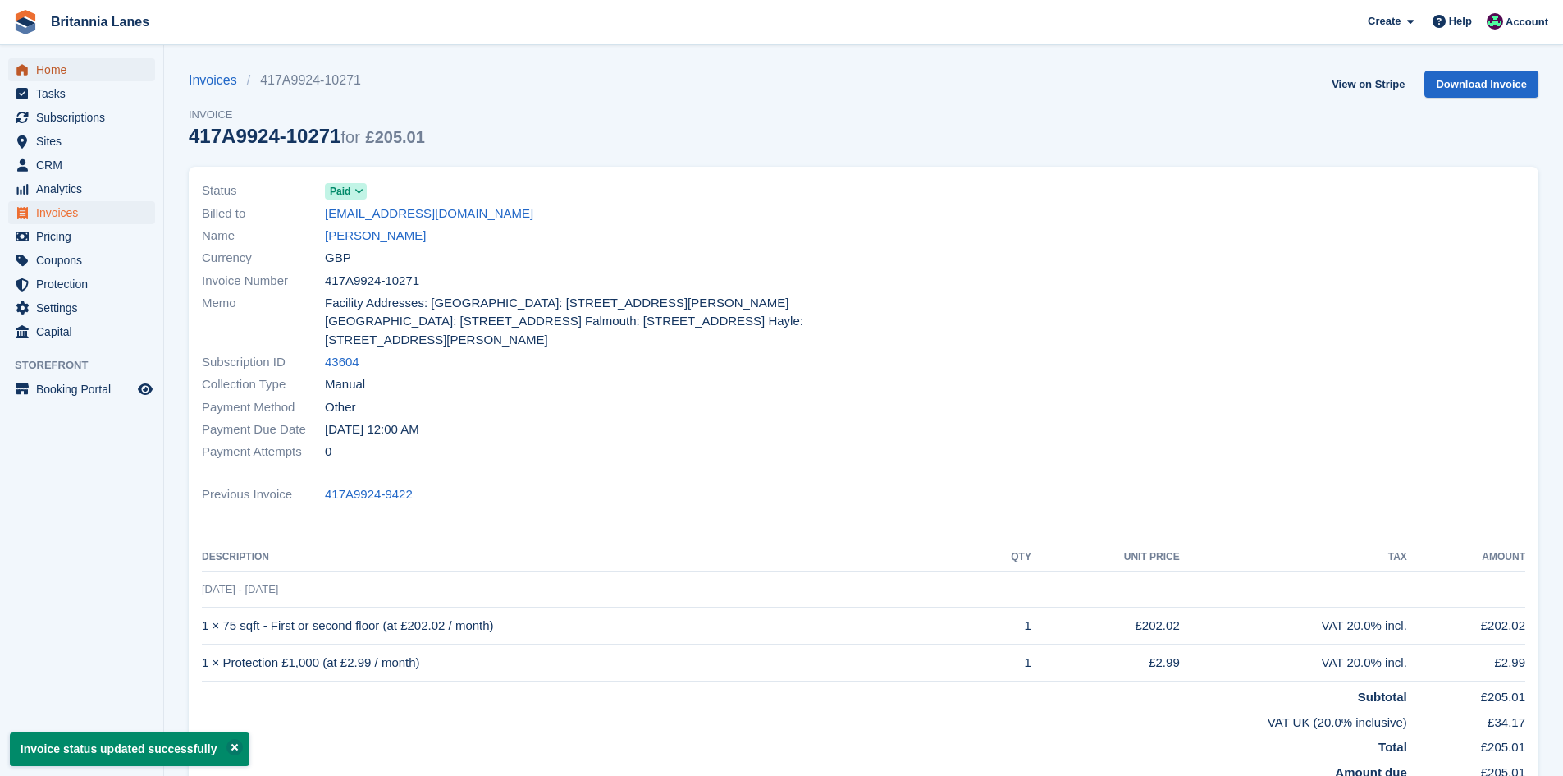
click at [57, 66] on span "Home" at bounding box center [85, 69] width 98 height 23
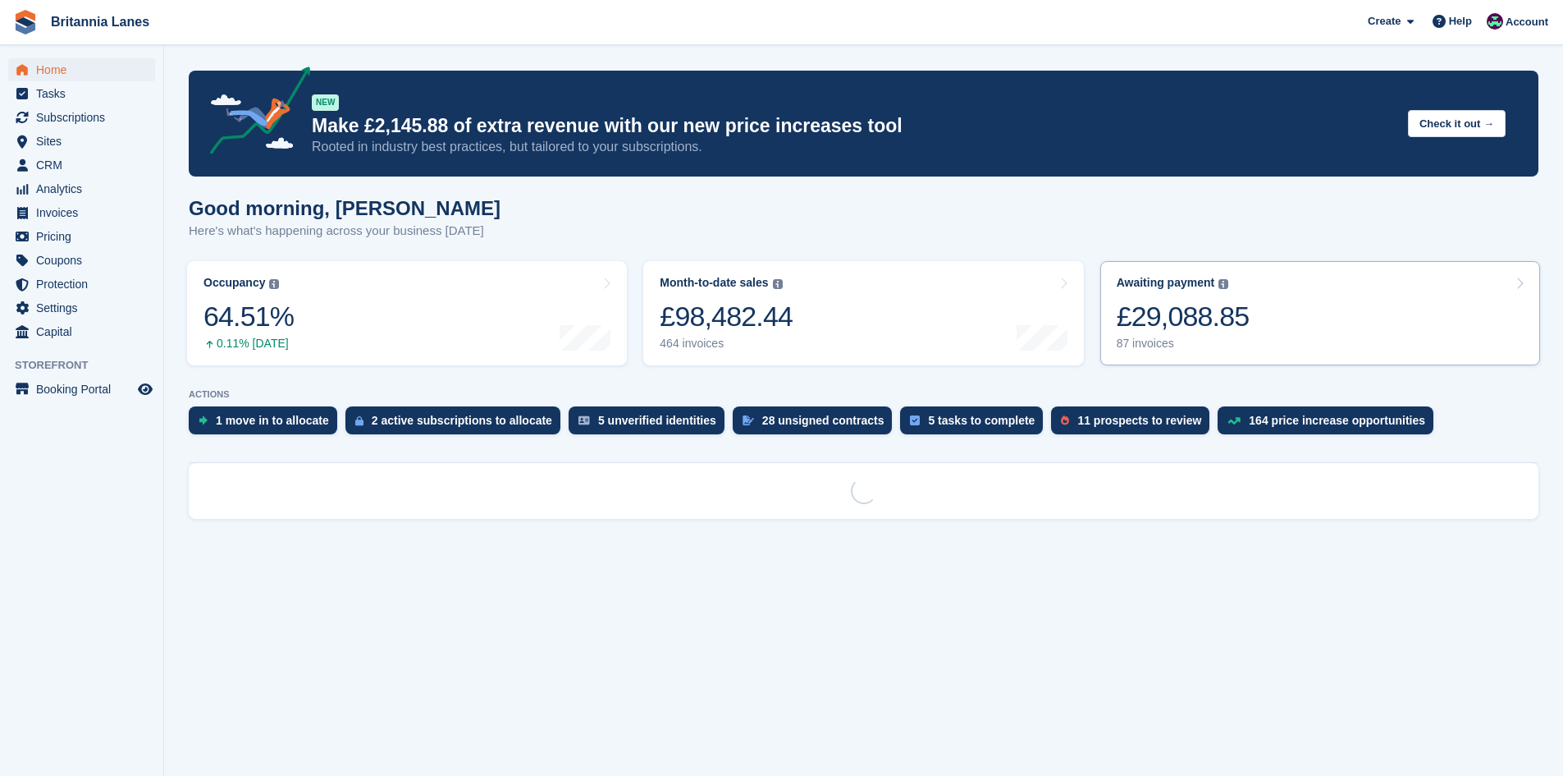
click at [1144, 318] on div "£29,088.85" at bounding box center [1183, 317] width 133 height 34
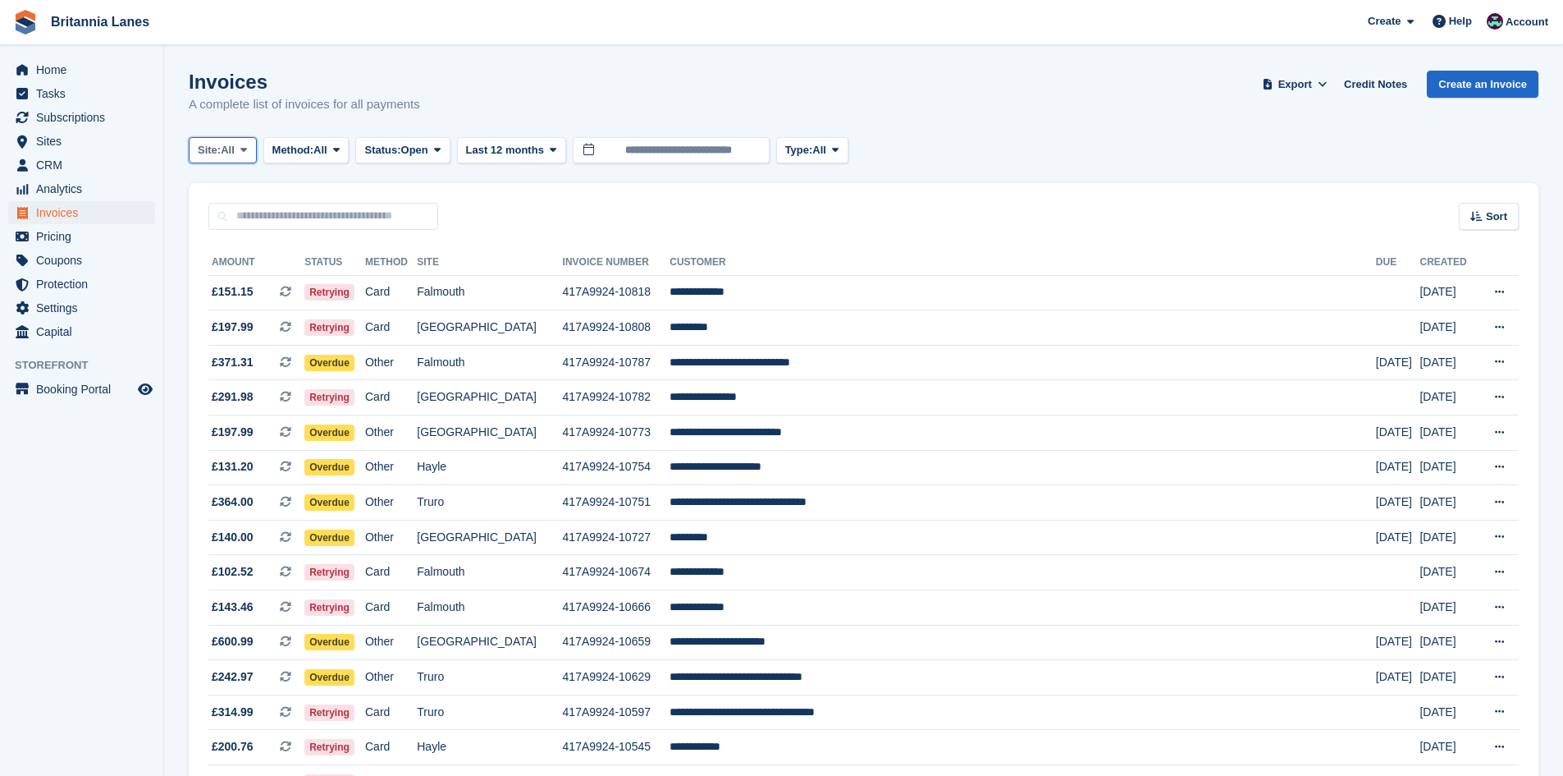
click at [227, 148] on span "All" at bounding box center [228, 150] width 14 height 16
click at [241, 225] on link "Truro" at bounding box center [270, 219] width 148 height 30
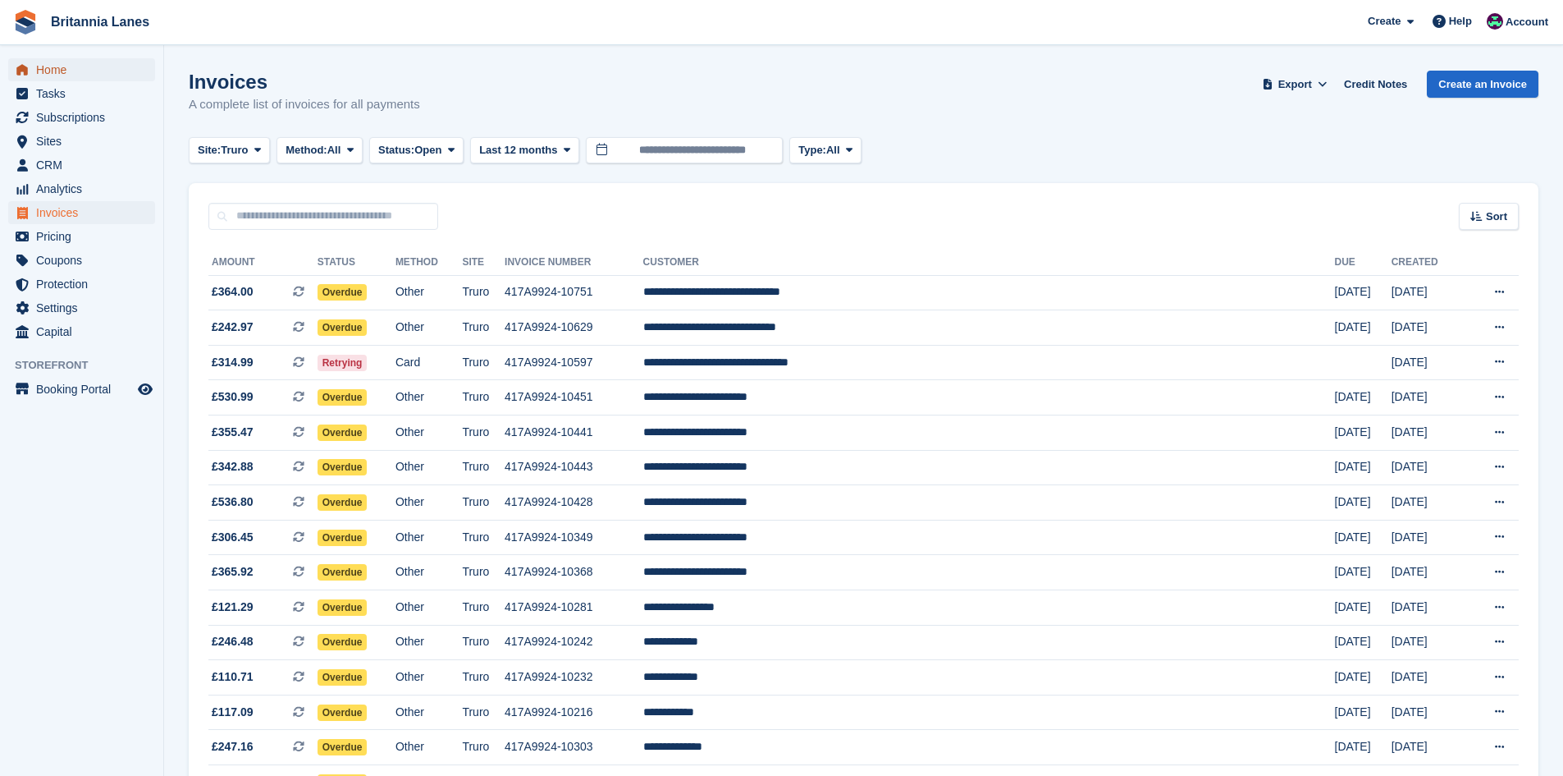
click at [80, 69] on span "Home" at bounding box center [85, 69] width 98 height 23
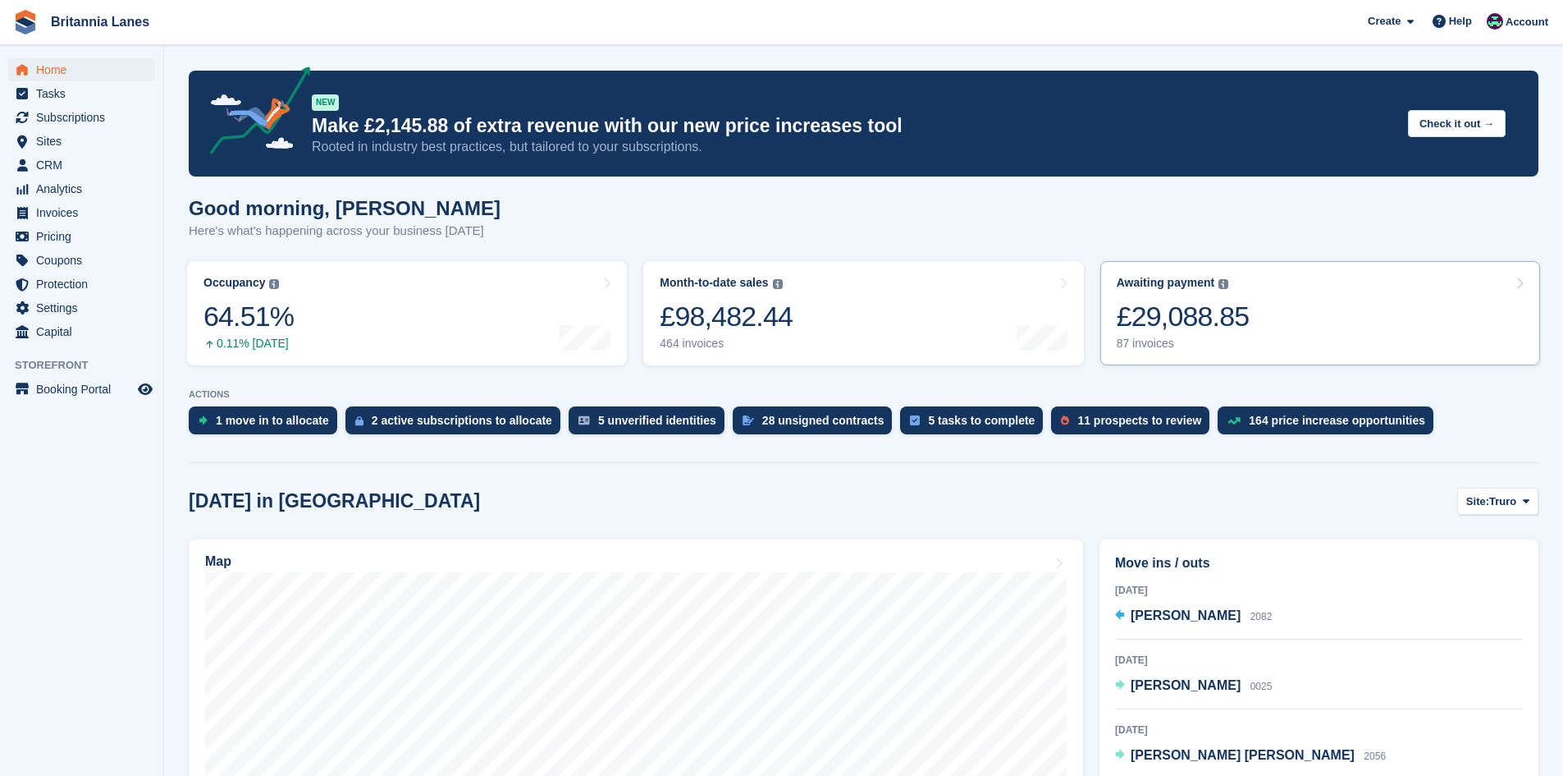
click at [1304, 309] on link "Awaiting payment The total outstanding balance on all open invoices. £29,088.85…" at bounding box center [1321, 313] width 440 height 104
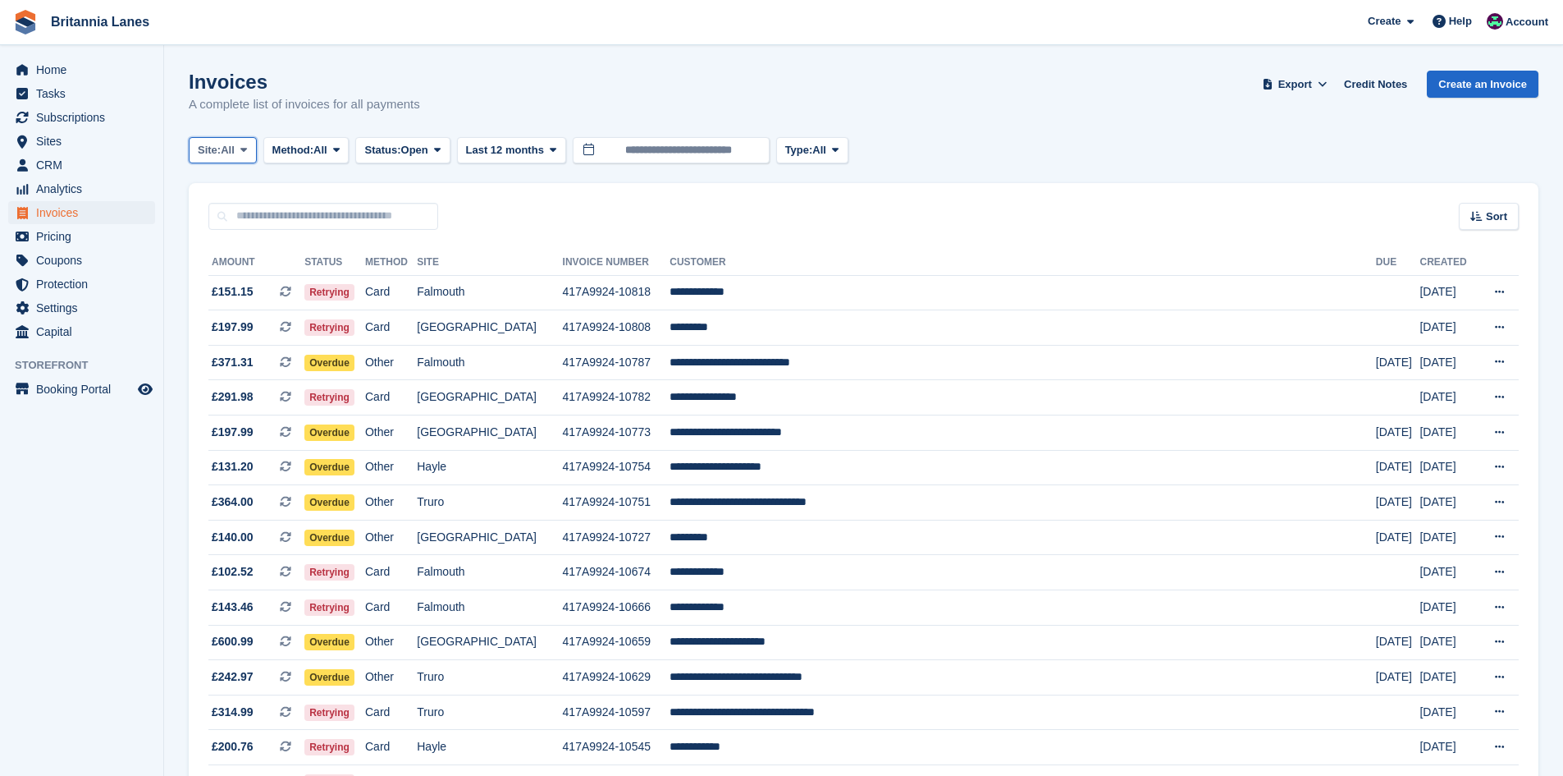
click at [217, 149] on span "Site:" at bounding box center [209, 150] width 23 height 16
click at [237, 244] on link "Falmouth" at bounding box center [270, 248] width 148 height 30
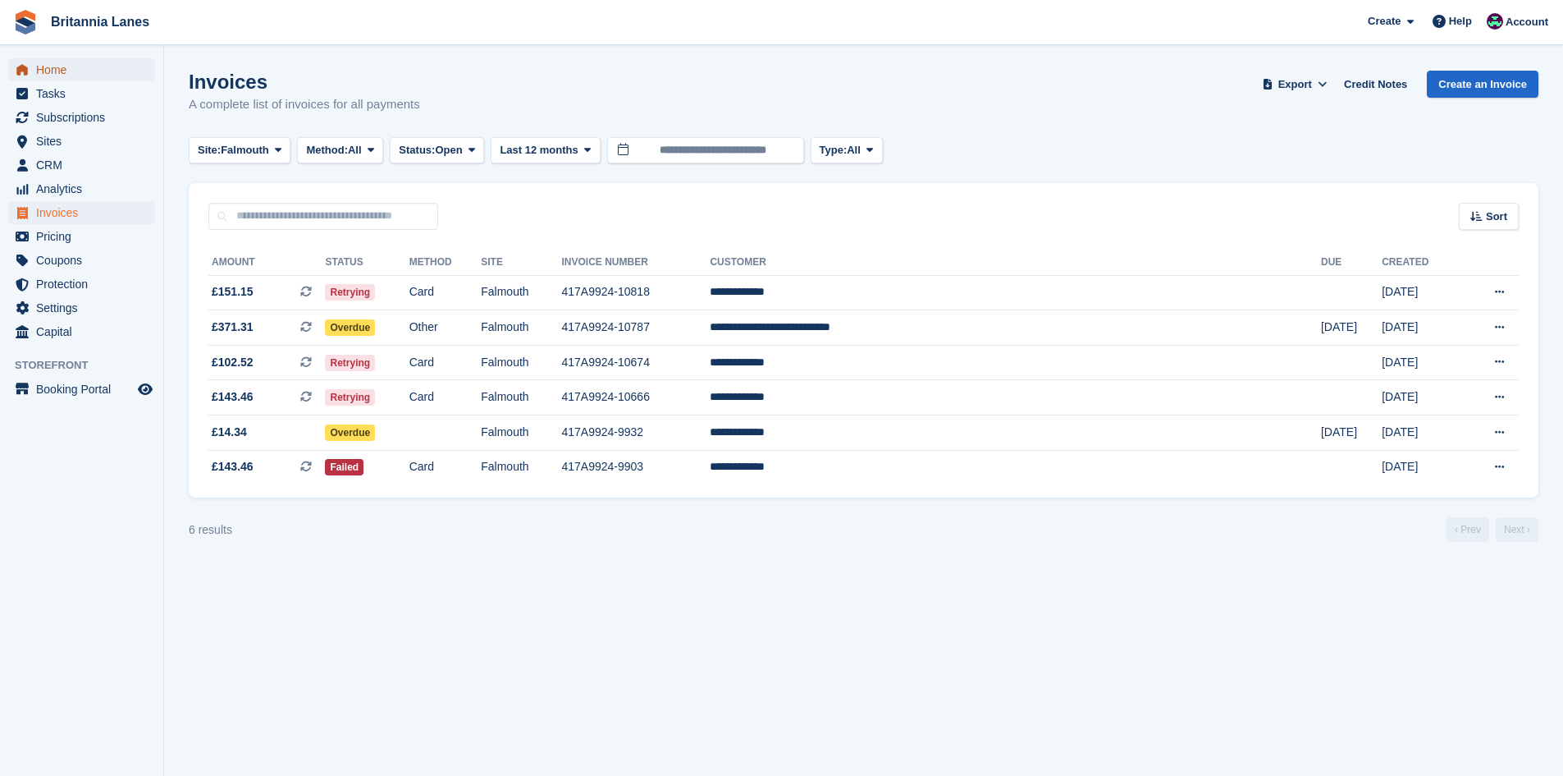
click at [76, 78] on span "Home" at bounding box center [85, 69] width 98 height 23
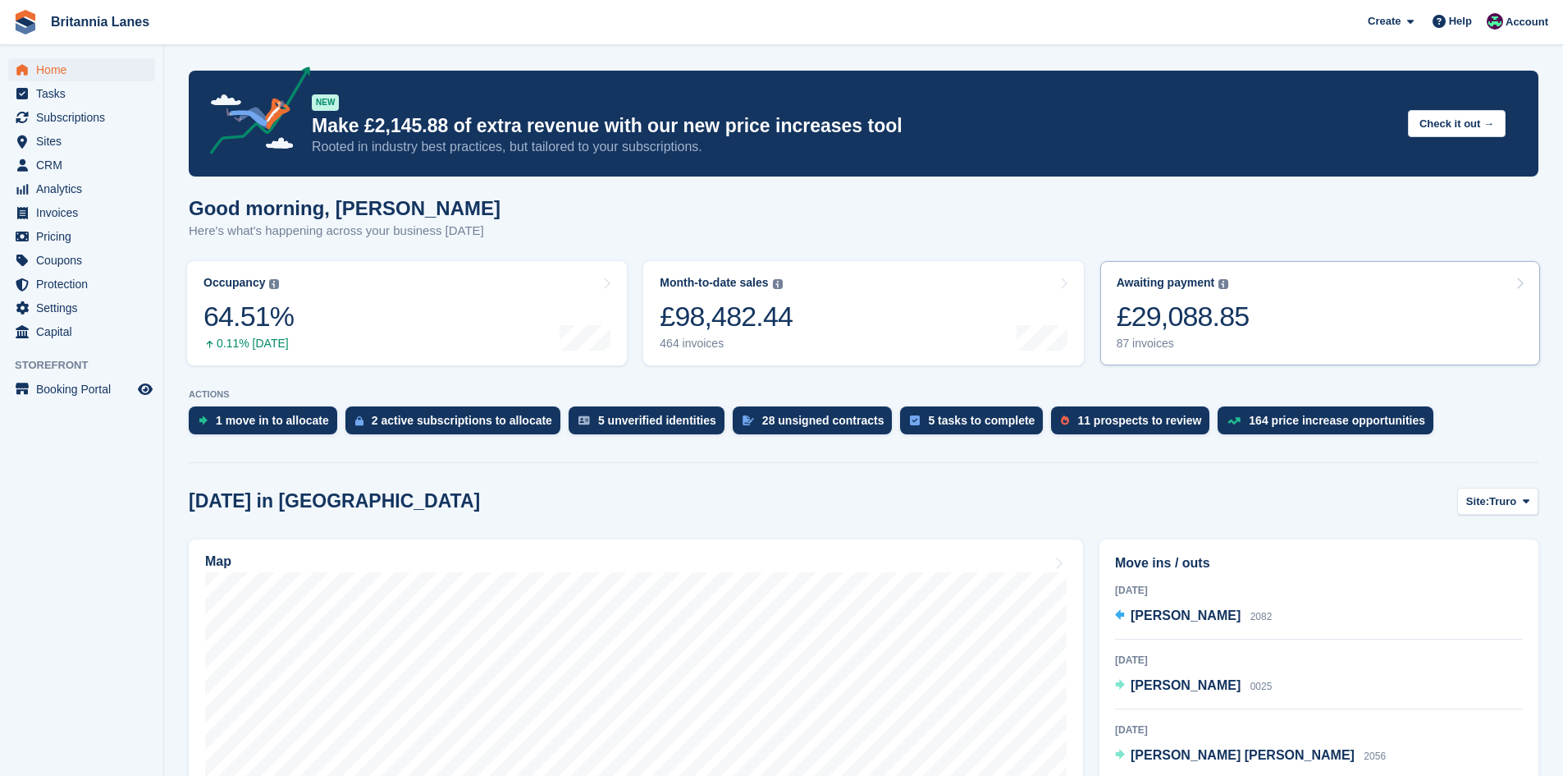
click at [1202, 318] on div "£29,088.85" at bounding box center [1183, 317] width 133 height 34
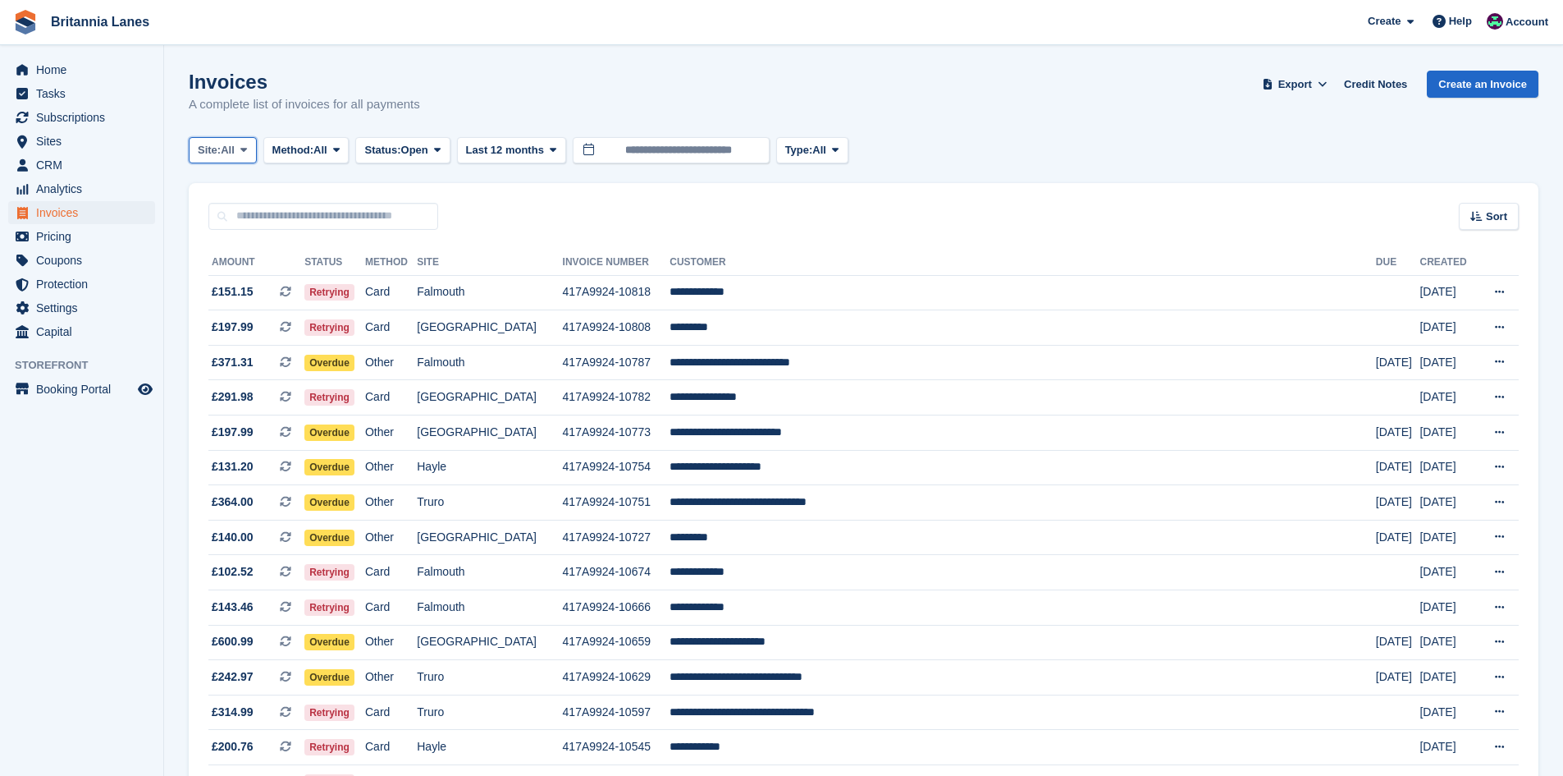
click at [235, 142] on span "All" at bounding box center [228, 150] width 14 height 16
click at [242, 249] on link "Falmouth" at bounding box center [270, 248] width 148 height 30
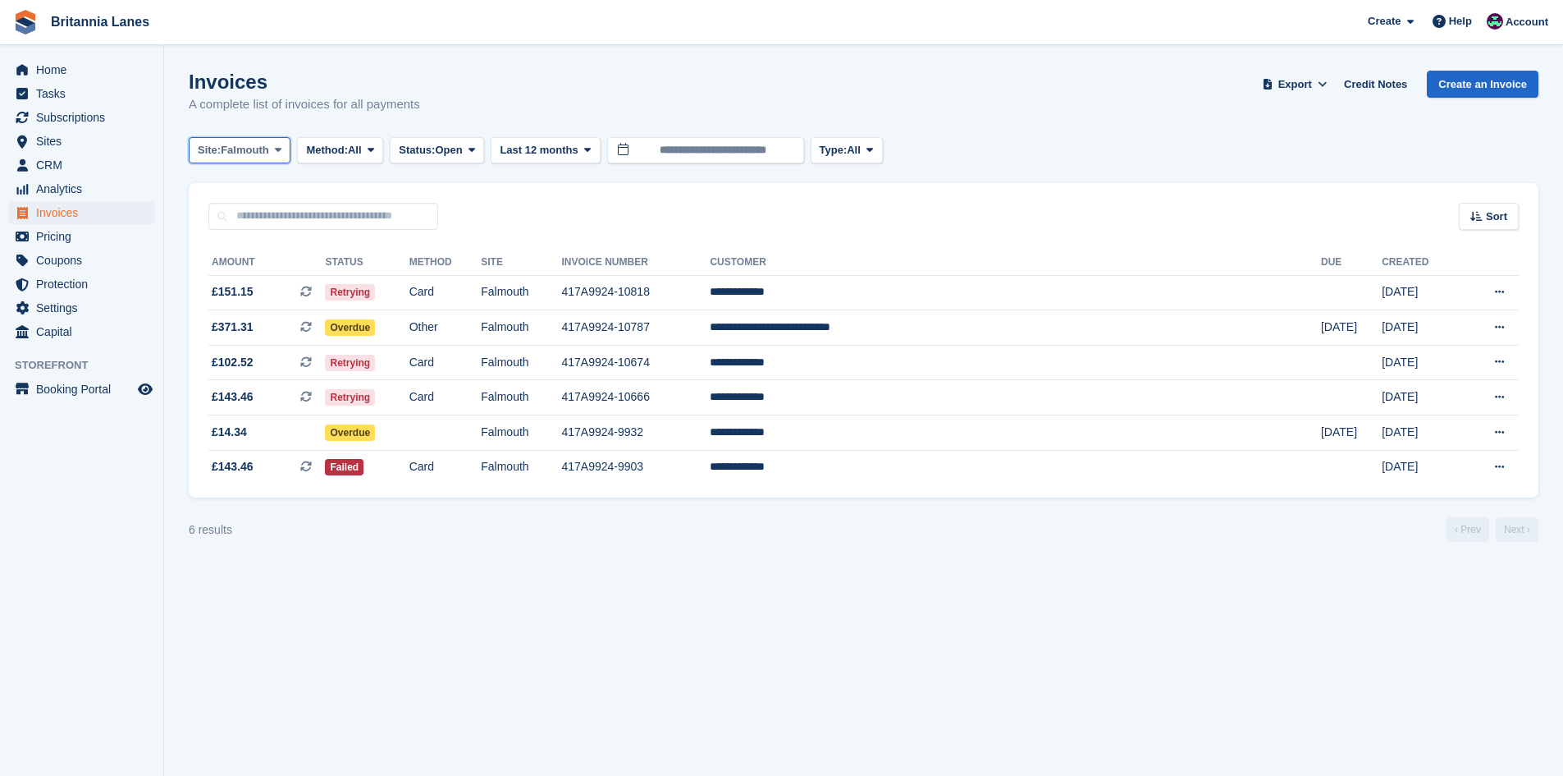
click at [217, 149] on span "Site:" at bounding box center [209, 150] width 23 height 16
click at [225, 308] on link "Hayle" at bounding box center [270, 307] width 148 height 30
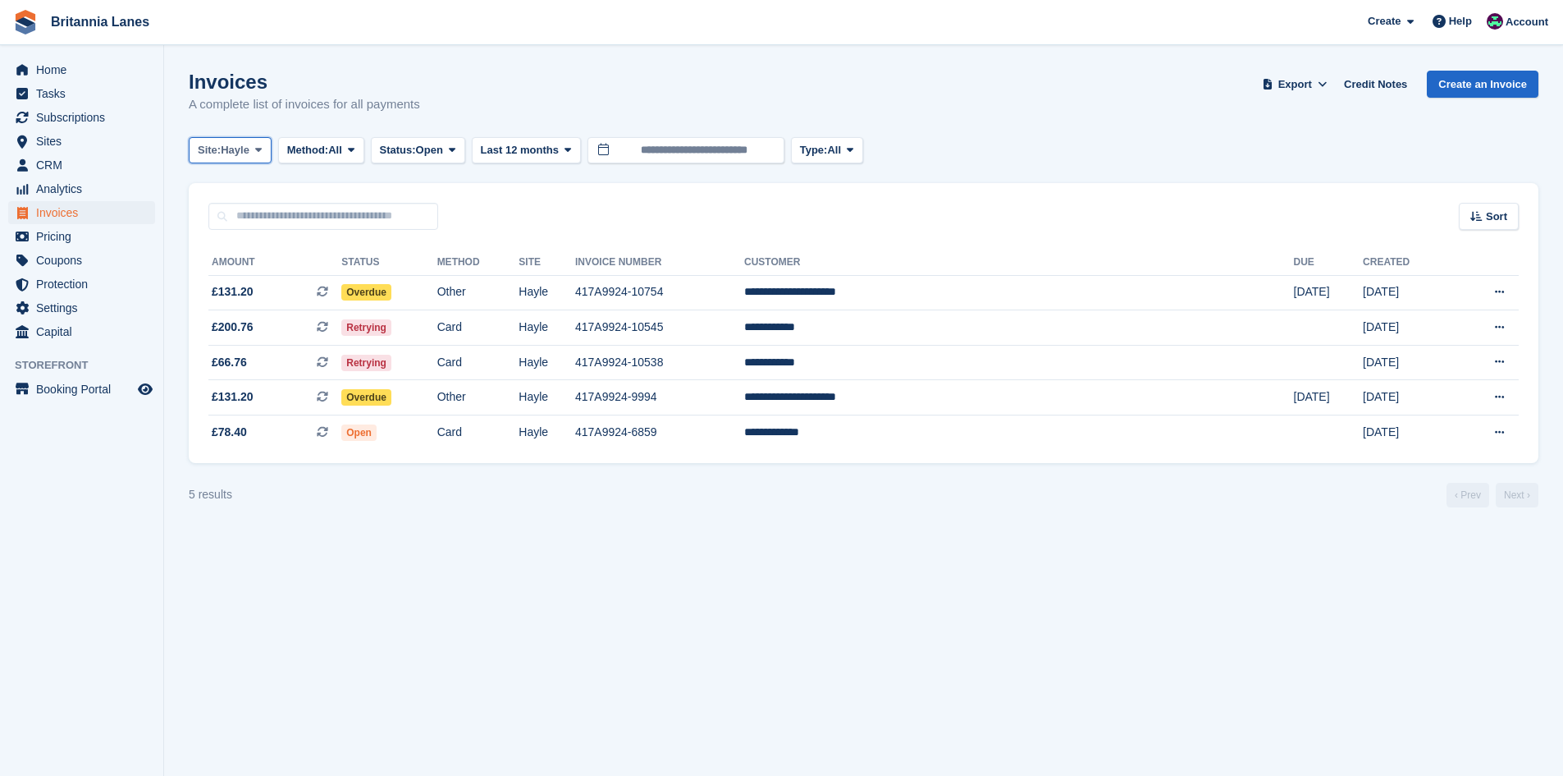
click at [215, 149] on span "Site:" at bounding box center [209, 150] width 23 height 16
click at [218, 209] on link "Truro" at bounding box center [270, 219] width 148 height 30
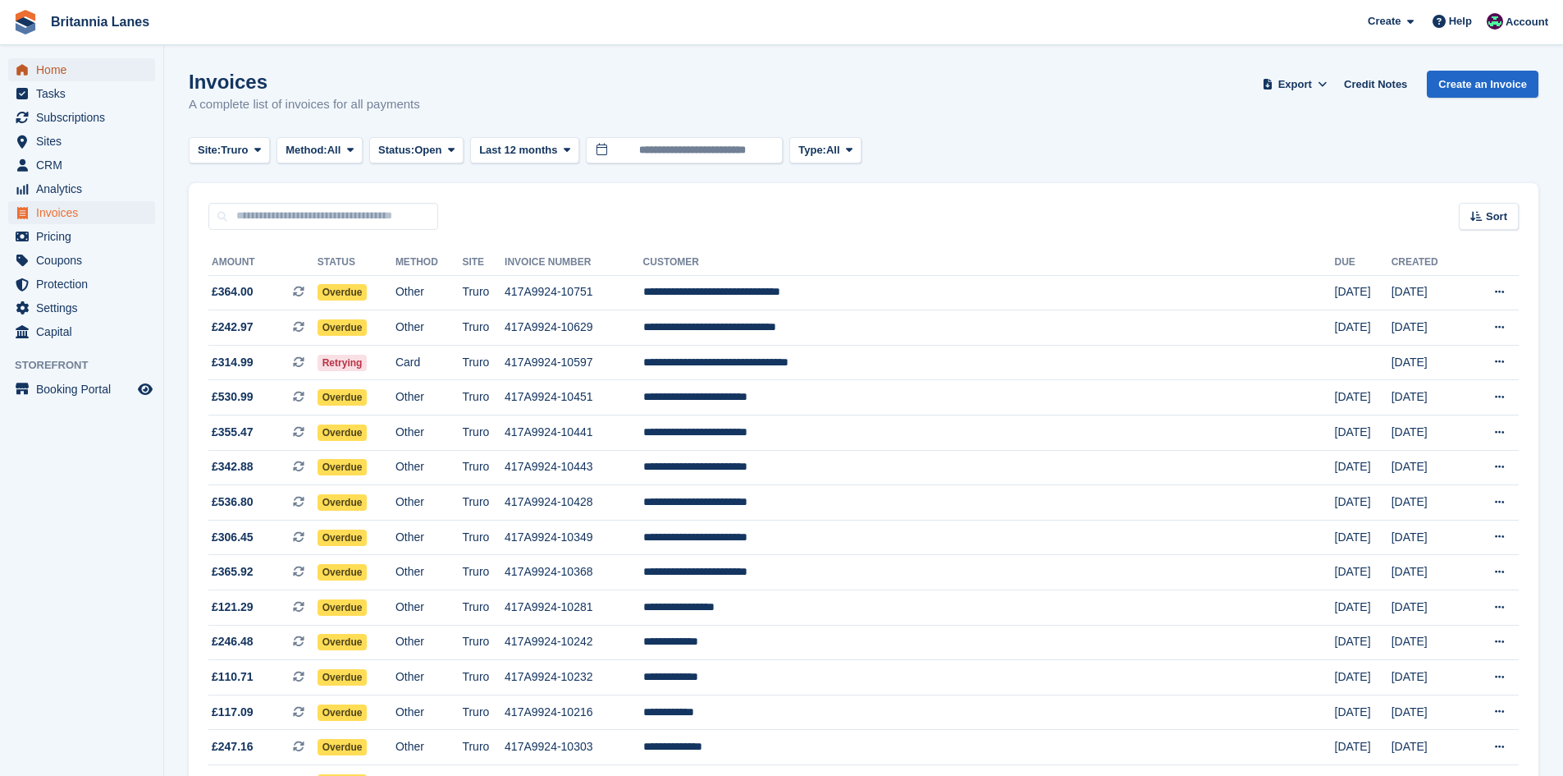
drag, startPoint x: 53, startPoint y: 65, endPoint x: 87, endPoint y: 65, distance: 34.5
click at [53, 65] on span "Home" at bounding box center [85, 69] width 98 height 23
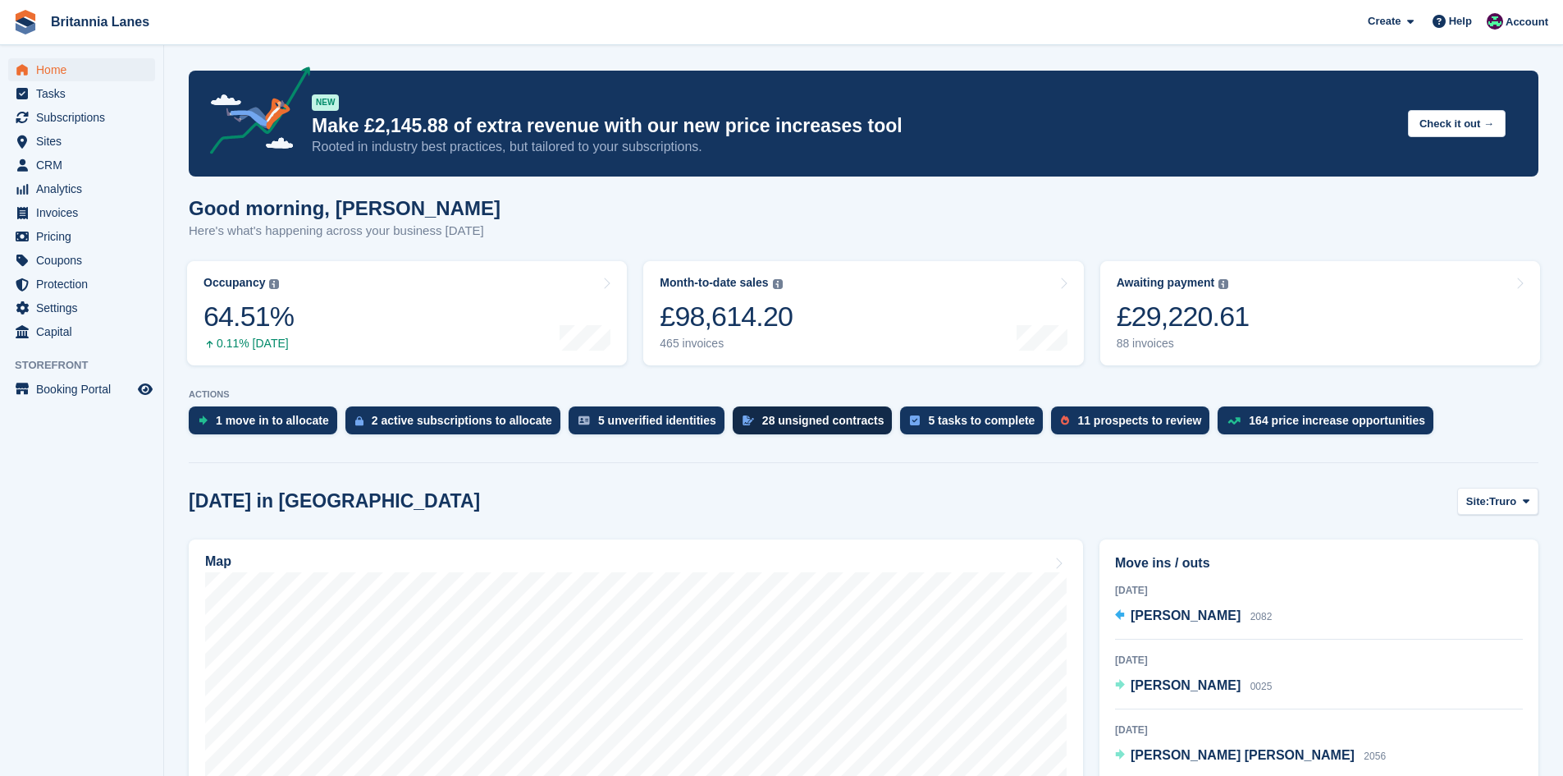
click at [1224, 323] on div "£29,220.61" at bounding box center [1183, 317] width 133 height 34
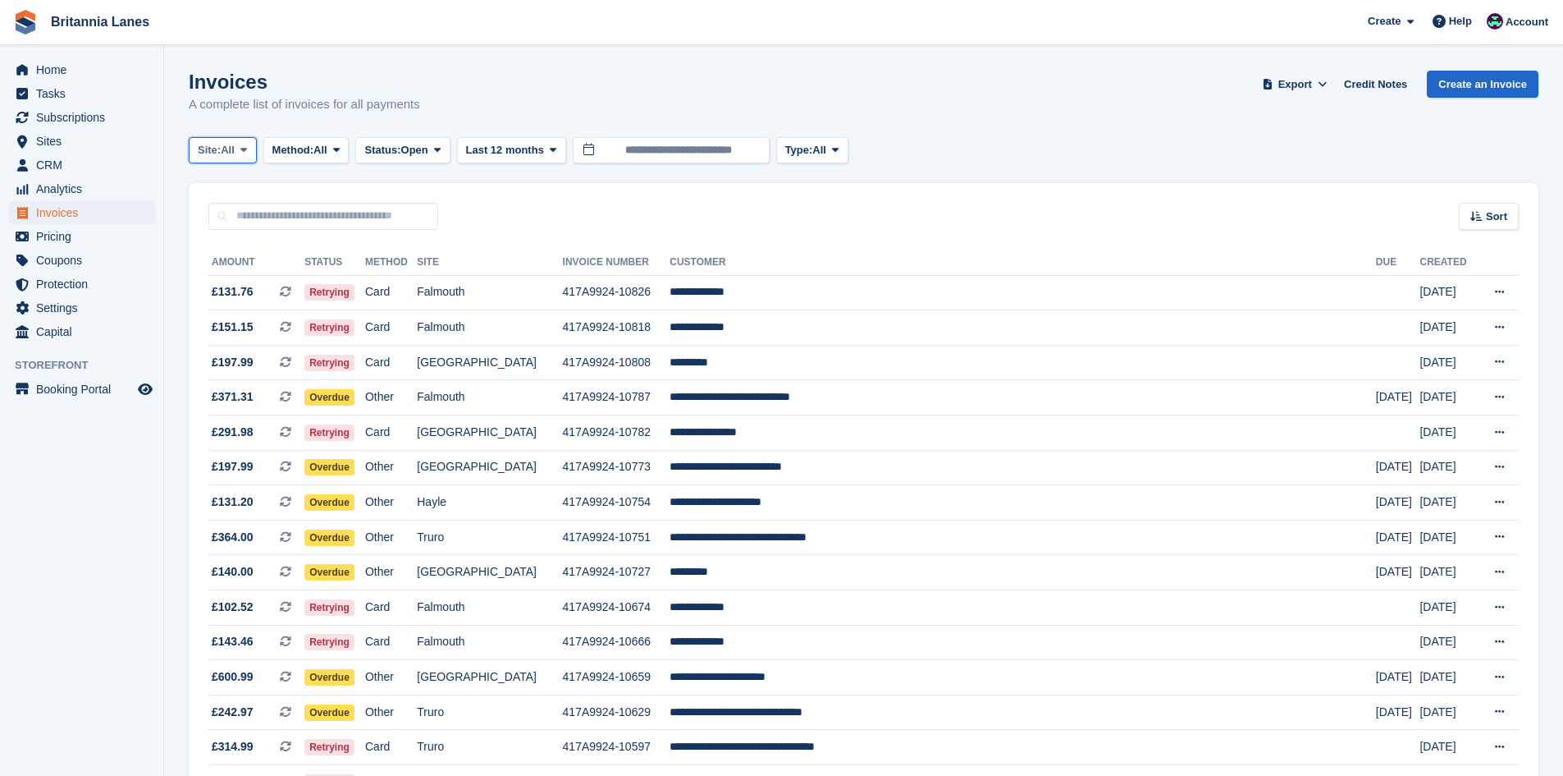
click at [214, 151] on span "Site:" at bounding box center [209, 150] width 23 height 16
click at [240, 248] on link "Falmouth" at bounding box center [270, 248] width 148 height 30
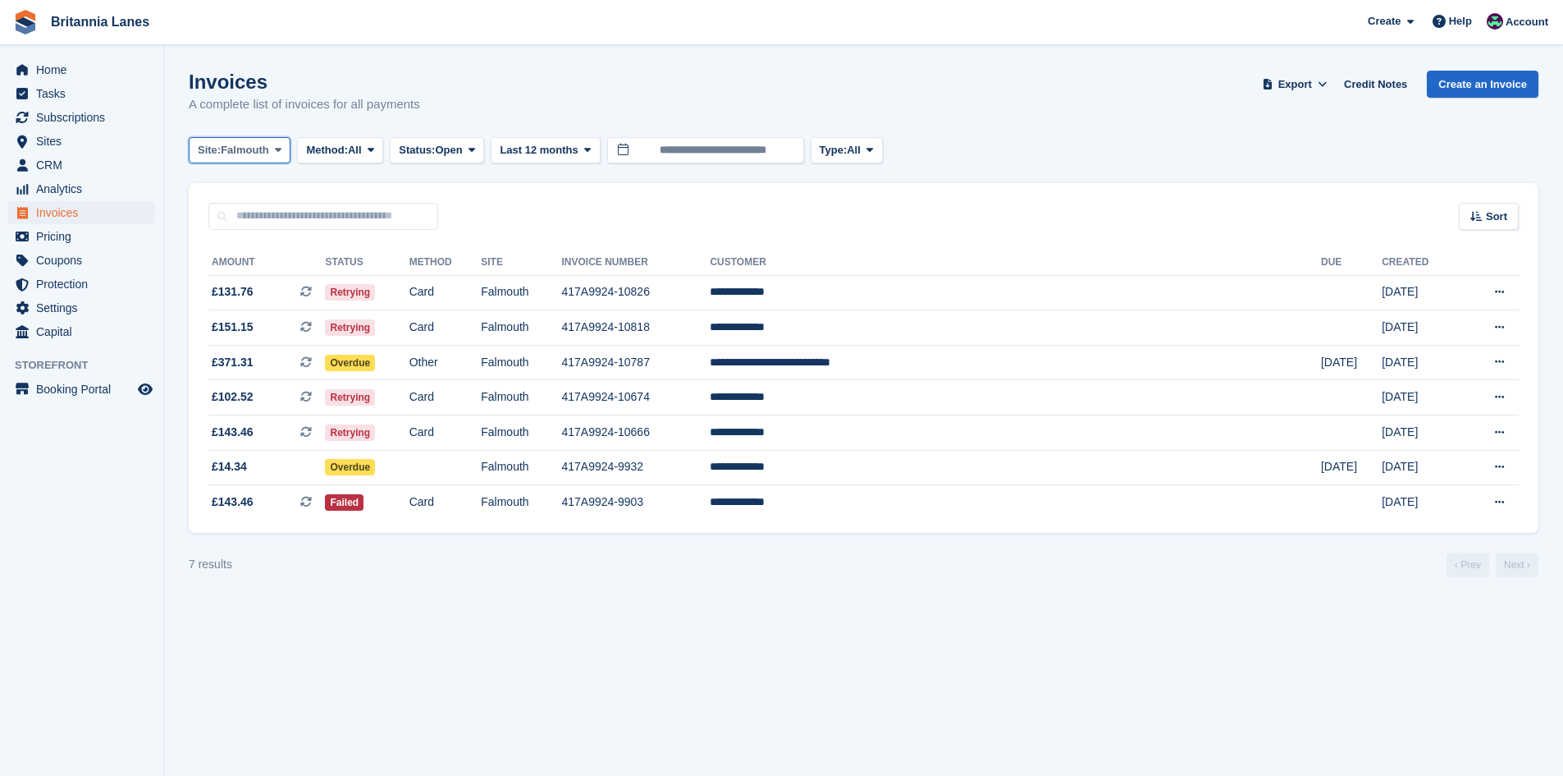
click at [245, 147] on span "Falmouth" at bounding box center [245, 150] width 48 height 16
click at [787, 605] on section "Invoices A complete list of invoices for all payments Export Export Invoices Ex…" at bounding box center [863, 388] width 1399 height 776
click at [236, 144] on span "Falmouth" at bounding box center [245, 150] width 48 height 16
click at [228, 306] on link "Hayle" at bounding box center [270, 307] width 148 height 30
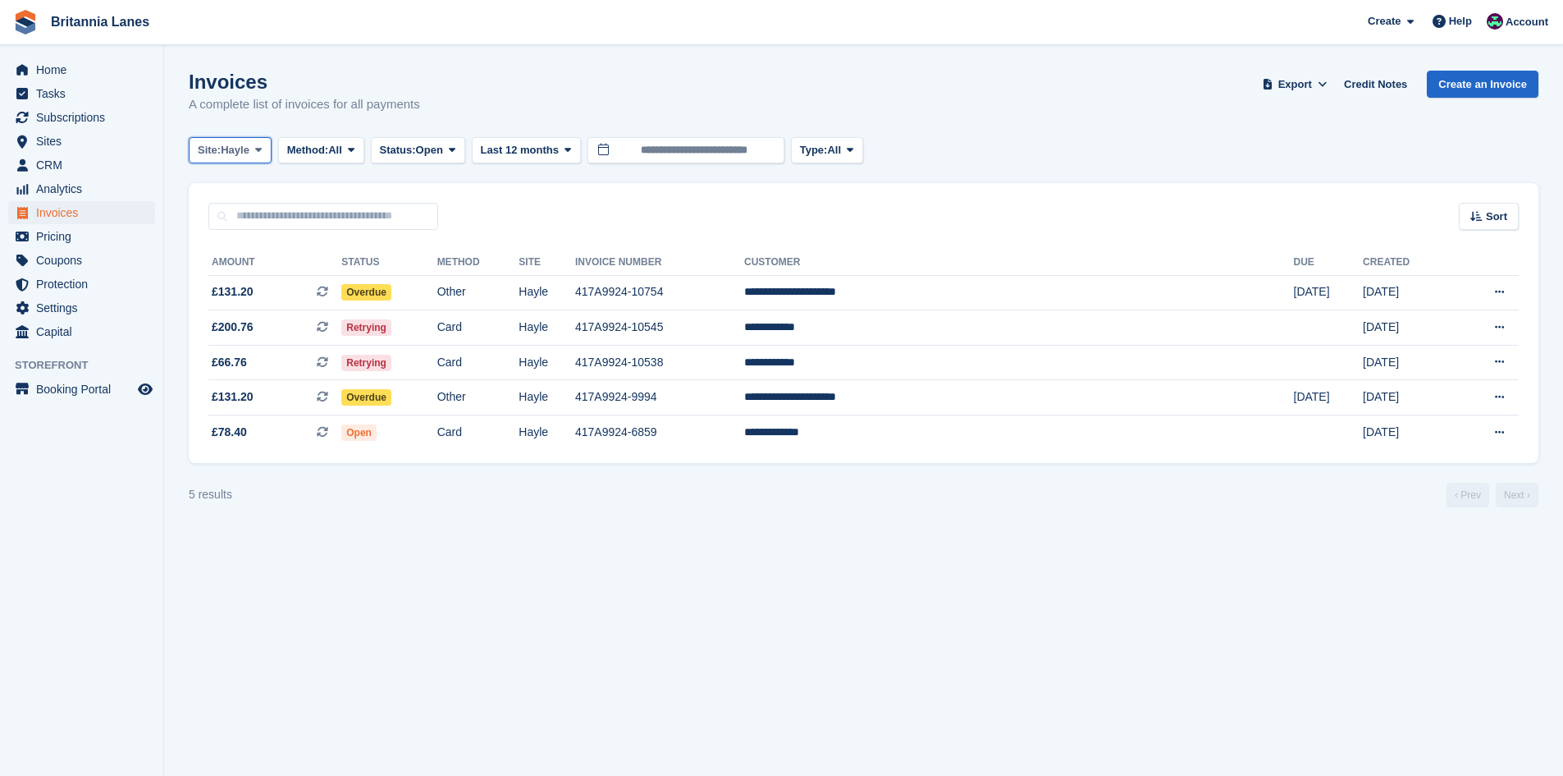
click at [221, 155] on span "Site:" at bounding box center [209, 150] width 23 height 16
click at [218, 204] on link "Truro" at bounding box center [270, 219] width 148 height 30
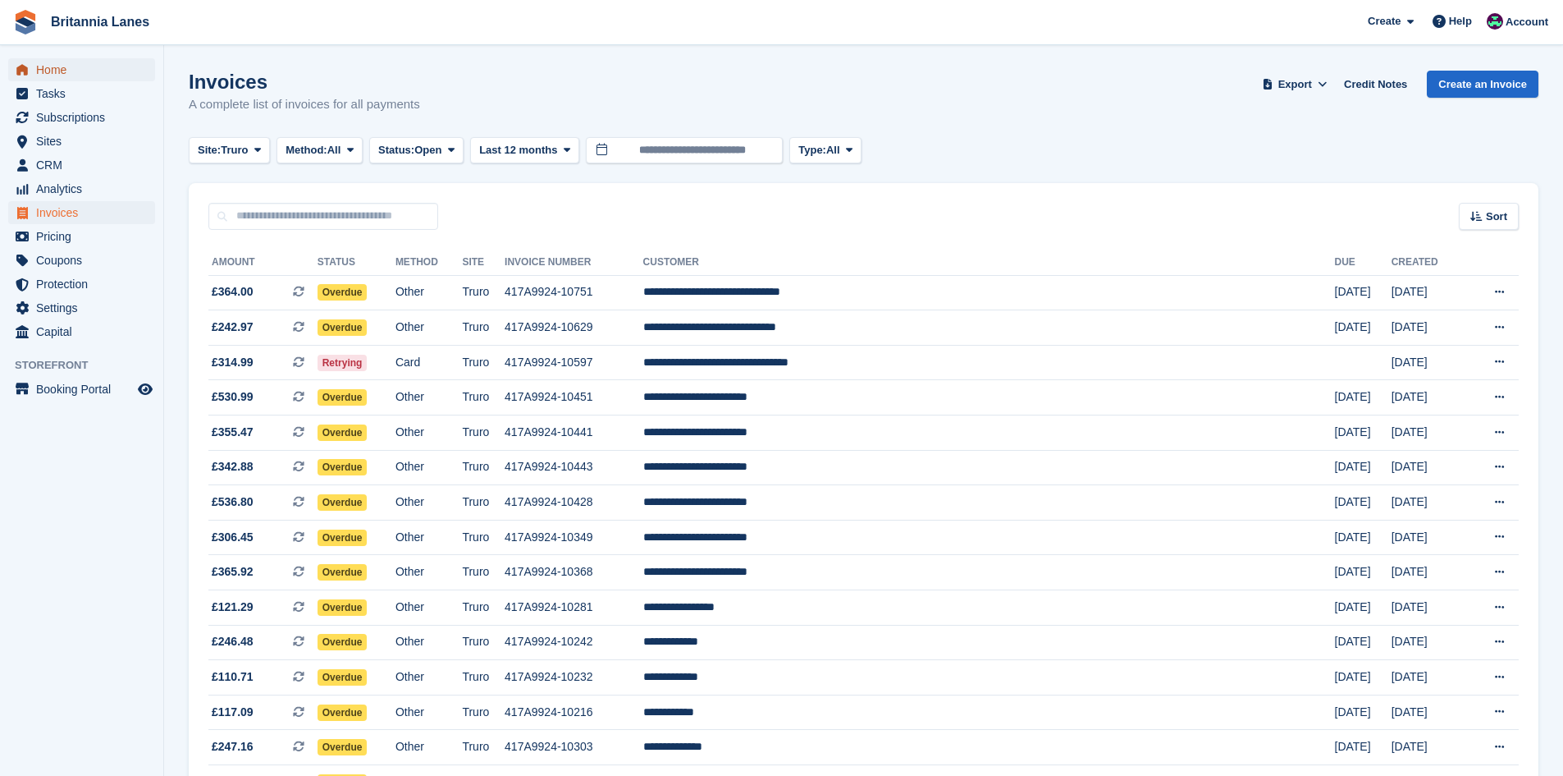
drag, startPoint x: 52, startPoint y: 71, endPoint x: 169, endPoint y: 89, distance: 118.7
click at [52, 71] on span "Home" at bounding box center [85, 69] width 98 height 23
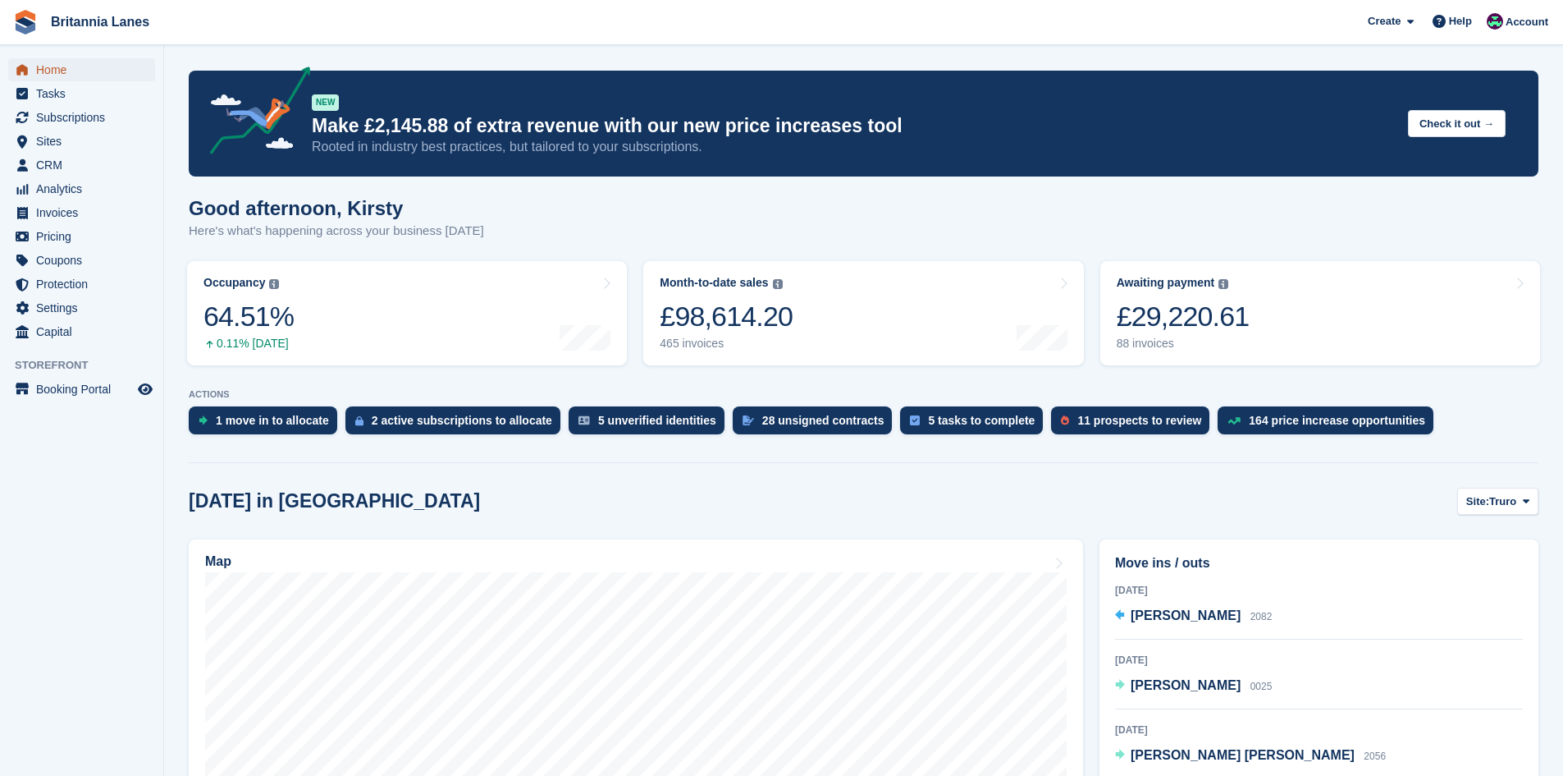
click at [53, 66] on span "Home" at bounding box center [85, 69] width 98 height 23
click at [80, 65] on span "Home" at bounding box center [85, 69] width 98 height 23
drag, startPoint x: 51, startPoint y: 66, endPoint x: 91, endPoint y: 67, distance: 40.2
click at [51, 66] on span "Home" at bounding box center [85, 69] width 98 height 23
click at [1504, 502] on span "Truro" at bounding box center [1503, 501] width 27 height 16
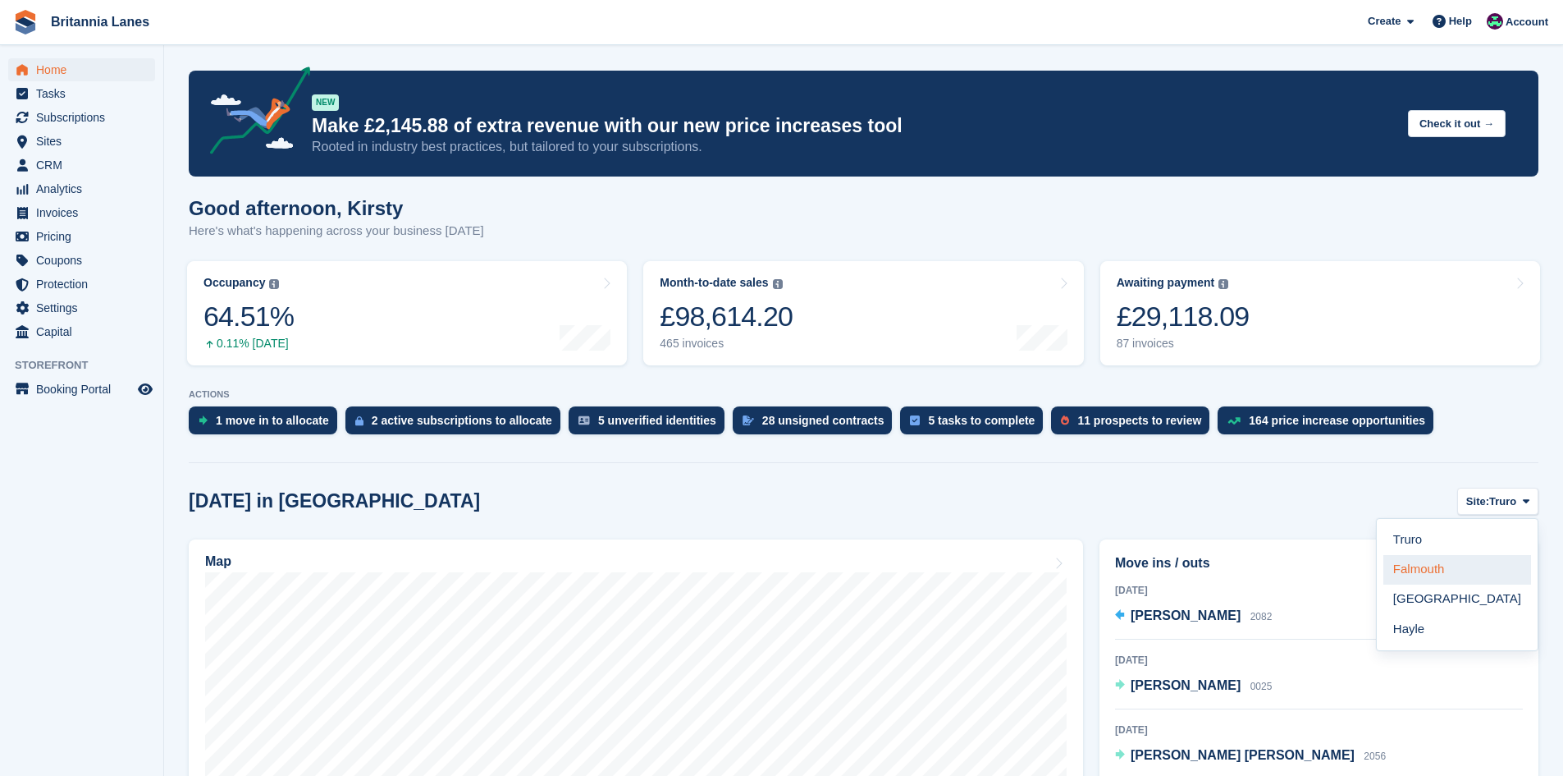
click at [1466, 574] on link "Falmouth" at bounding box center [1458, 570] width 148 height 30
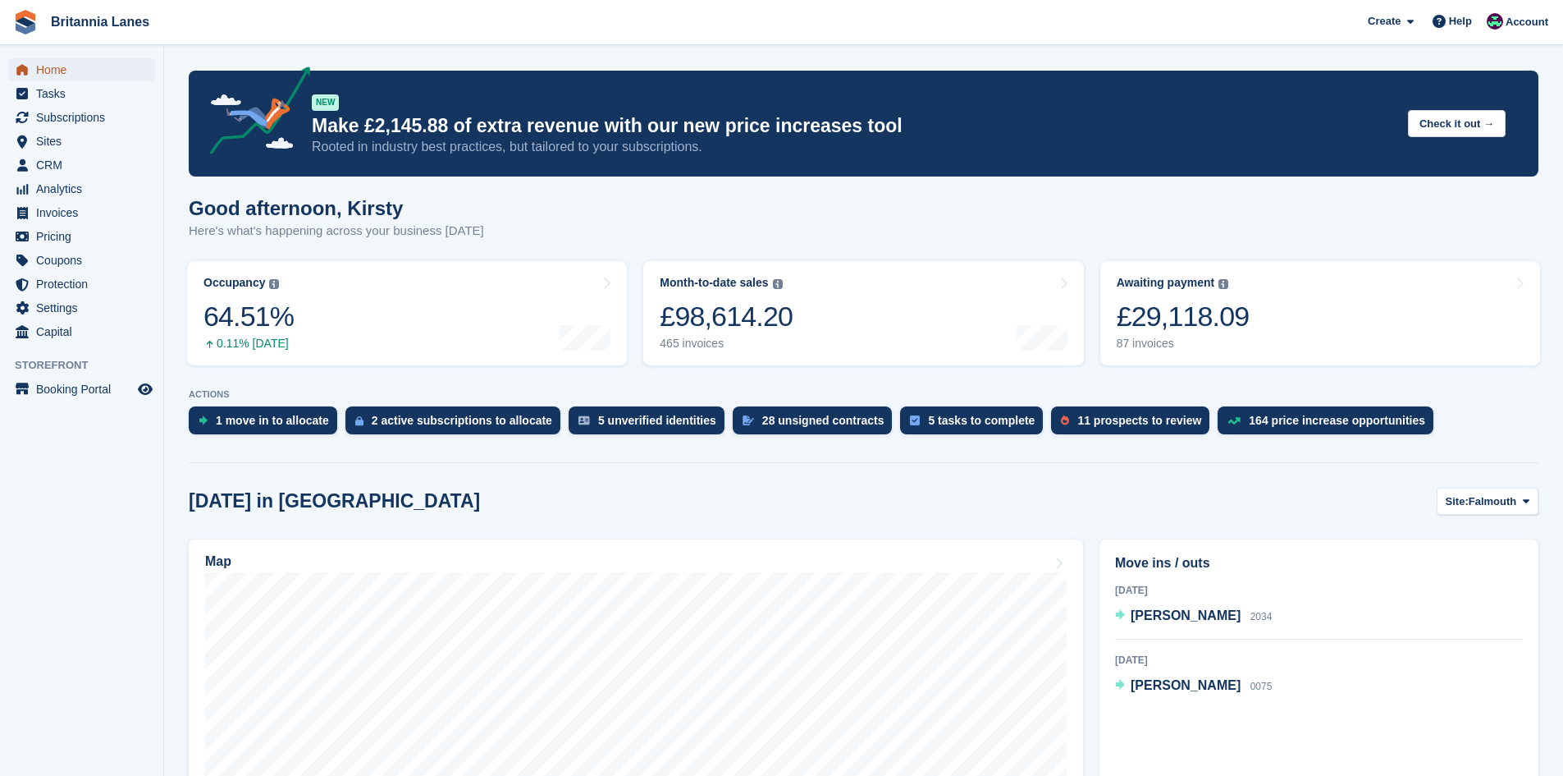
click at [86, 68] on span "Home" at bounding box center [85, 69] width 98 height 23
